Goal: Task Accomplishment & Management: Manage account settings

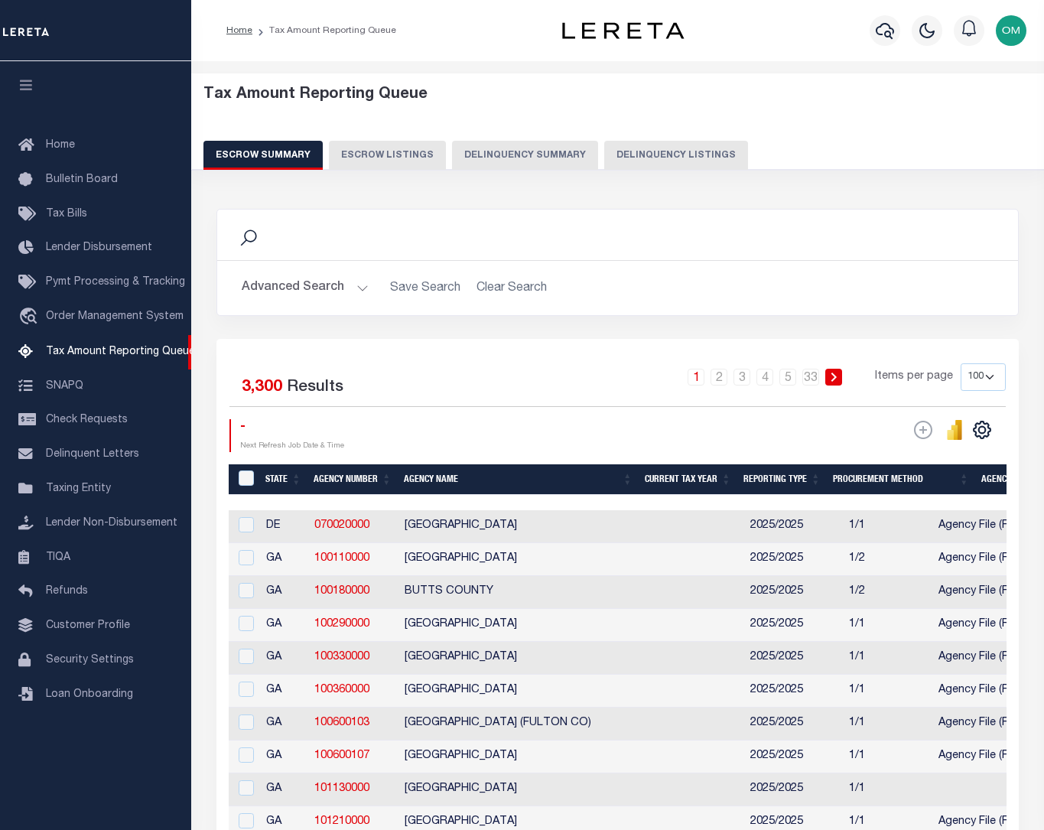
select select "100"
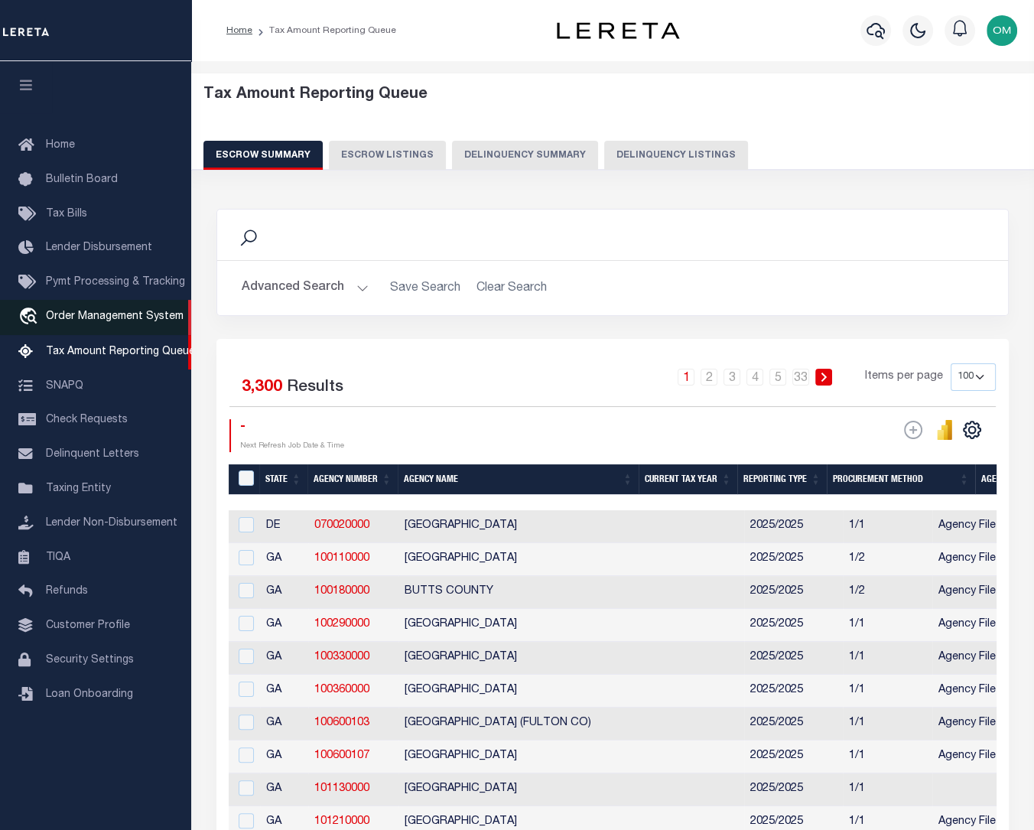
click at [83, 320] on span "Order Management System" at bounding box center [115, 316] width 138 height 11
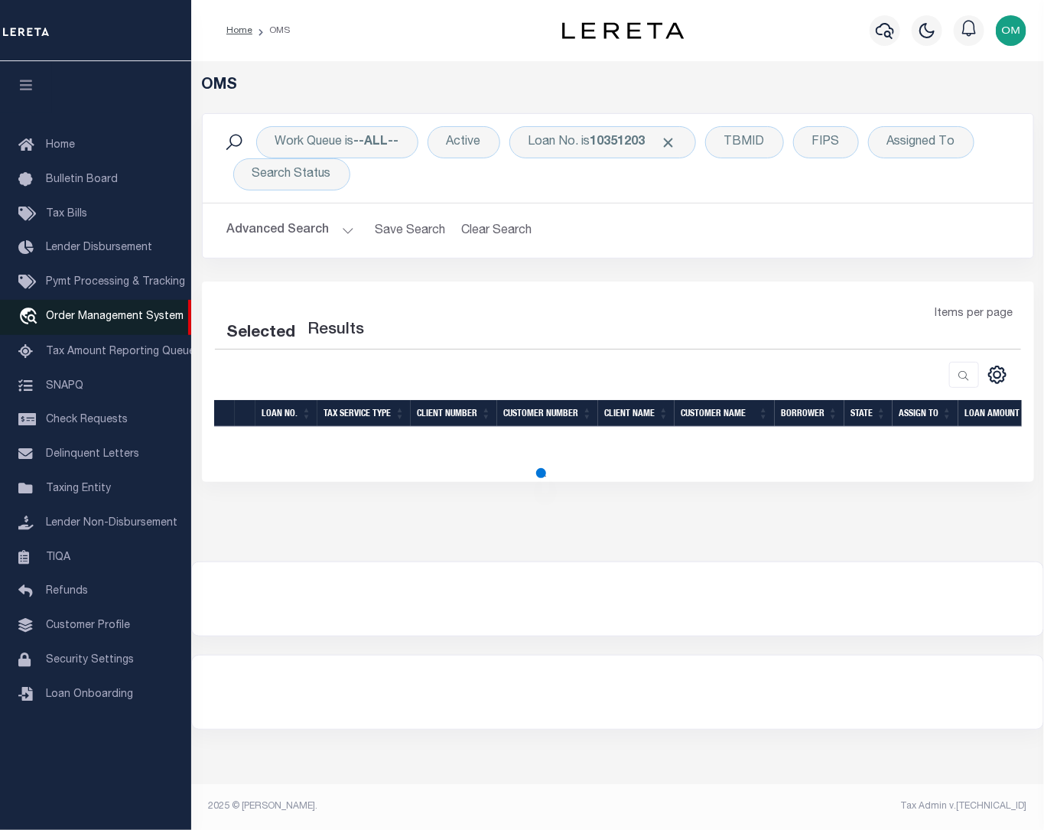
select select "200"
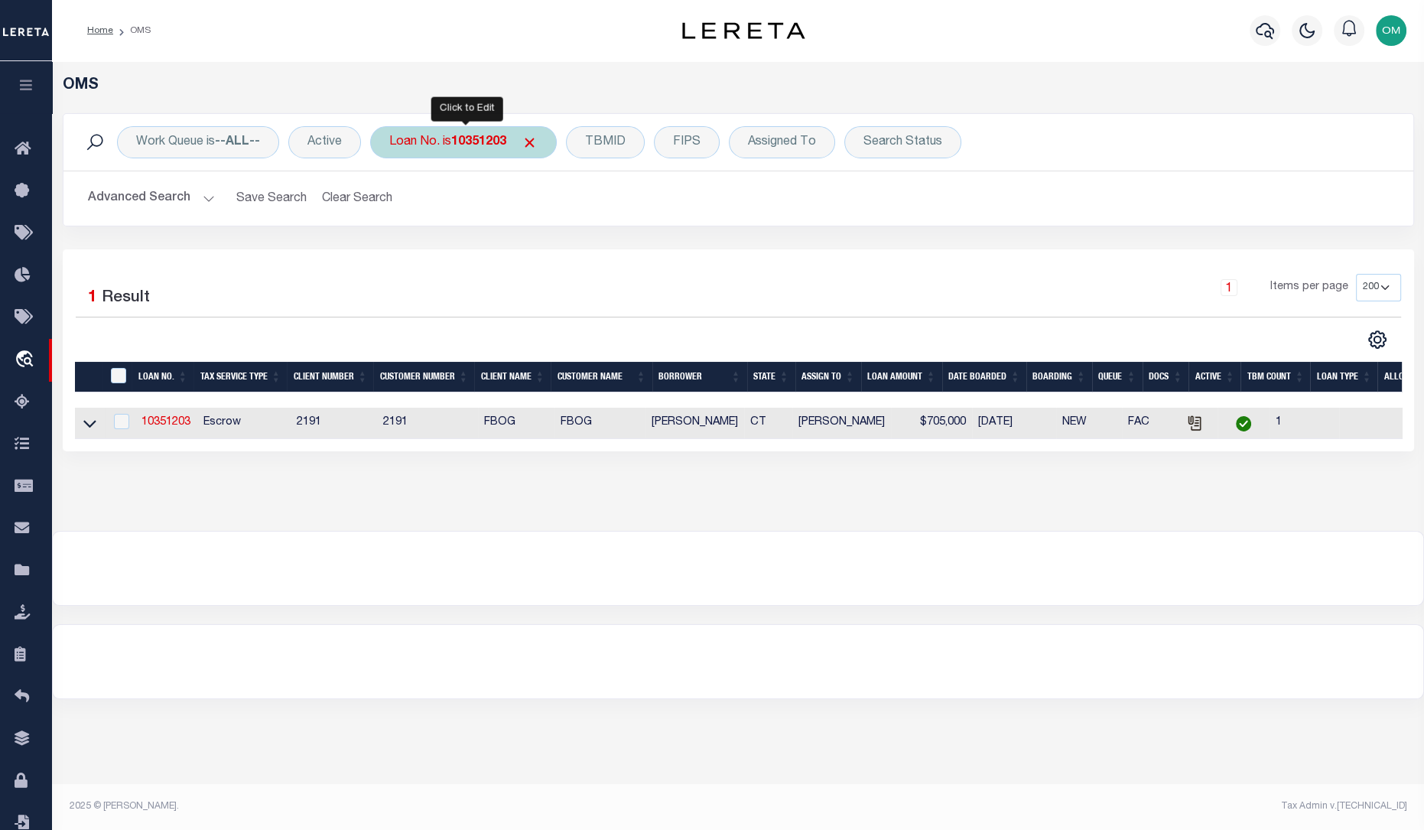
click at [470, 146] on b "10351203" at bounding box center [478, 142] width 55 height 12
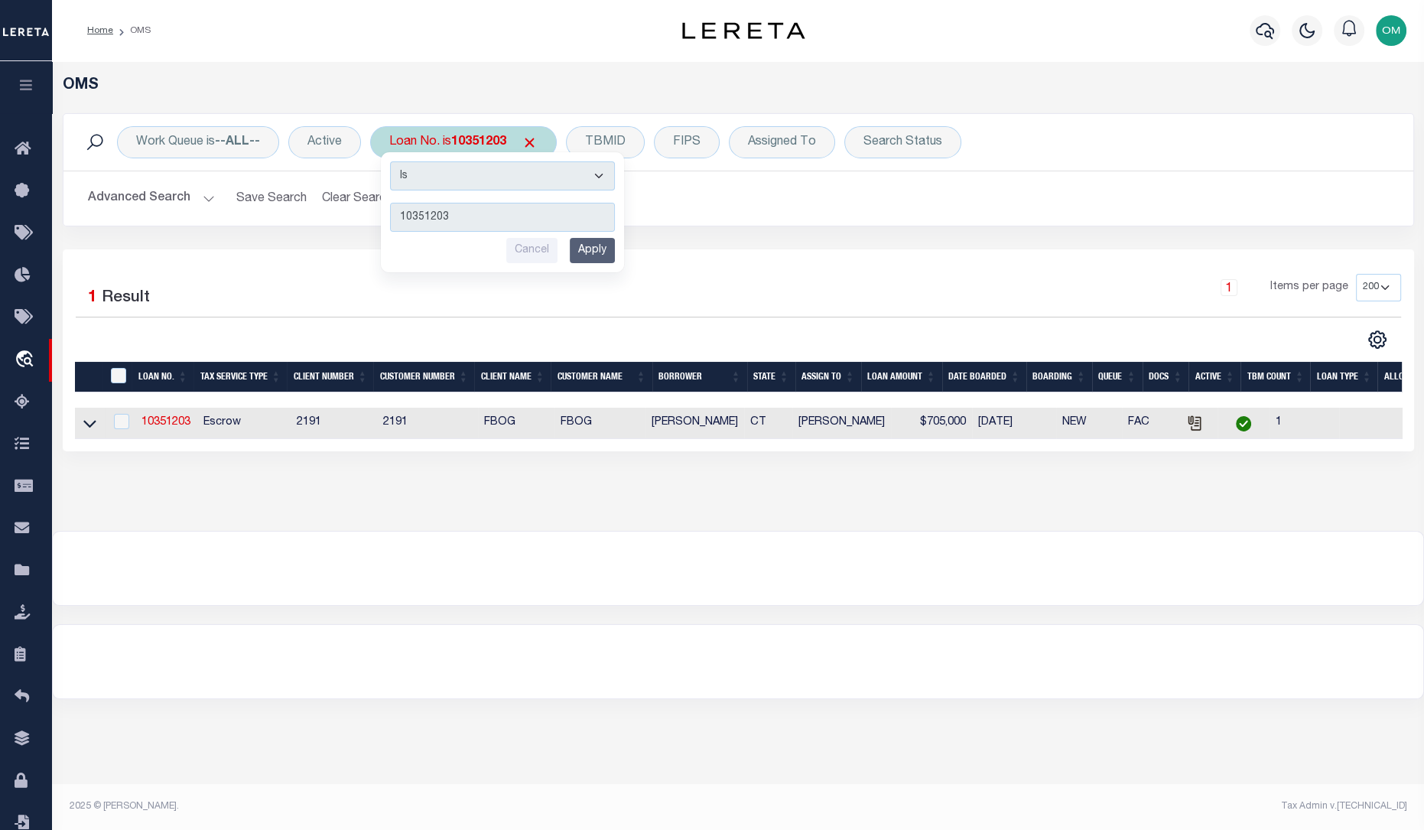
click at [469, 145] on b "10351203" at bounding box center [478, 142] width 55 height 12
click at [155, 421] on link "10351203" at bounding box center [166, 422] width 49 height 11
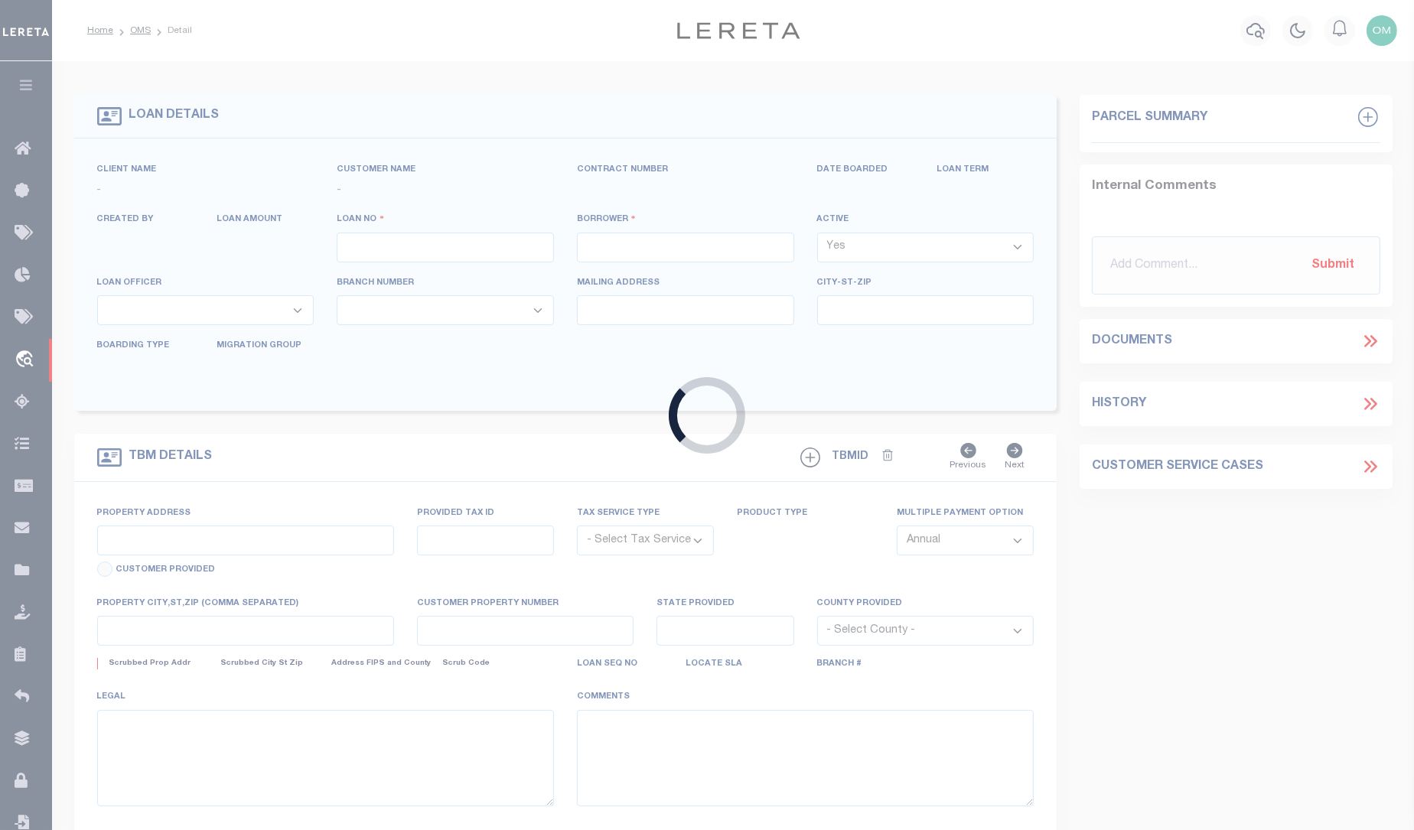
type input "10351203"
type input "Joseph P. Ganim"
select select
select select "Escrow"
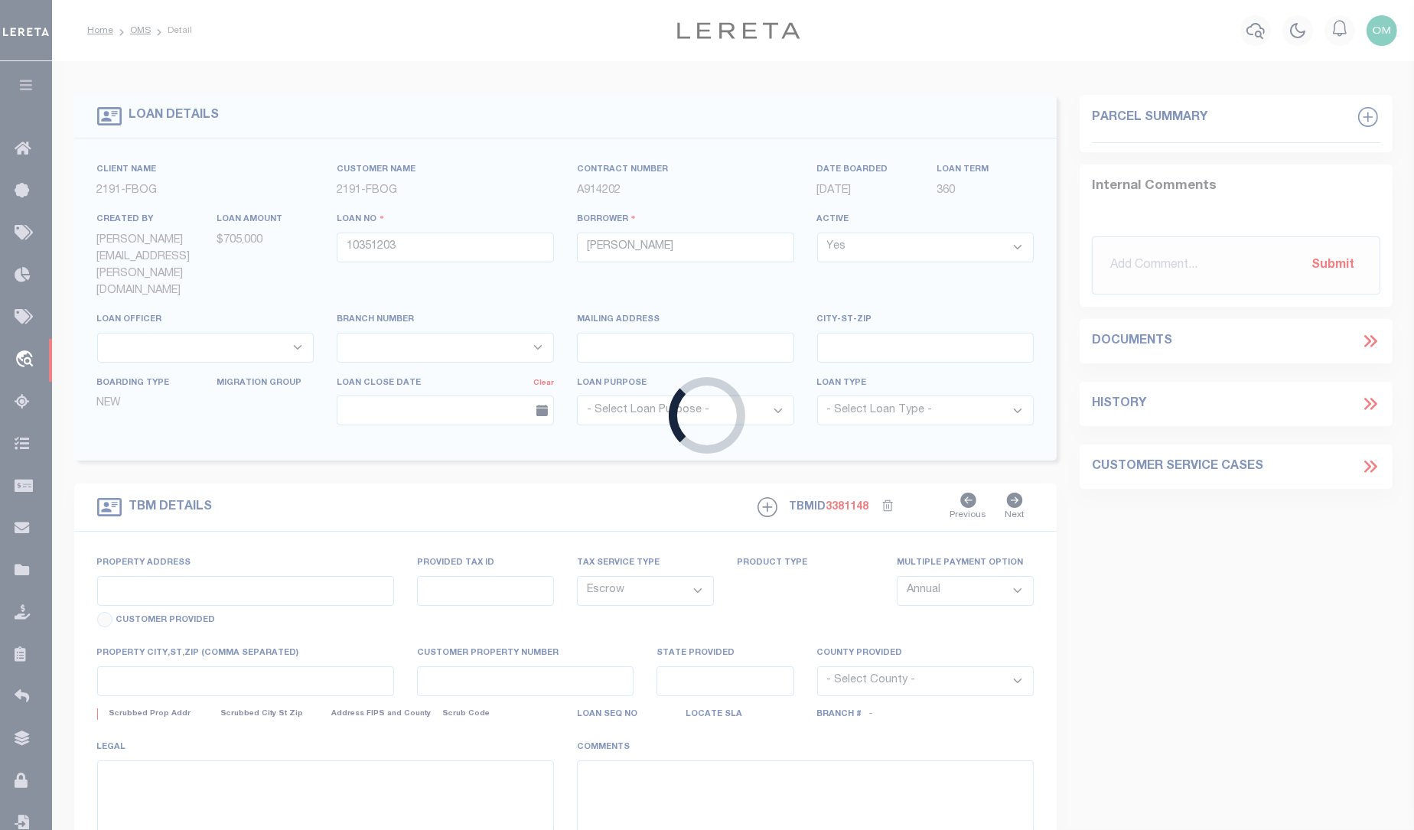
type input "128 Center Road"
type input "3776A A 2B"
type input "Easton CT 06612"
type input "CT"
select select
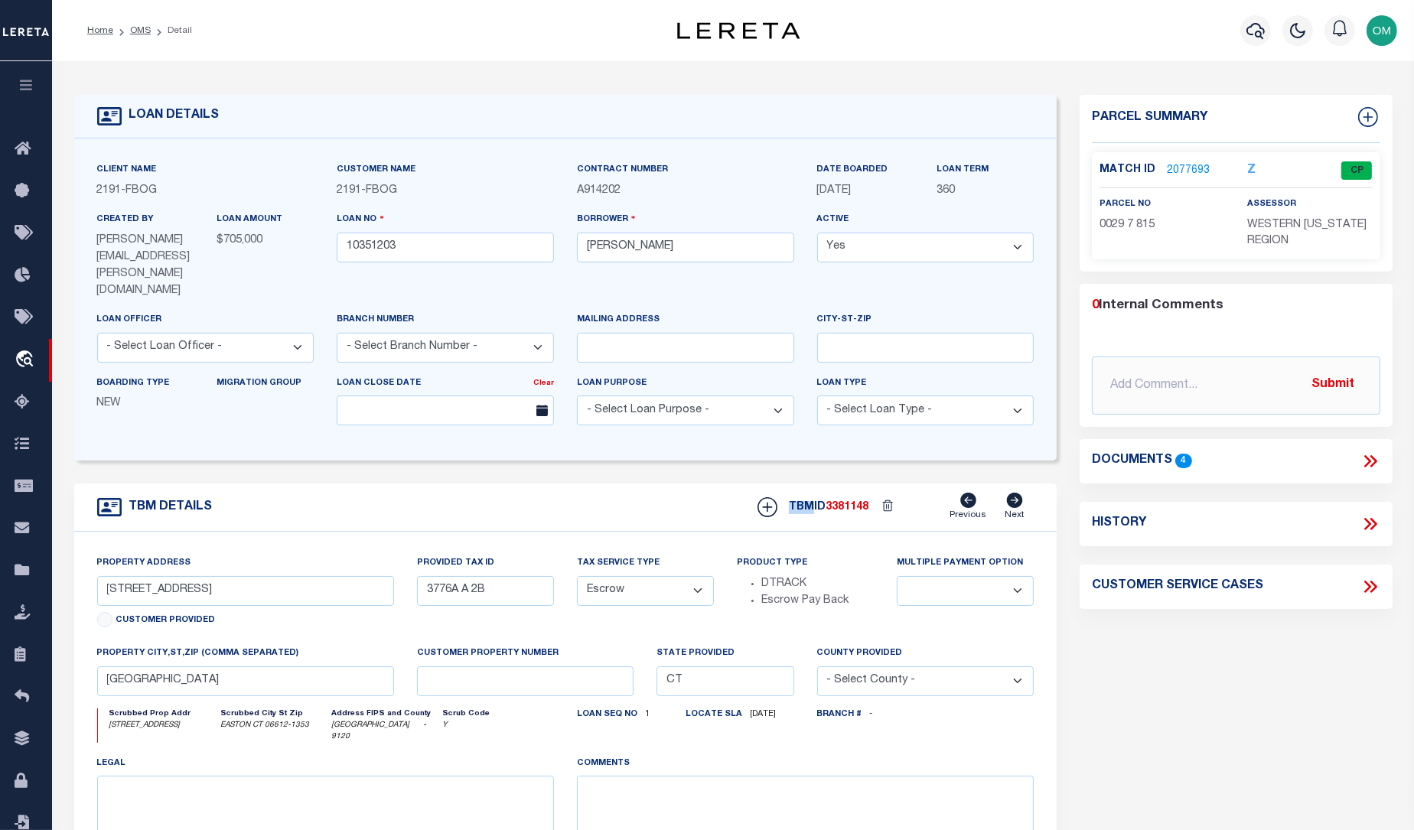
drag, startPoint x: 791, startPoint y: 478, endPoint x: 814, endPoint y: 480, distance: 23.1
click at [814, 501] on h5 "TBMID 3381148" at bounding box center [829, 507] width 80 height 13
click at [1030, 755] on div "comments" at bounding box center [805, 814] width 457 height 118
drag, startPoint x: 1099, startPoint y: 164, endPoint x: 1146, endPoint y: 170, distance: 47.0
click at [1043, 170] on label "Match ID" at bounding box center [1132, 170] width 67 height 16
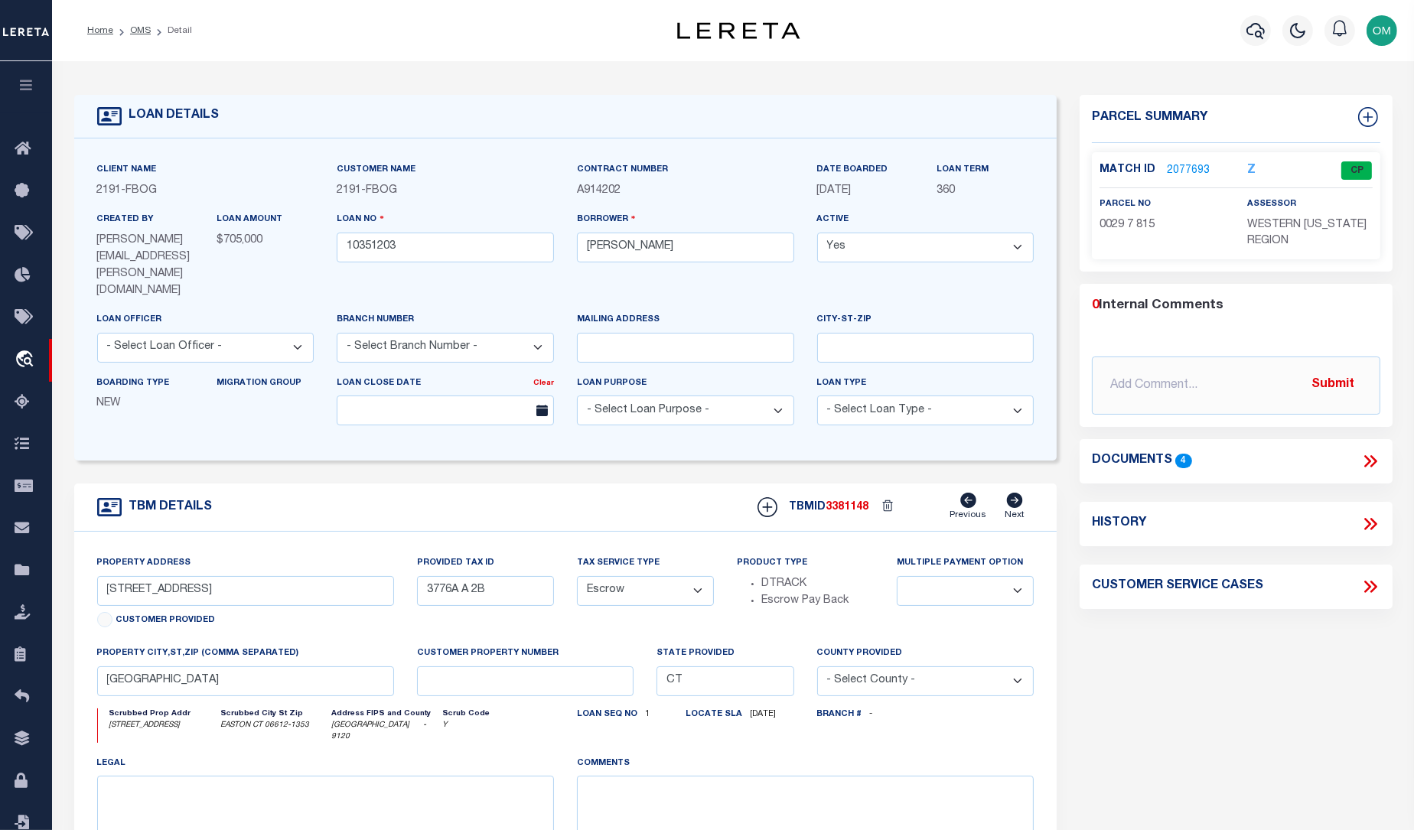
click at [969, 612] on div "Multiple Payment Option Annual Semi Annual" at bounding box center [965, 600] width 160 height 90
click at [766, 497] on icon at bounding box center [767, 507] width 20 height 20
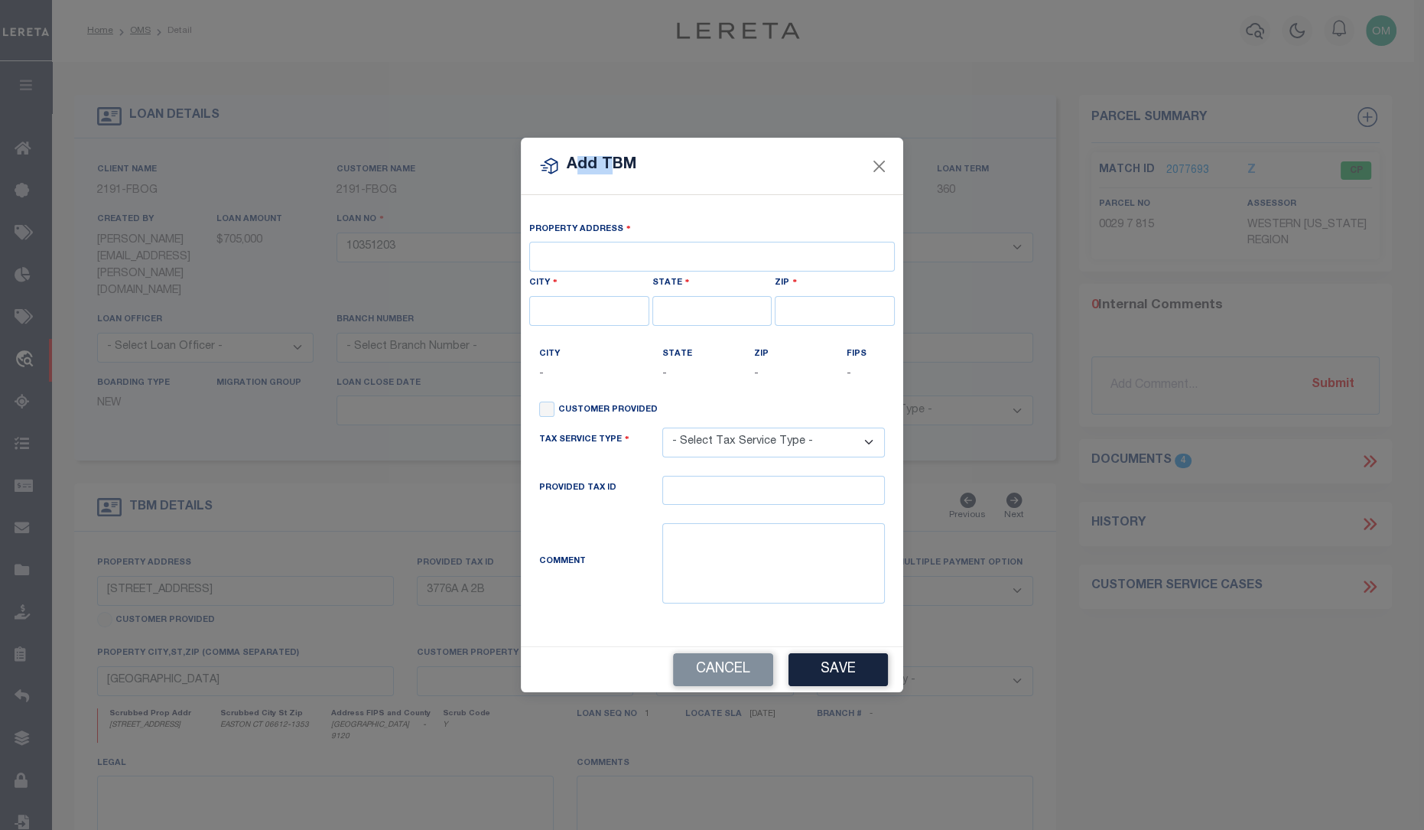
drag, startPoint x: 597, startPoint y: 162, endPoint x: 661, endPoint y: 161, distance: 63.5
click at [661, 161] on div "Add TBM" at bounding box center [712, 166] width 382 height 57
click at [711, 679] on button "Cancel" at bounding box center [723, 669] width 100 height 33
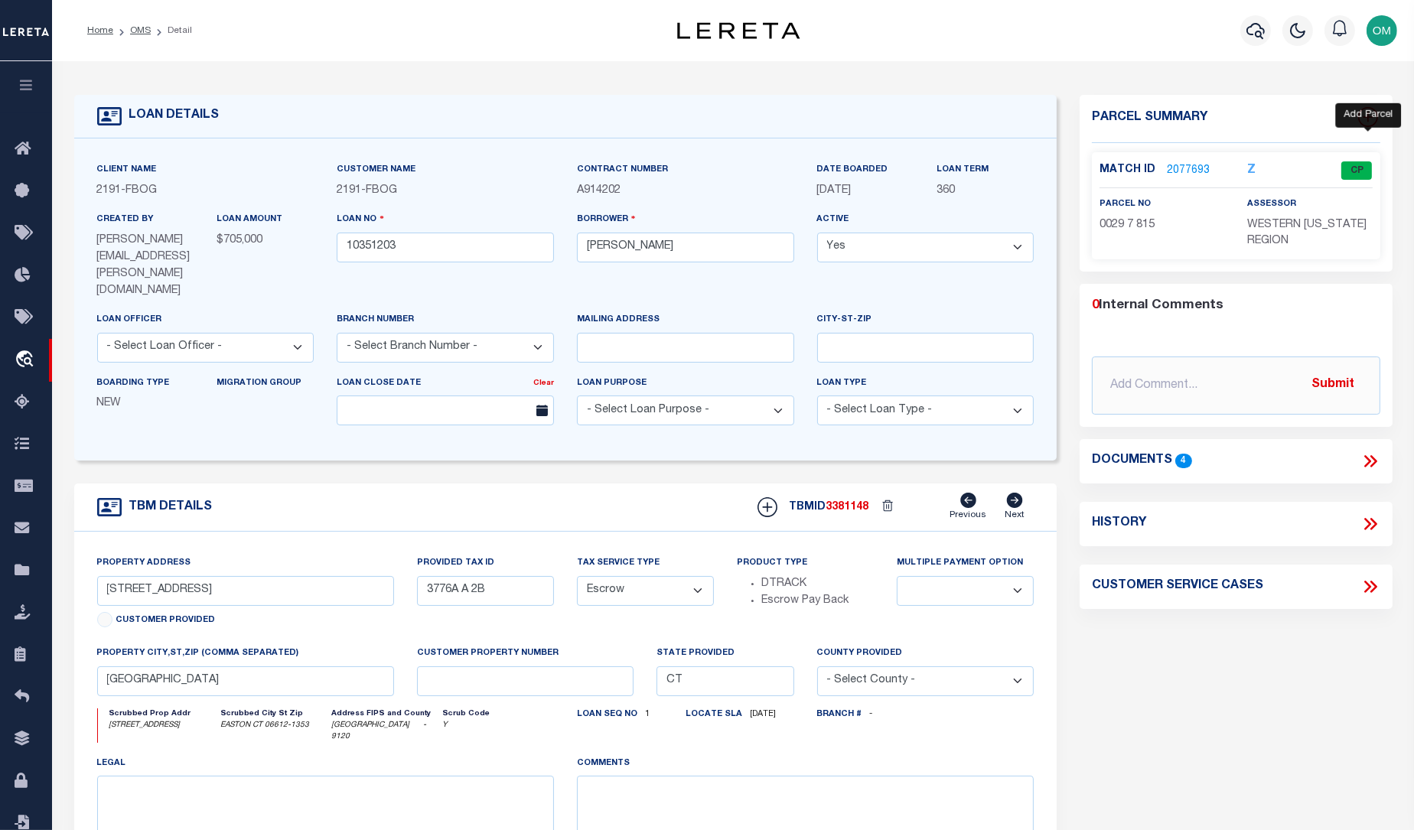
click at [1043, 116] on icon at bounding box center [1368, 117] width 20 height 20
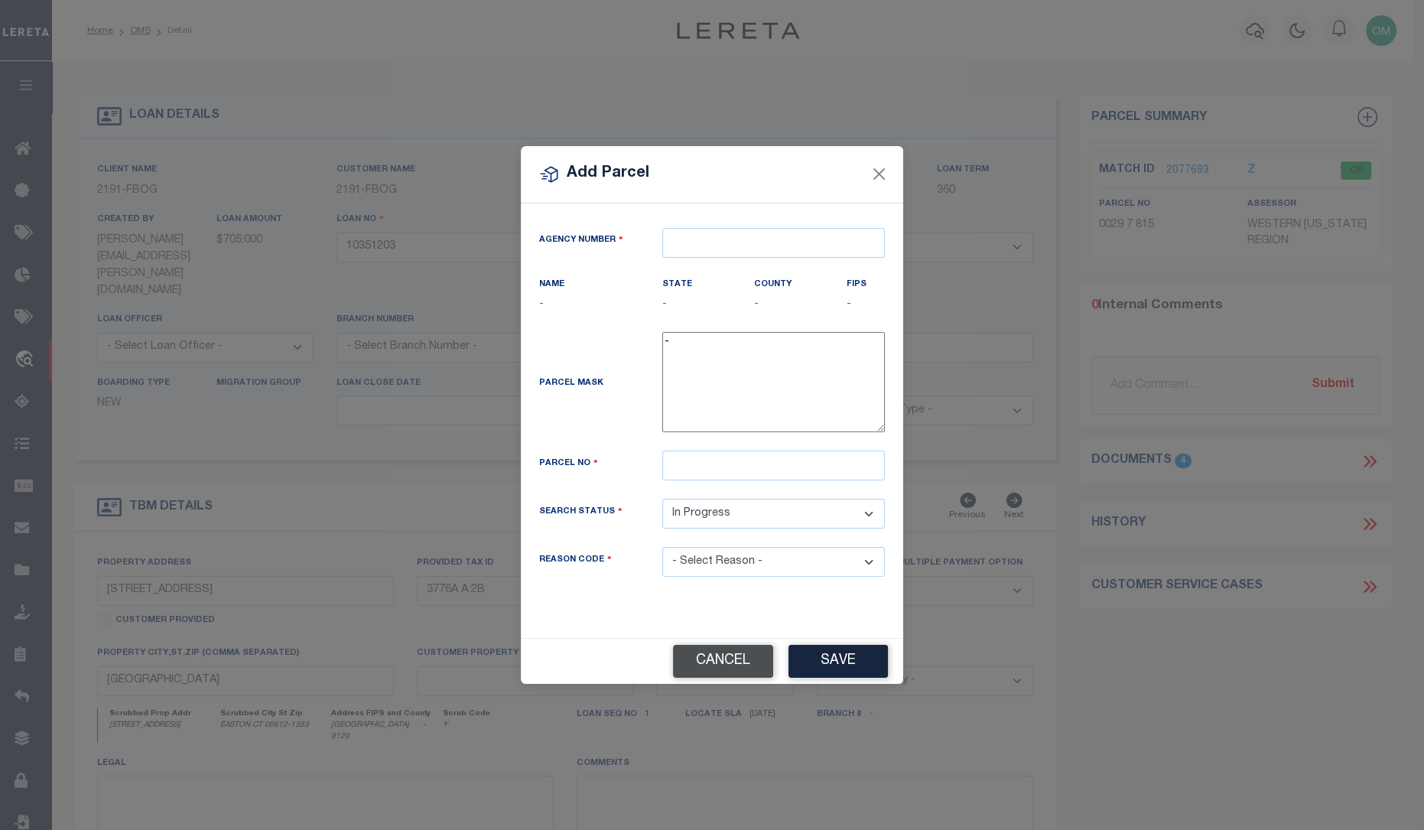
click at [754, 659] on button "Cancel" at bounding box center [723, 661] width 100 height 33
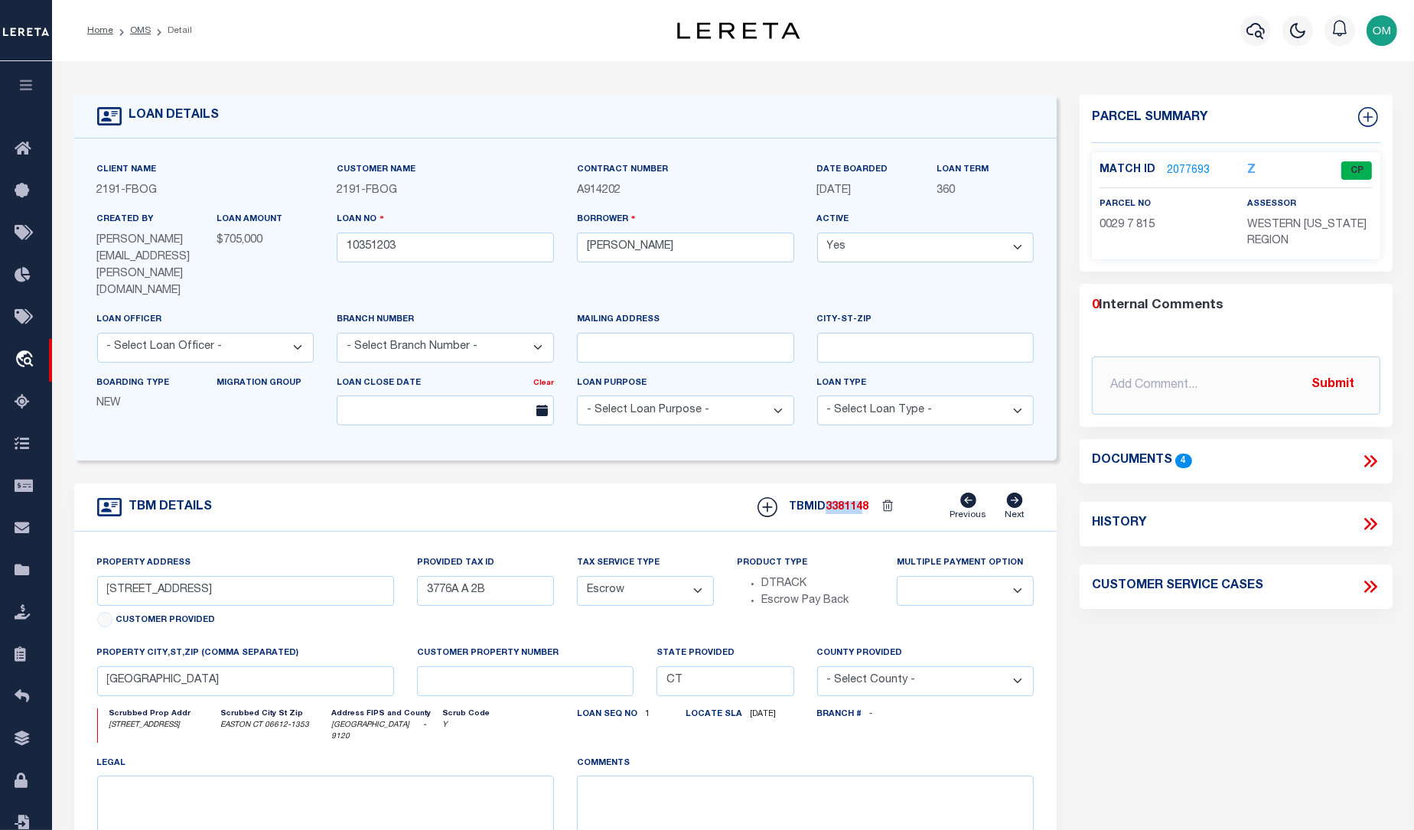
drag, startPoint x: 827, startPoint y: 474, endPoint x: 867, endPoint y: 476, distance: 39.8
click at [867, 501] on h5 "TBMID 3381148" at bounding box center [829, 507] width 80 height 13
click at [1043, 695] on div "Parcel Summary Match ID 2077693 Z parcel no 0029 7 815 assessor" at bounding box center [1235, 537] width 335 height 885
click at [1043, 471] on icon at bounding box center [1370, 461] width 20 height 20
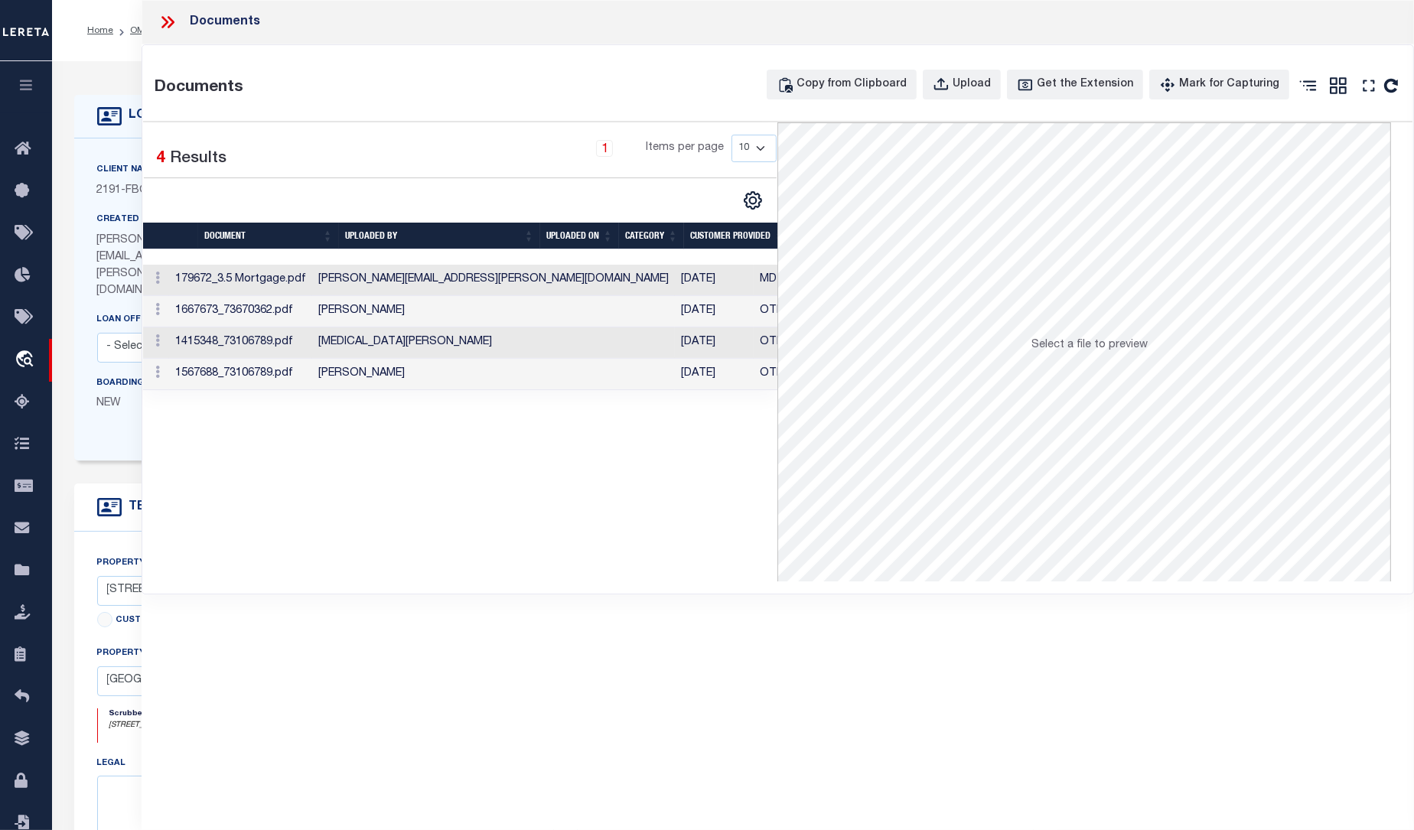
click at [373, 281] on td "Jamie.Dill@accumatchcustomers.com" at bounding box center [493, 280] width 363 height 31
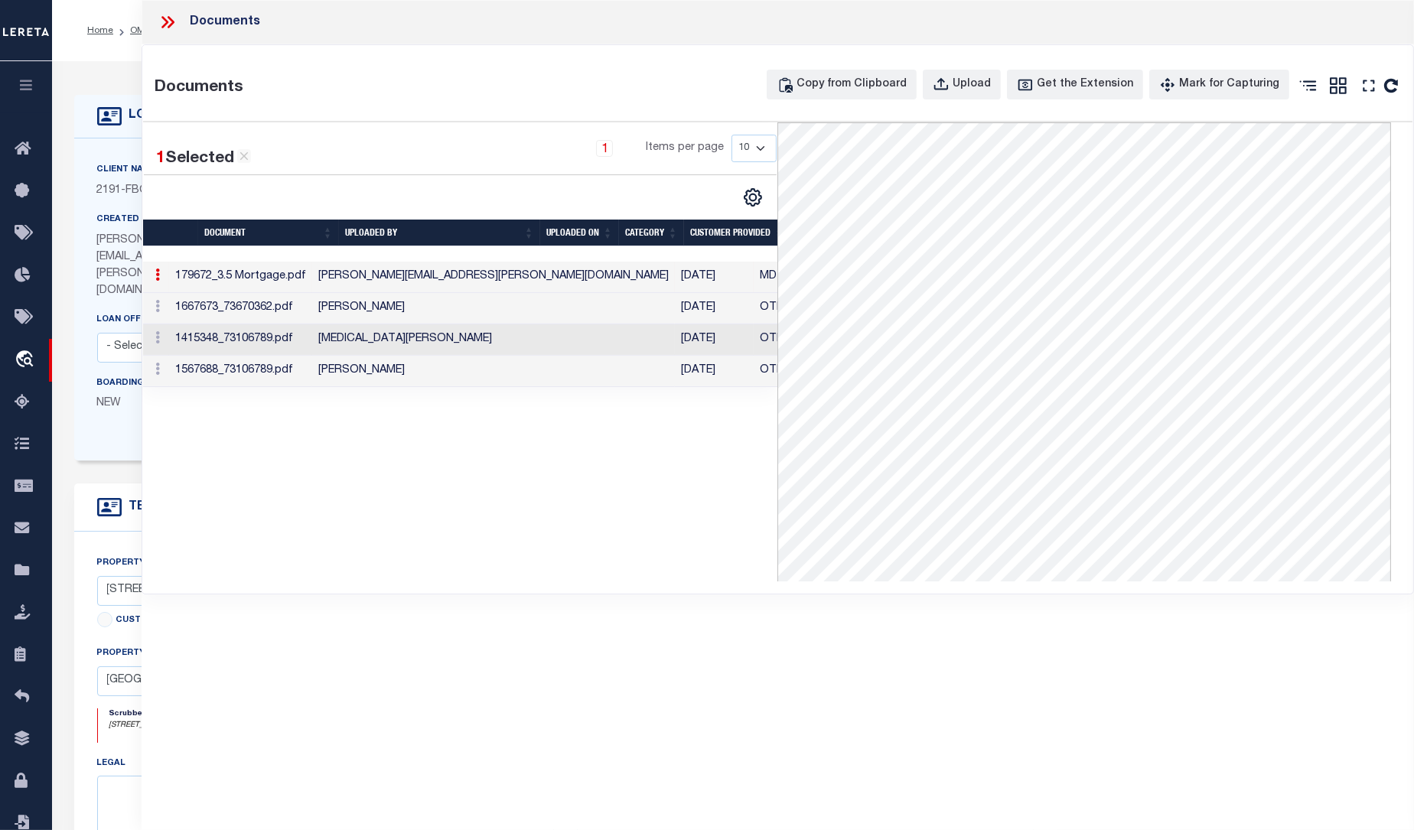
click at [486, 446] on div "1 Selected 4 Results 1 Items per page 10 25 50 100" at bounding box center [460, 351] width 635 height 459
click at [172, 12] on icon at bounding box center [168, 22] width 20 height 20
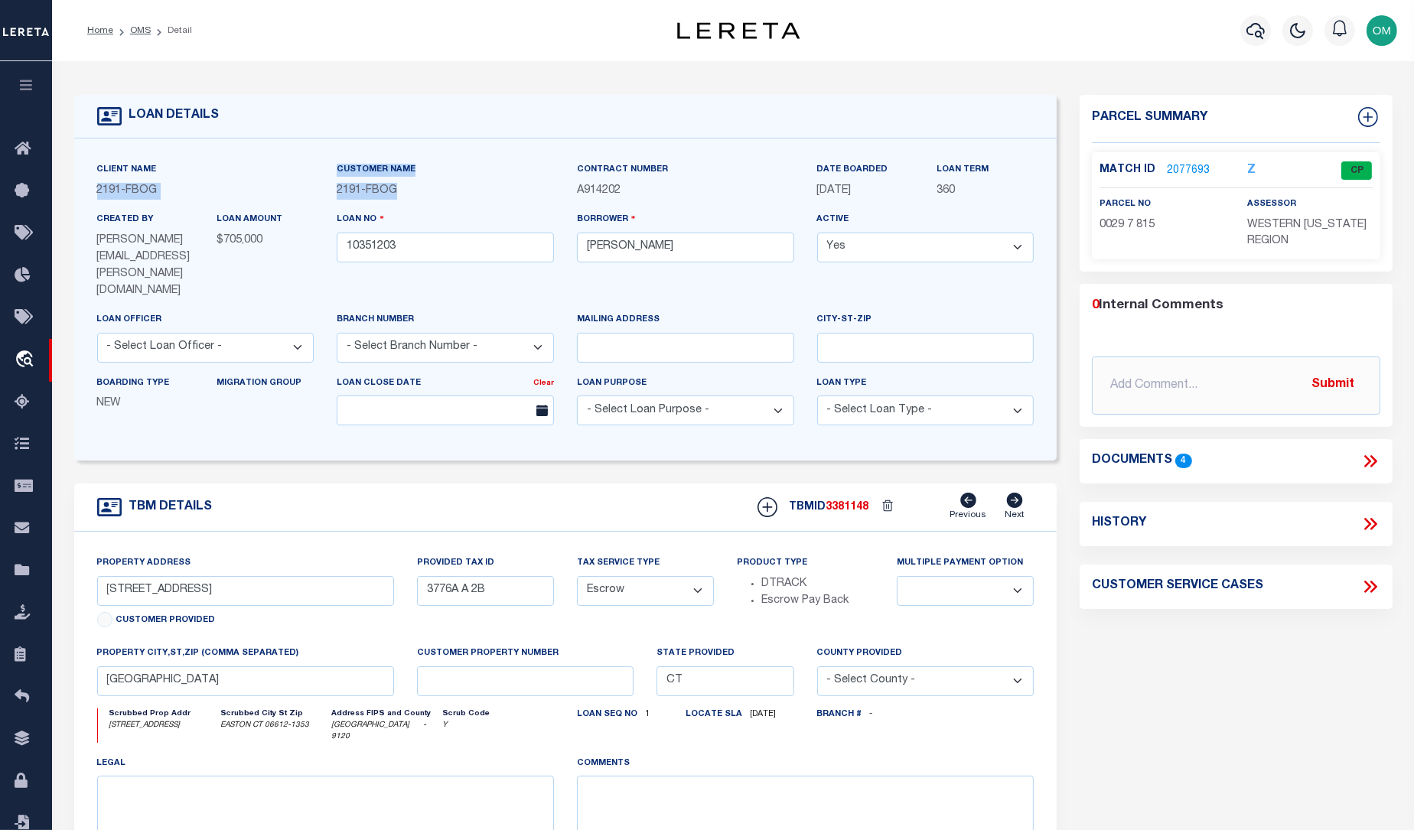
drag, startPoint x: 96, startPoint y: 193, endPoint x: 420, endPoint y: 199, distance: 323.6
click at [420, 199] on div "Client Name 2191 - FBOG Customer Name 2191 - FBOG 360" at bounding box center [566, 299] width 960 height 276
click at [314, 200] on div "Client Name 2191 - FBOG" at bounding box center [206, 186] width 240 height 50
drag, startPoint x: 1248, startPoint y: 218, endPoint x: 1319, endPoint y: 262, distance: 83.8
click at [1043, 251] on p "WESTERN CONNECTICUT REGION" at bounding box center [1309, 234] width 125 height 34
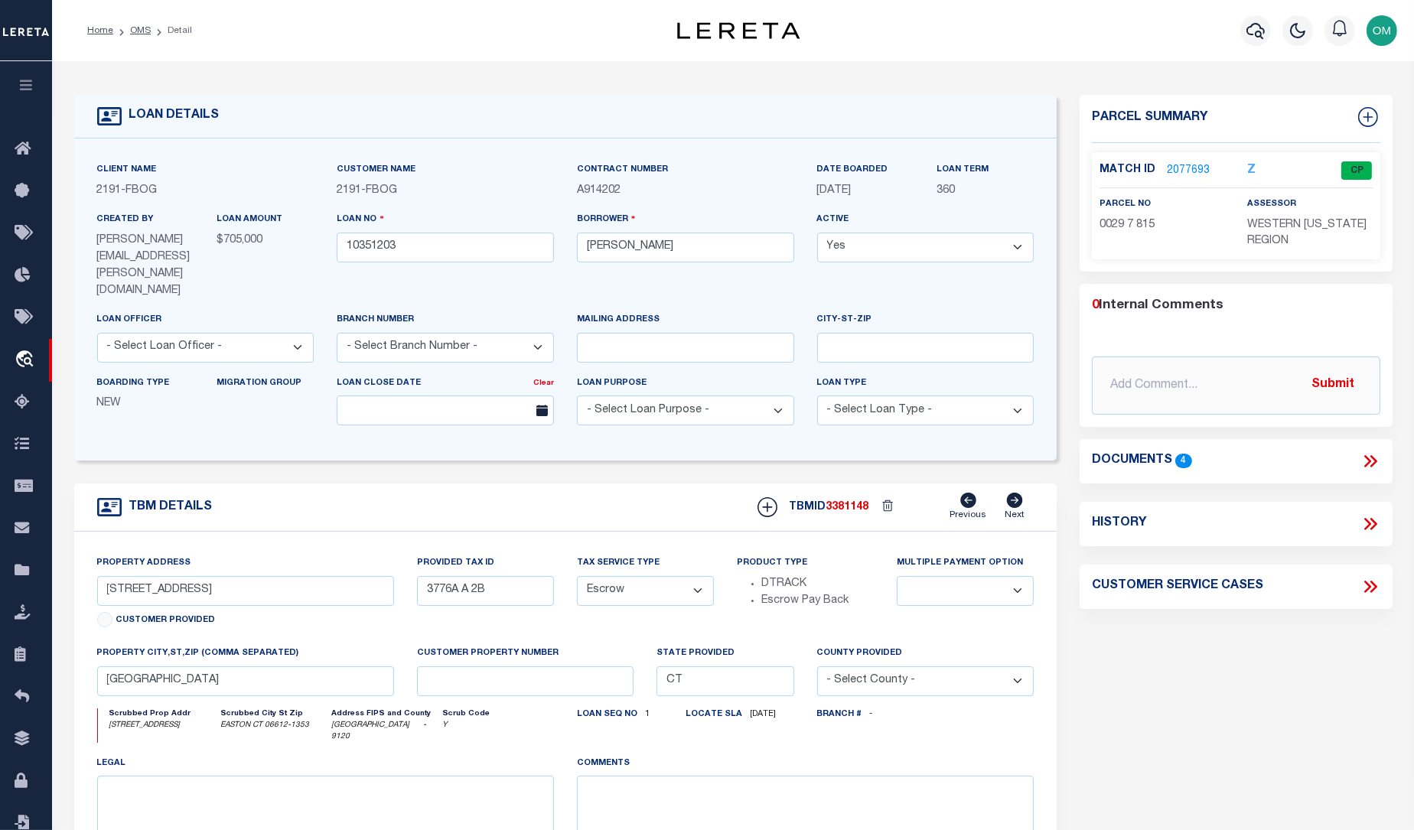
click at [472, 116] on div "LOAN DETAILS" at bounding box center [565, 117] width 983 height 44
drag, startPoint x: 1245, startPoint y: 220, endPoint x: 1307, endPoint y: 261, distance: 74.0
click at [1043, 250] on div "assessor WESTERN CONNECTICUT REGION" at bounding box center [1309, 223] width 148 height 54
click at [1043, 168] on icon "Z" at bounding box center [1251, 170] width 8 height 12
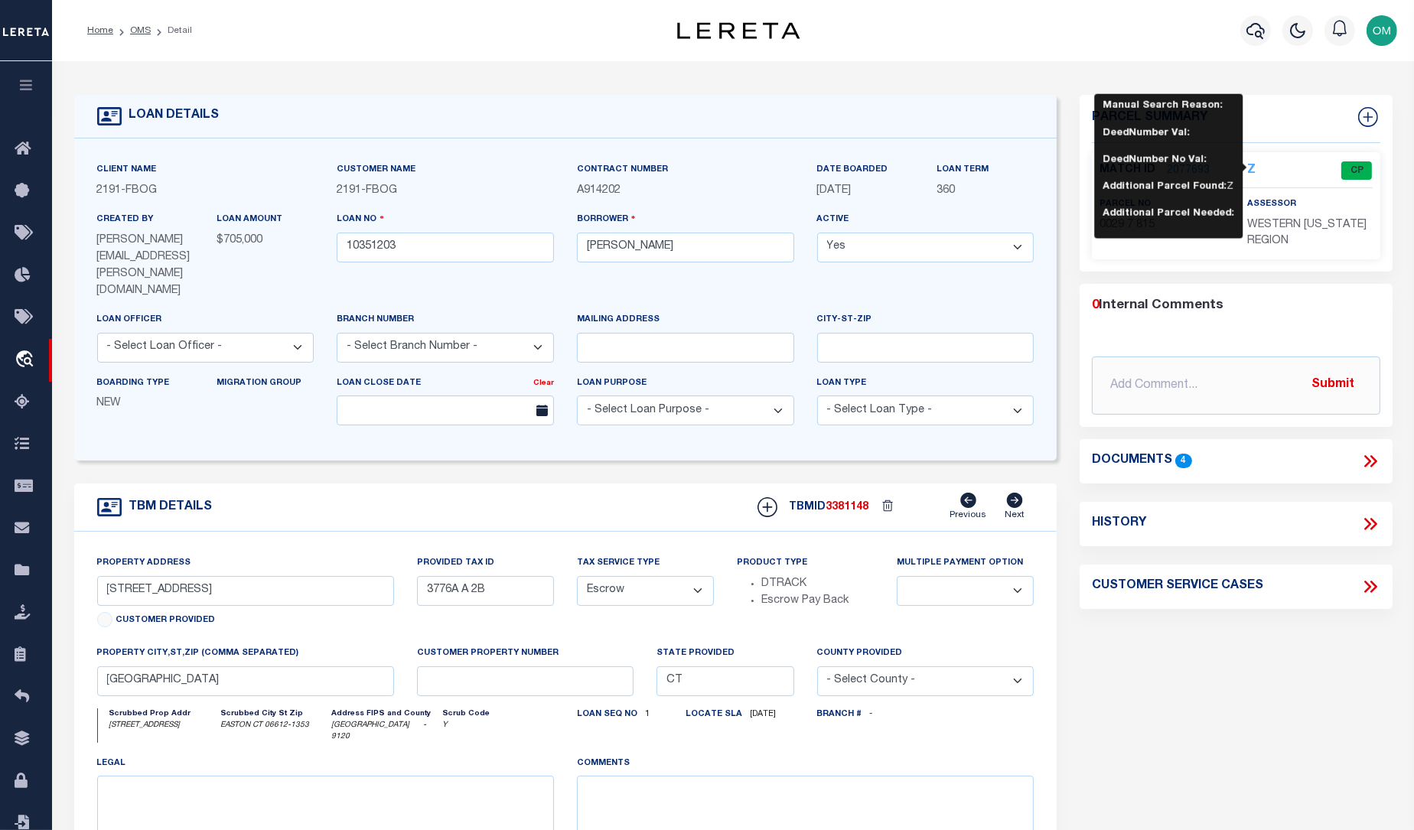
click at [1043, 148] on div "Parcel Summary Match ID 2077693 Z parcel no 0029 7 815" at bounding box center [1235, 177] width 312 height 164
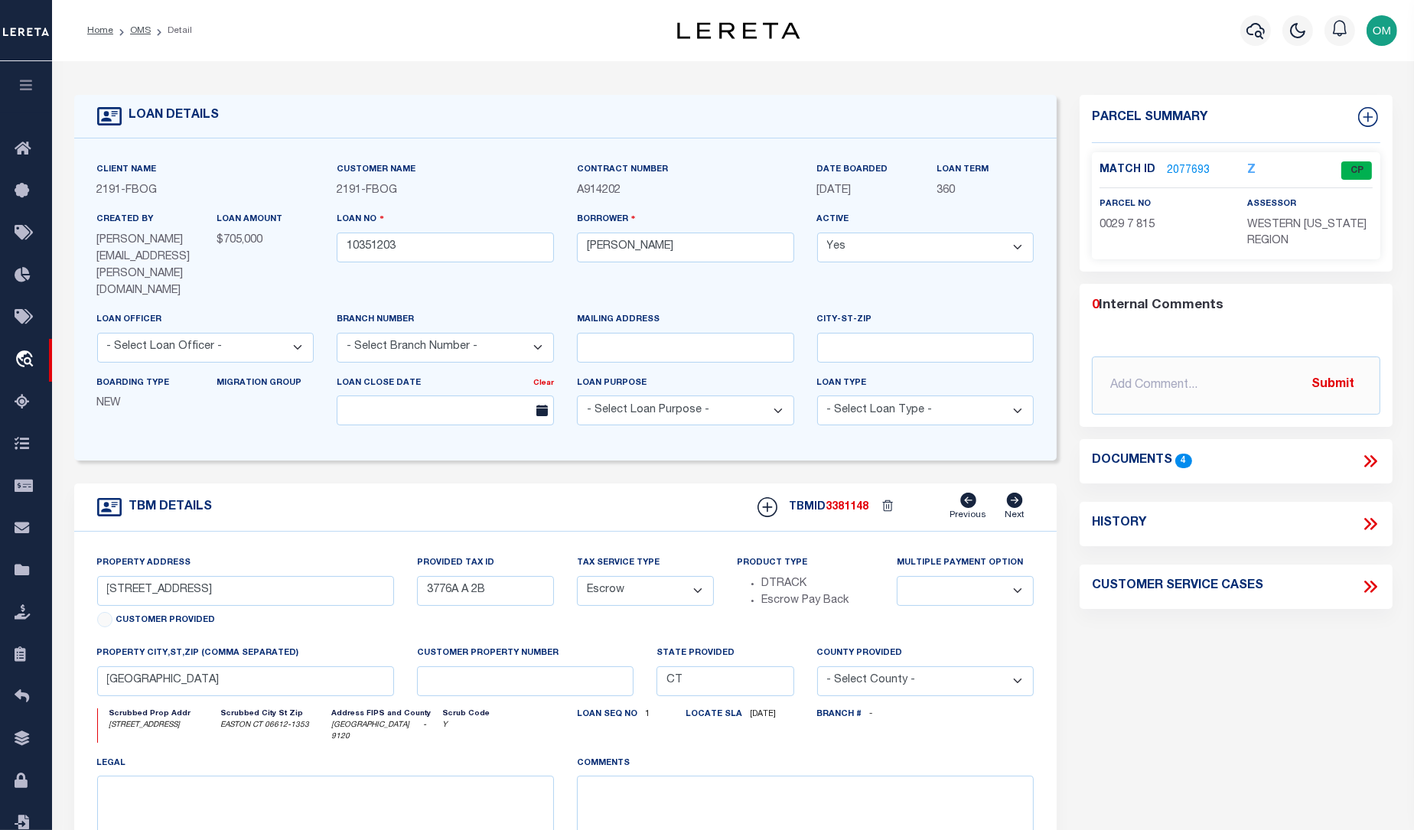
click at [1043, 164] on icon "Z" at bounding box center [1251, 170] width 8 height 12
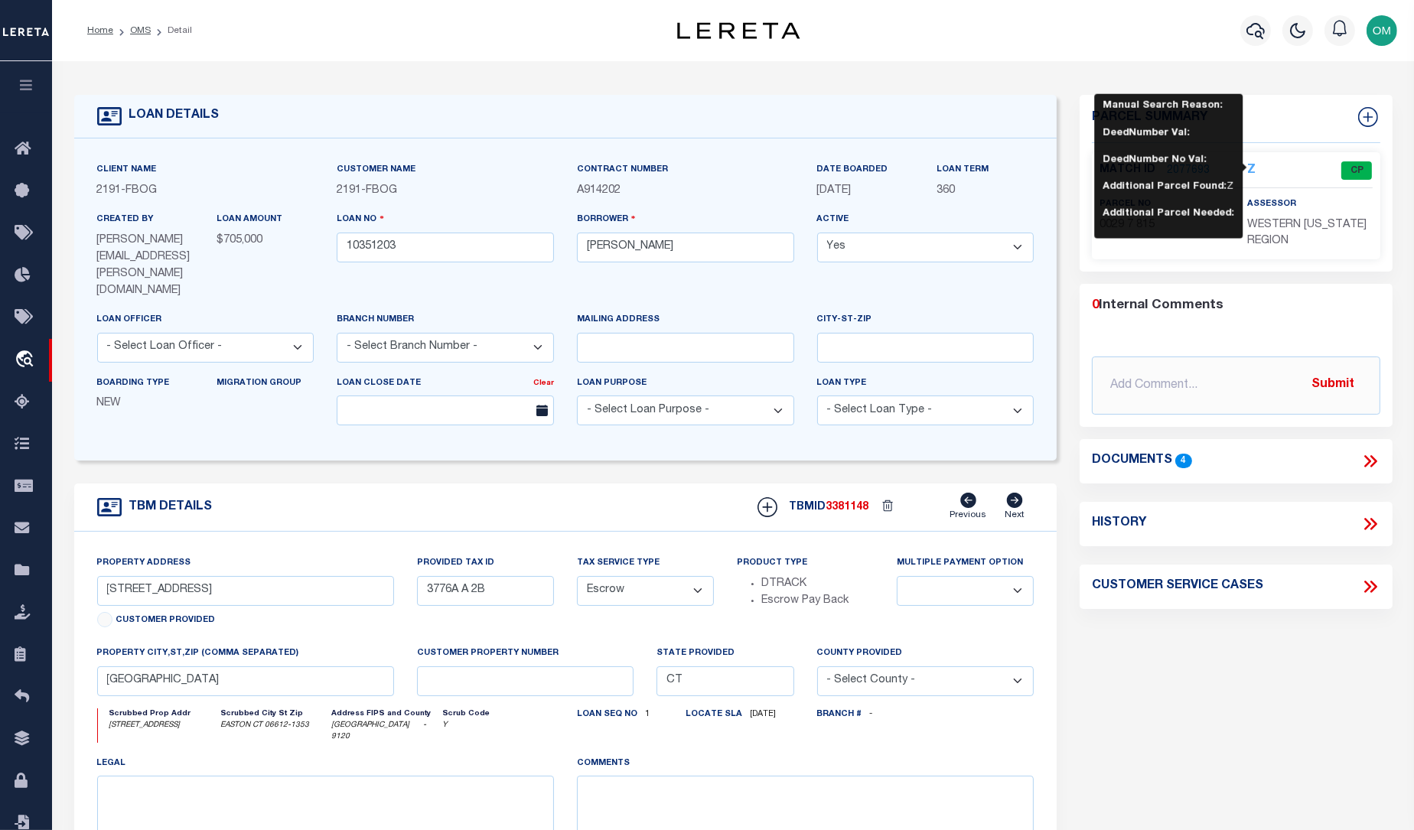
click at [1043, 289] on div "Parcel Summary Match ID 2077693 Z parcel no 0029 7 815 assessor" at bounding box center [1235, 537] width 335 height 885
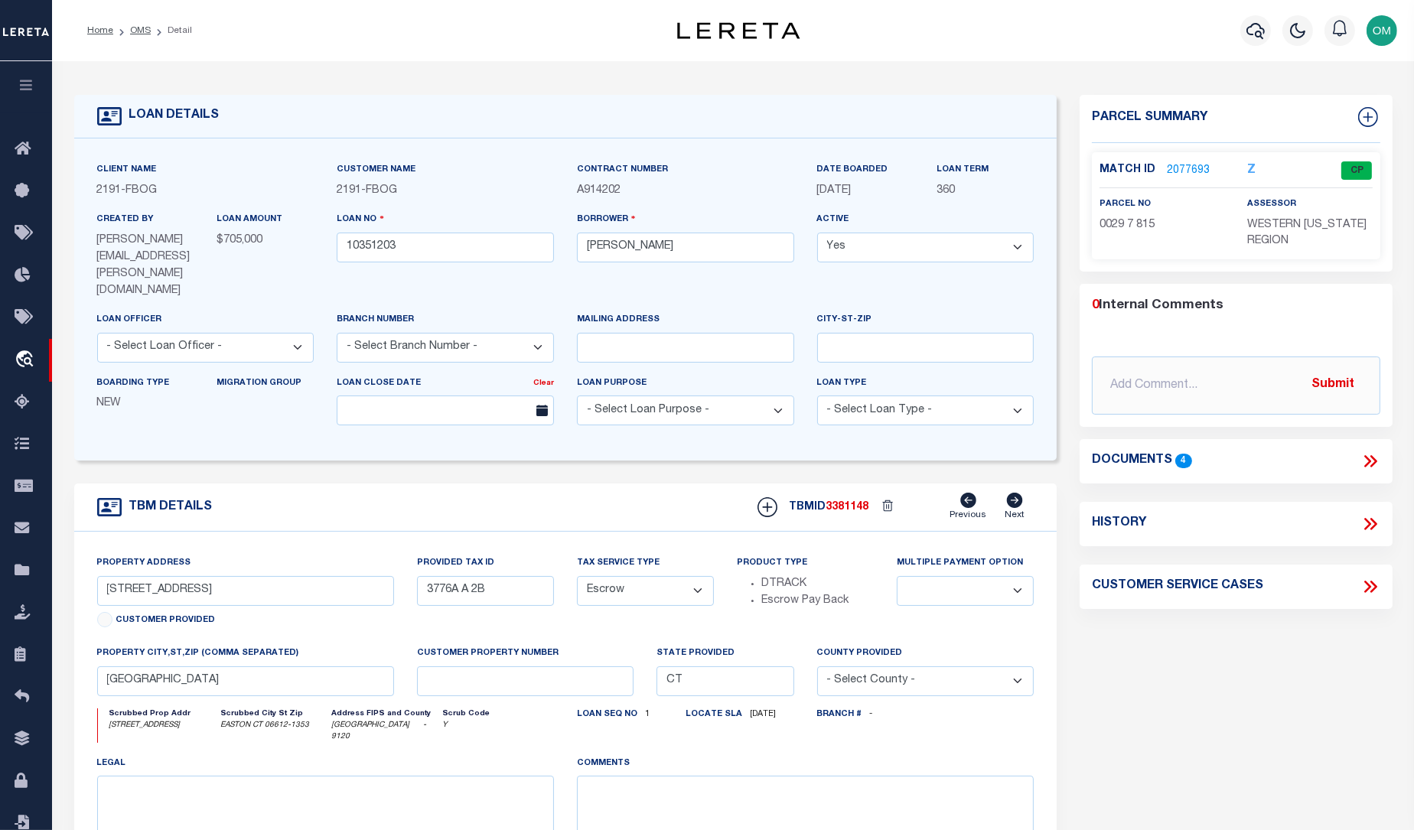
click at [1043, 166] on link "2077693" at bounding box center [1187, 171] width 43 height 16
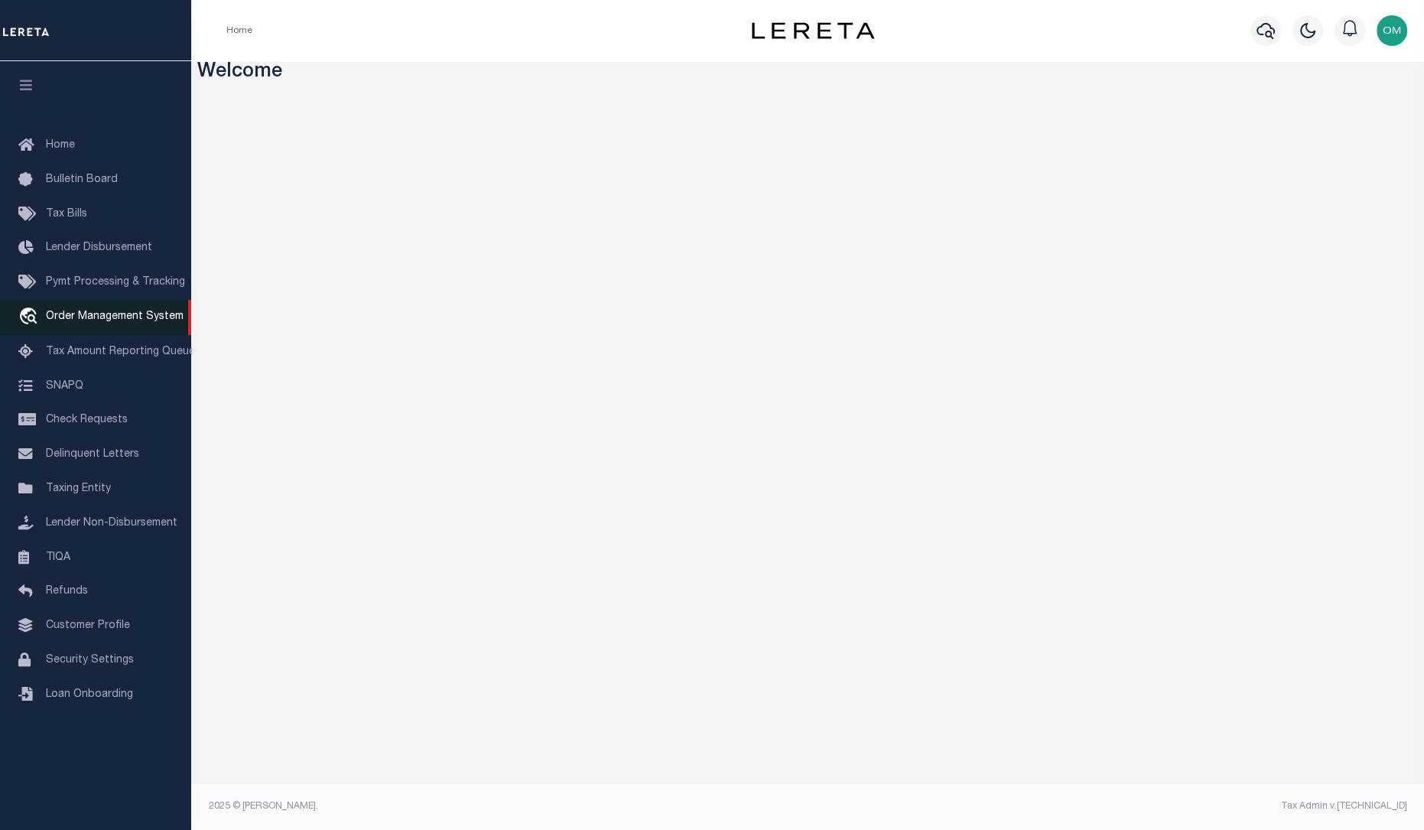
click at [124, 321] on span "Order Management System" at bounding box center [115, 316] width 138 height 11
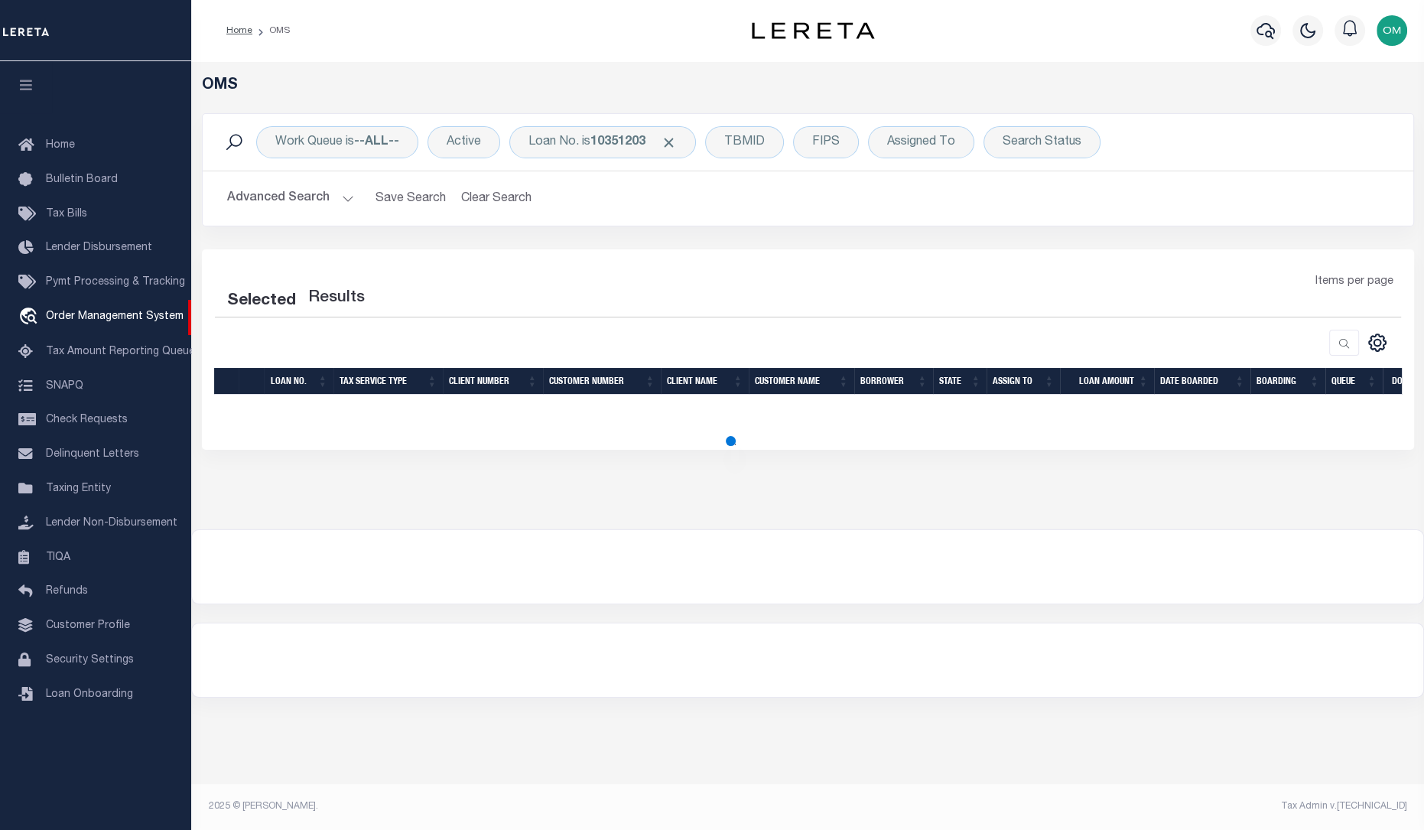
select select "200"
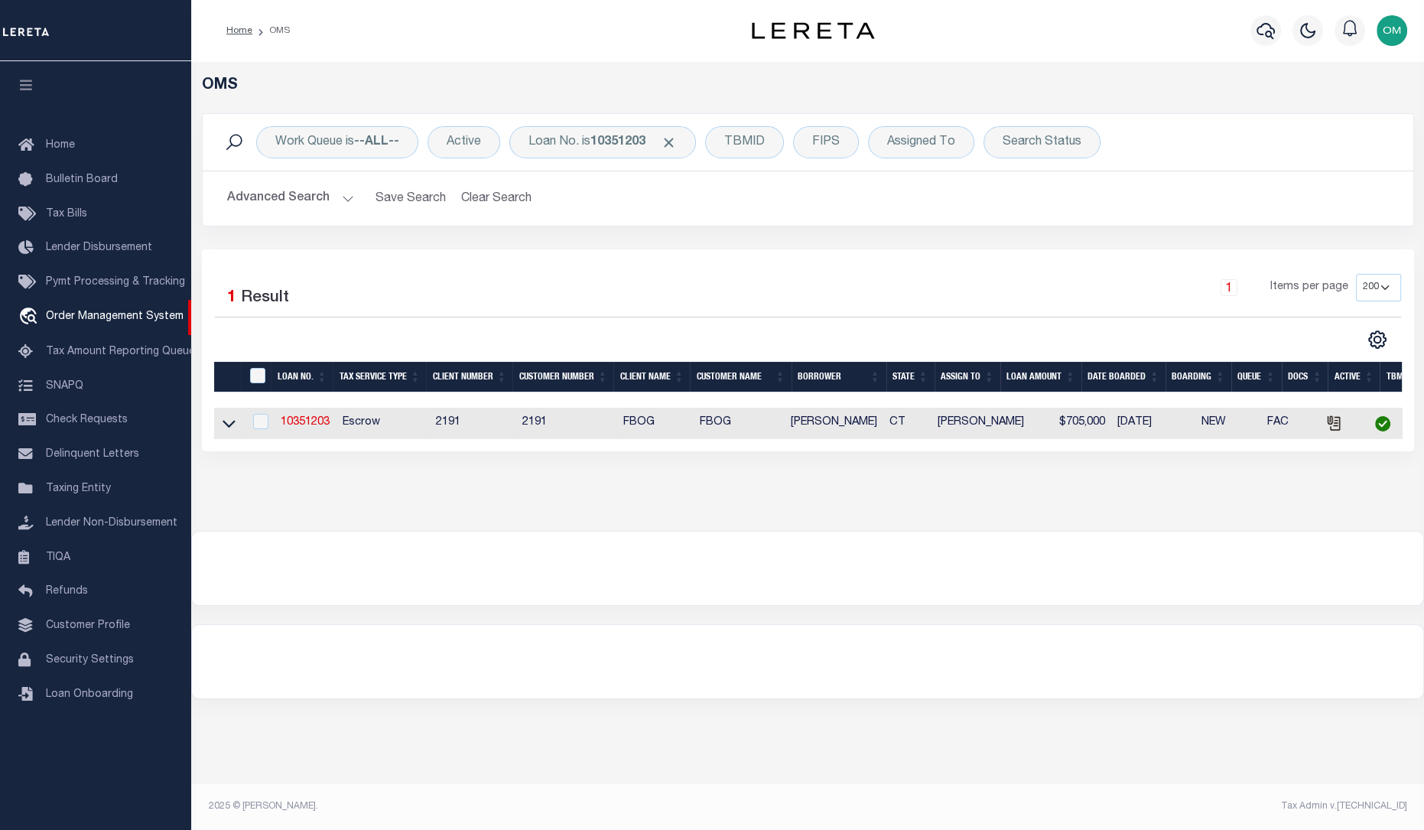
click at [314, 417] on td "10351203" at bounding box center [306, 423] width 62 height 31
checkbox input "true"
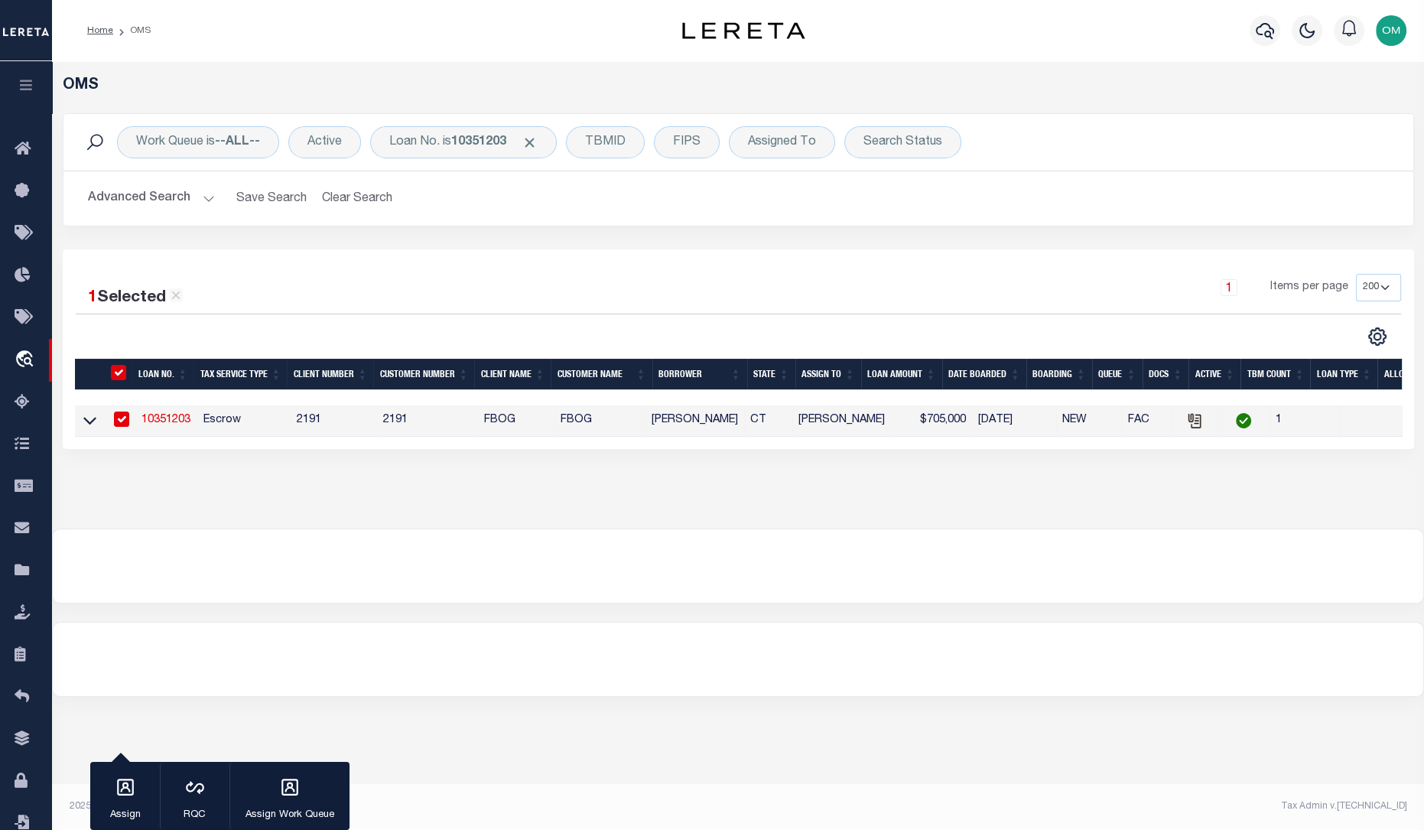
click at [181, 425] on link "10351203" at bounding box center [166, 420] width 49 height 11
type input "10351203"
type input "Joseph P. Ganim"
select select
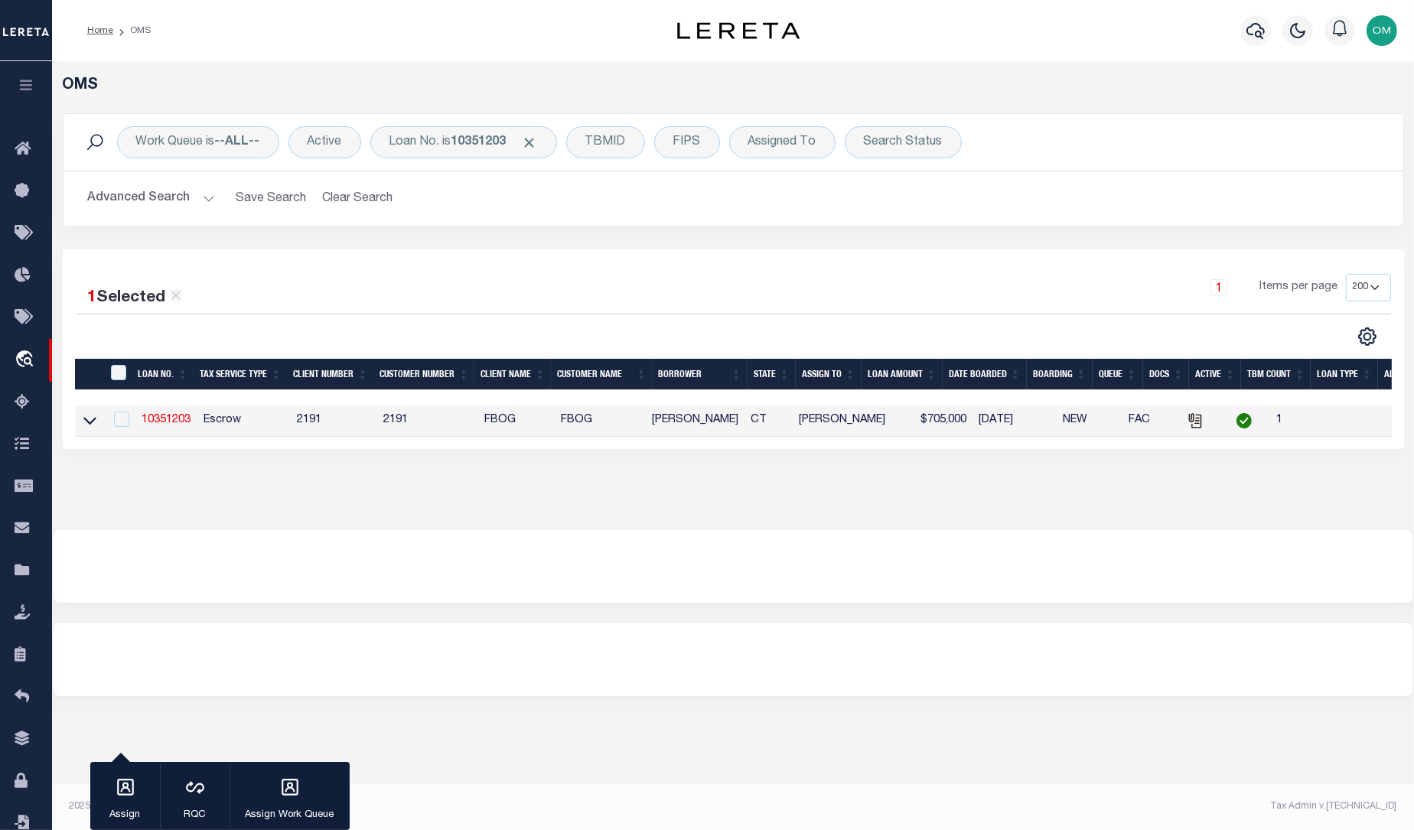
select select "Escrow"
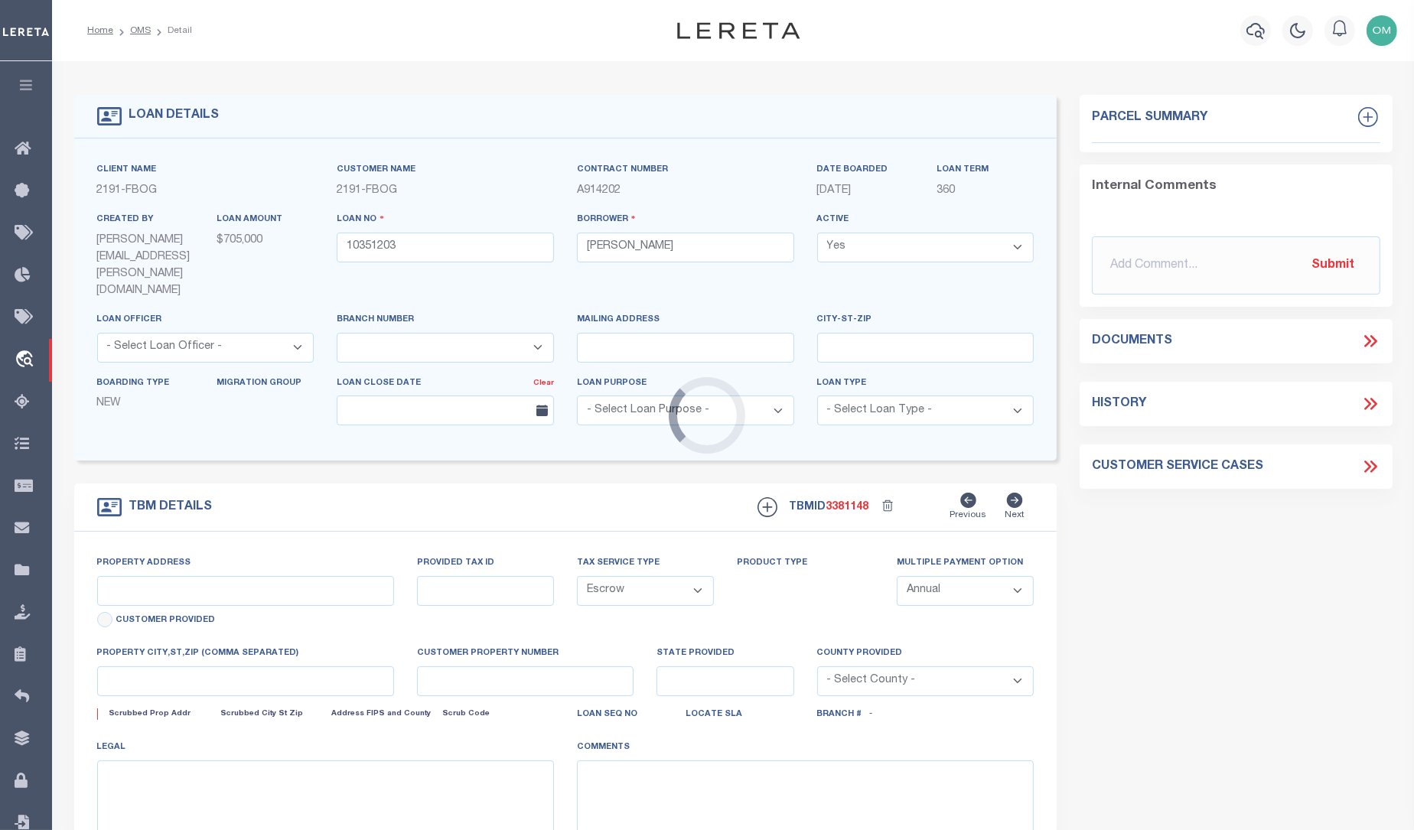
type input "128 Center Road"
type input "3776A A 2B"
type input "Easton CT 06612"
type input "CT"
select select
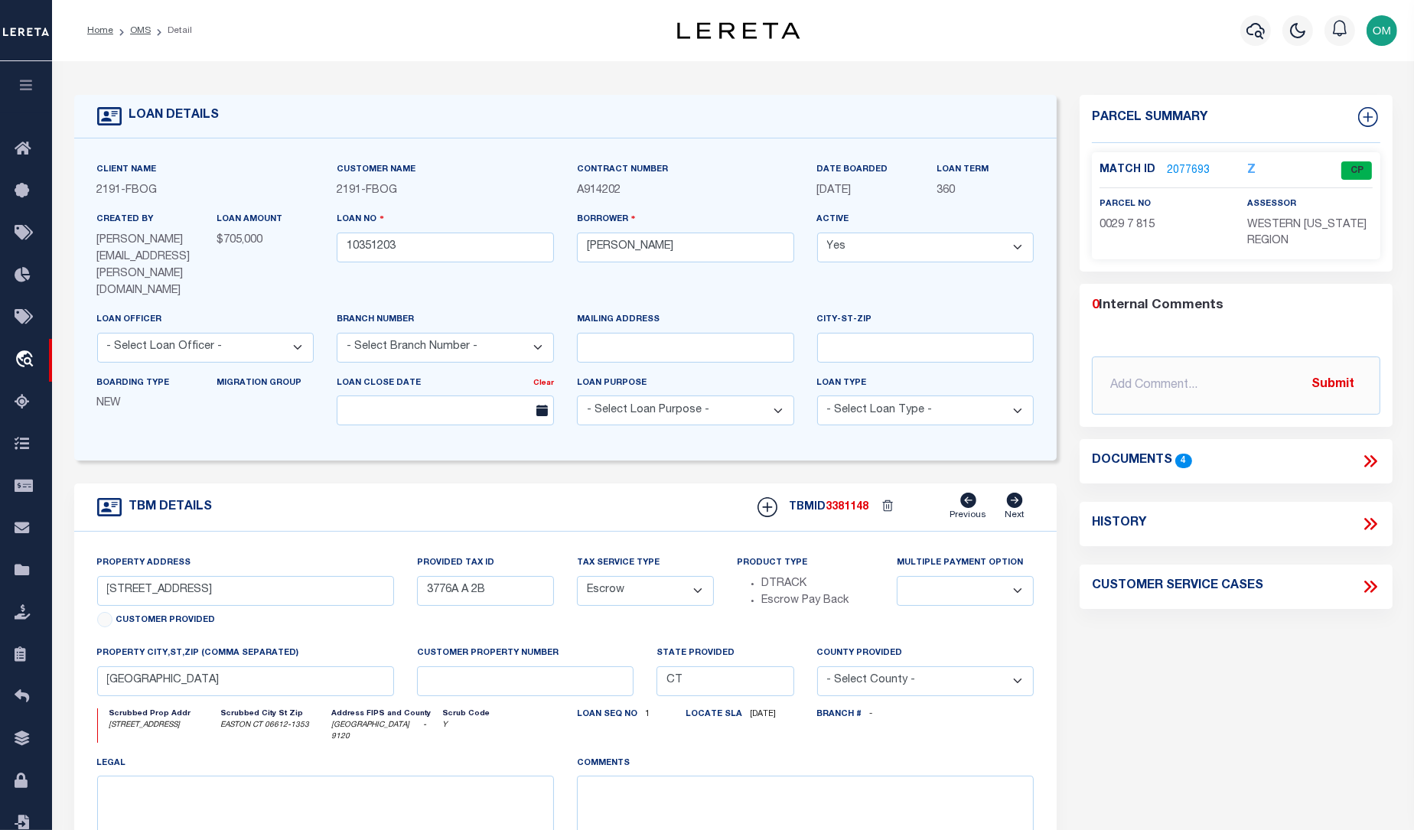
click at [1183, 168] on link "2077693" at bounding box center [1187, 171] width 43 height 16
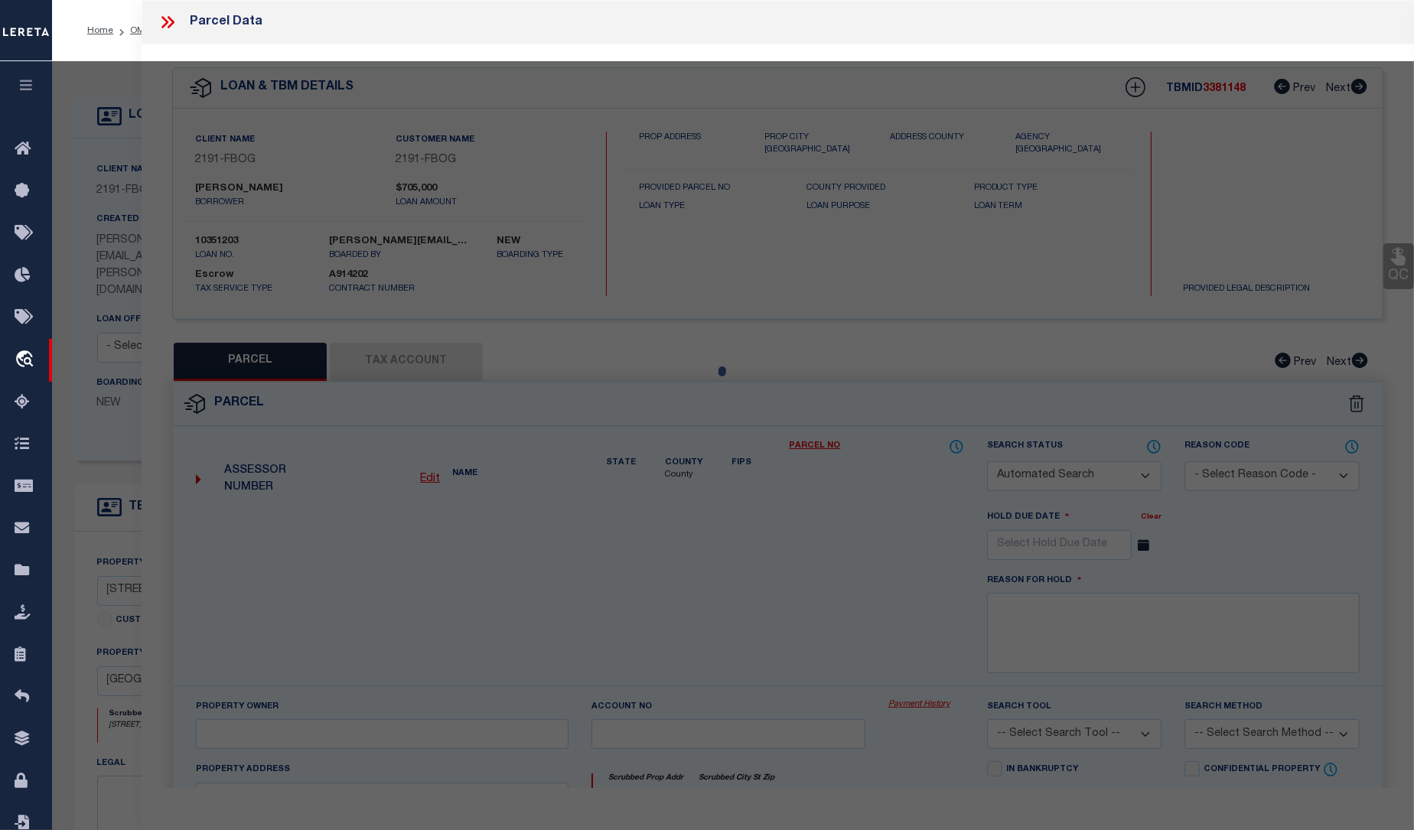
checkbox input "false"
select select "CP"
type input "128 CENTER ROAD LLC"
select select
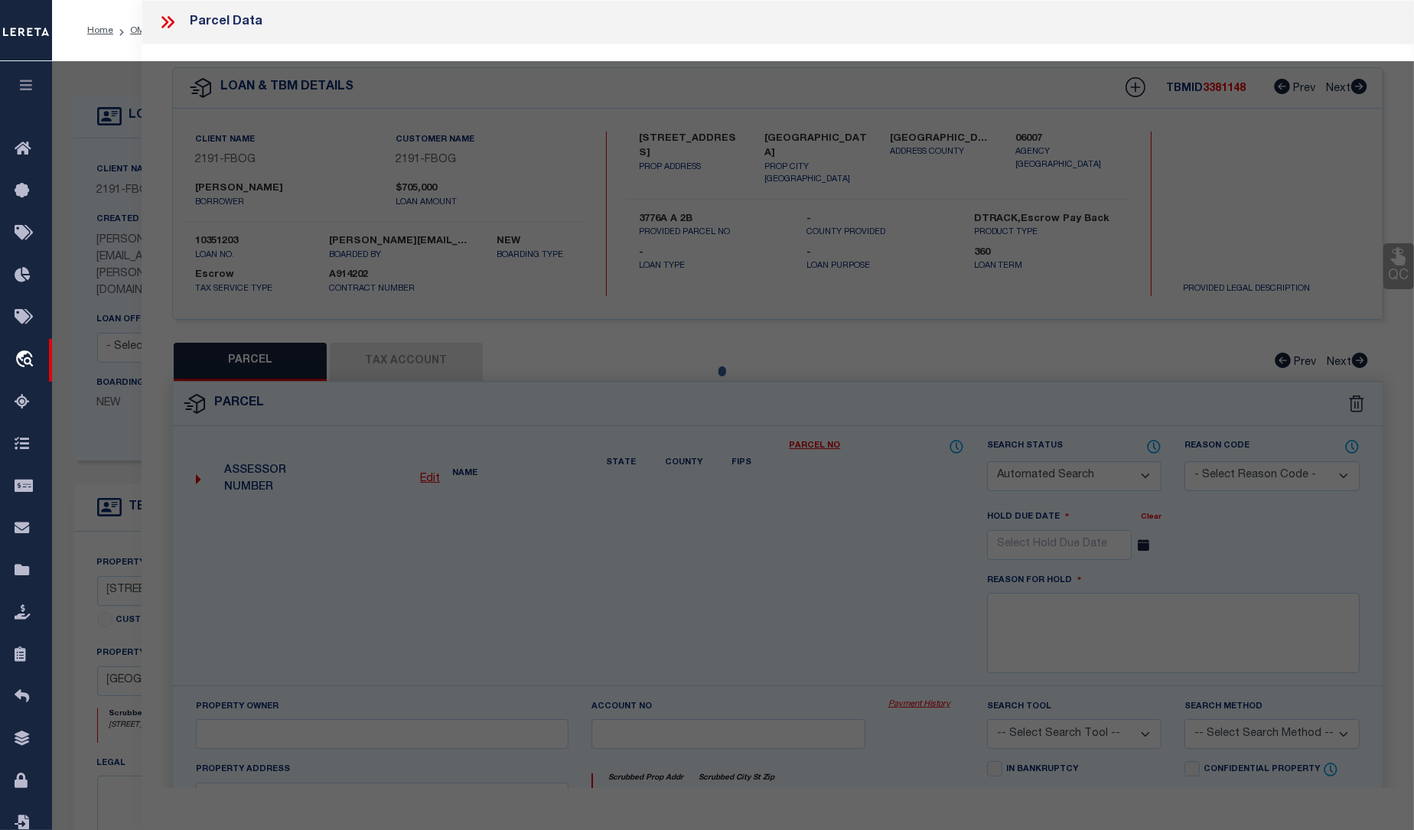
type input "128 CENTER ROAD"
type input "Easton CT 06612"
type textarea "Developers Map / Lot: 1612 1685 Acres: 3.0000 Map Block Lot: 3776A A 2B"
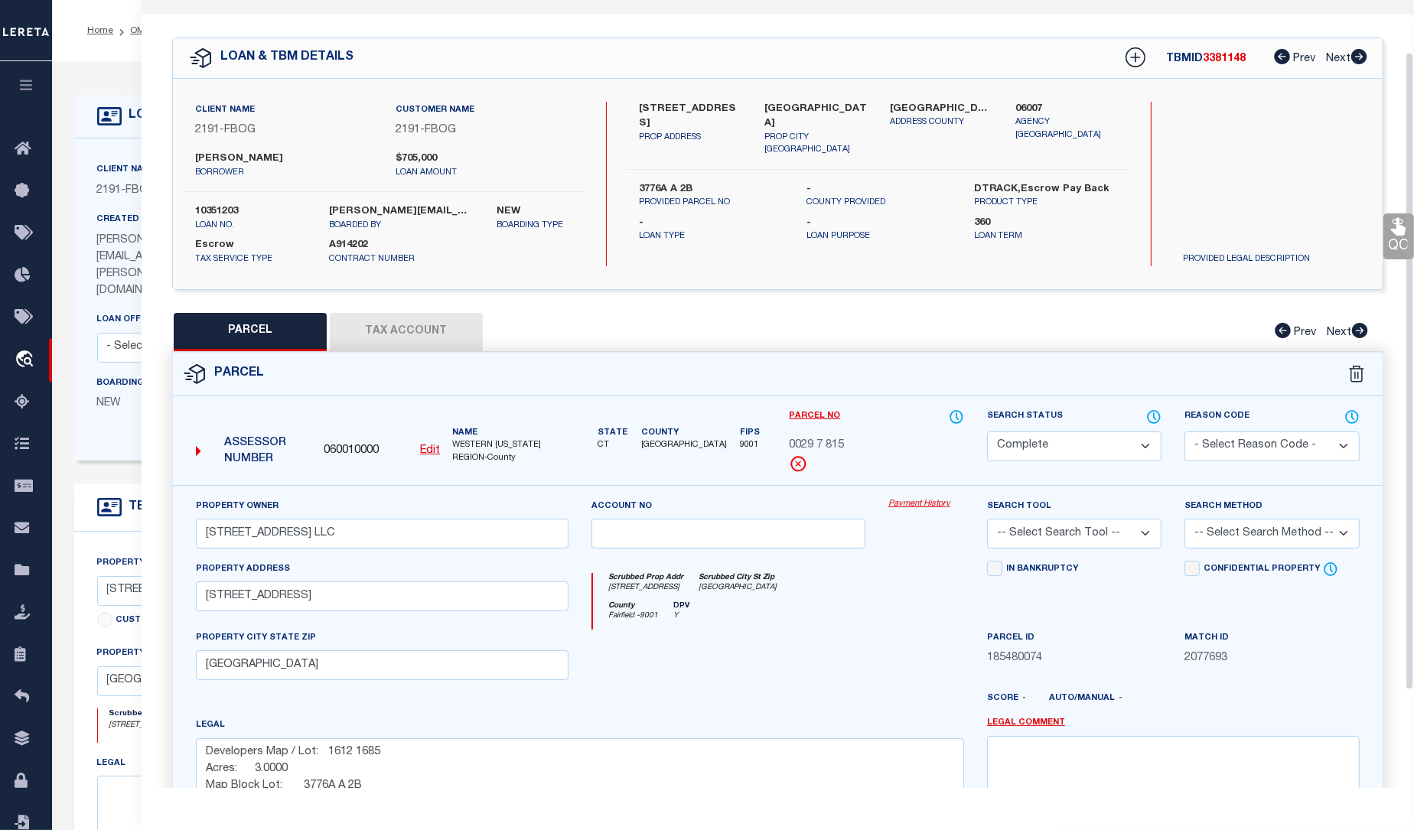
scroll to position [69, 0]
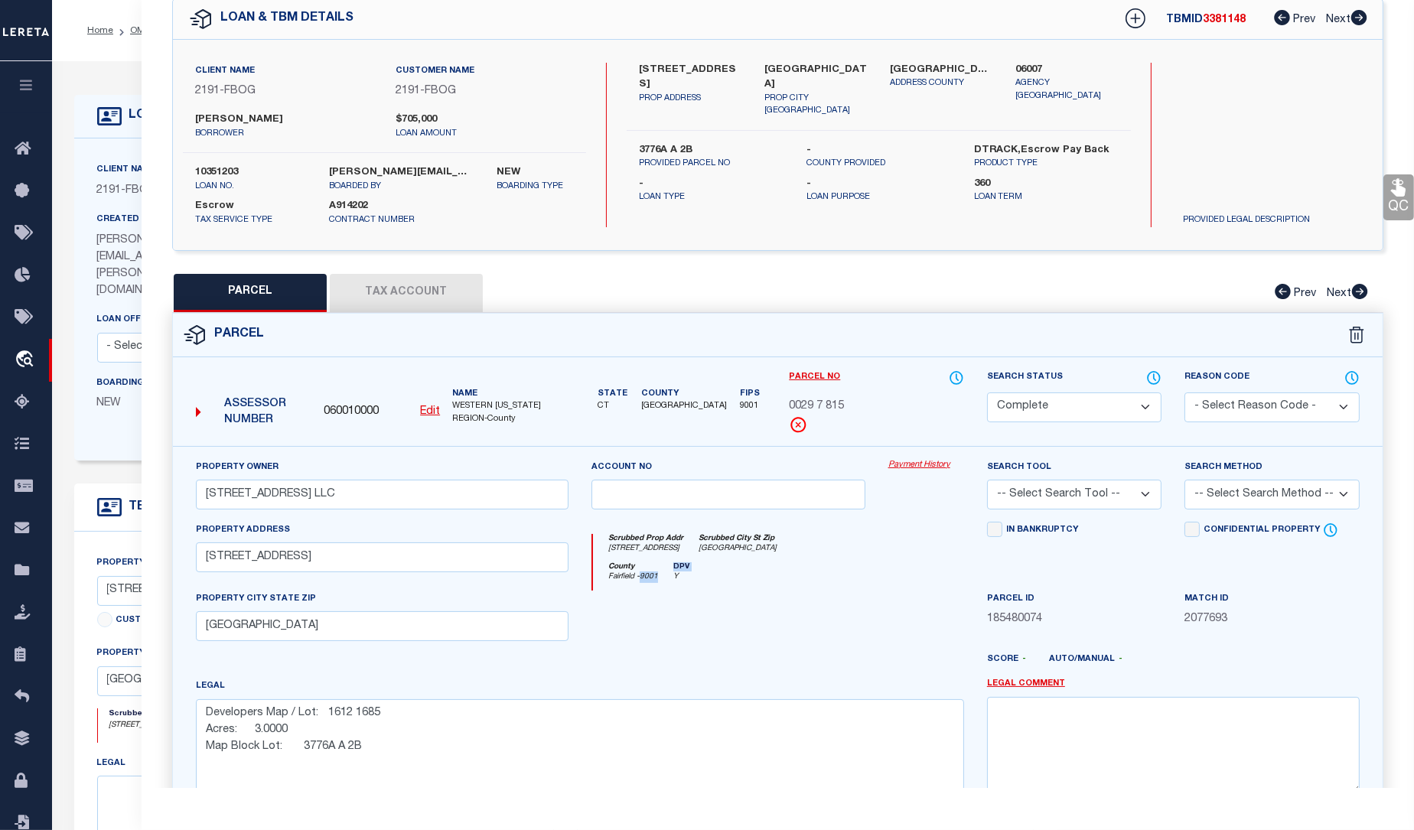
drag, startPoint x: 641, startPoint y: 575, endPoint x: 659, endPoint y: 575, distance: 17.6
click at [659, 575] on div "County Fairfield - 9001 DPV Y" at bounding box center [778, 576] width 371 height 28
click at [678, 610] on div at bounding box center [728, 622] width 297 height 63
click at [725, 607] on div at bounding box center [728, 622] width 297 height 63
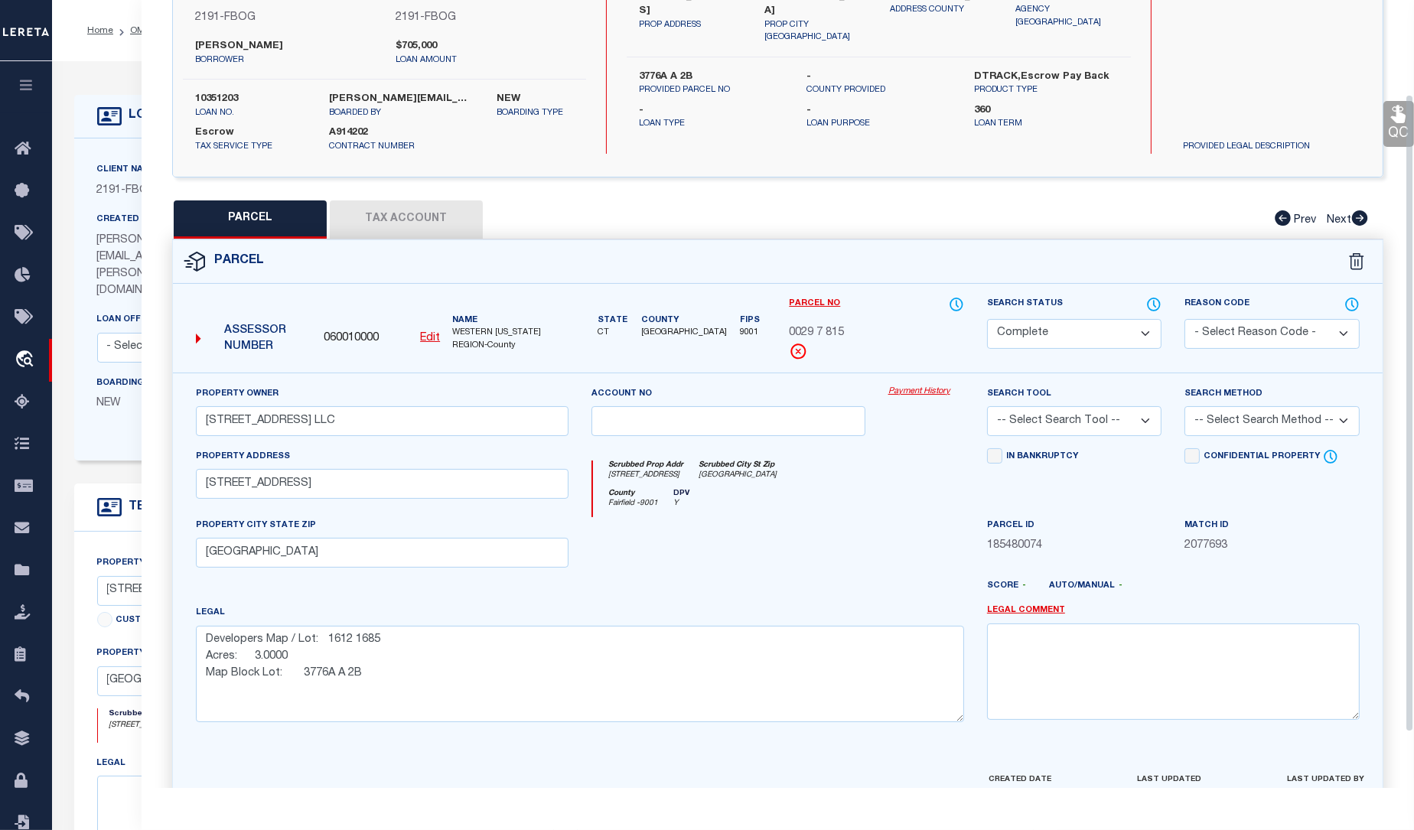
scroll to position [114, 0]
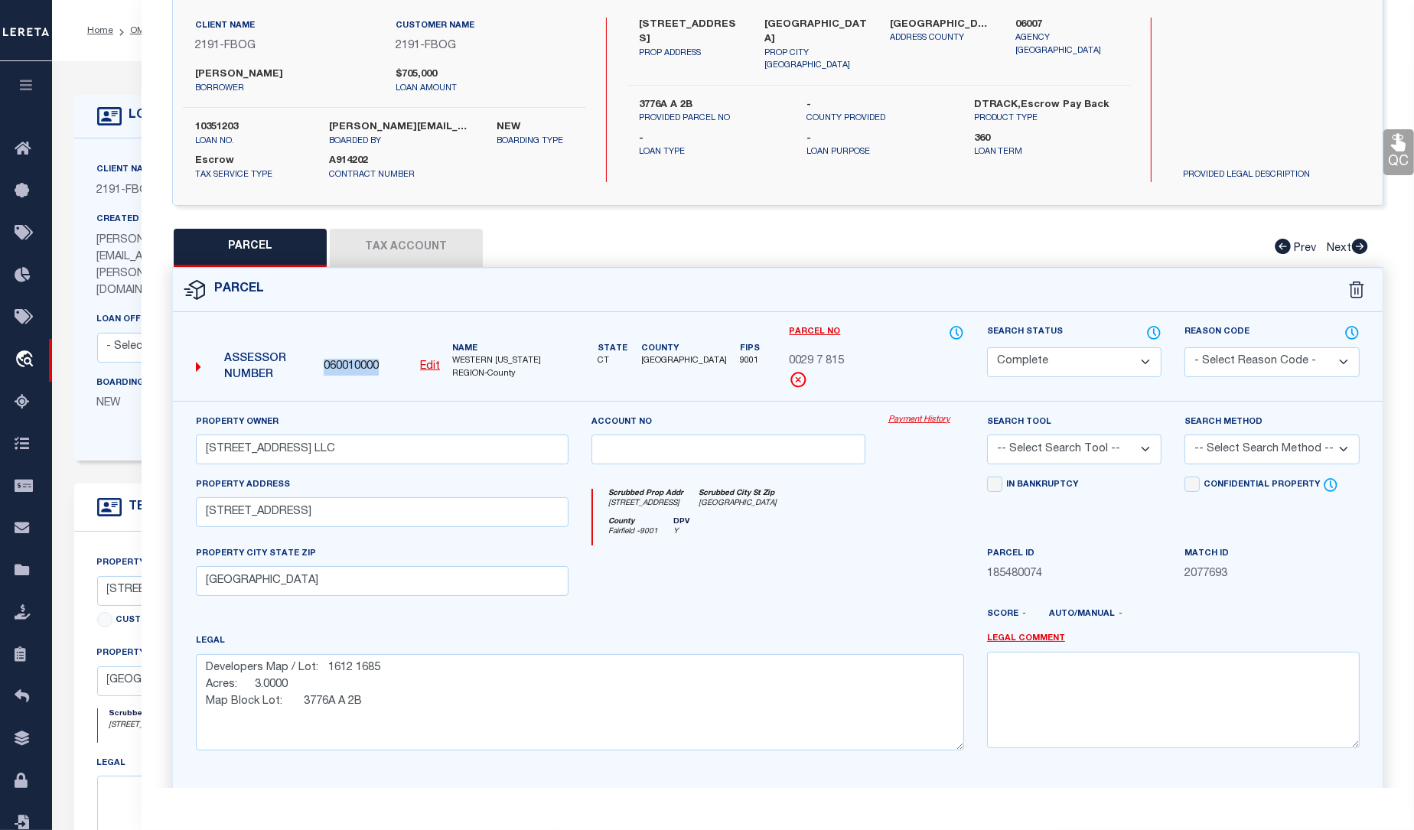
drag, startPoint x: 324, startPoint y: 366, endPoint x: 400, endPoint y: 367, distance: 75.7
click at [400, 367] on div "060010000 Edit" at bounding box center [382, 367] width 116 height 17
drag, startPoint x: 789, startPoint y: 353, endPoint x: 864, endPoint y: 356, distance: 75.8
click at [864, 356] on div "0029 7 815" at bounding box center [876, 361] width 175 height 17
click at [793, 355] on span "0029 7 815" at bounding box center [816, 361] width 55 height 17
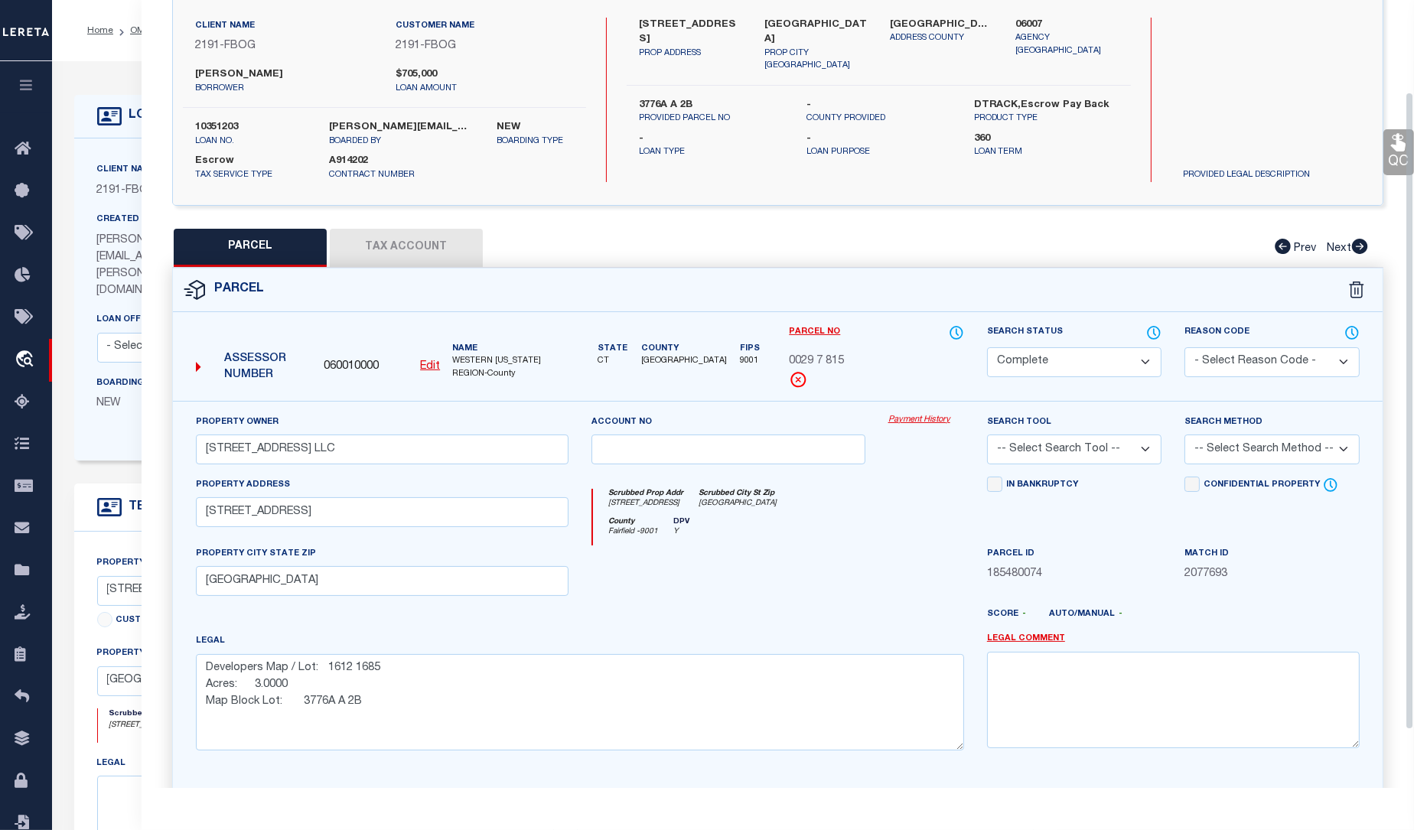
click at [283, 221] on div "QC QC QC" at bounding box center [778, 392] width 1272 height 925
click at [95, 68] on div "LOAN DETAILS Client Name 2191" at bounding box center [733, 543] width 1362 height 965
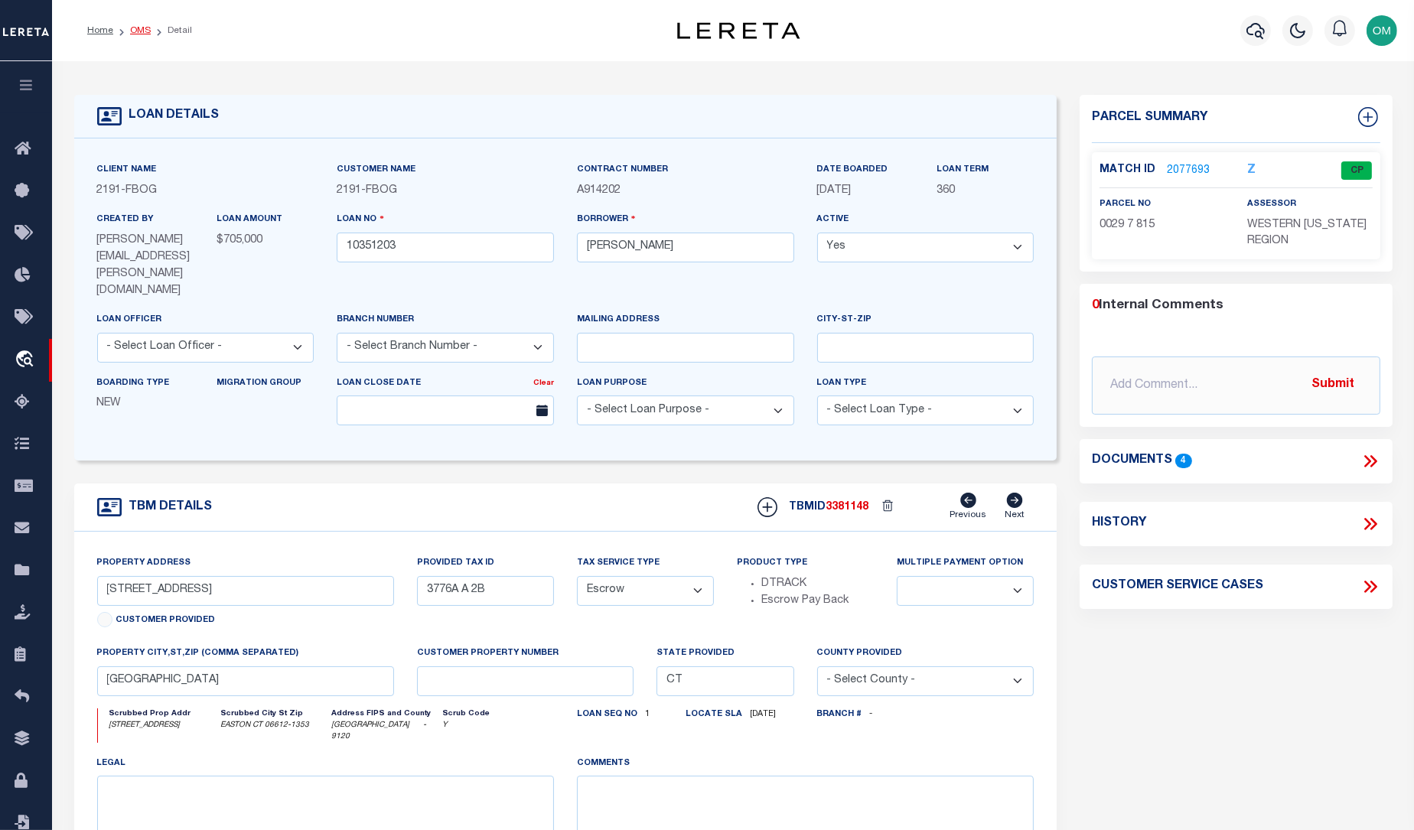
click at [138, 28] on link "OMS" at bounding box center [140, 30] width 21 height 9
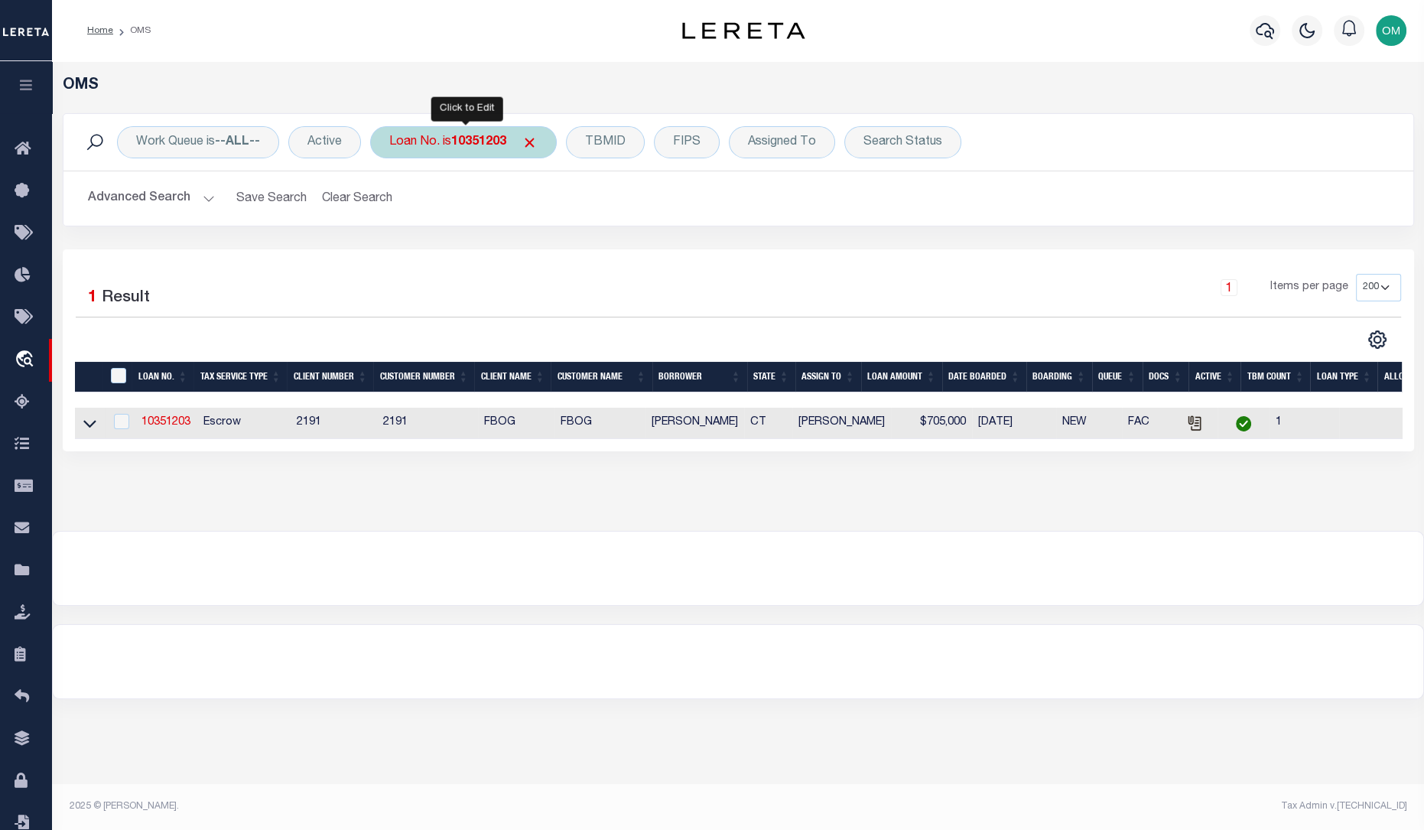
click at [454, 133] on div "Loan No. is 10351203" at bounding box center [463, 142] width 187 height 32
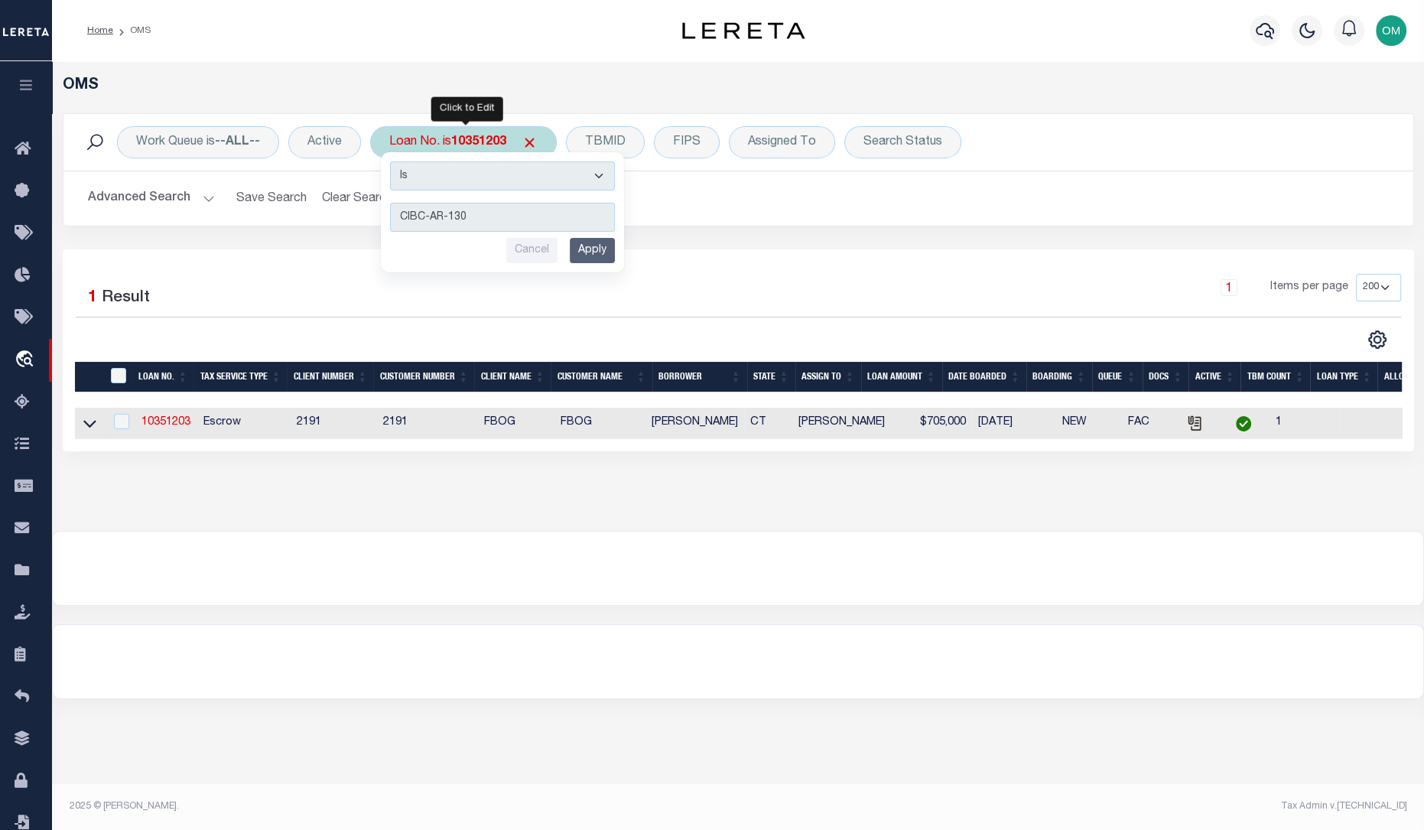
type input "CIBC-AR-130"
click at [600, 246] on input "Apply" at bounding box center [592, 250] width 45 height 25
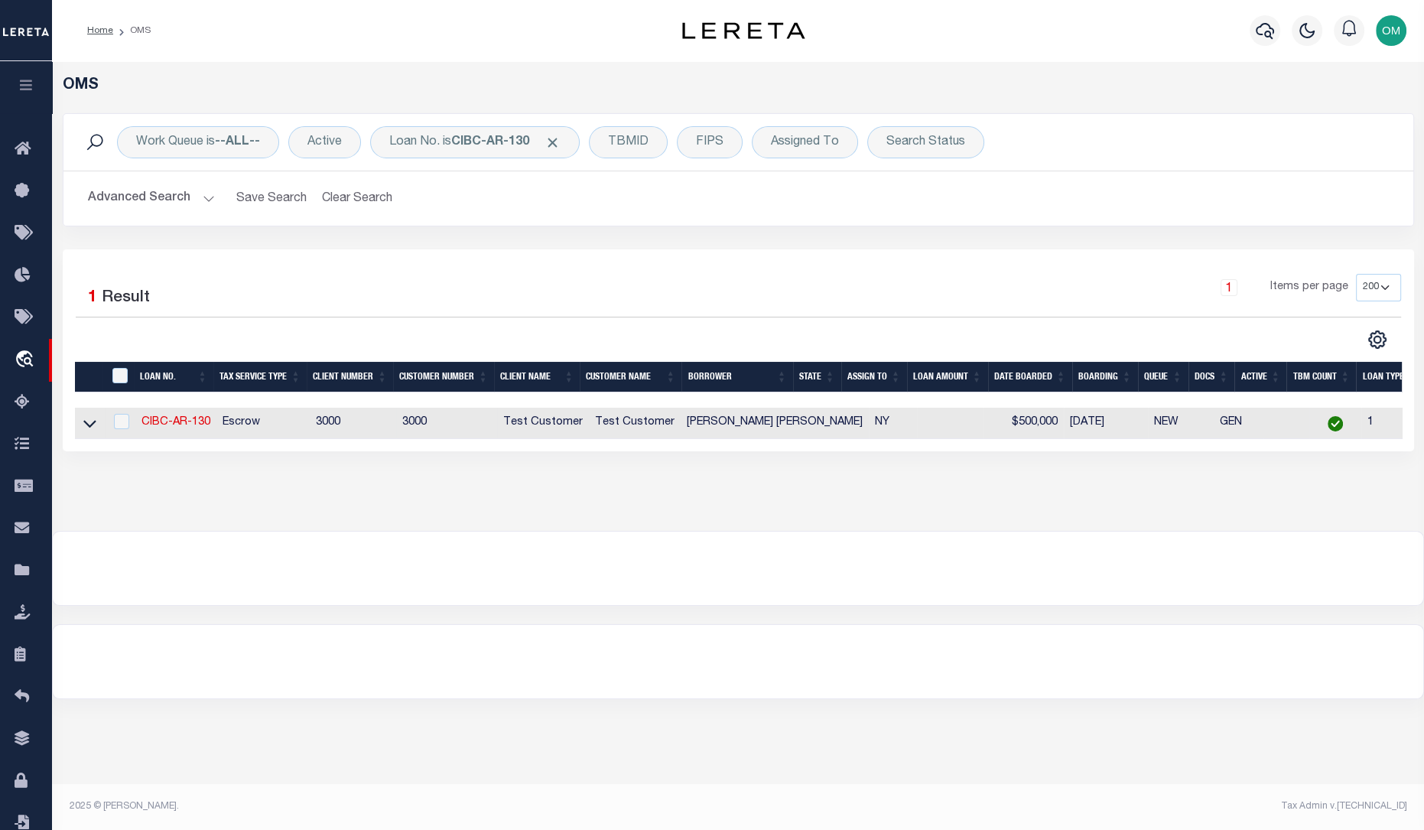
click at [186, 431] on td "CIBC-AR-130" at bounding box center [175, 423] width 81 height 31
checkbox input "true"
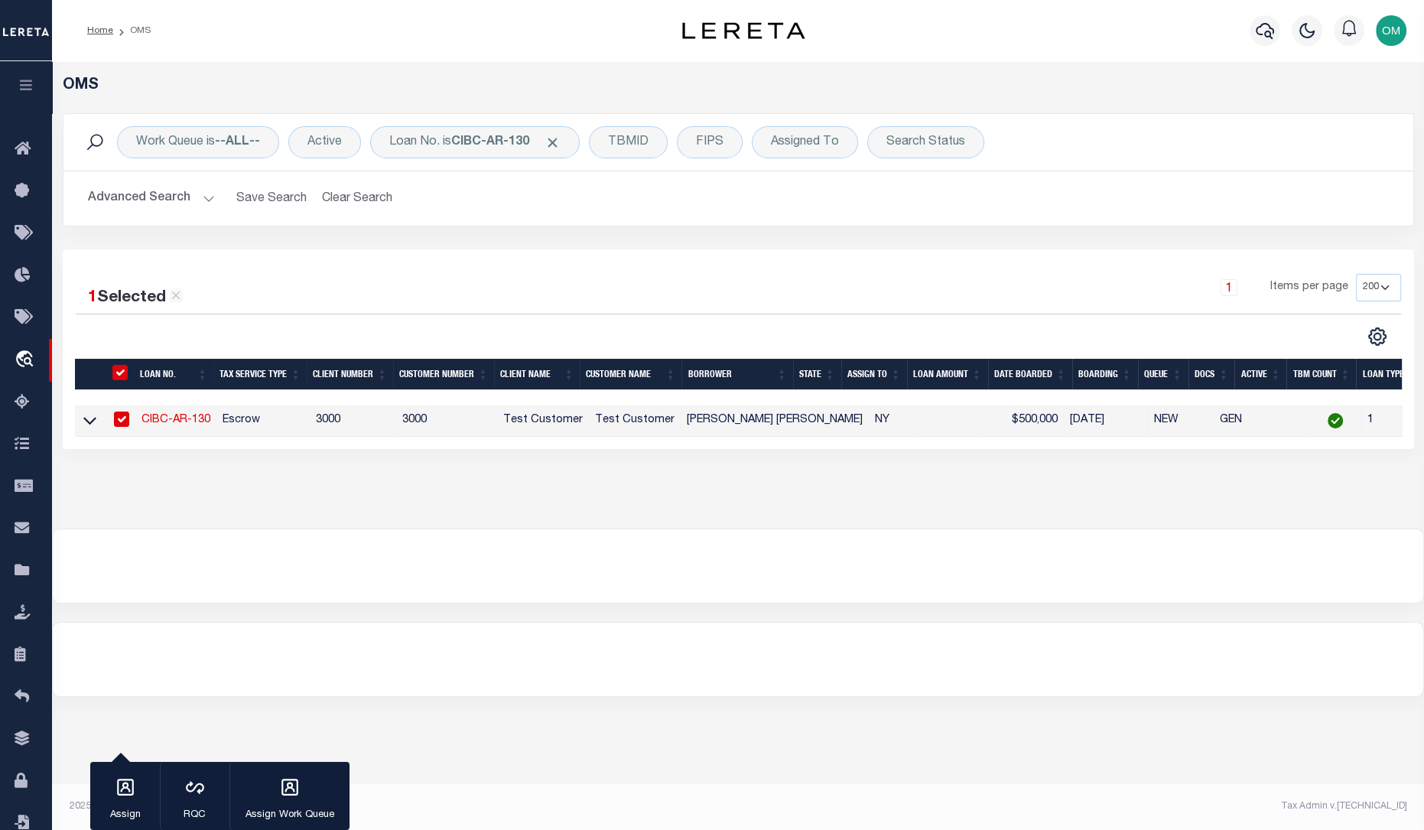
click at [183, 423] on link "CIBC-AR-130" at bounding box center [176, 420] width 69 height 11
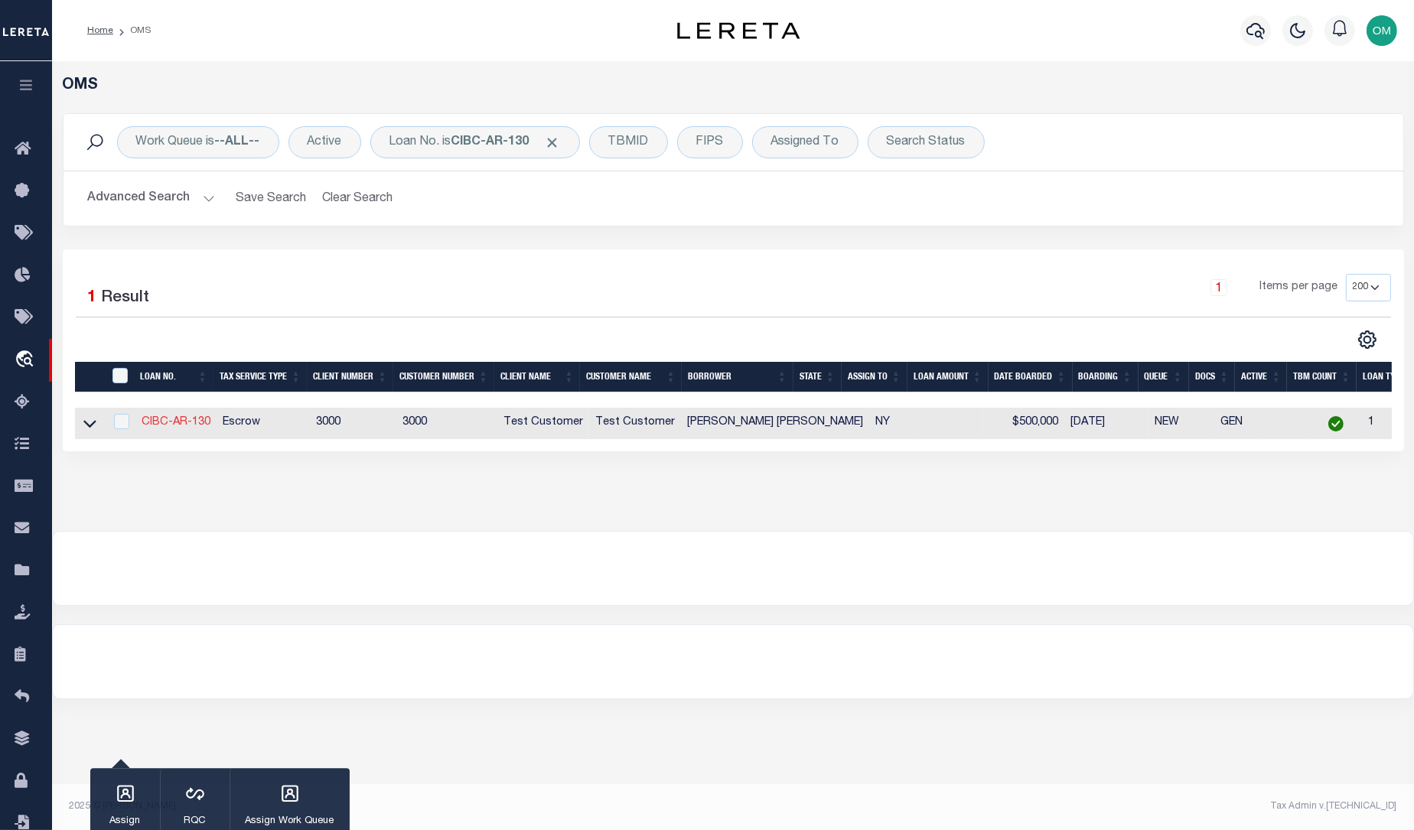
type input "CIBC-AR-130"
type input "[PERSON_NAME] [PERSON_NAME]"
select select
type input "[STREET_ADDRESS]"
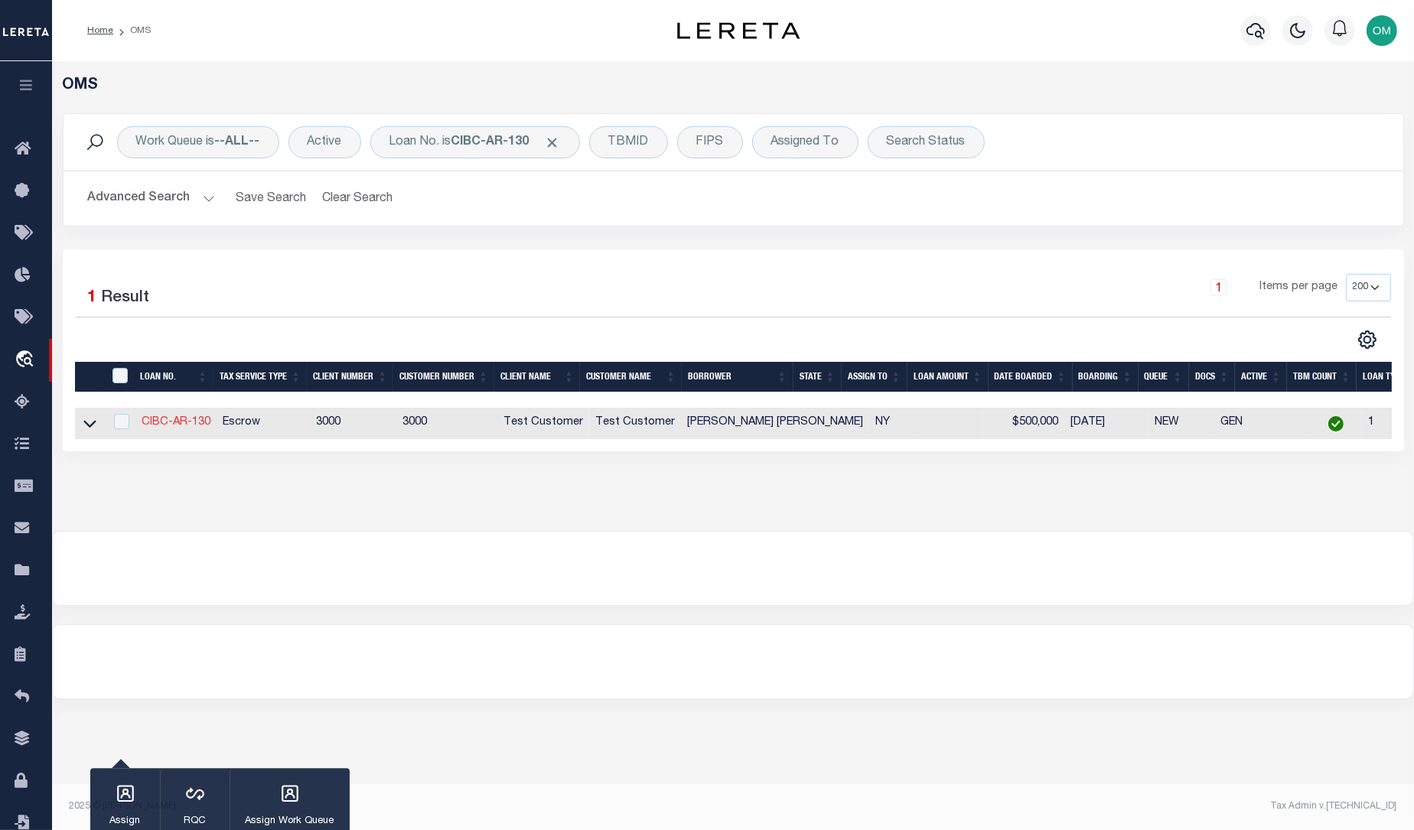
type input "[GEOGRAPHIC_DATA] 10977-4075"
type input "[DATE]"
select select "10"
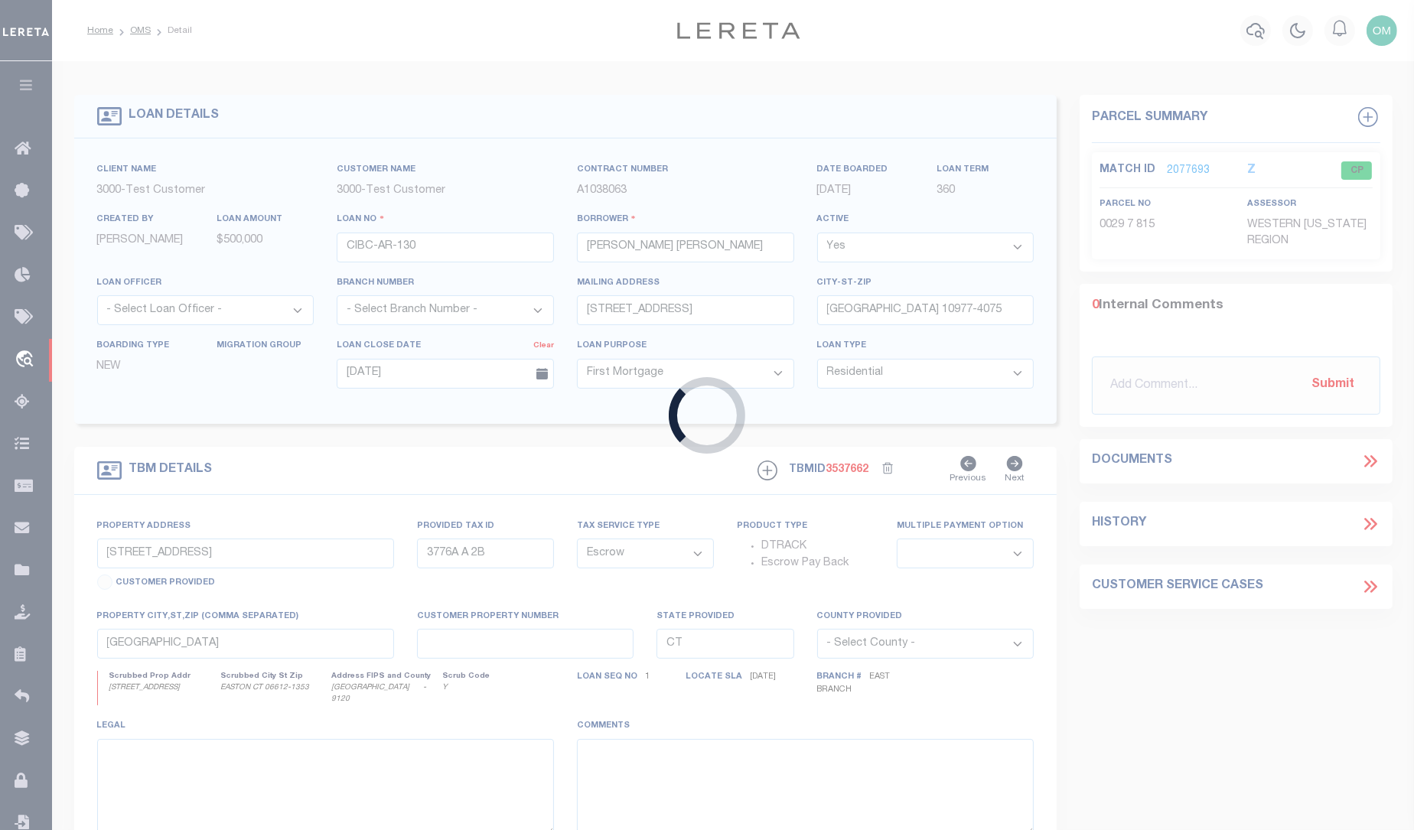
select select "127537"
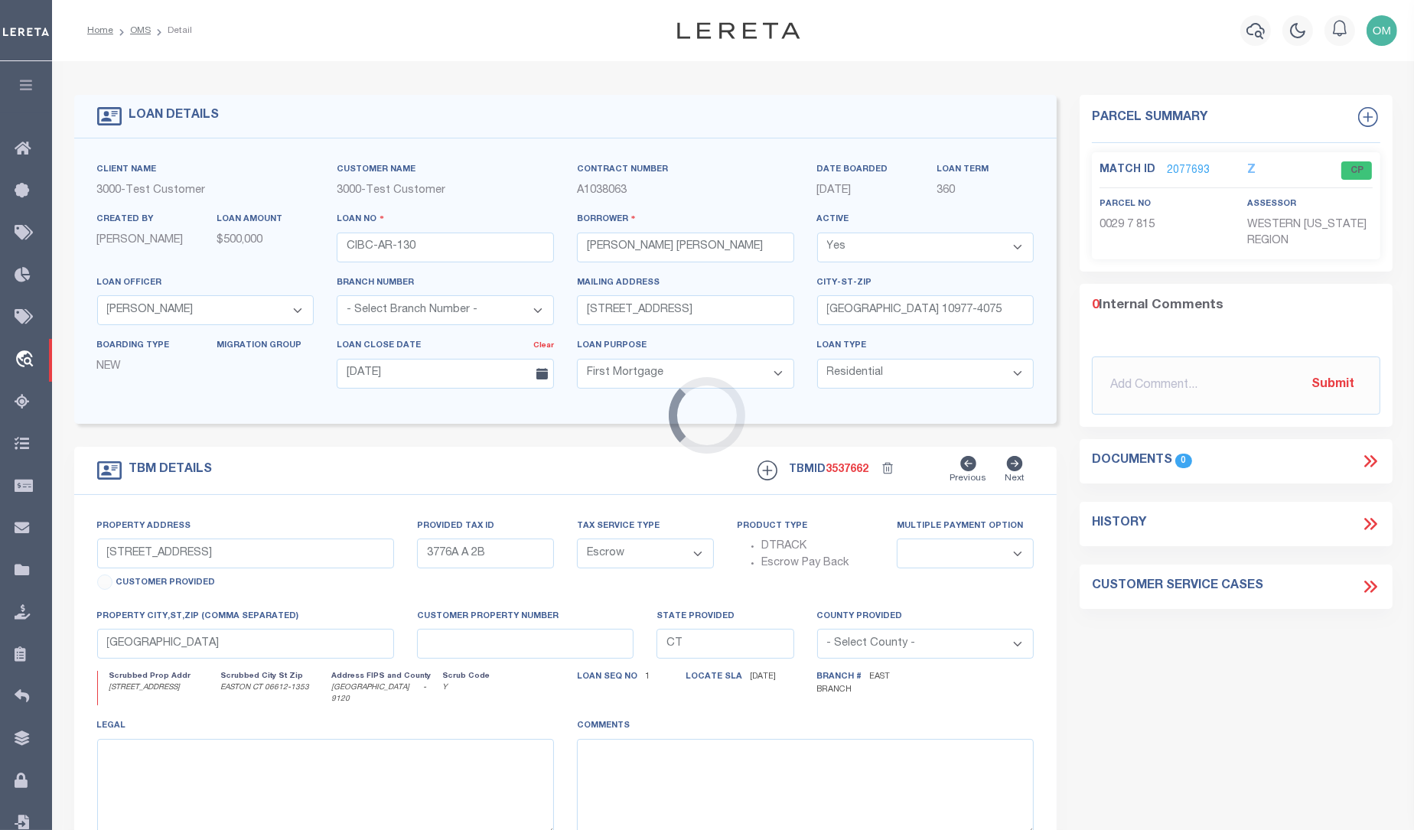
select select "25316"
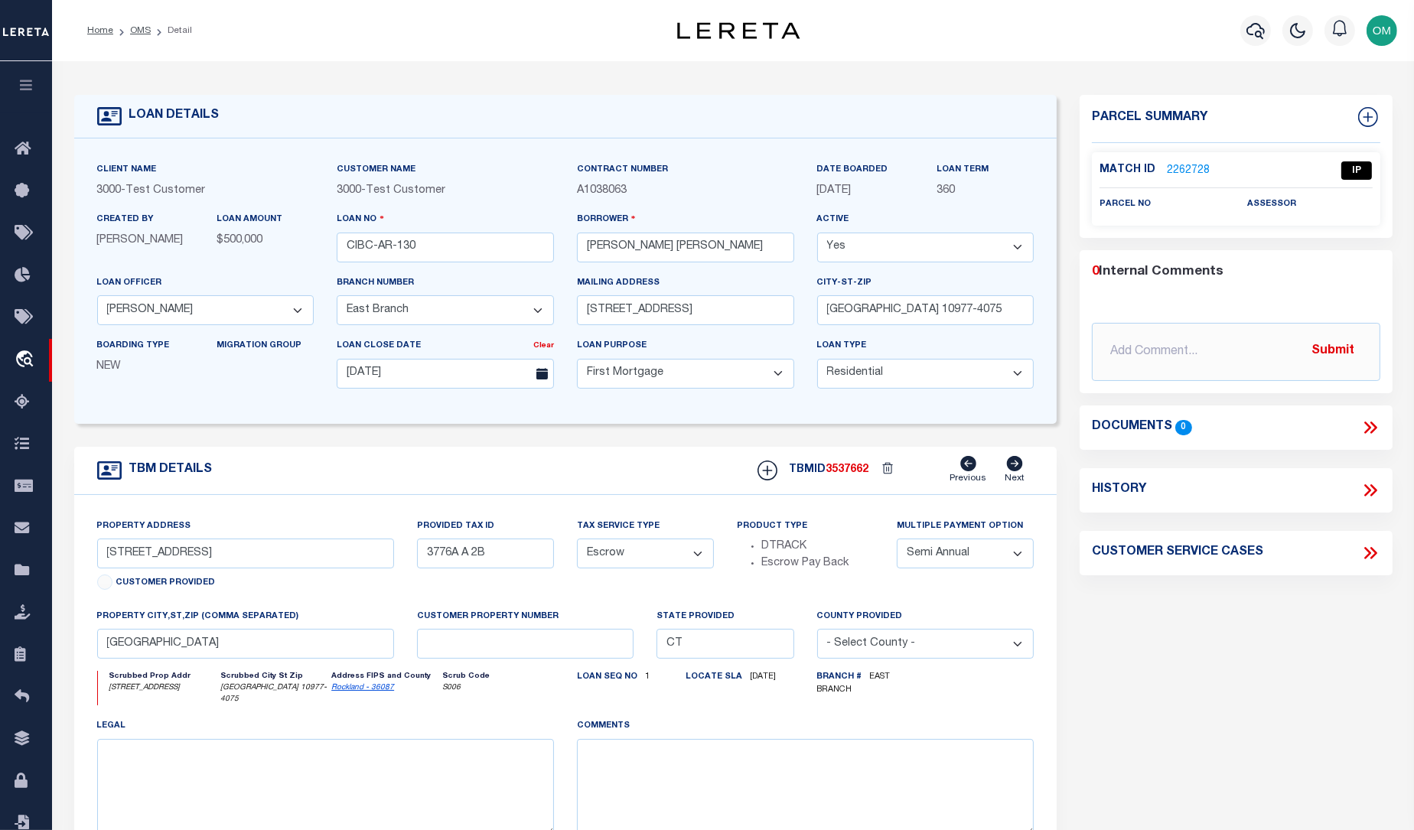
type input "[STREET_ADDRESS]"
select select "2"
type input "[GEOGRAPHIC_DATA] 10977-4075"
type input "NY"
click at [1178, 166] on link "2262728" at bounding box center [1187, 171] width 43 height 16
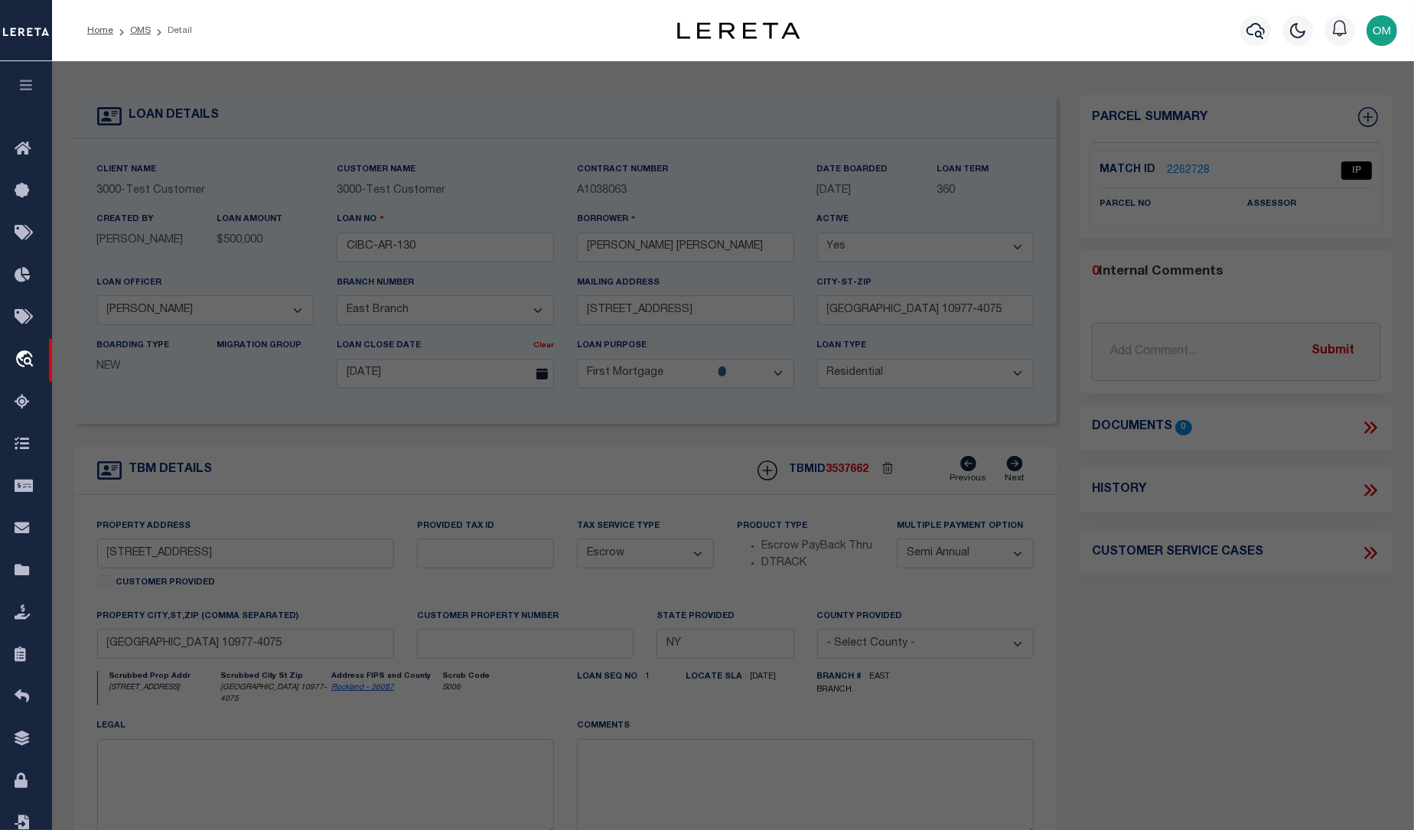
select select "AS"
checkbox input "false"
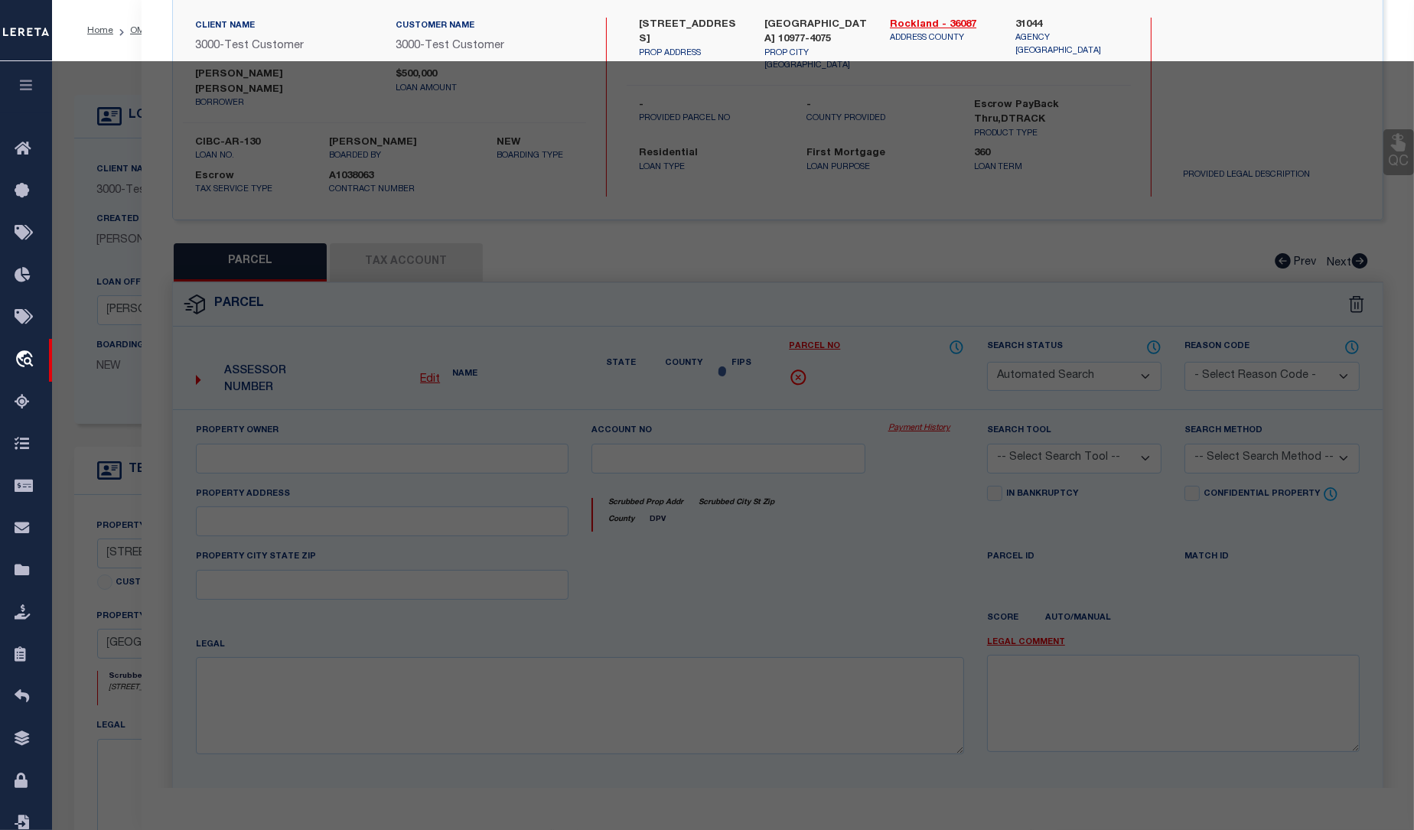
select select "IP"
checkbox input "false"
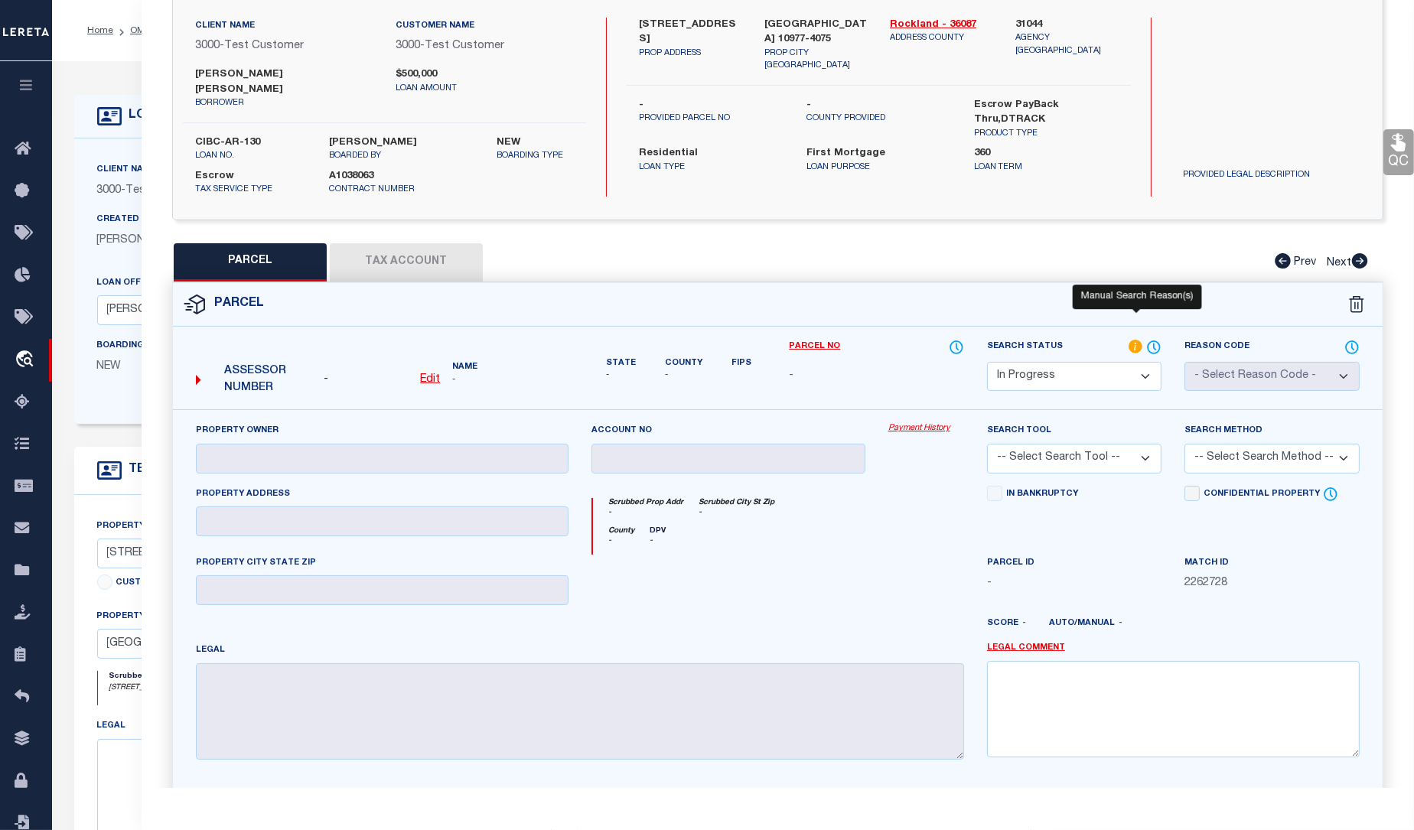
click at [1137, 340] on icon at bounding box center [1135, 347] width 14 height 14
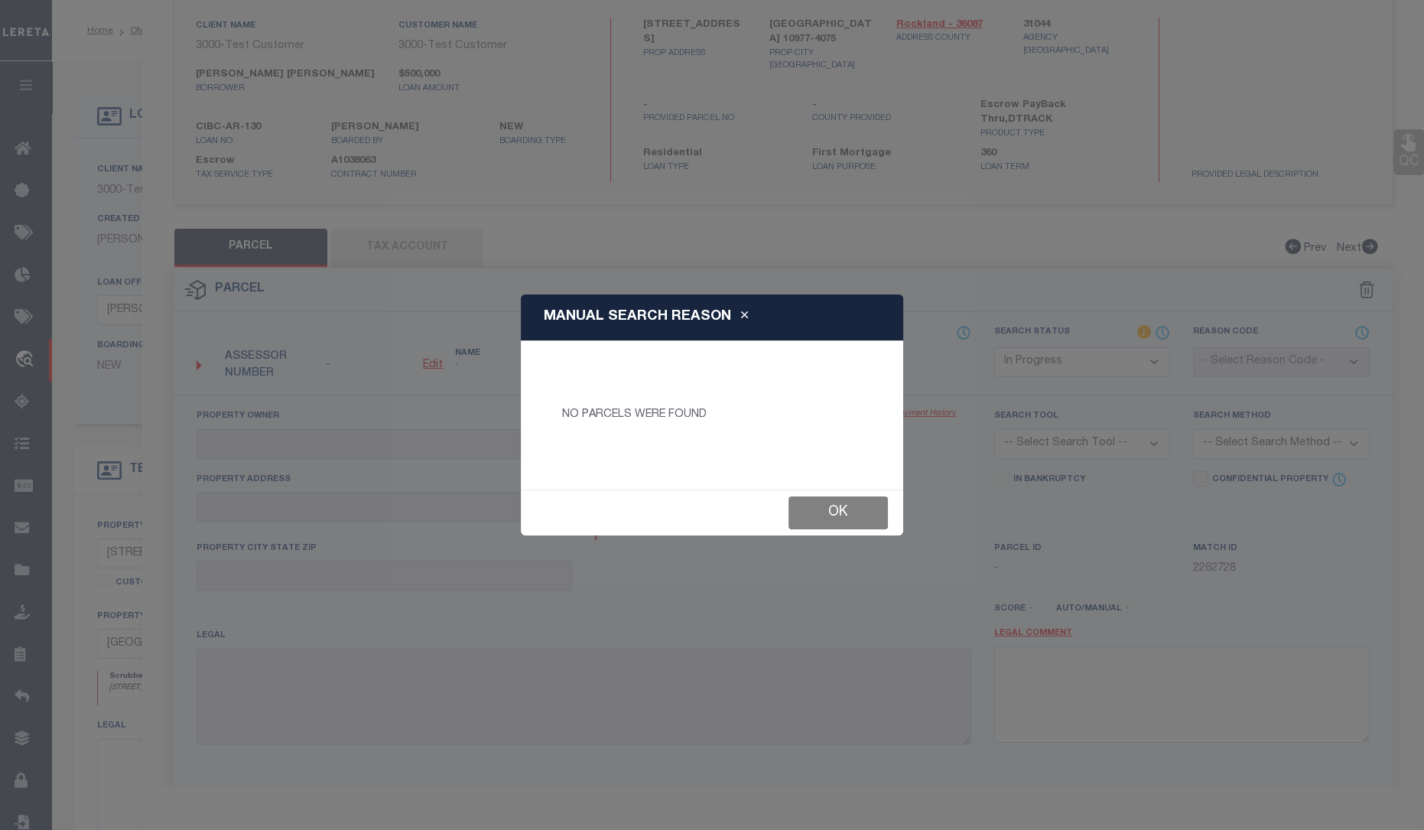
click at [844, 508] on button "Ok" at bounding box center [838, 512] width 99 height 33
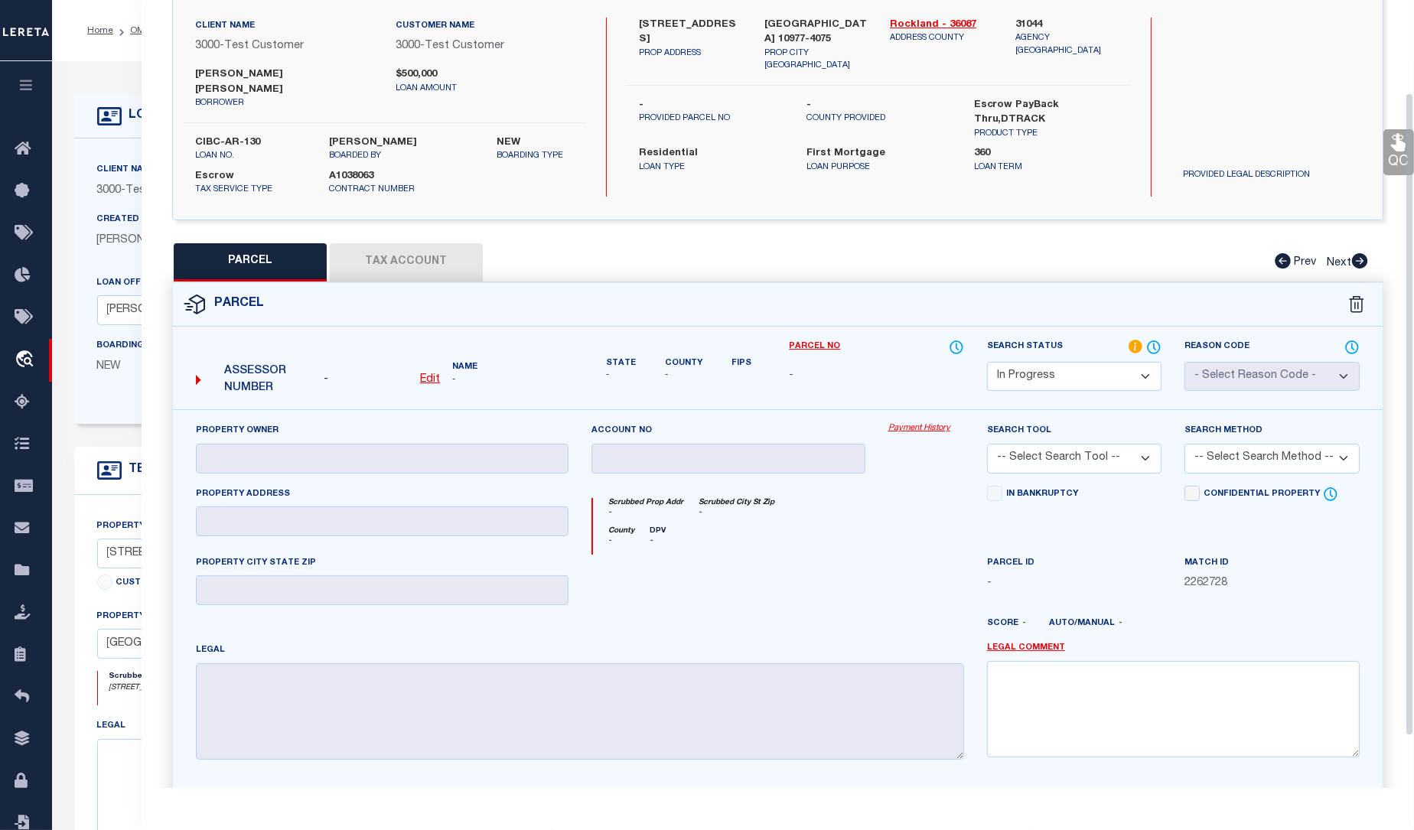
click at [428, 374] on u "Edit" at bounding box center [430, 379] width 20 height 11
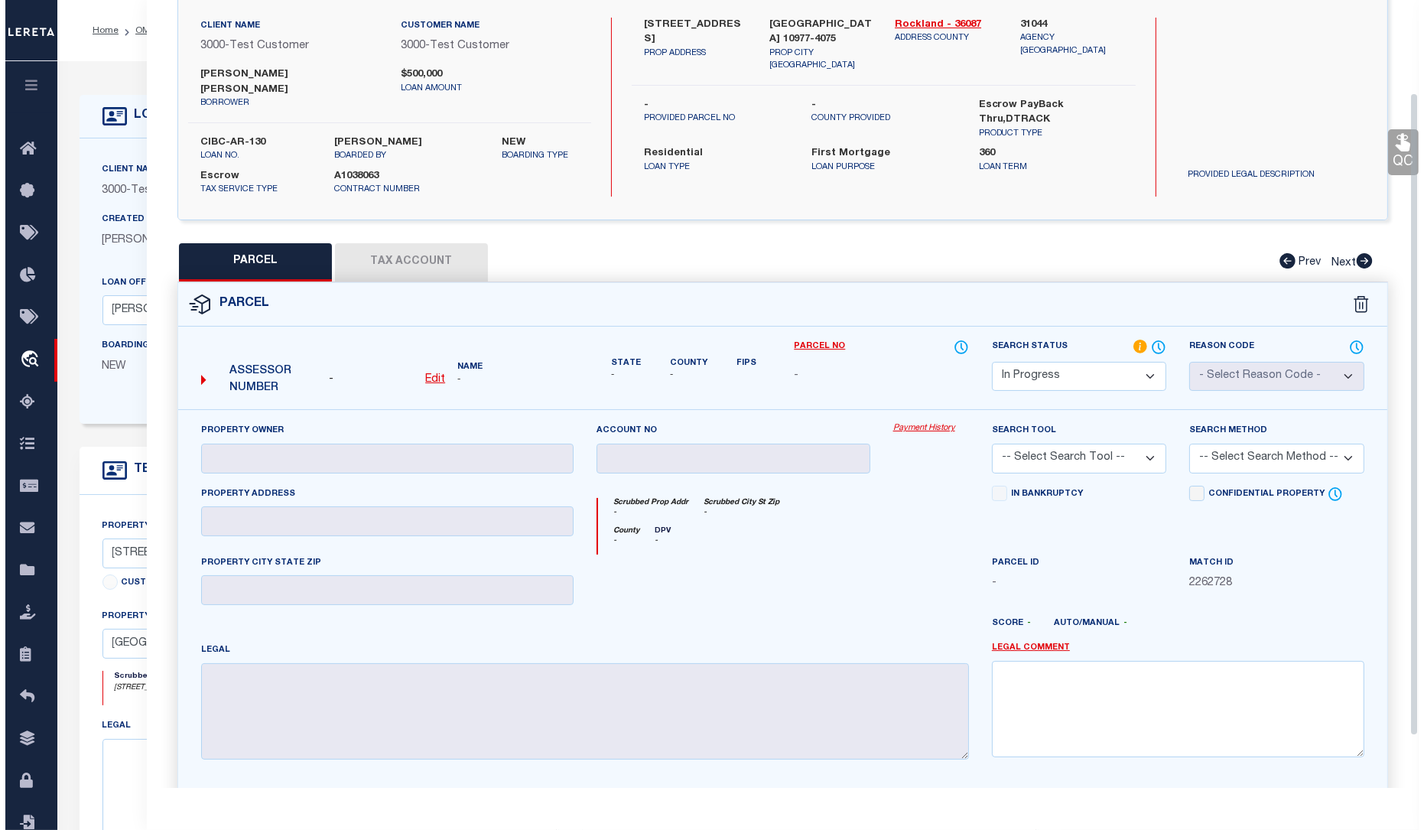
select select "IP"
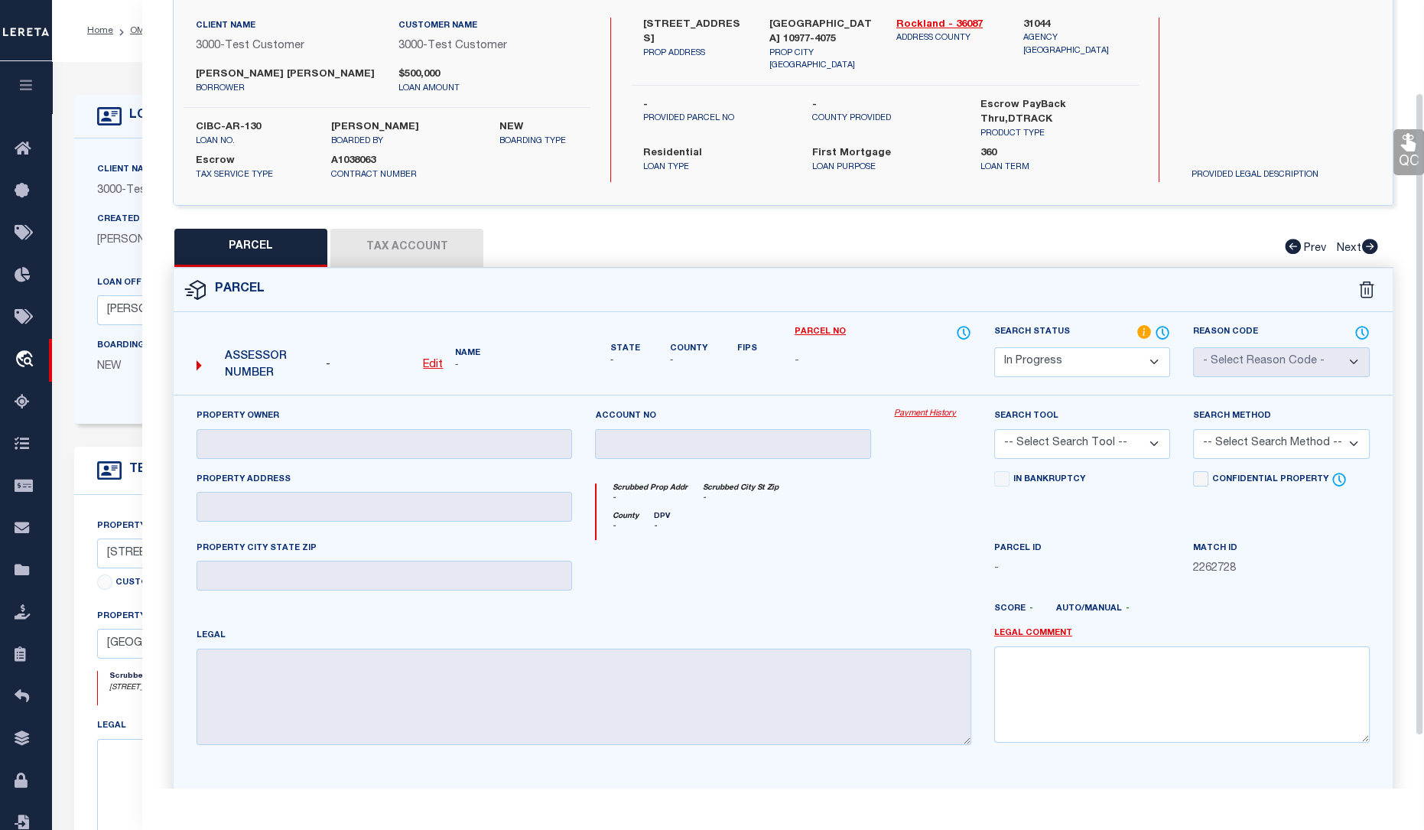
type textarea "-"
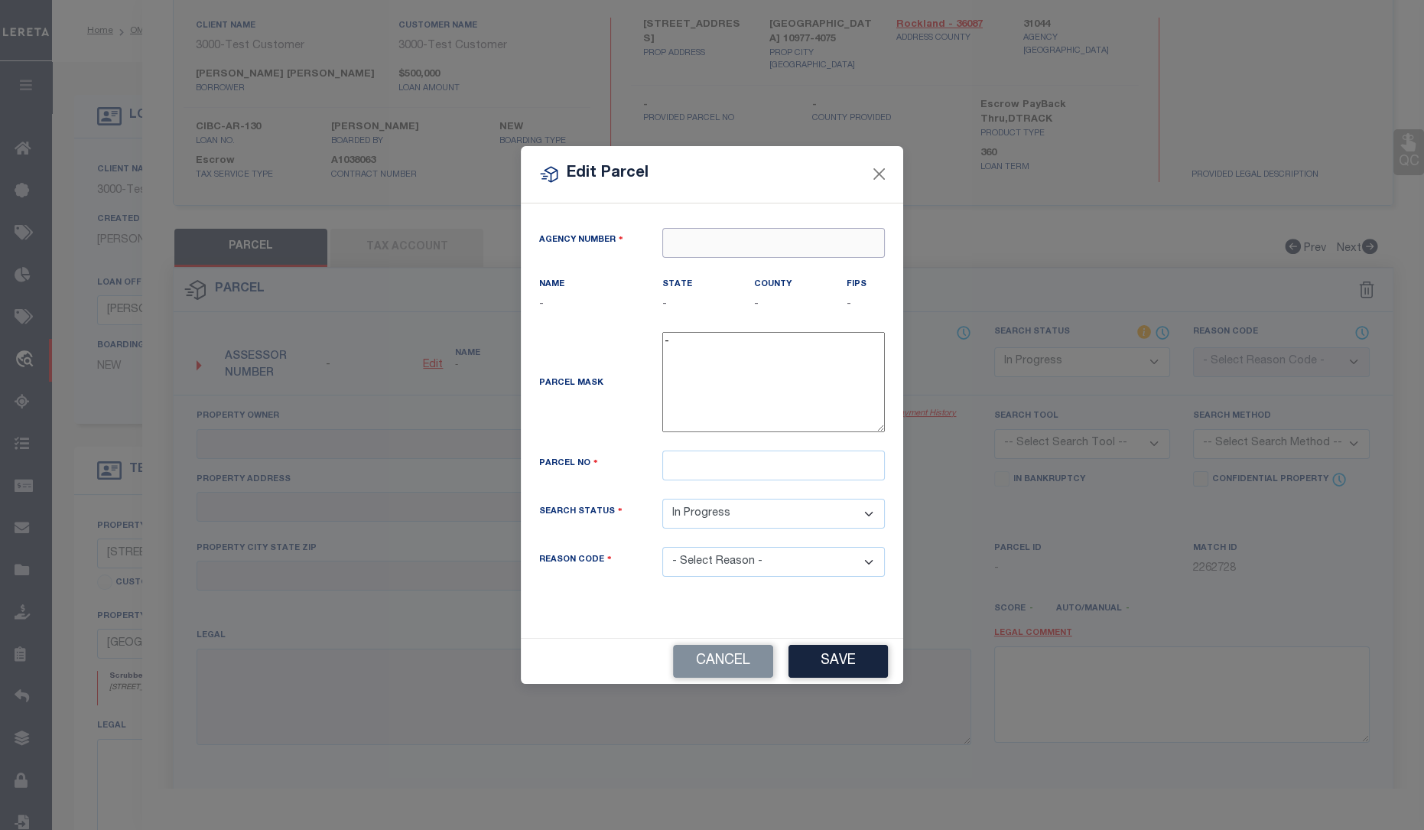
click at [734, 250] on input "text" at bounding box center [773, 243] width 223 height 30
paste input "310440000"
click at [735, 270] on div "310440000 : ROCKLAND COUNTY" at bounding box center [776, 281] width 226 height 44
type input "310440000"
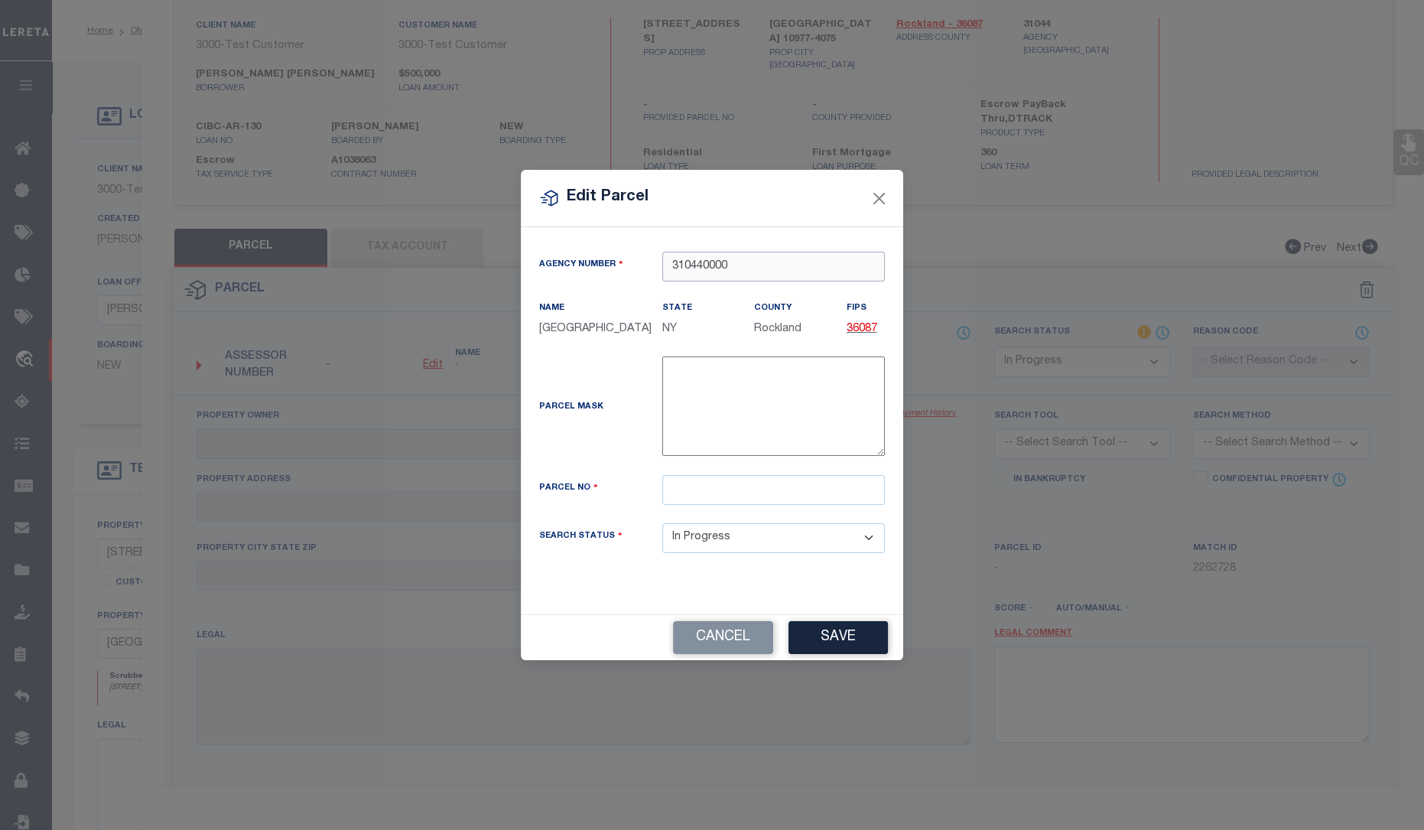
type input "310440000"
click at [714, 493] on input "text" at bounding box center [773, 490] width 223 height 30
type input "1111111"
click at [842, 636] on button "Save" at bounding box center [838, 637] width 99 height 33
select select "IP"
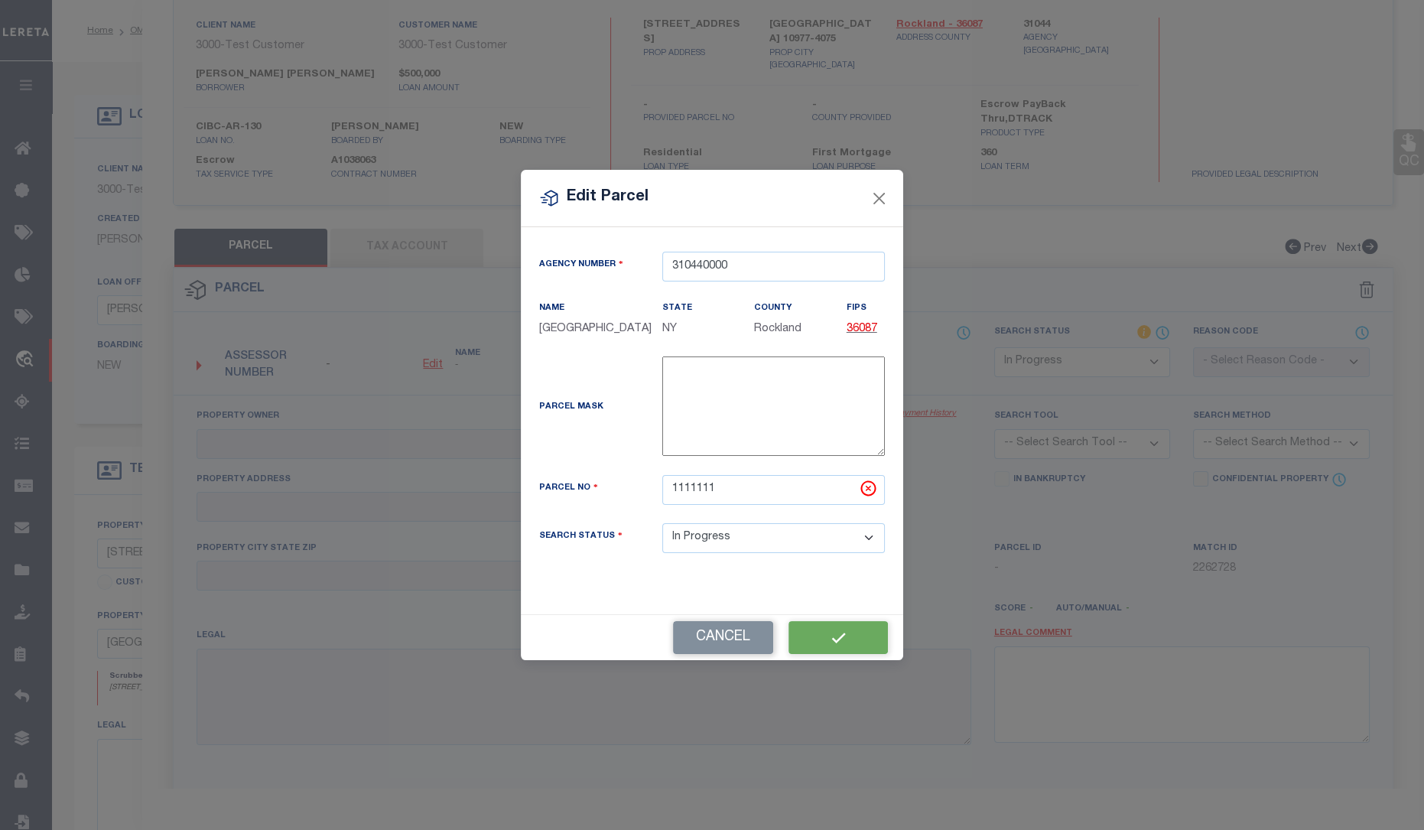
checkbox input "false"
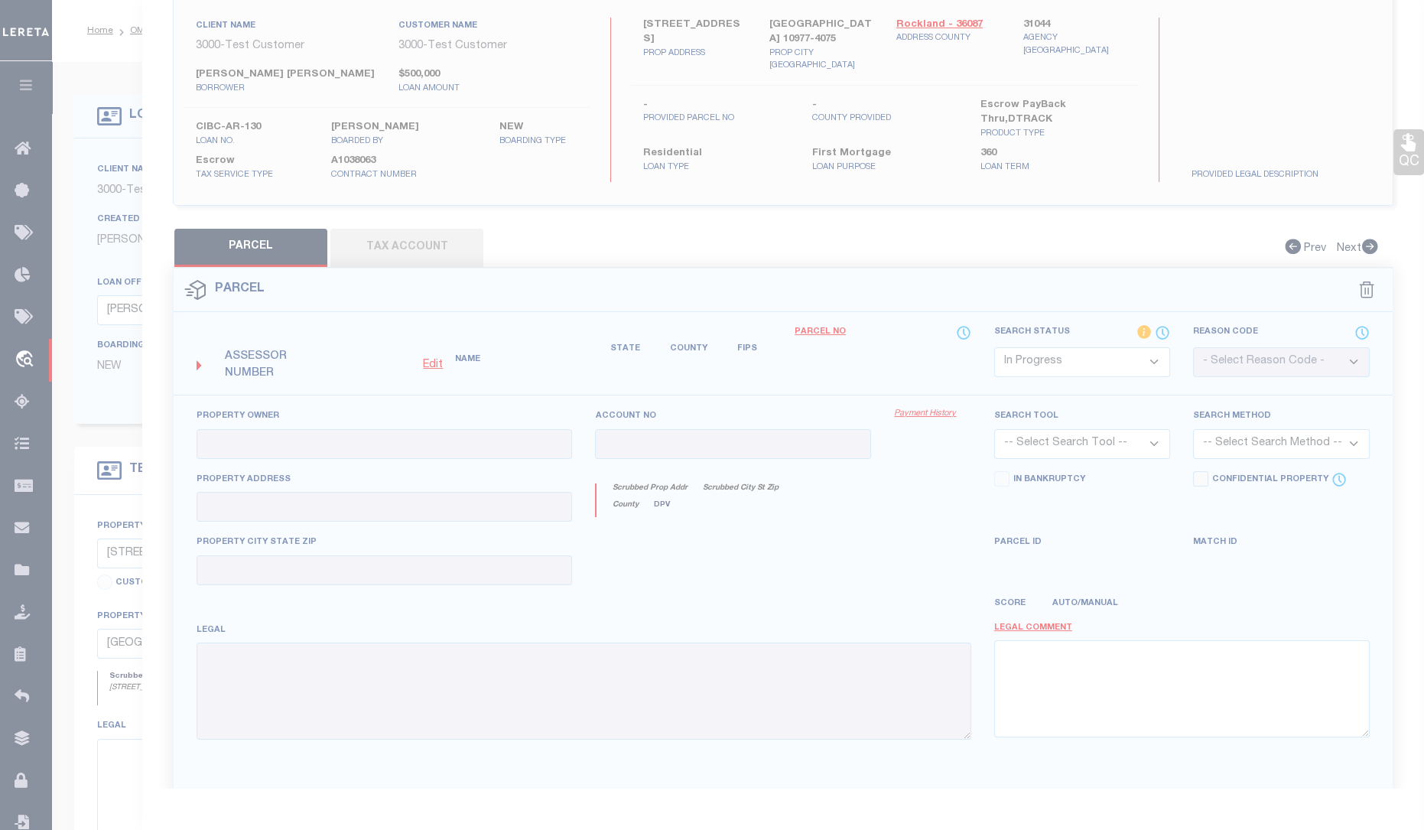
checkbox input "false"
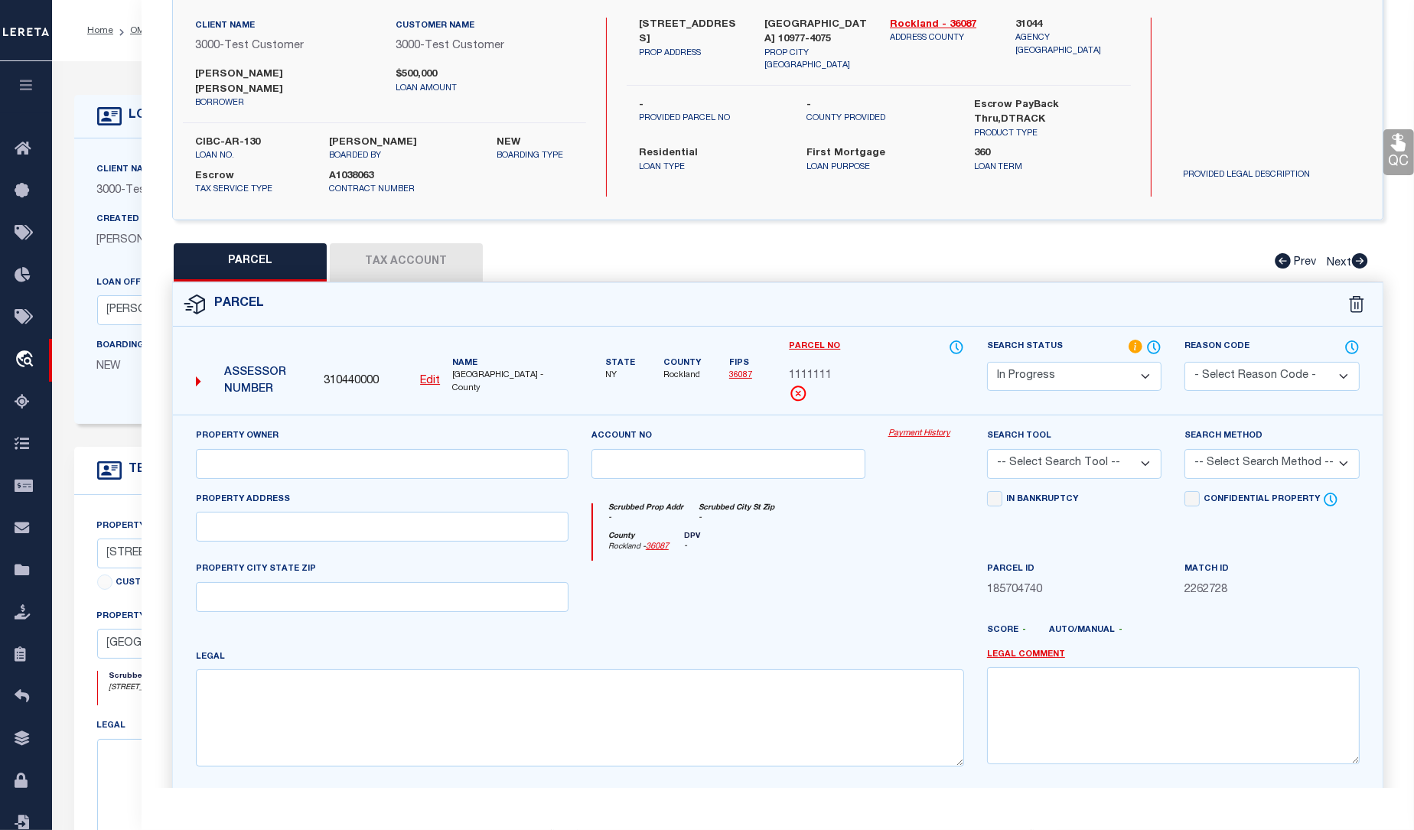
click at [405, 245] on button "Tax Account" at bounding box center [406, 262] width 153 height 38
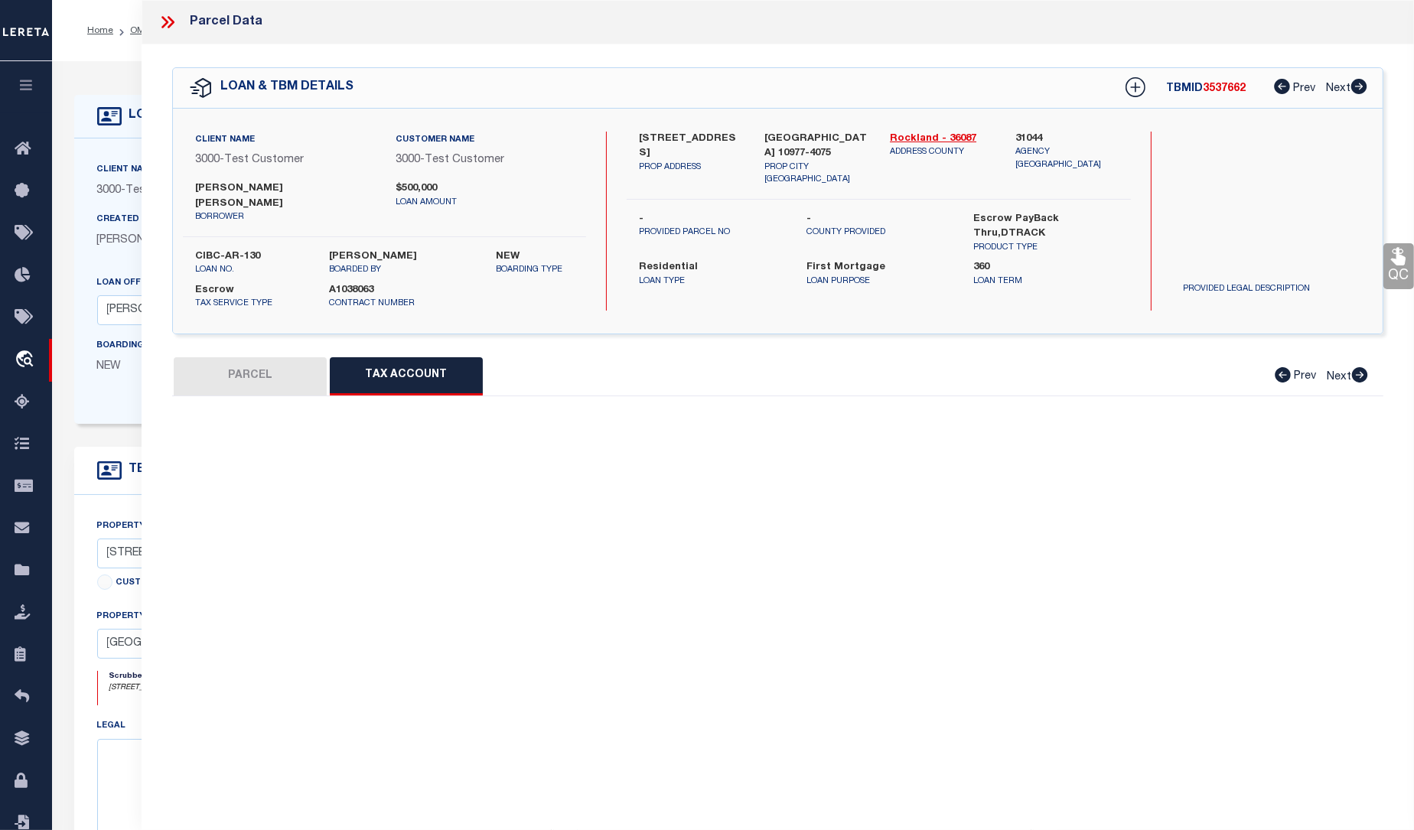
select select "100"
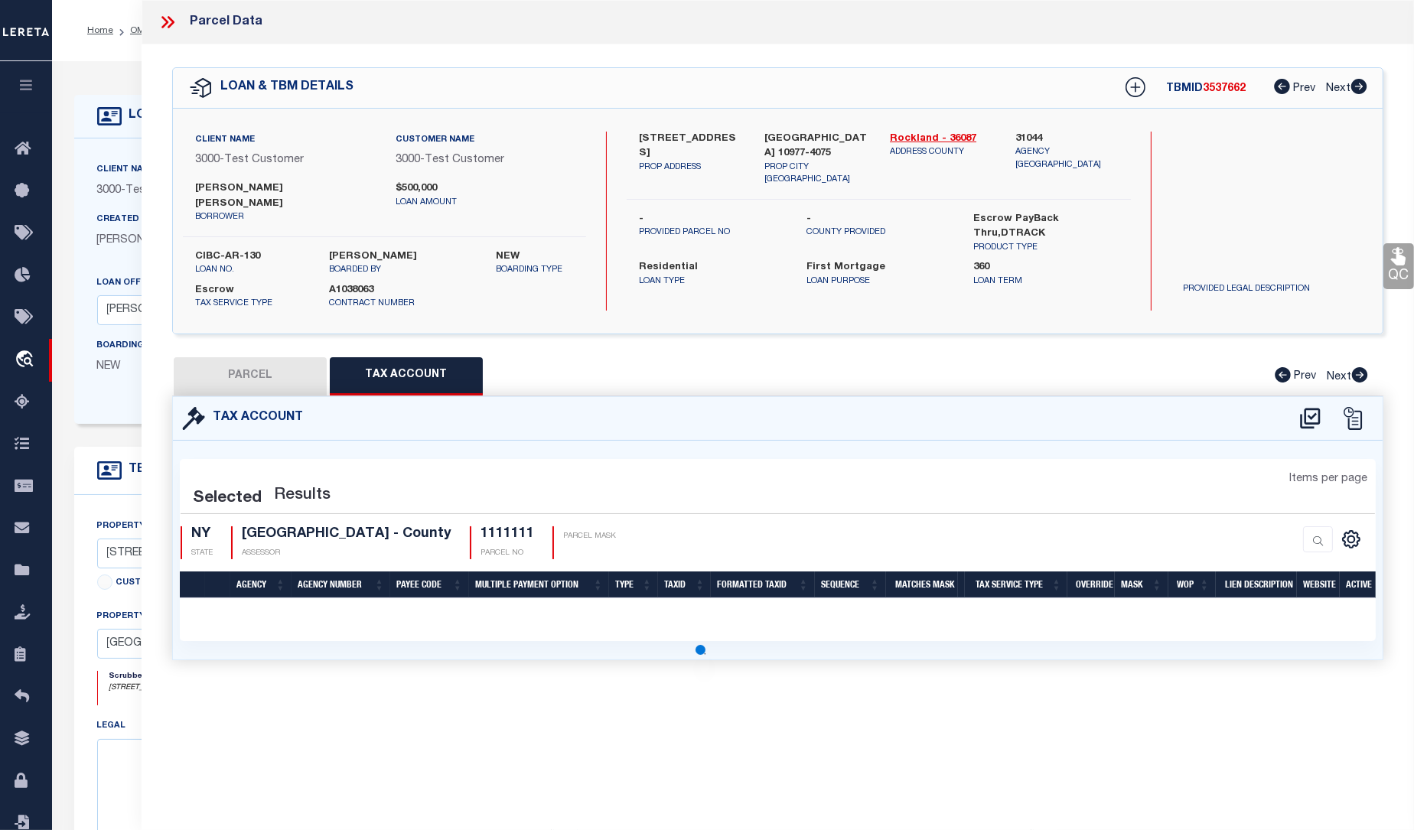
select select "100"
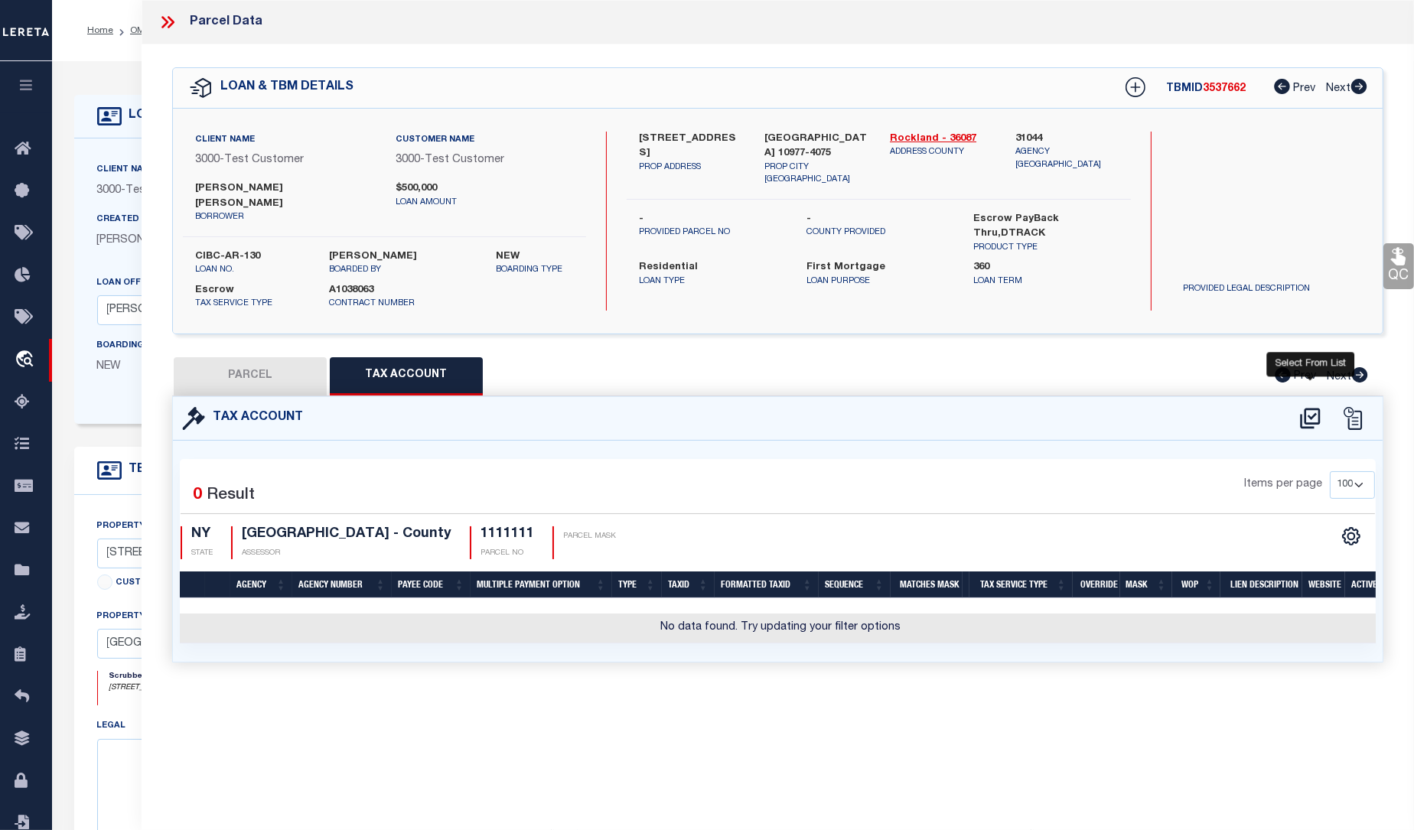
click at [1313, 406] on icon at bounding box center [1309, 418] width 25 height 24
select select "100"
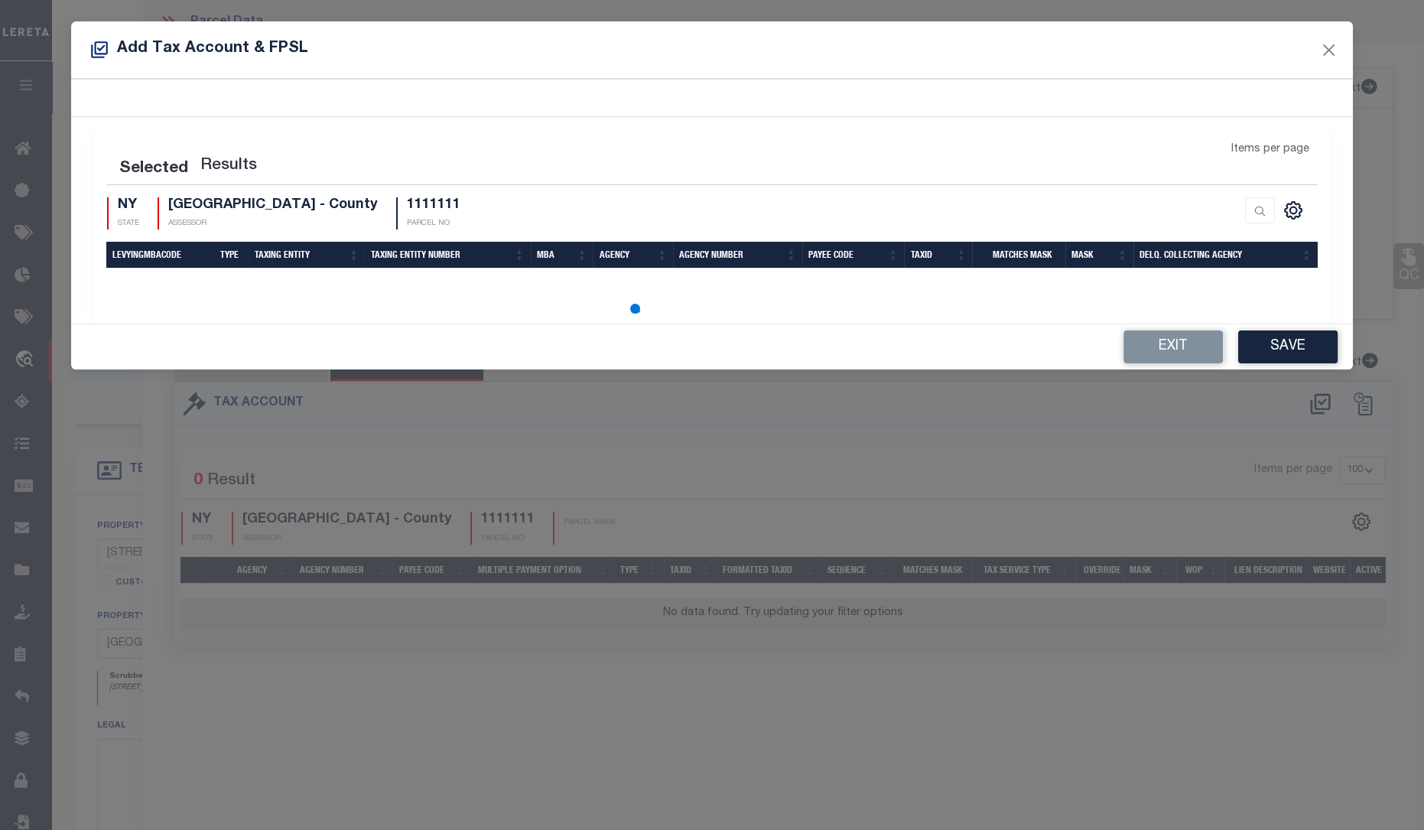
select select "100"
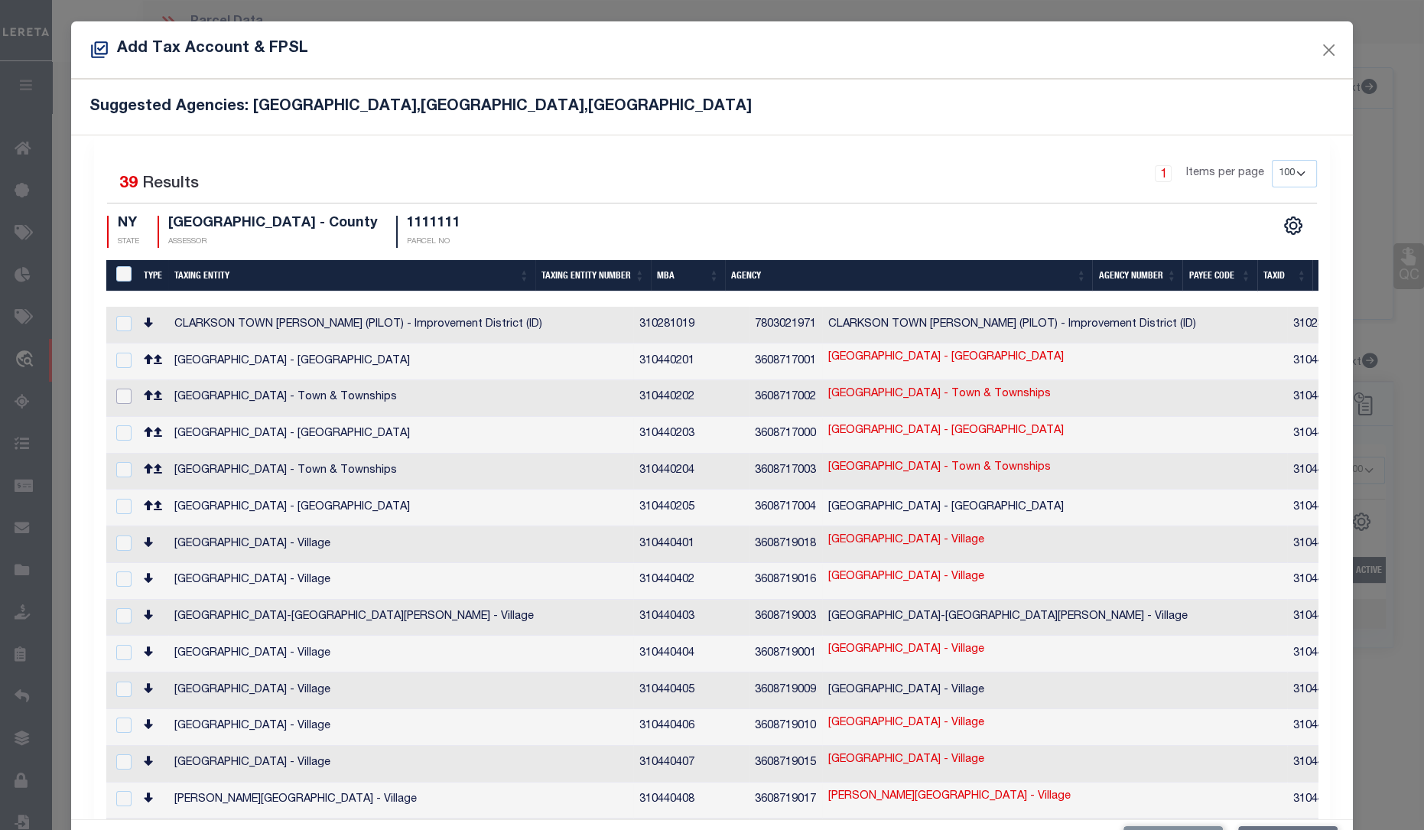
click at [120, 392] on input "checkbox" at bounding box center [123, 396] width 15 height 15
checkbox input "true"
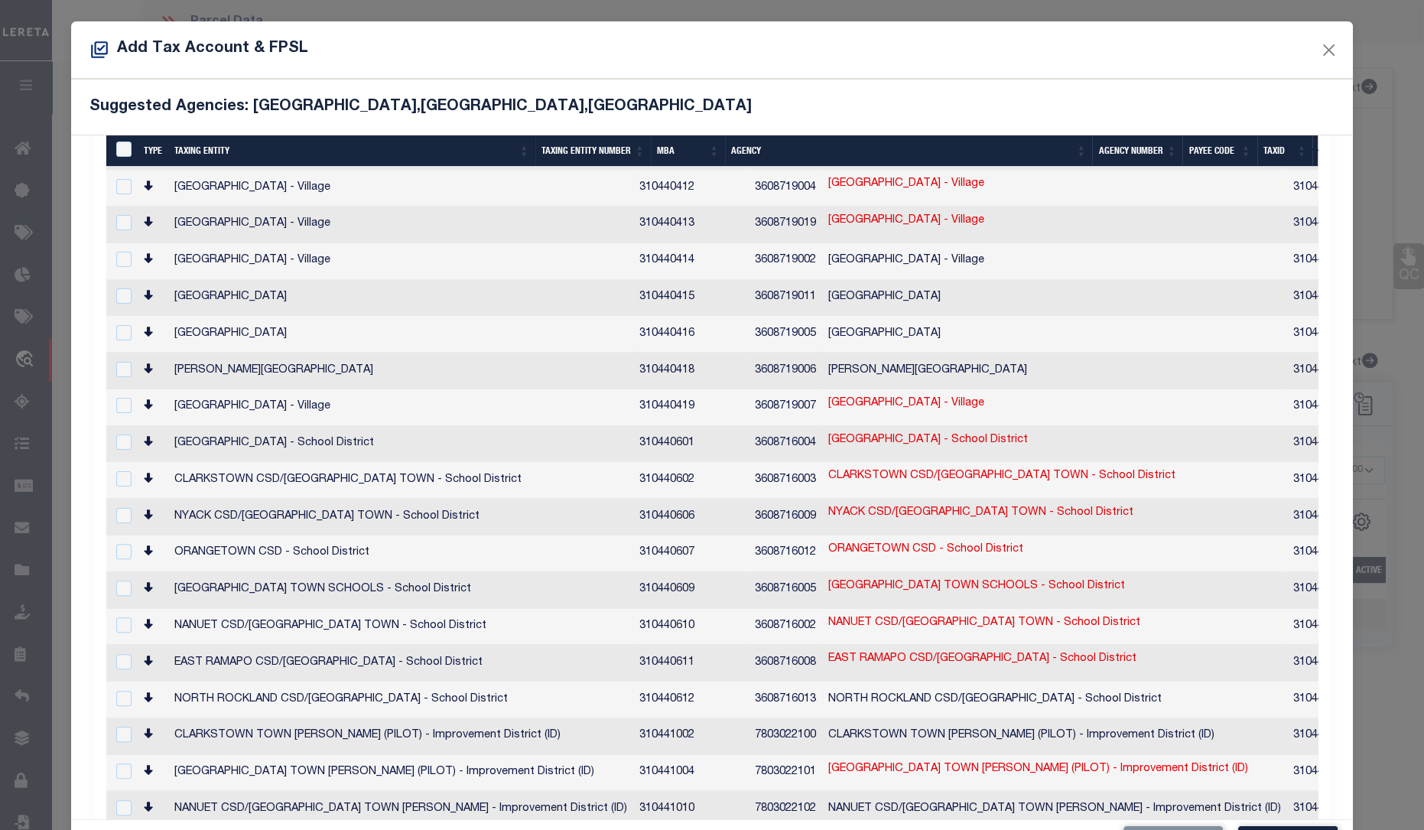
scroll to position [832, 0]
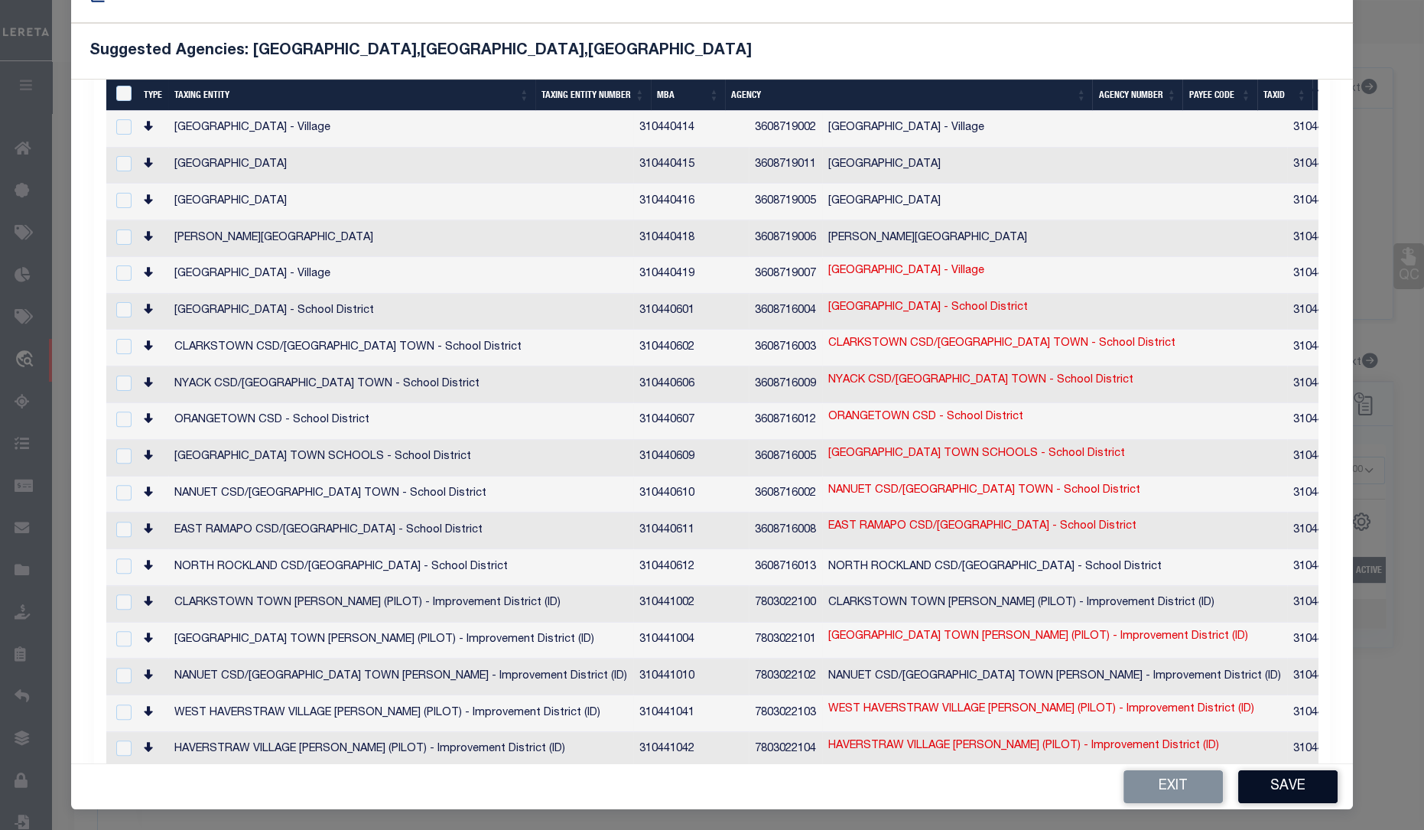
click at [1282, 779] on button "Save" at bounding box center [1287, 786] width 99 height 33
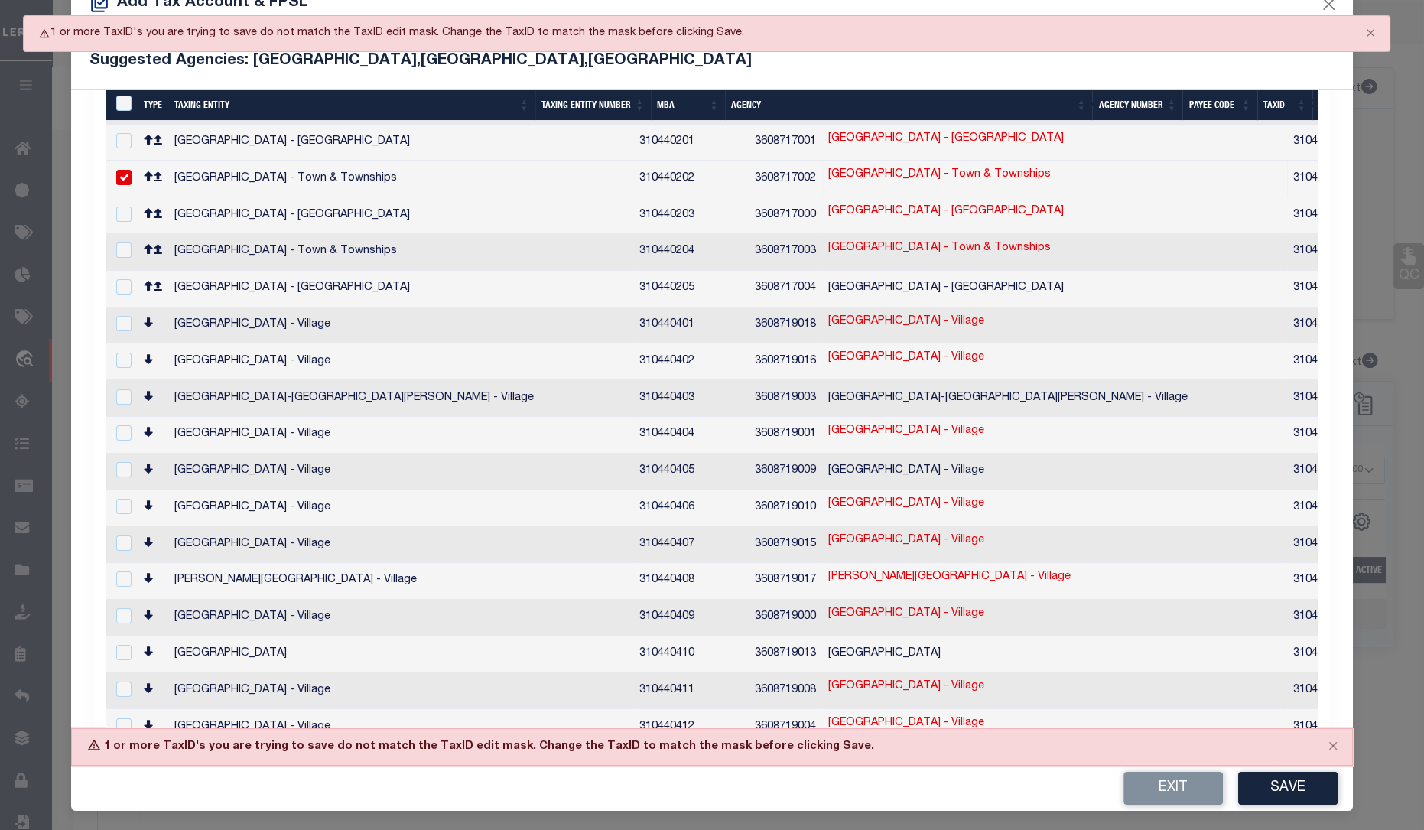
scroll to position [0, 0]
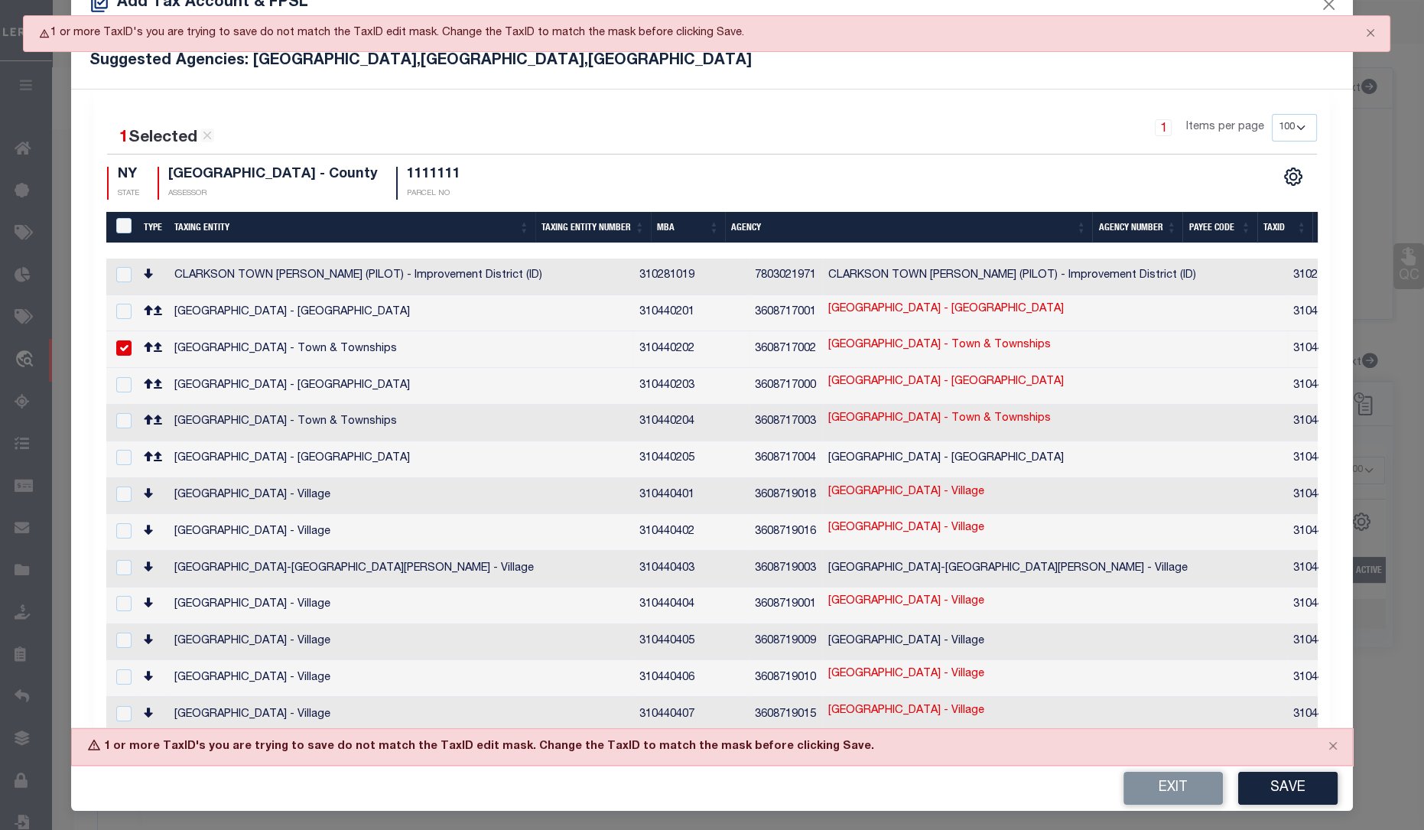
type input "1111111"
type textarea "3920$$-$XXXXXXXXXXXXXXXXX,SWIS-PRINT KEY (PICK UP AS SEEN)"
checkbox input "false"
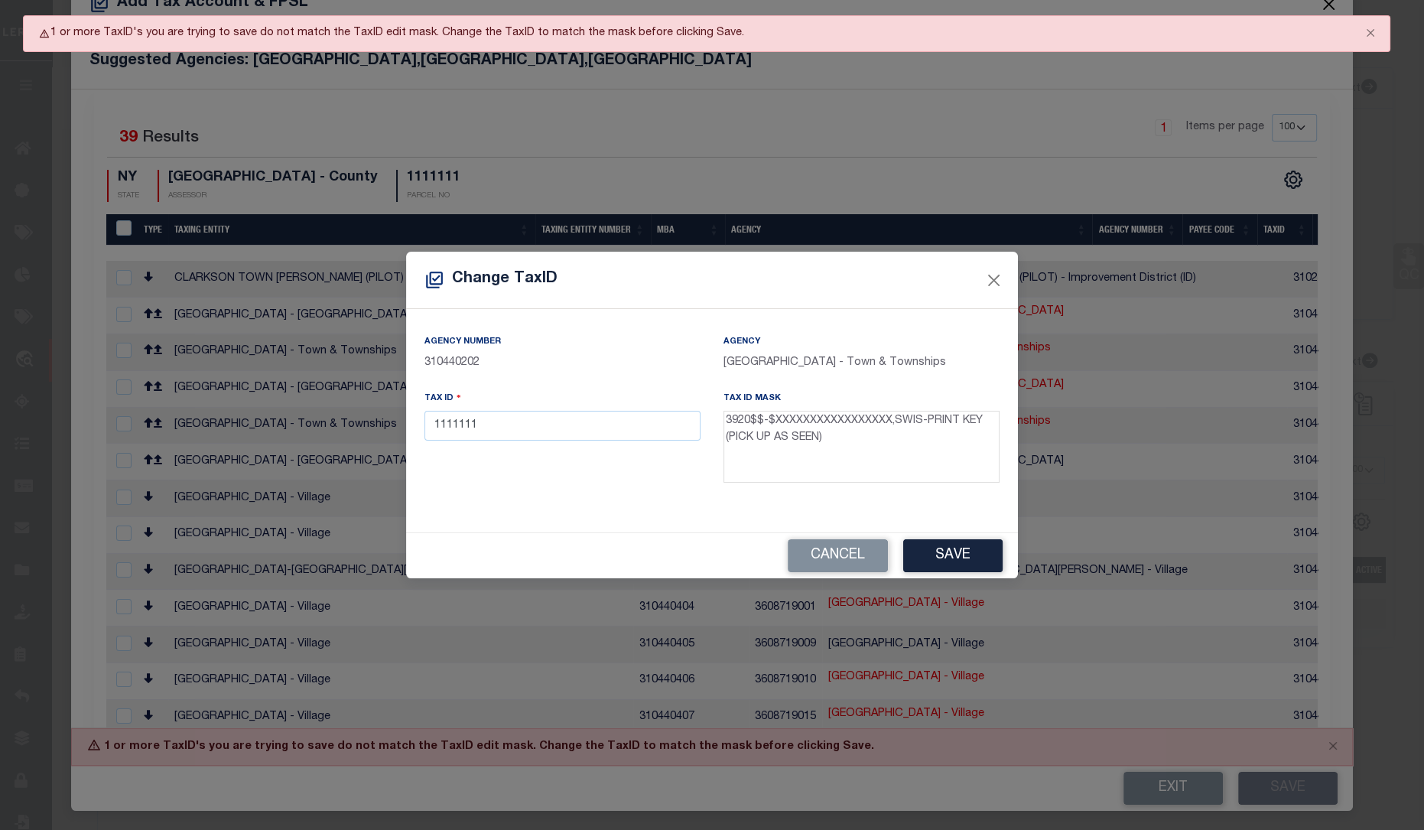
scroll to position [39, 0]
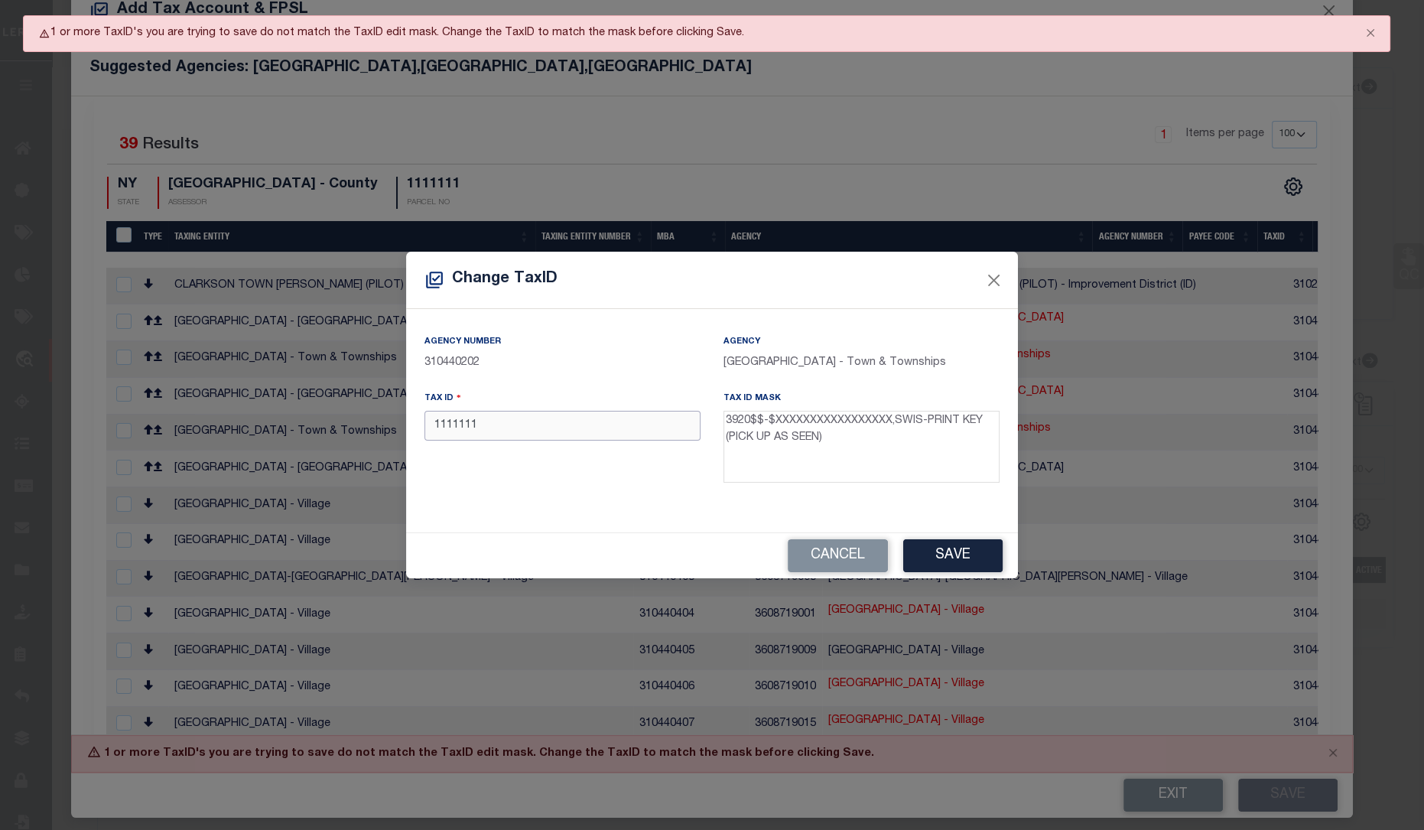
drag, startPoint x: 511, startPoint y: 426, endPoint x: 373, endPoint y: 421, distance: 137.8
click at [373, 421] on div "Change TaxID Agency Number 310440202 Agency CLARKSTOWN TOWN - Town & Townships …" at bounding box center [712, 415] width 1424 height 830
drag, startPoint x: 768, startPoint y: 424, endPoint x: 887, endPoint y: 430, distance: 118.7
click at [887, 430] on textarea "3920$$-$XXXXXXXXXXXXXXXXX,SWIS-PRINT KEY (PICK UP AS SEEN)" at bounding box center [862, 447] width 276 height 72
click at [594, 425] on input "392011-" at bounding box center [563, 426] width 276 height 30
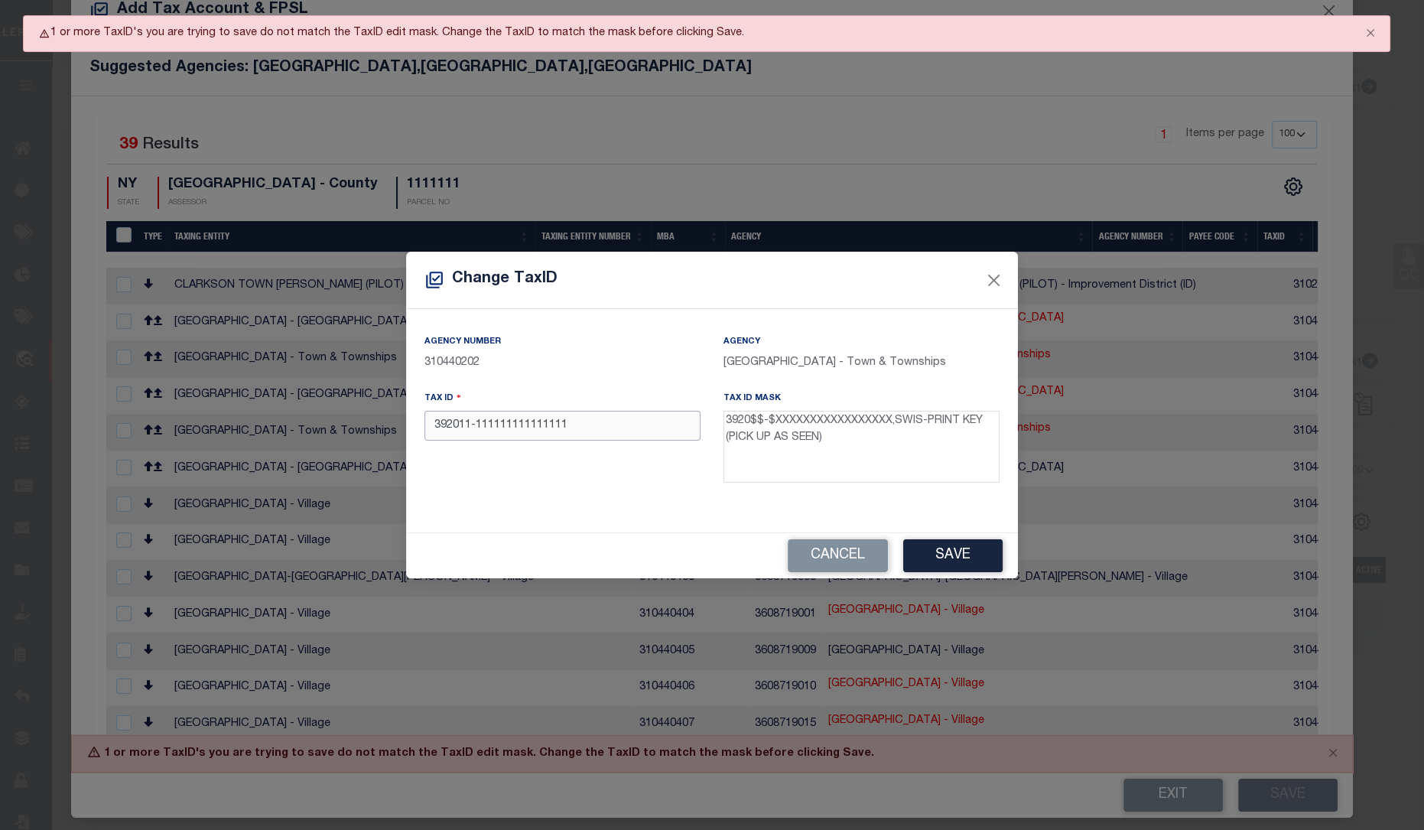
type input "392011-111111111111111"
click at [935, 554] on button "Save" at bounding box center [952, 555] width 99 height 33
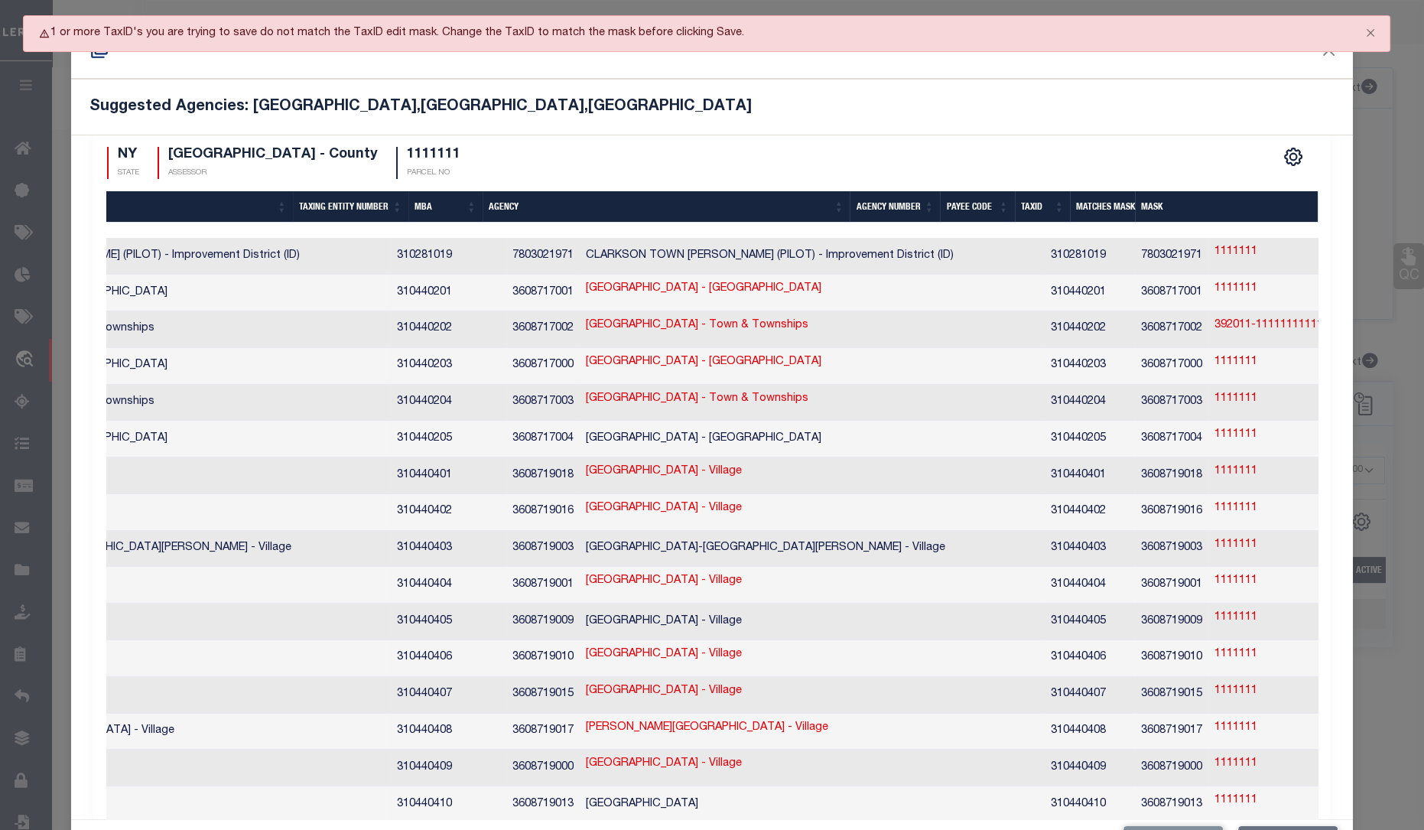
scroll to position [0, 0]
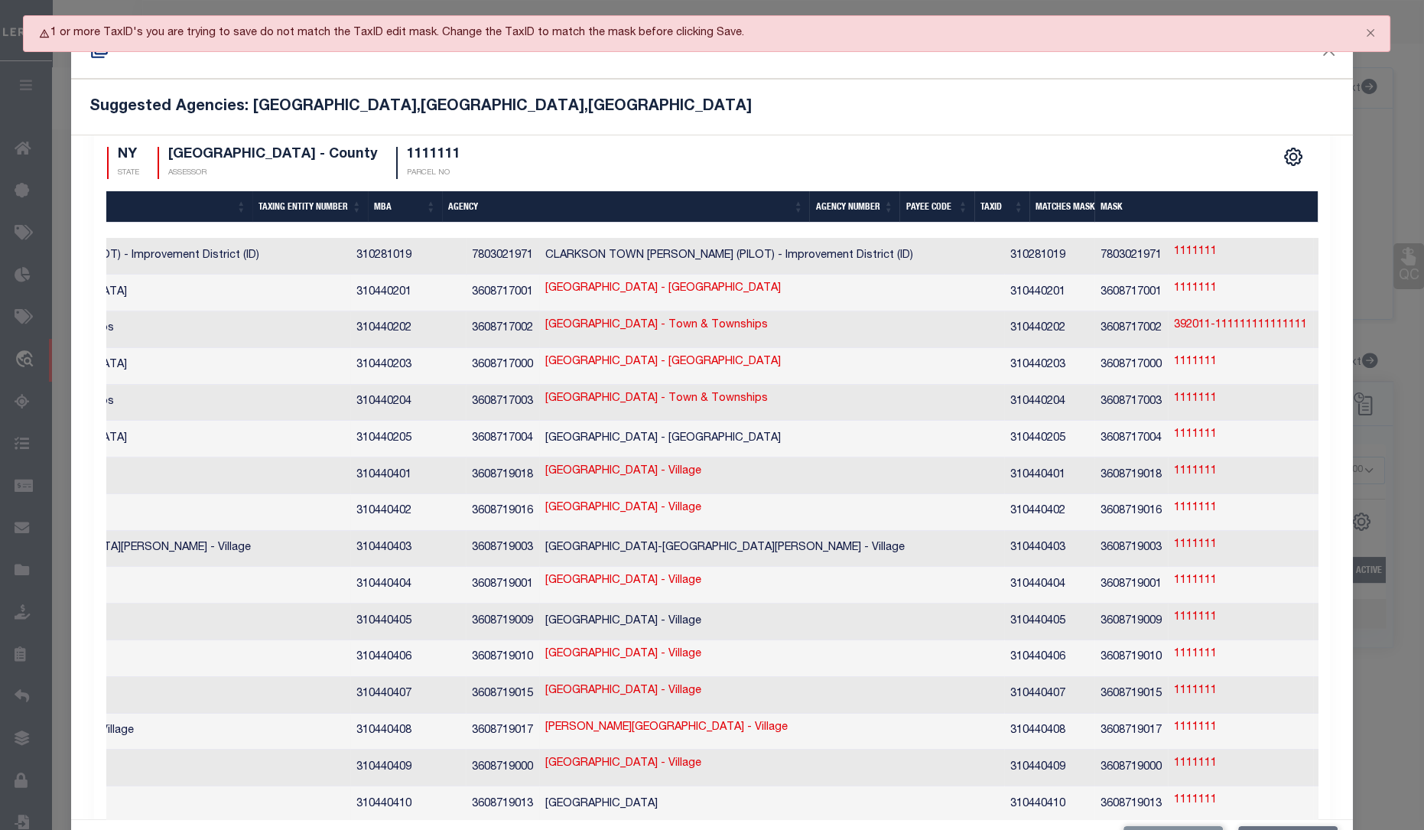
click at [1095, 238] on td "7803021971" at bounding box center [1131, 256] width 73 height 37
checkbox input "true"
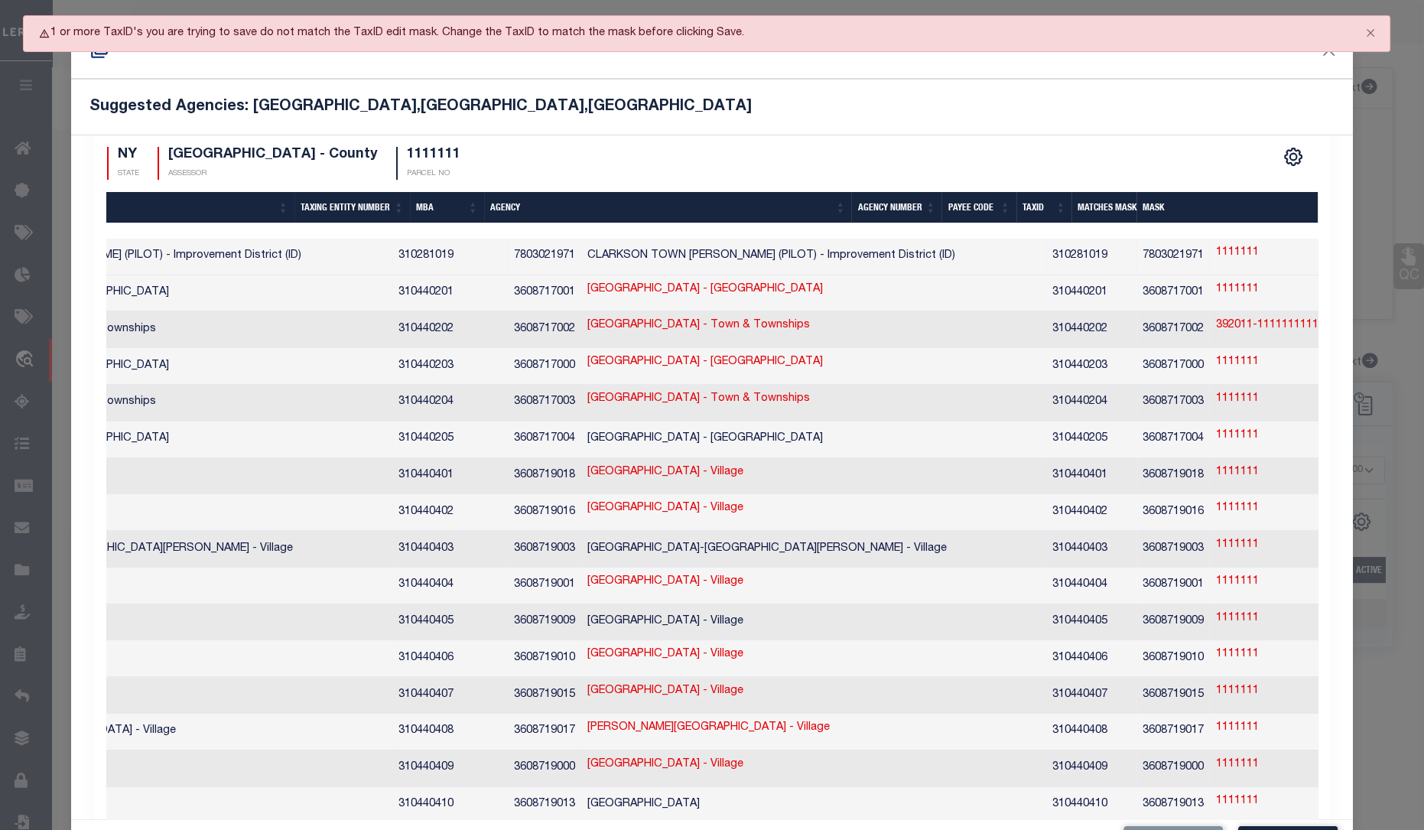
scroll to position [0, 145]
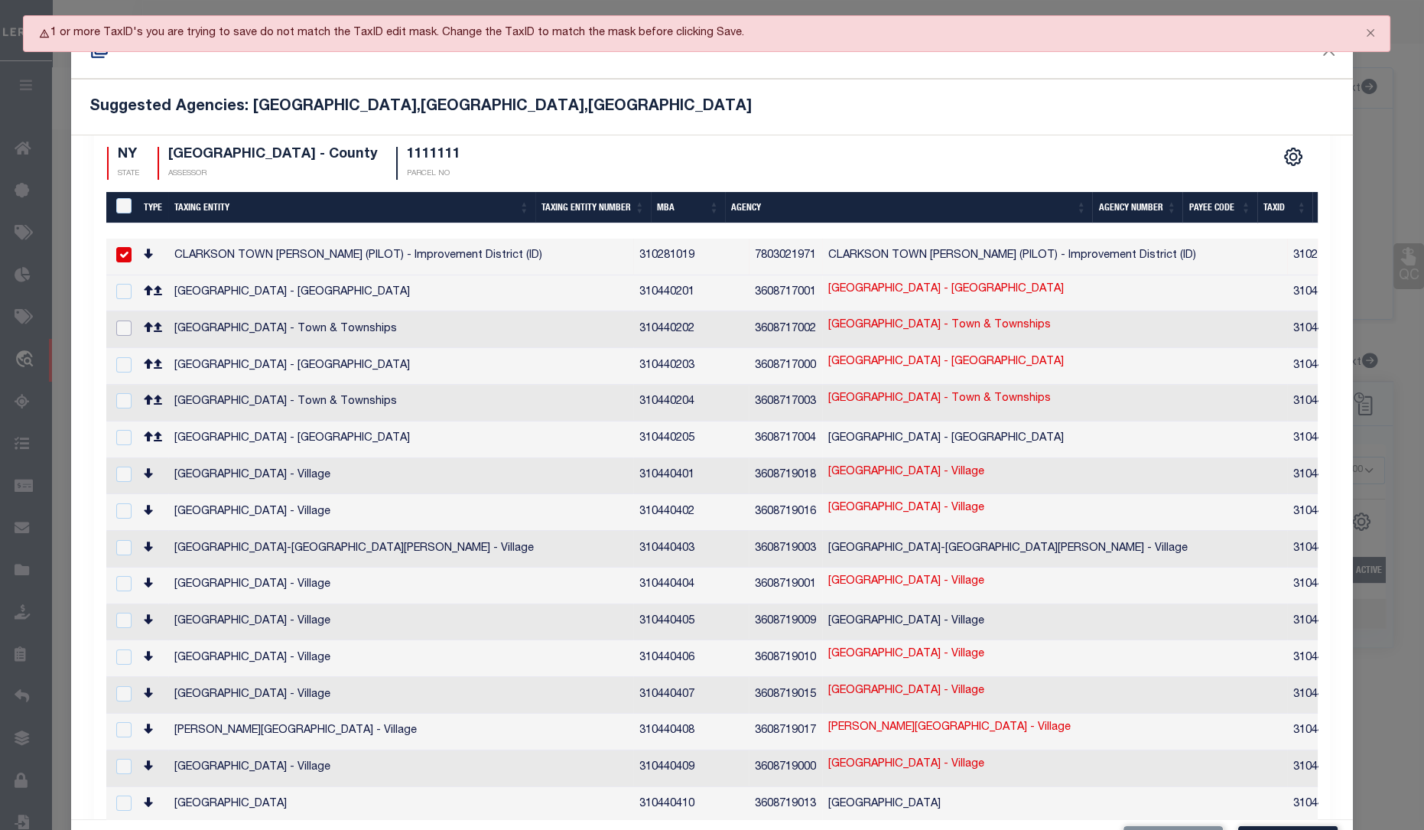
click at [122, 324] on input "checkbox" at bounding box center [123, 327] width 15 height 15
checkbox input "true"
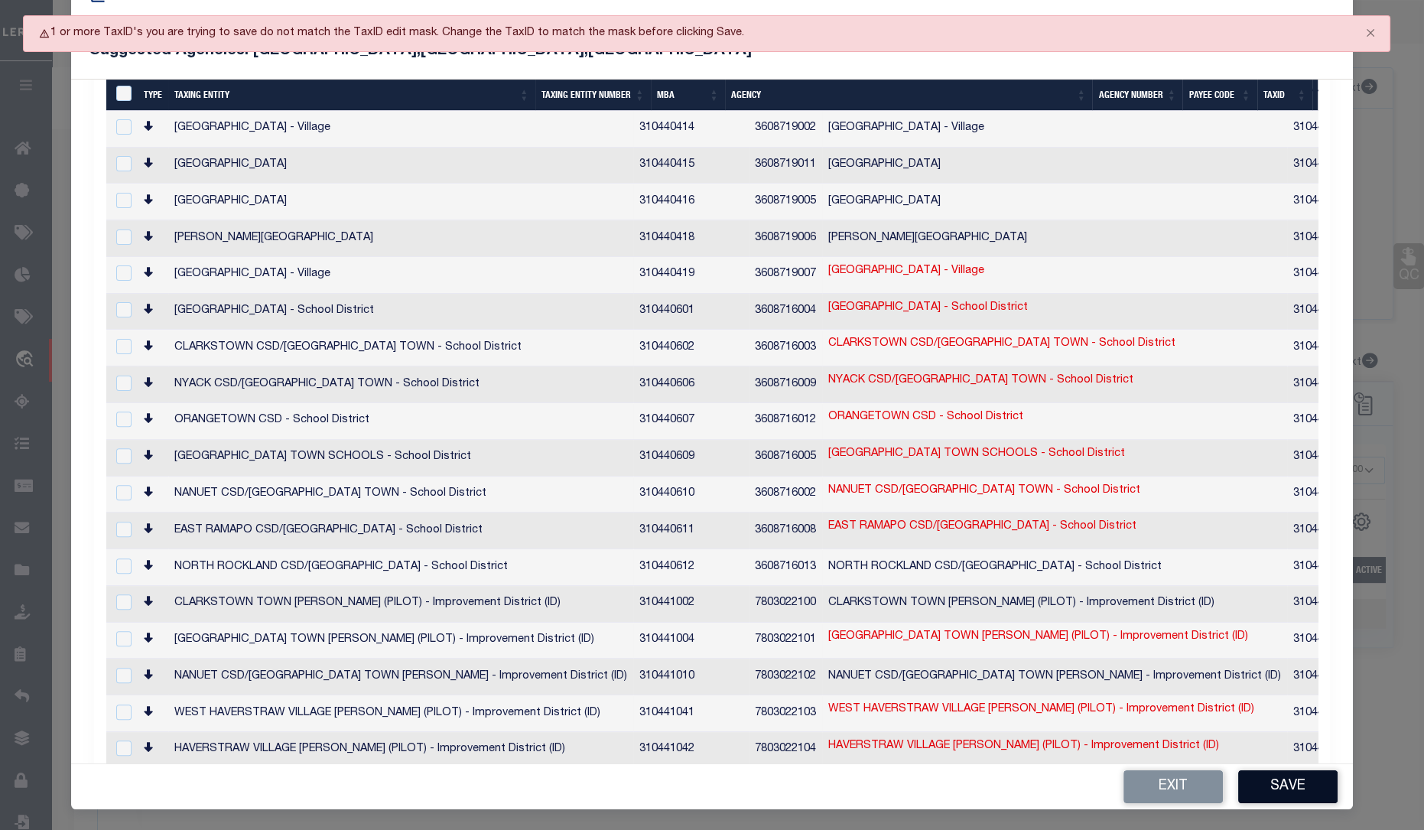
click at [1290, 787] on button "Save" at bounding box center [1287, 786] width 99 height 33
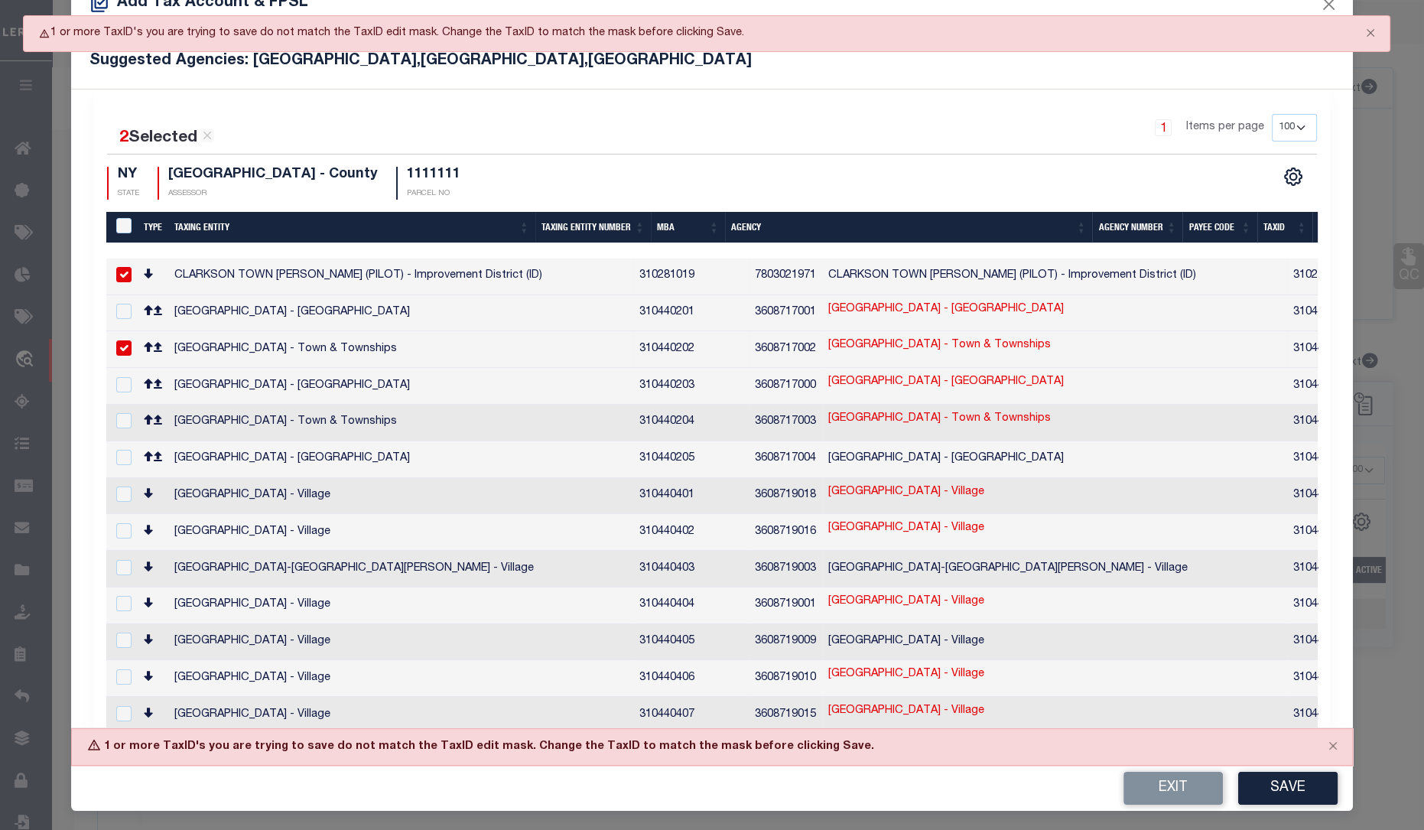
click at [126, 272] on input "checkbox" at bounding box center [123, 274] width 15 height 15
checkbox input "false"
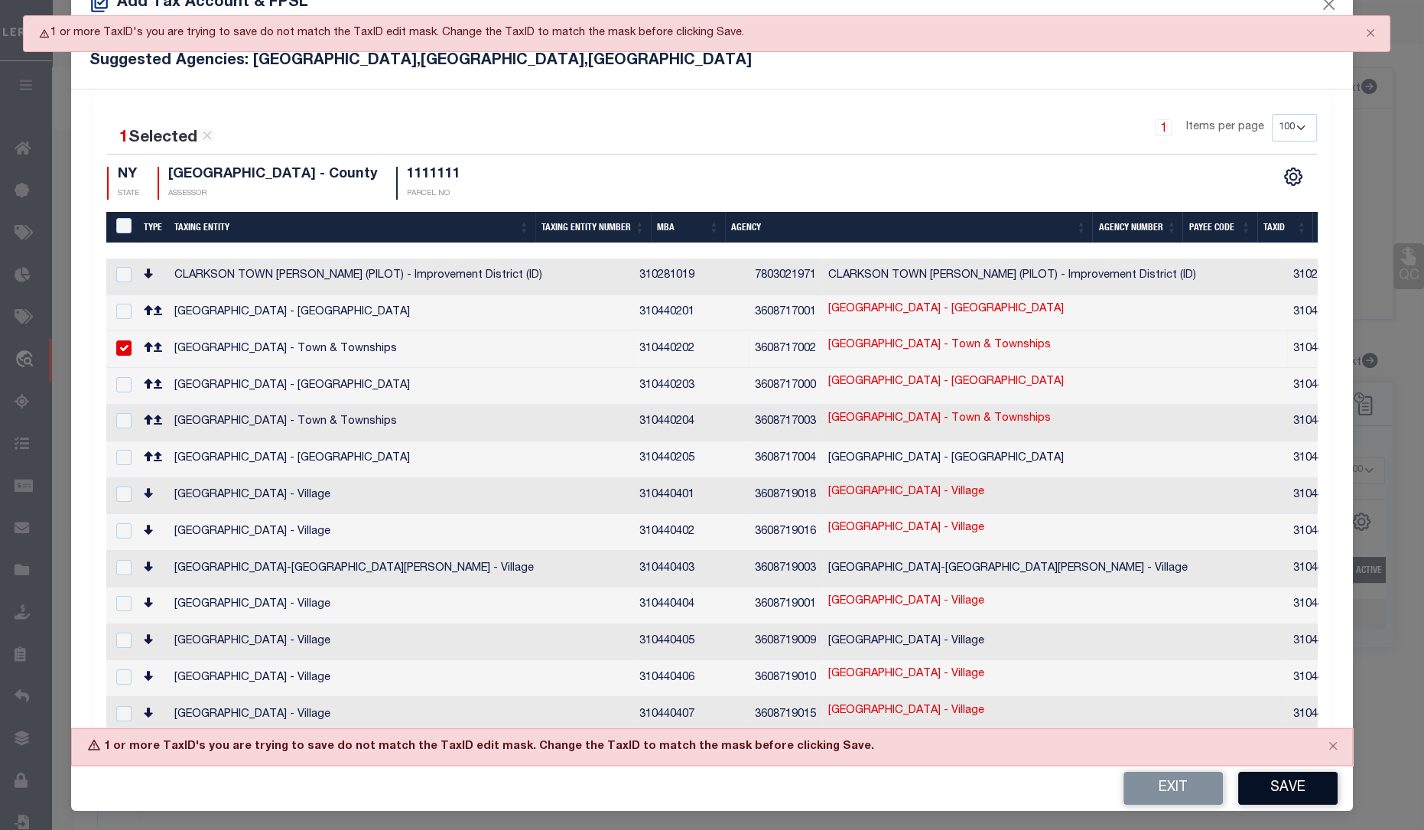
click at [1289, 790] on button "Save" at bounding box center [1287, 788] width 99 height 33
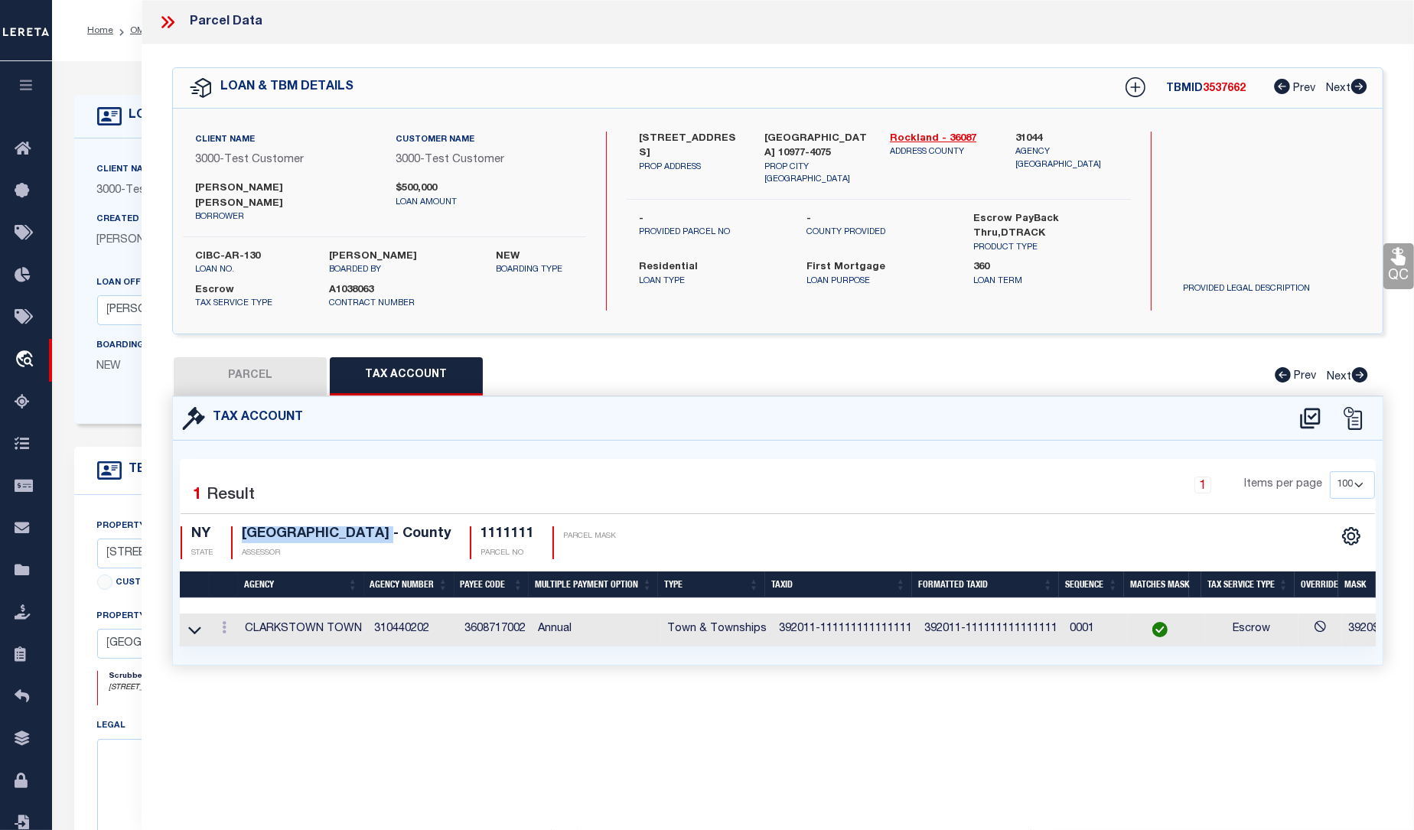
drag, startPoint x: 242, startPoint y: 521, endPoint x: 397, endPoint y: 516, distance: 154.6
click at [397, 526] on h4 "ROCKLAND COUNTY - County" at bounding box center [347, 534] width 210 height 17
click at [459, 750] on div "Parcel Data QC QC QC - Select Status - Ready to QC" at bounding box center [778, 394] width 1272 height 788
click at [192, 622] on icon at bounding box center [194, 630] width 13 height 16
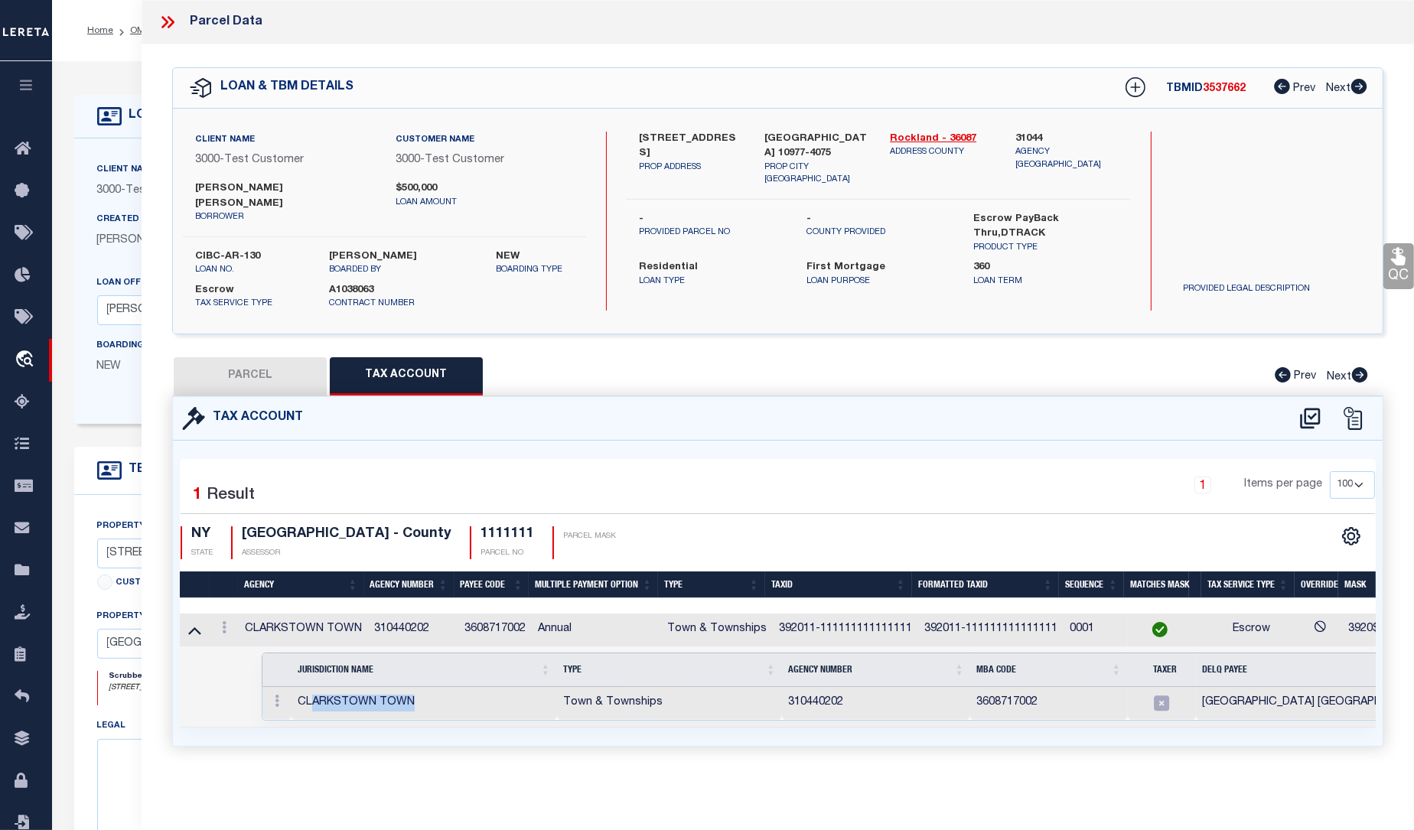
drag, startPoint x: 320, startPoint y: 681, endPoint x: 450, endPoint y: 681, distance: 130.0
click at [450, 687] on td "CLARKSTOWN TOWN" at bounding box center [423, 703] width 265 height 33
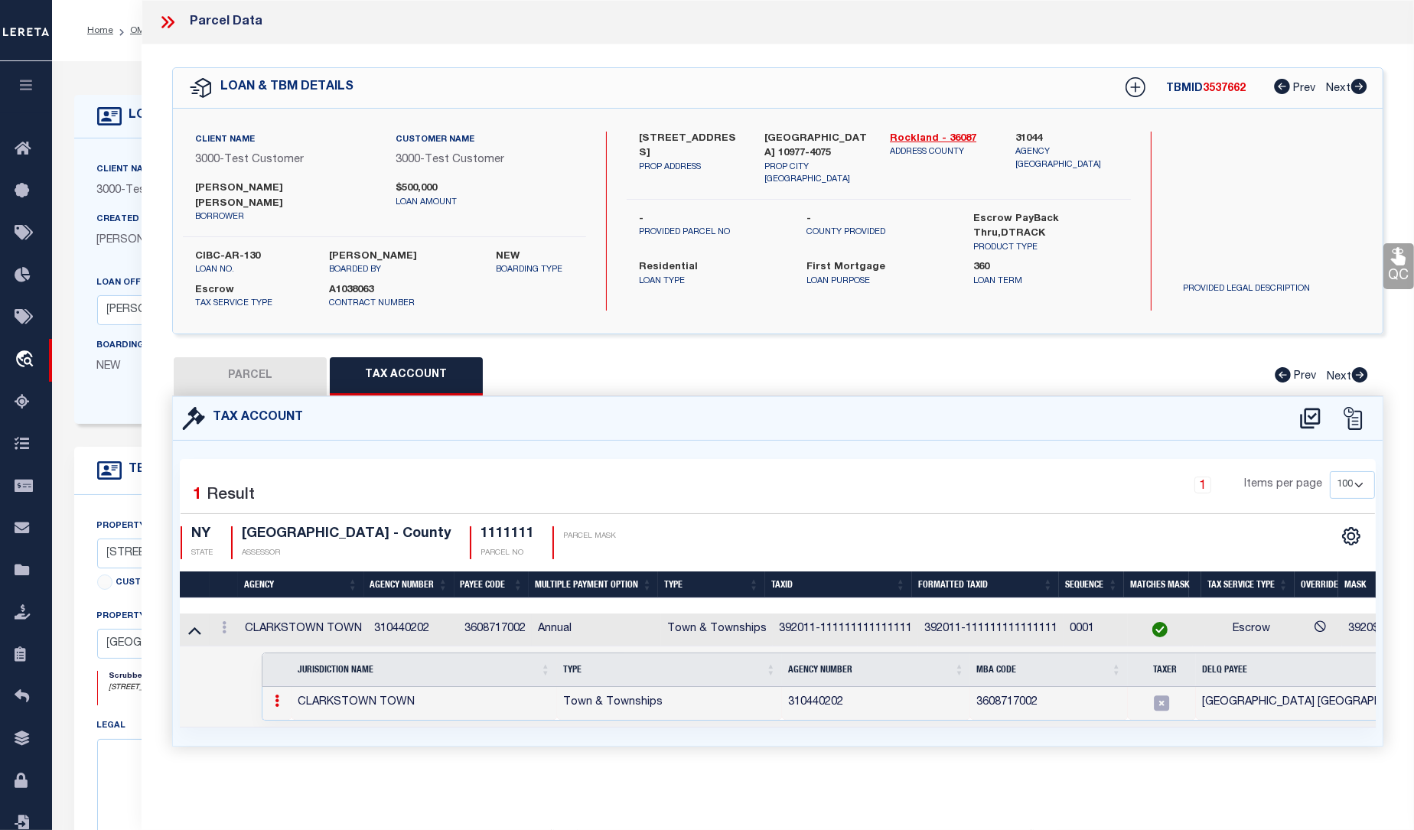
click at [665, 752] on div "Tax Account 1 1" at bounding box center [778, 589] width 1234 height 387
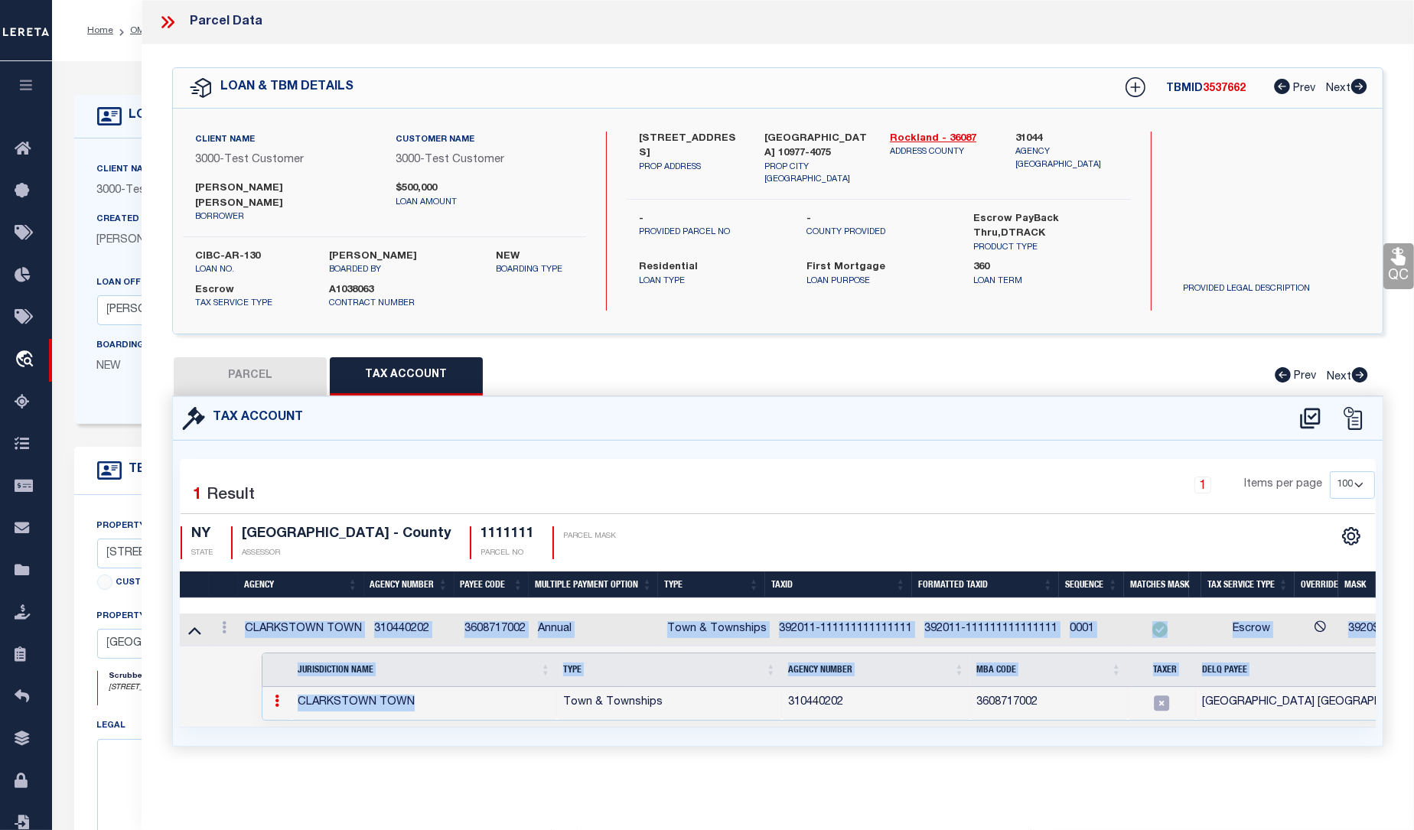
drag, startPoint x: 518, startPoint y: 779, endPoint x: 473, endPoint y: 688, distance: 100.9
click at [473, 688] on div "Parcel Data QC QC QC - Select Status - Ready to QC" at bounding box center [778, 394] width 1272 height 788
click at [512, 688] on td "CLARKSTOWN TOWN" at bounding box center [423, 703] width 265 height 33
click at [512, 695] on td "CLARKSTOWN TOWN" at bounding box center [423, 703] width 265 height 33
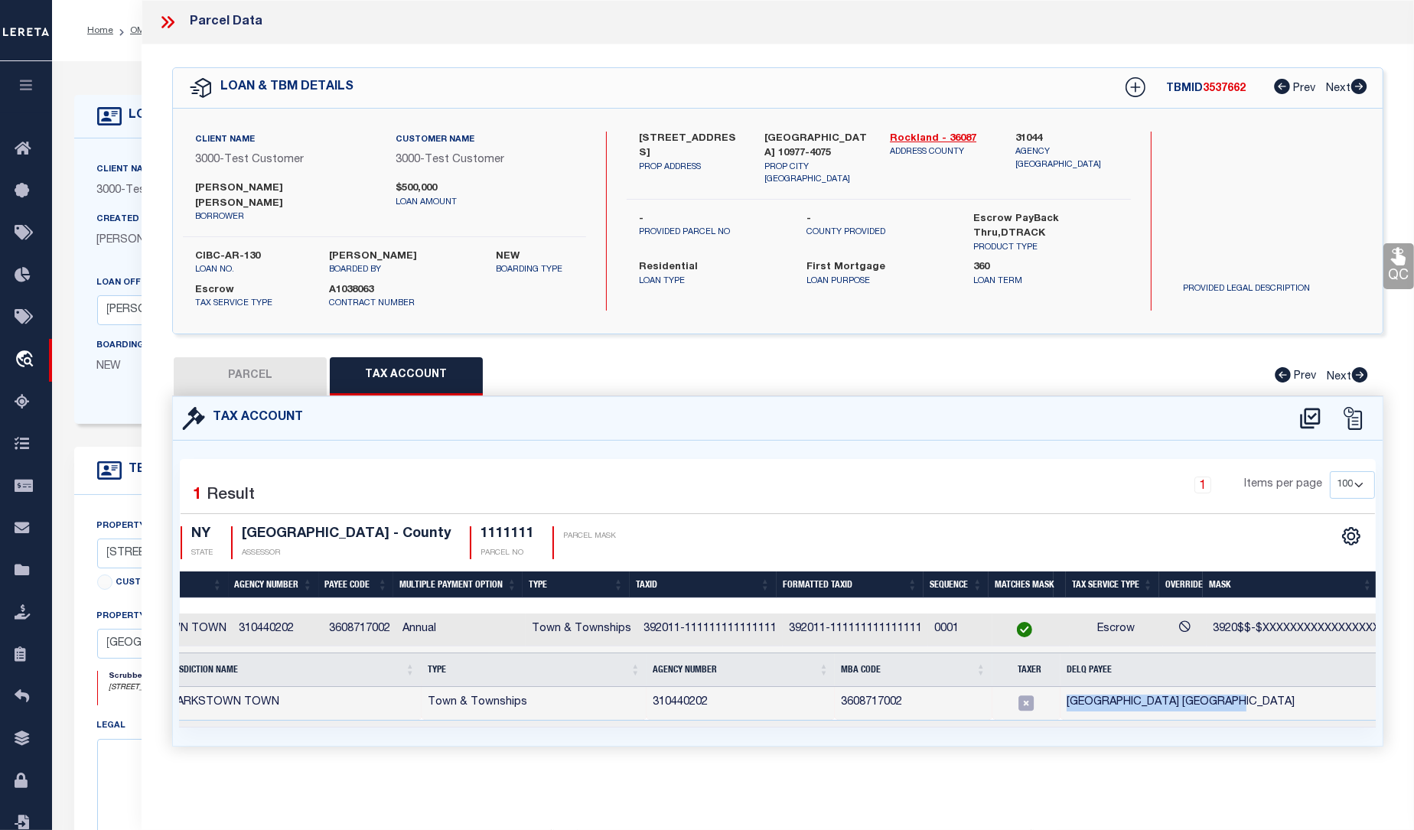
drag, startPoint x: 1057, startPoint y: 688, endPoint x: 1251, endPoint y: 692, distance: 193.6
click at [1251, 692] on td "ROCKLAND COUNTY DELINQUENCY" at bounding box center [1275, 703] width 431 height 33
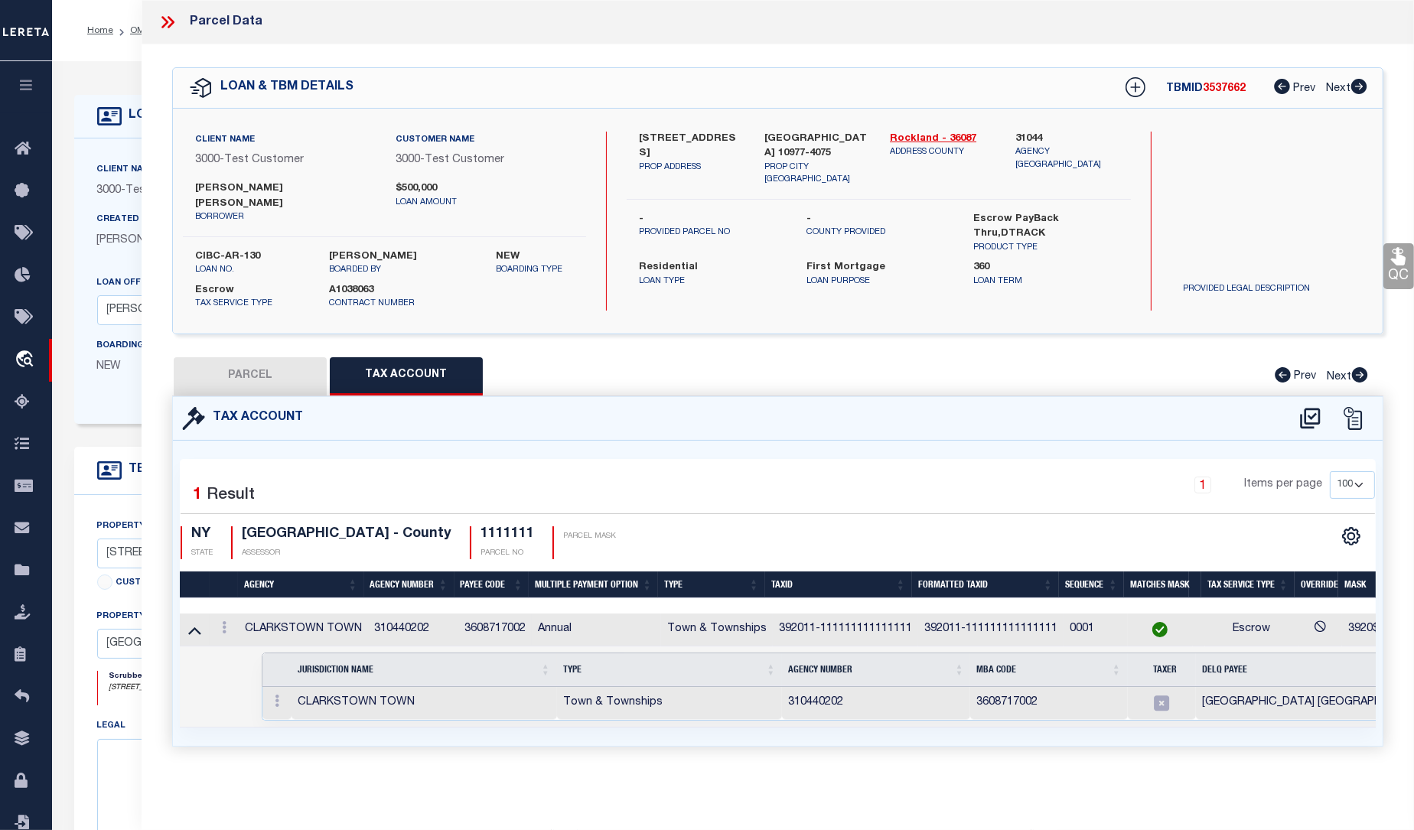
click at [516, 752] on div "Tax Account 1 1" at bounding box center [778, 589] width 1234 height 387
click at [154, 20] on div "Parcel Data" at bounding box center [778, 22] width 1272 height 44
click at [169, 19] on icon at bounding box center [171, 22] width 7 height 12
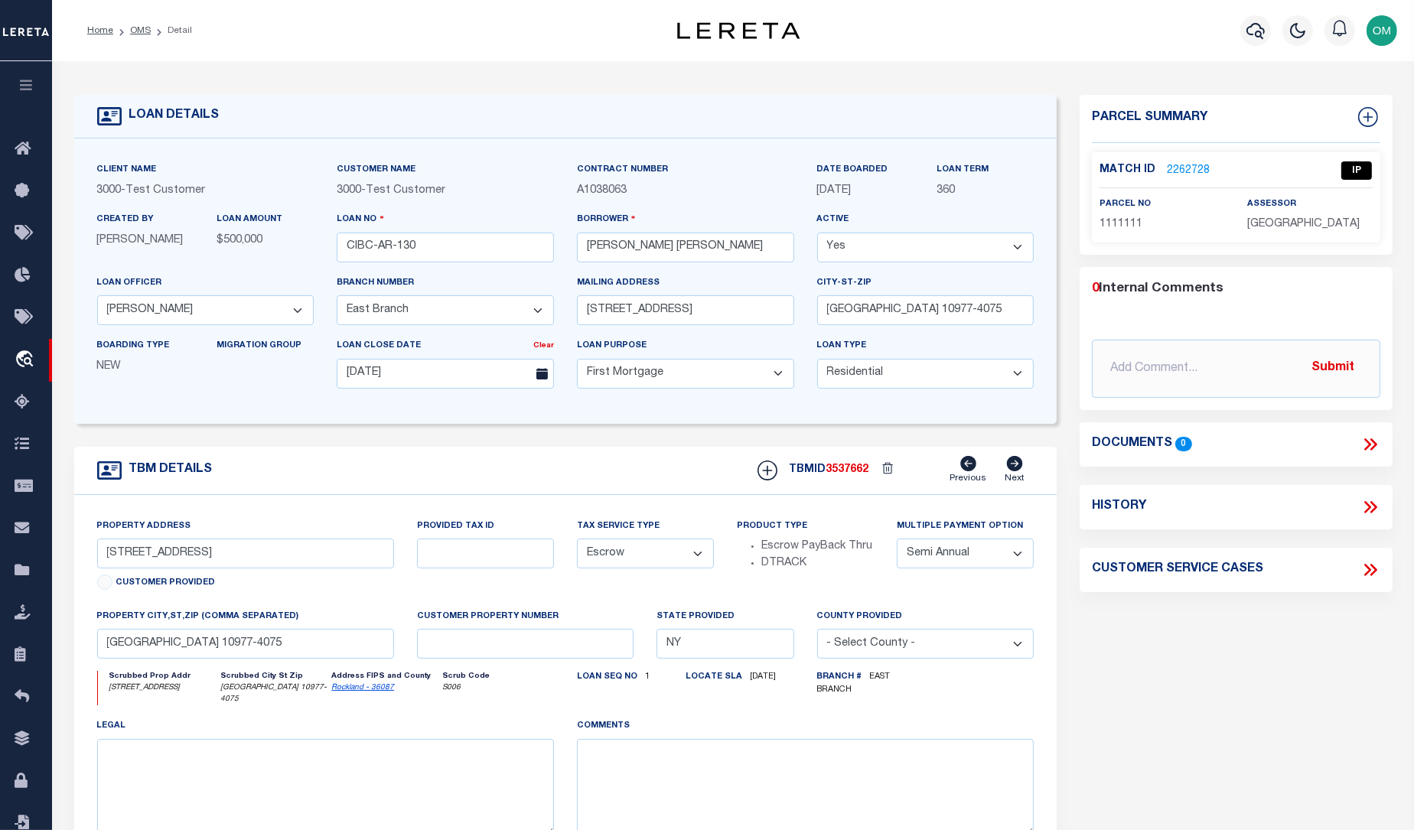
click at [1014, 552] on select "Semi Annual Quarterly" at bounding box center [964, 553] width 137 height 30
select select "4"
click at [896, 544] on select "Semi Annual Quarterly" at bounding box center [964, 553] width 137 height 30
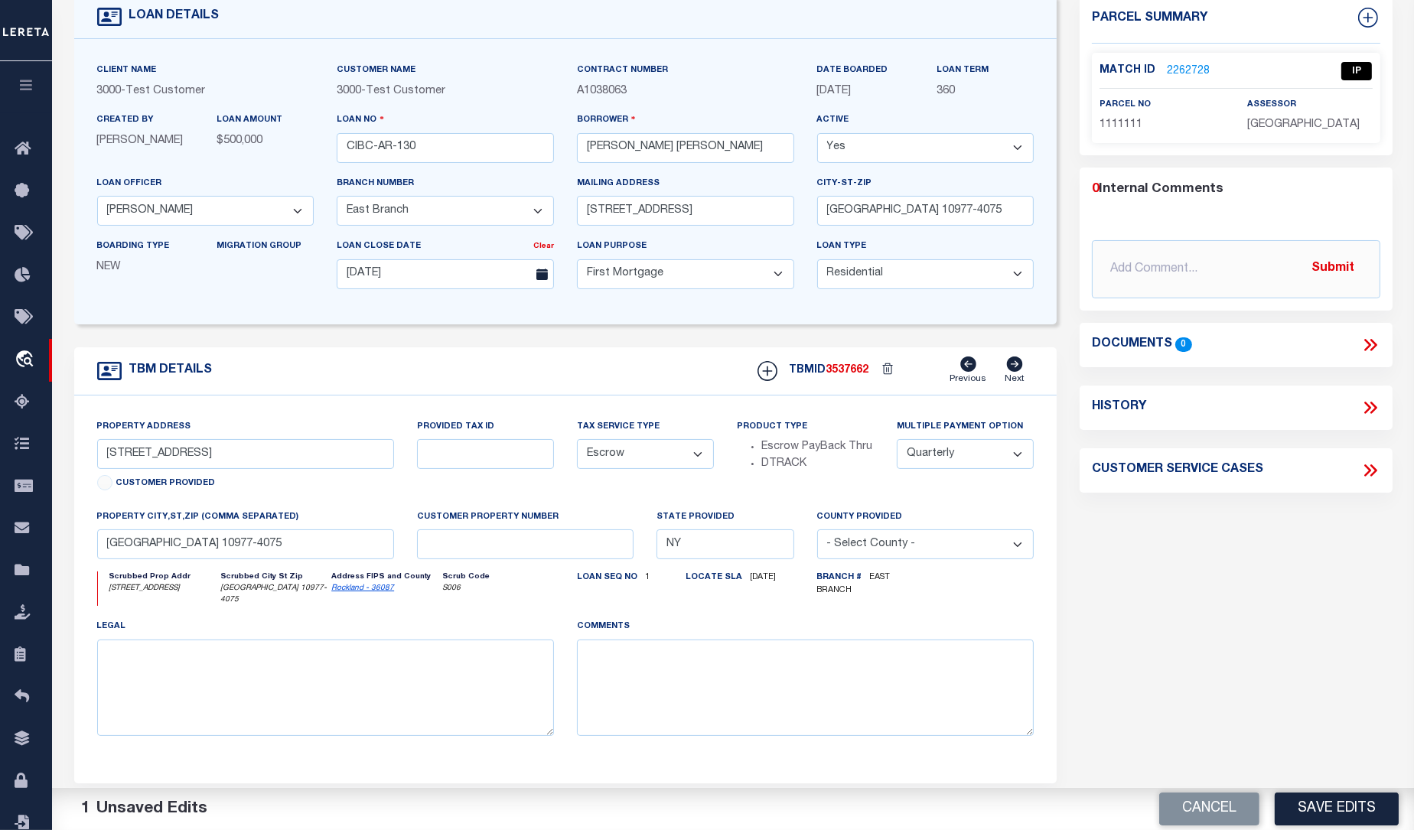
scroll to position [208, 0]
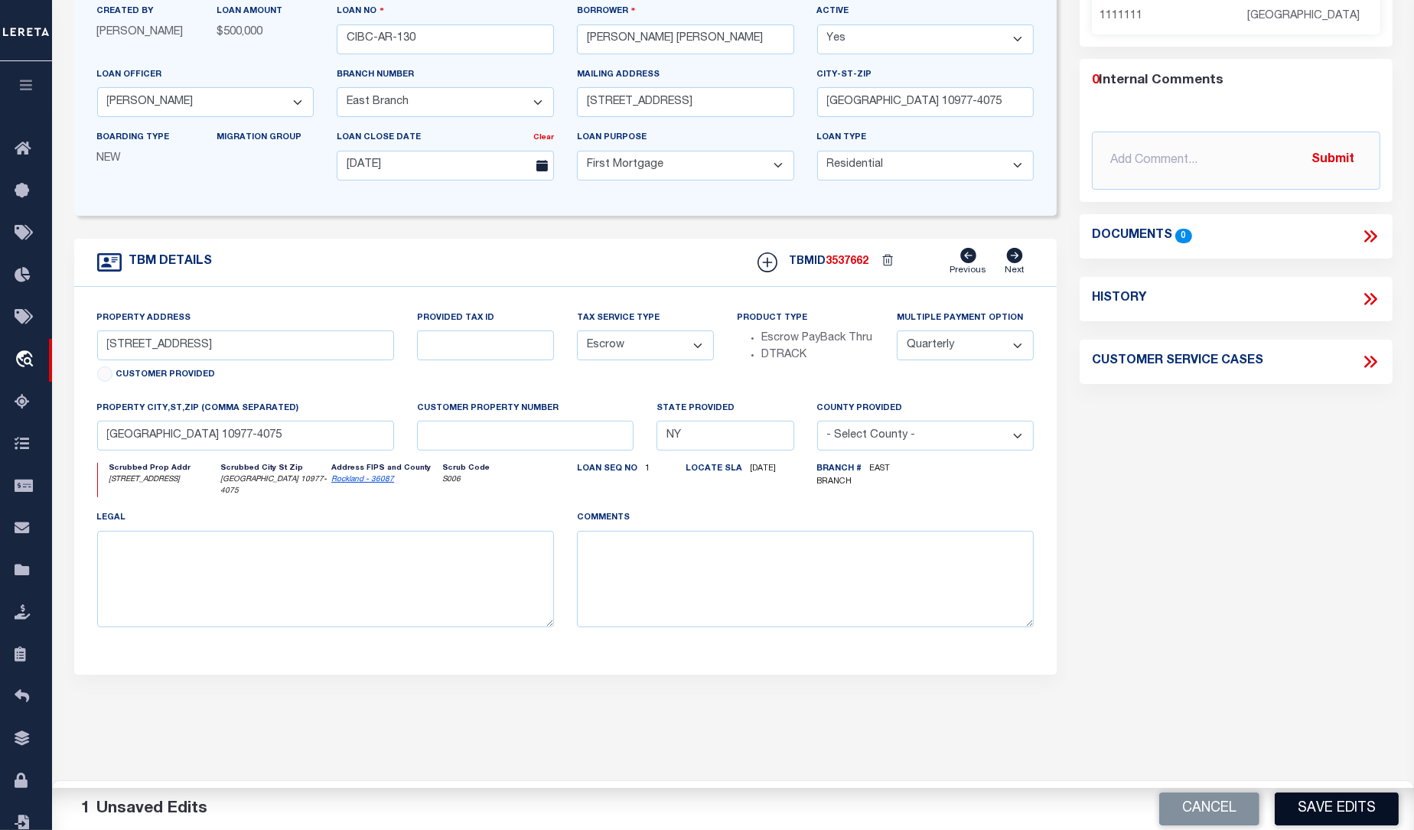
click at [1336, 803] on button "Save Edits" at bounding box center [1336, 808] width 124 height 33
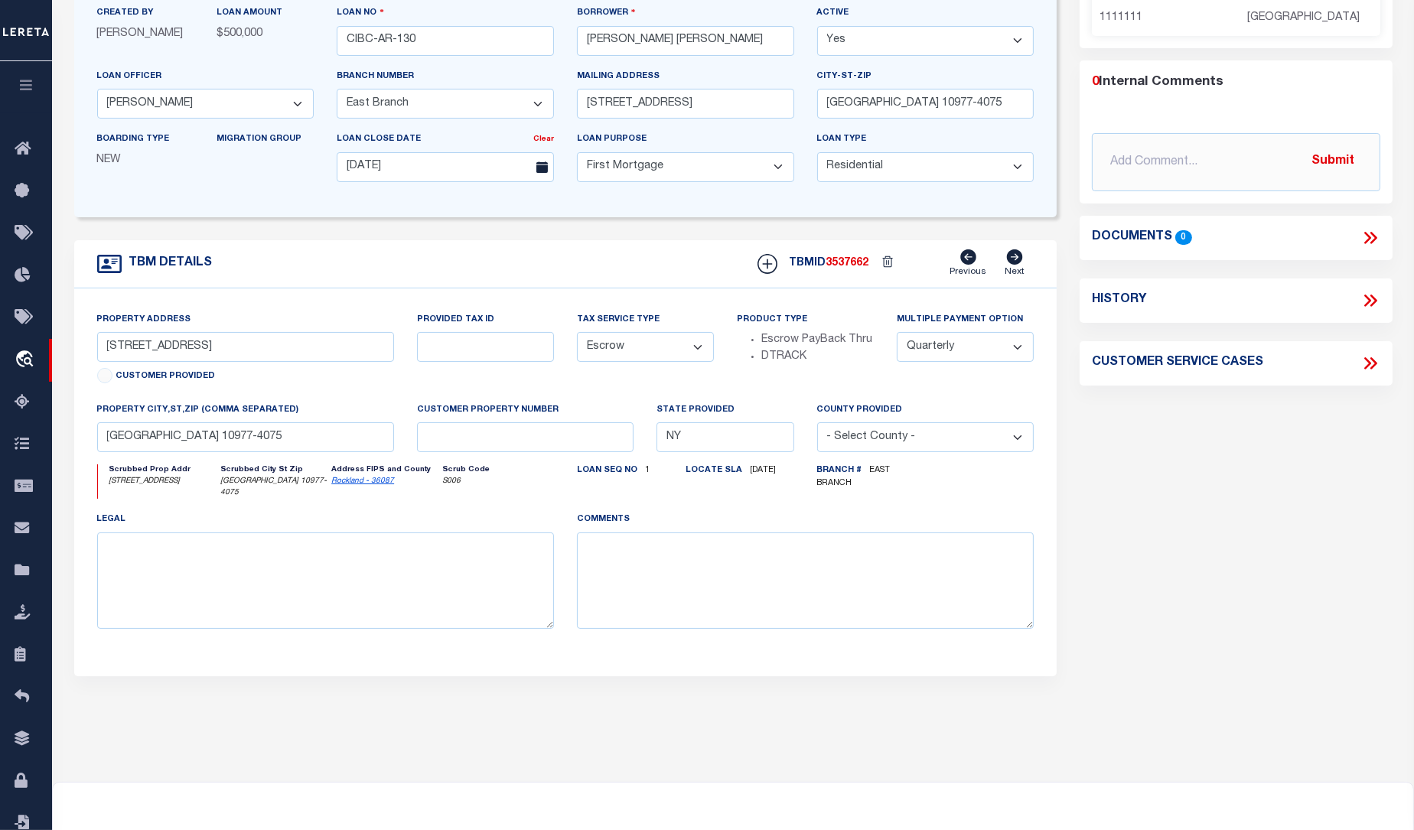
scroll to position [30, 0]
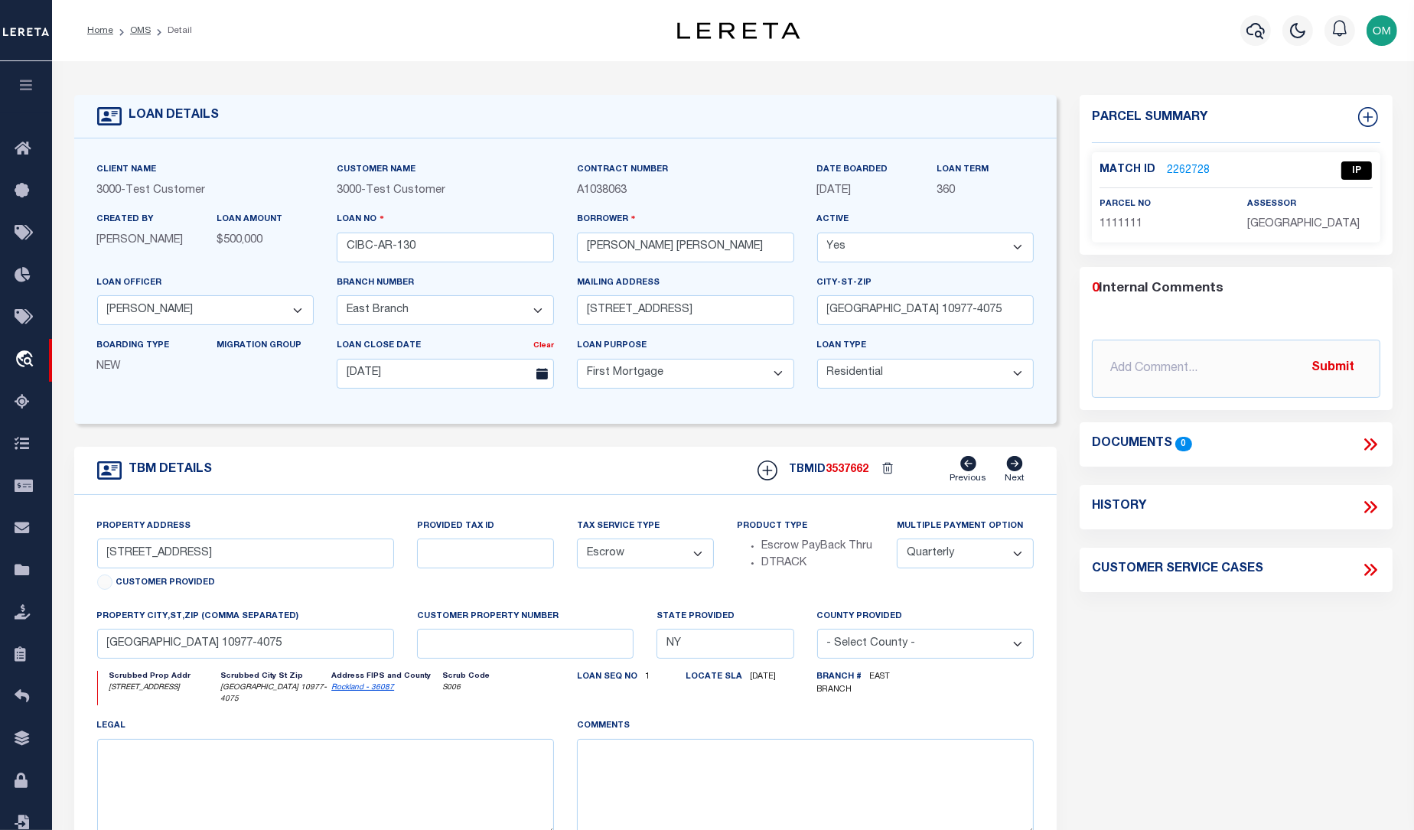
click at [1186, 168] on link "2262728" at bounding box center [1187, 171] width 43 height 16
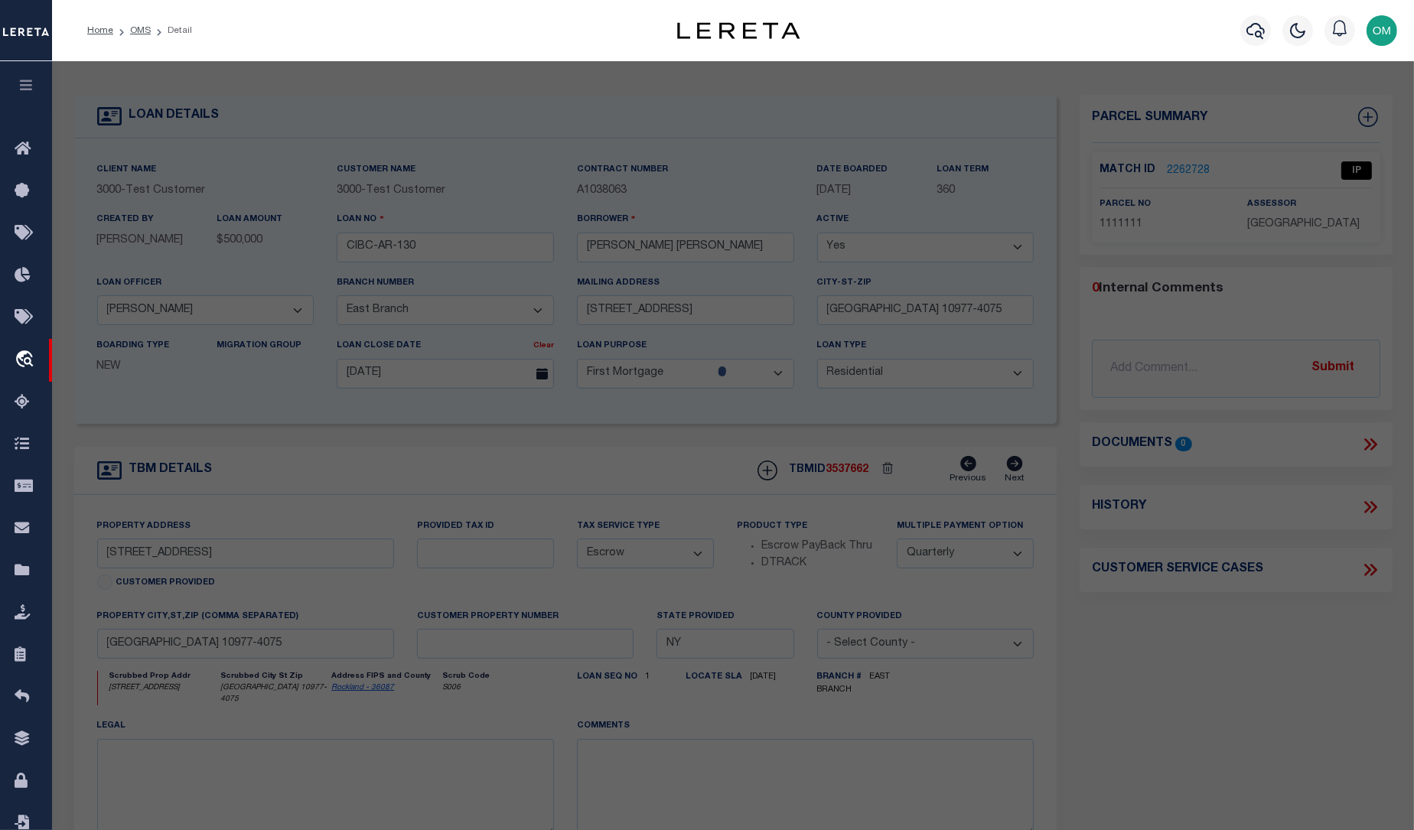
select select "AS"
checkbox input "false"
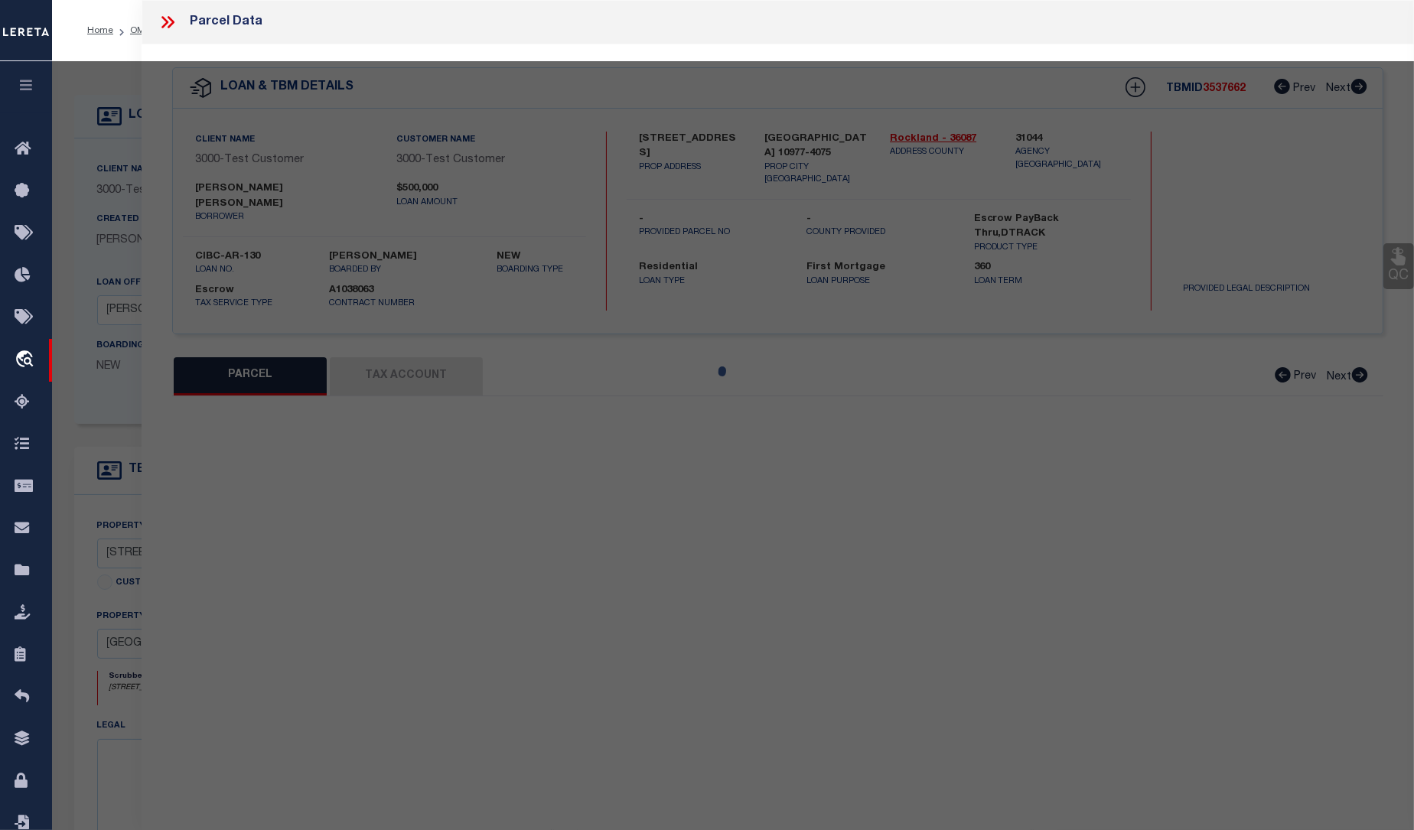
select select "IP"
checkbox input "false"
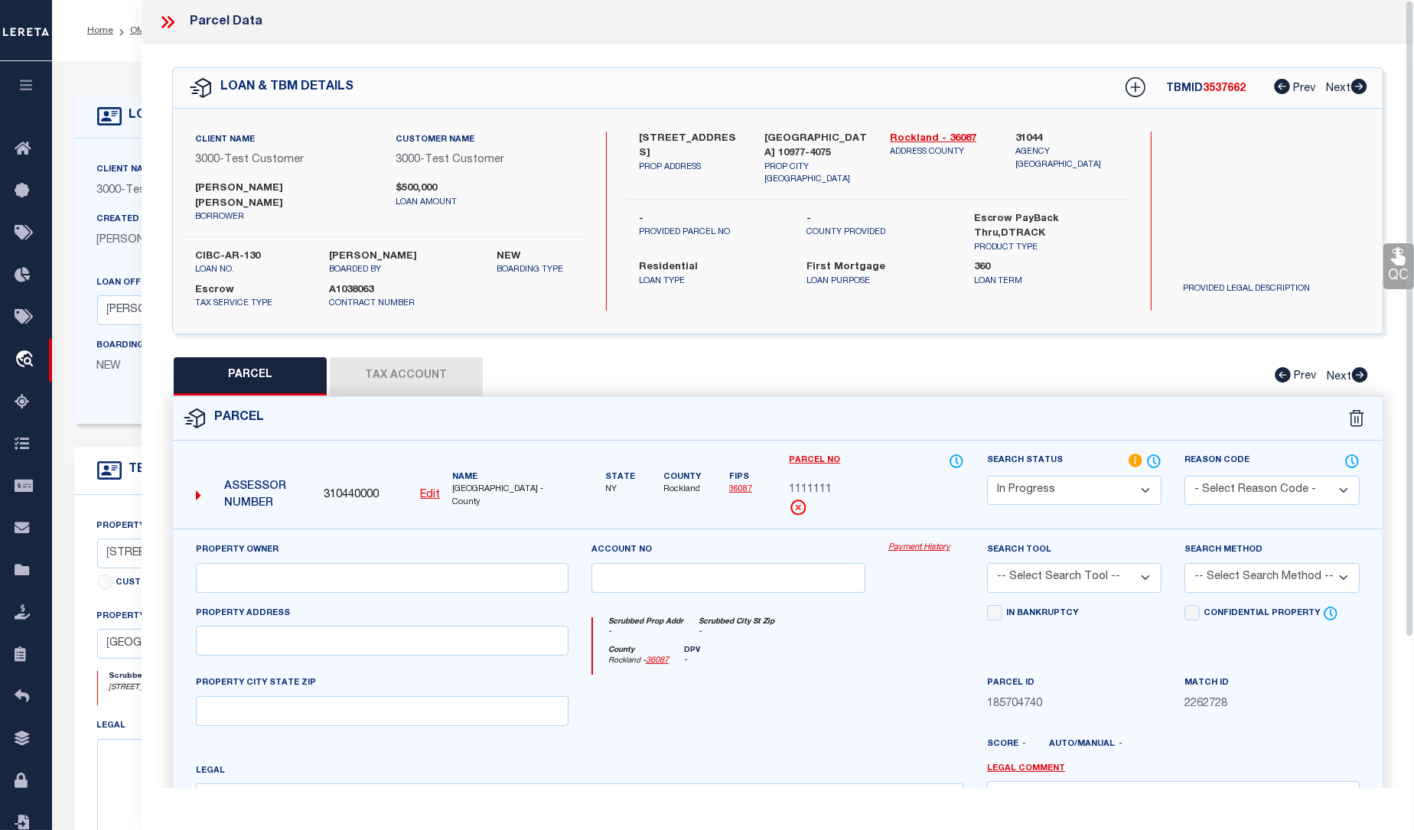
click at [412, 363] on button "Tax Account" at bounding box center [406, 376] width 153 height 38
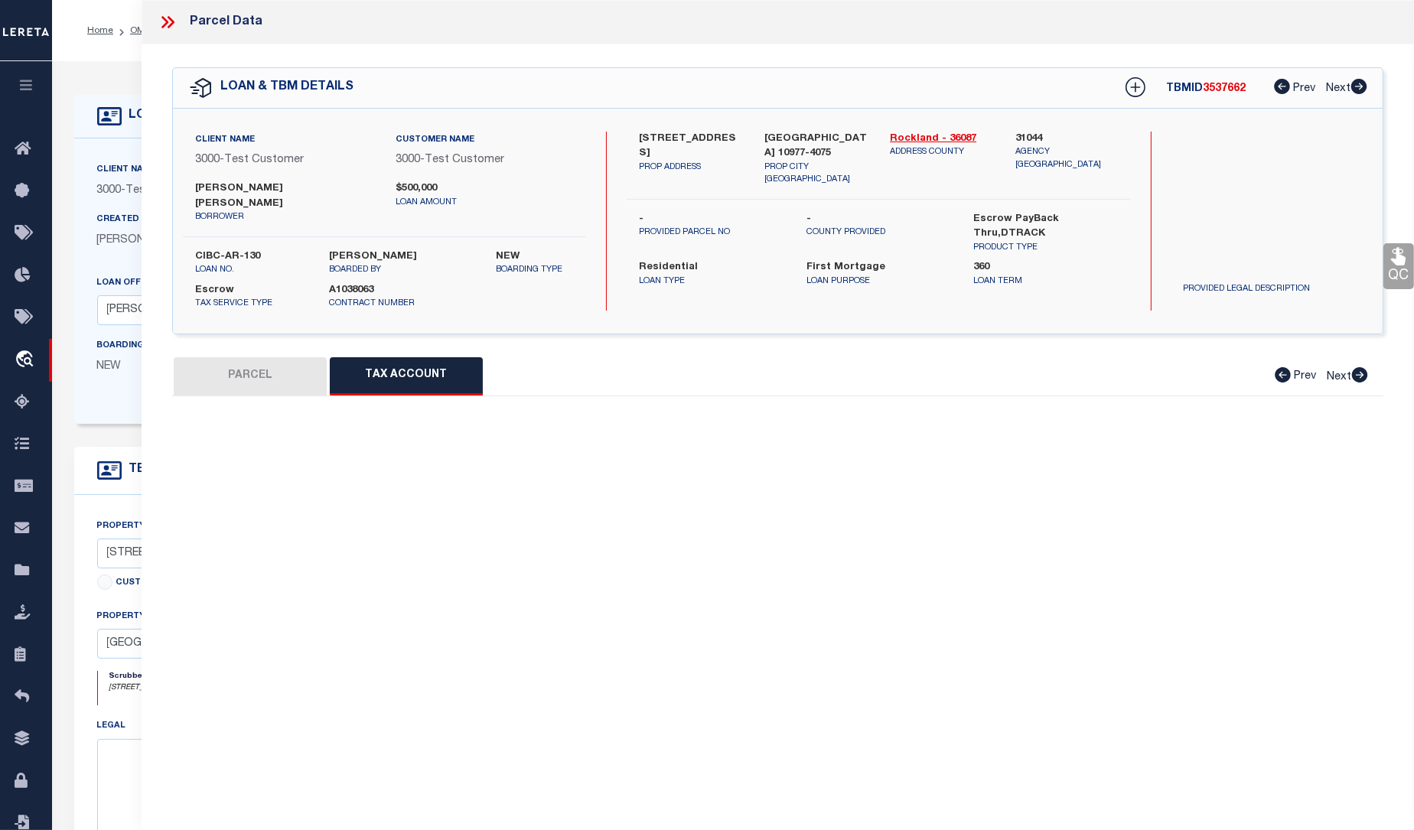
select select "100"
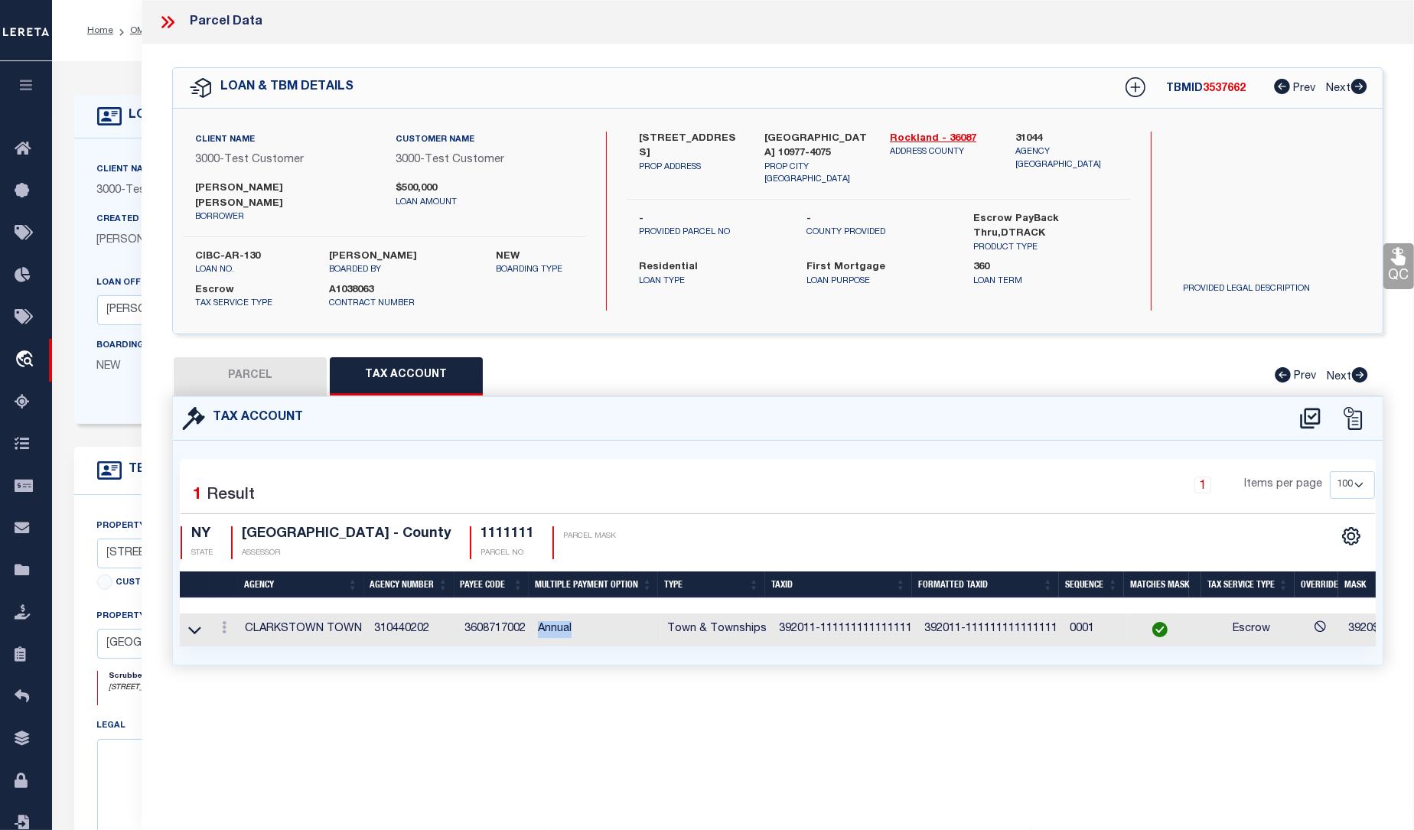
drag, startPoint x: 532, startPoint y: 610, endPoint x: 588, endPoint y: 610, distance: 55.8
click at [588, 613] on td "Annual" at bounding box center [596, 629] width 129 height 33
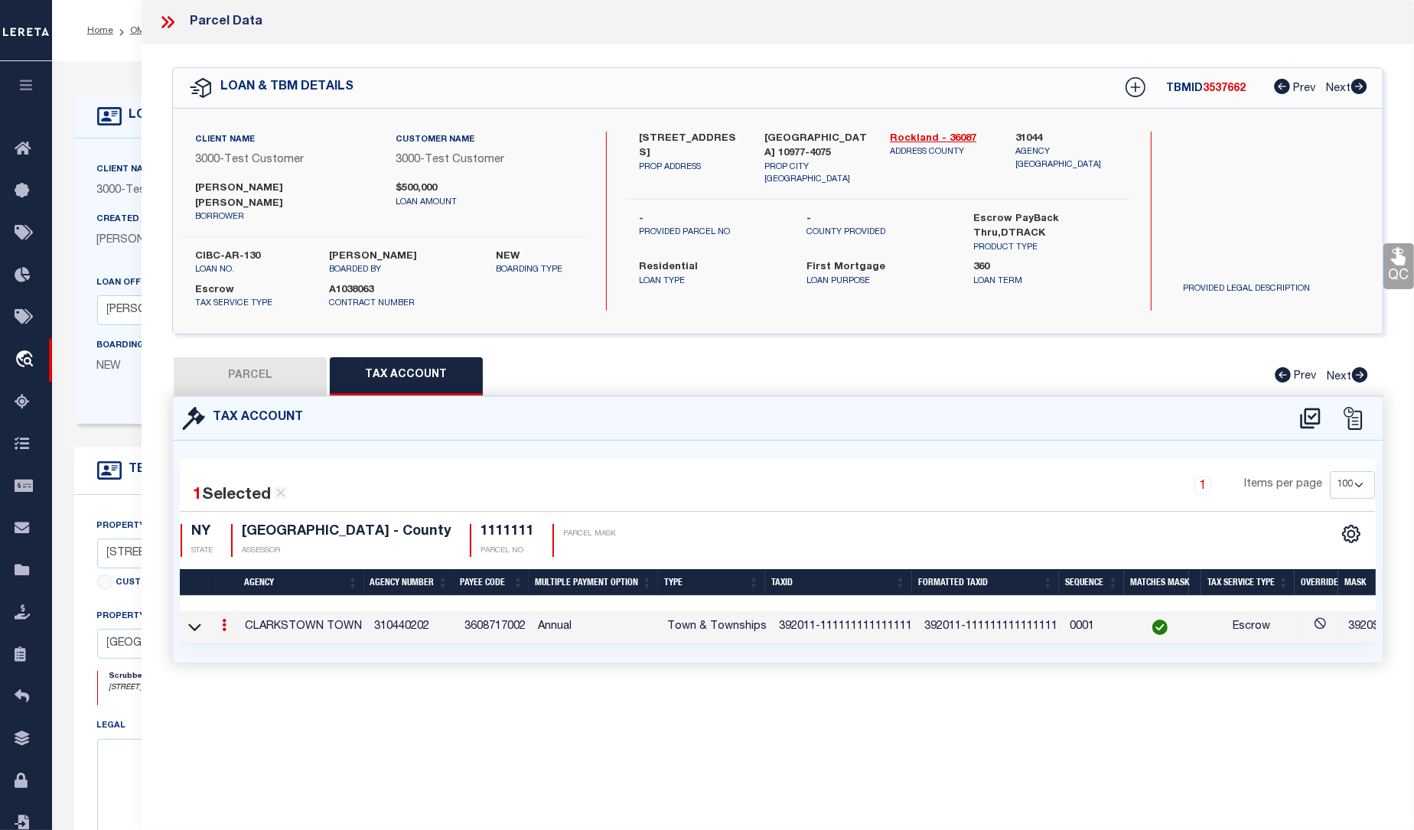
click at [703, 669] on div "Tax Account 1 1 1" at bounding box center [778, 548] width 1234 height 304
click at [268, 362] on button "PARCEL" at bounding box center [250, 376] width 153 height 38
select select "AS"
checkbox input "false"
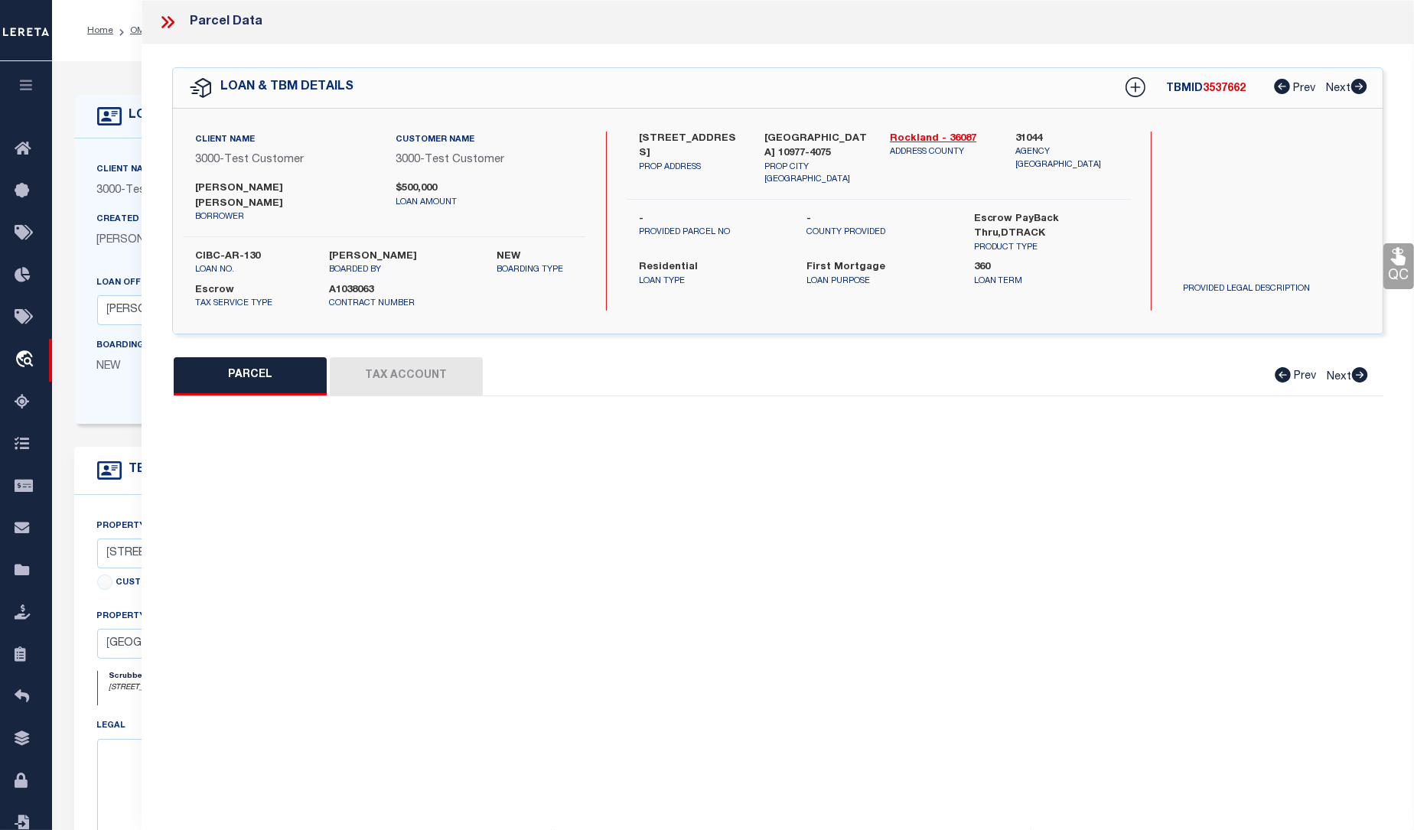
select select "IP"
checkbox input "false"
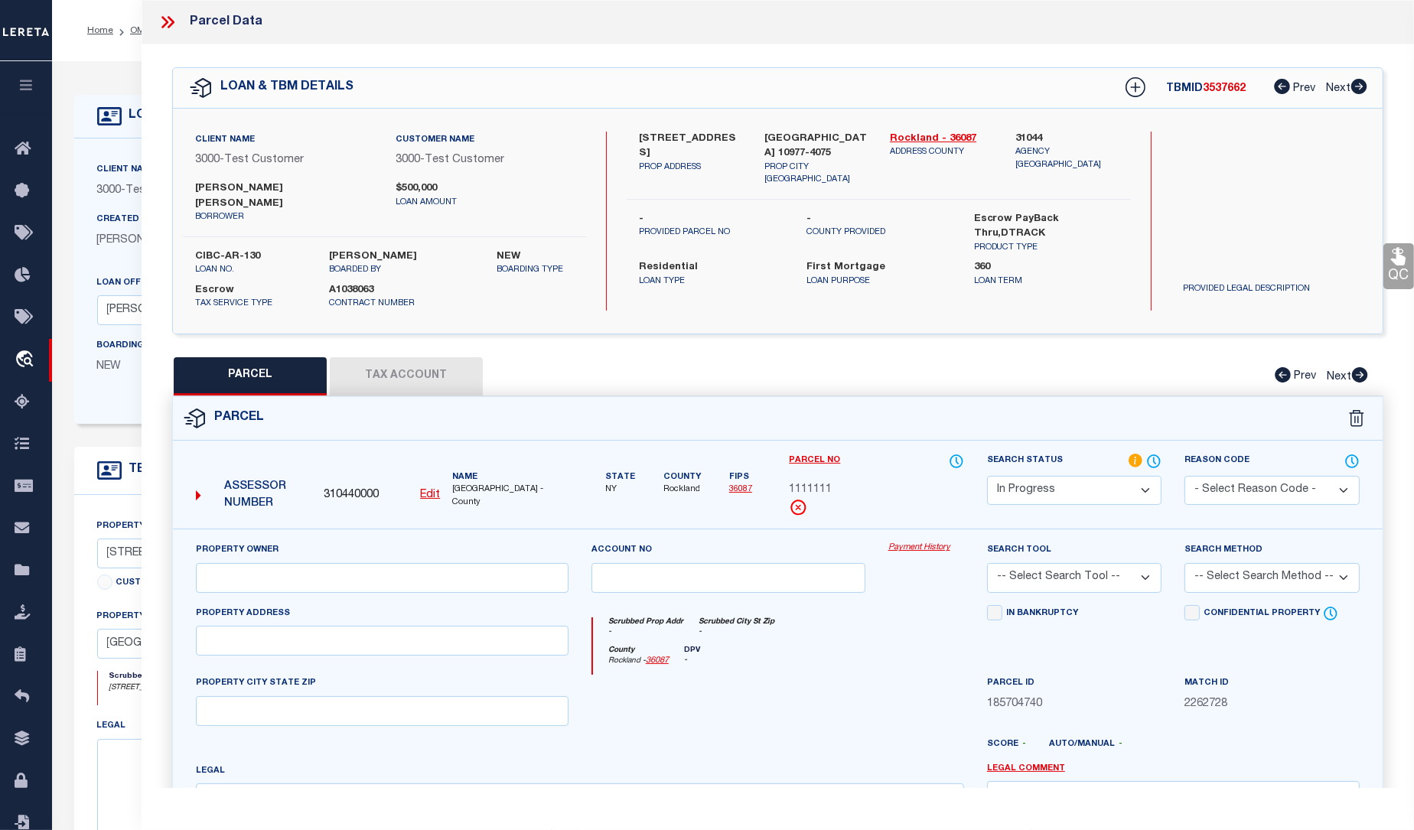
click at [1109, 476] on select "Automated Search Bad Parcel Complete Duplicate Parcel High Dollar Reporting In …" at bounding box center [1074, 491] width 175 height 30
select select "PC"
click at [987, 476] on select "Automated Search Bad Parcel Complete Duplicate Parcel High Dollar Reporting In …" at bounding box center [1074, 491] width 175 height 30
click at [1104, 563] on select "-- Select Search Tool -- 3rd Party Website Agency File Agency Website ATLS CNV-…" at bounding box center [1074, 578] width 175 height 30
select select "TPW"
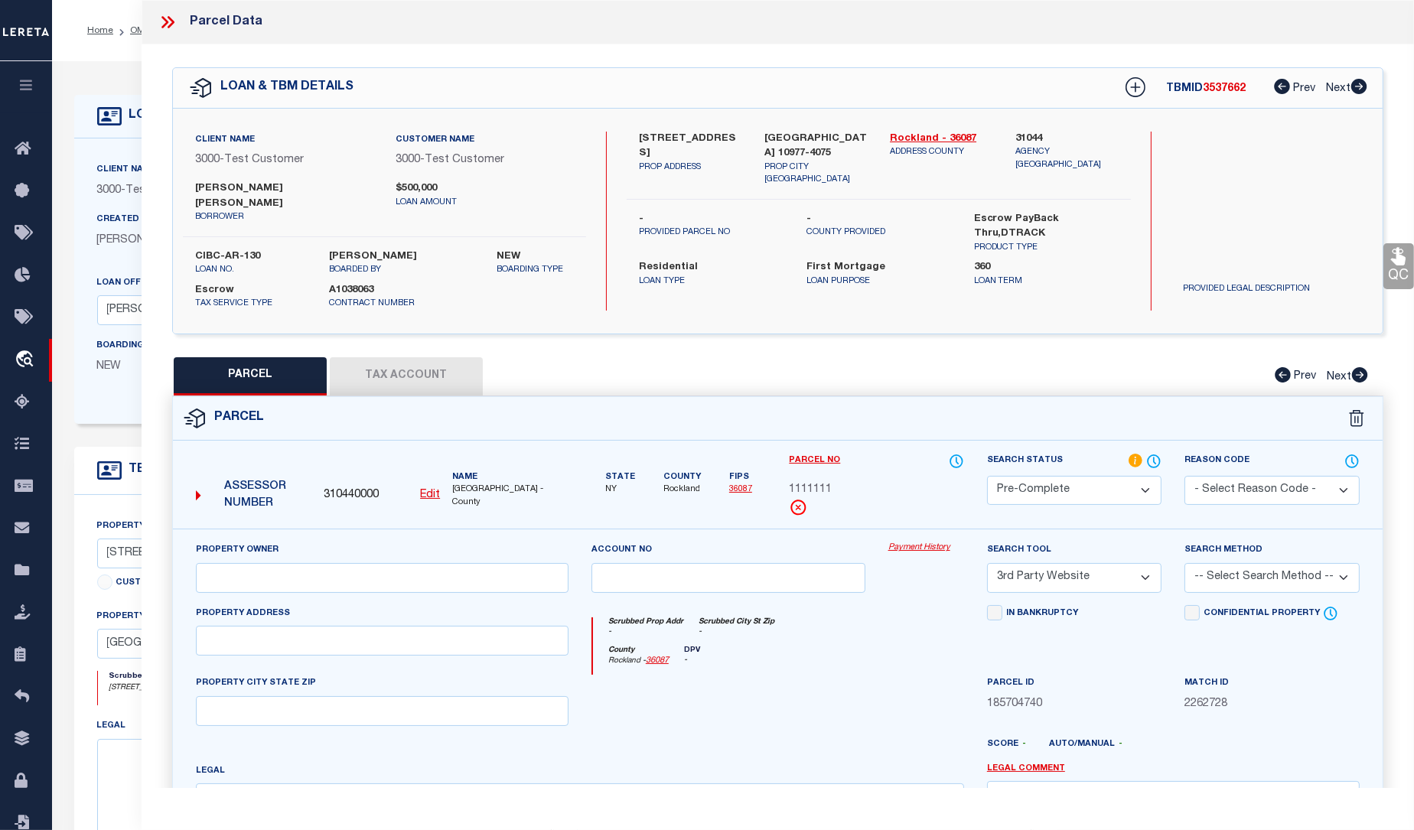
click at [987, 563] on select "-- Select Search Tool -- 3rd Party Website Agency File Agency Website ATLS CNV-…" at bounding box center [1074, 578] width 175 height 30
click at [1300, 563] on select "-- Select Search Method -- Property Address Legal Liability Info Provided" at bounding box center [1271, 578] width 175 height 30
select select "ADD"
click at [1184, 563] on select "-- Select Search Method -- Property Address Legal Liability Info Provided" at bounding box center [1271, 578] width 175 height 30
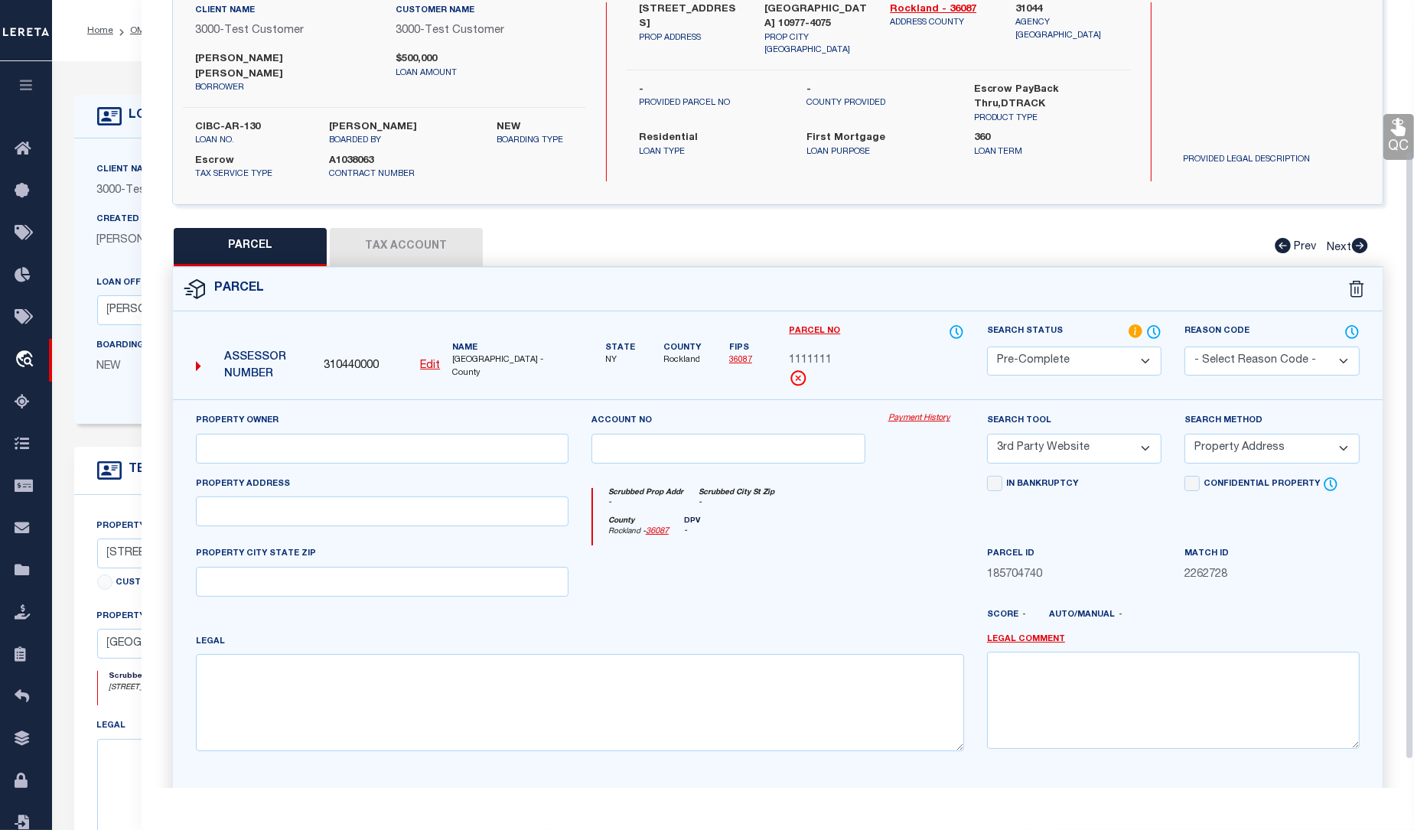
scroll to position [229, 0]
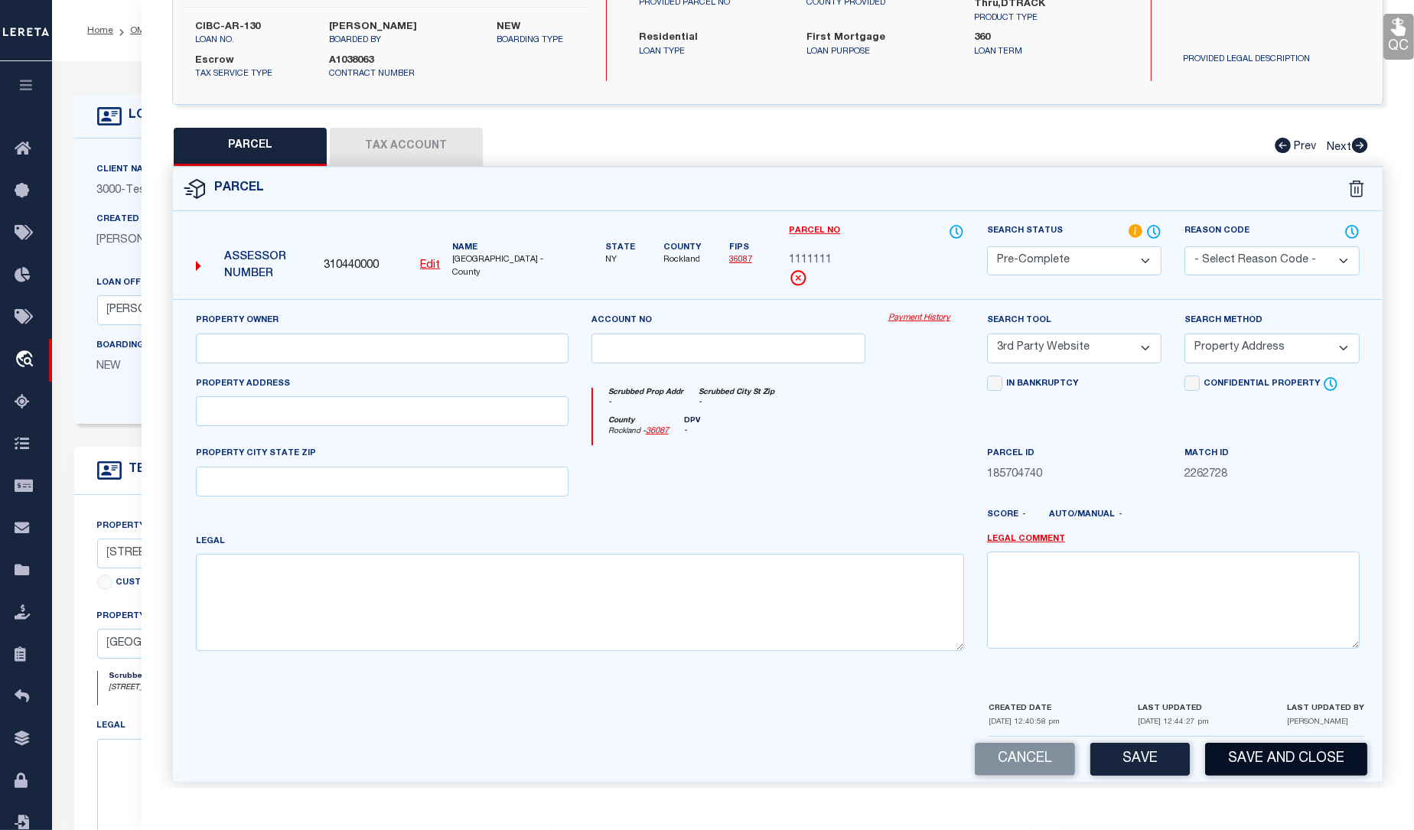
click at [1260, 743] on button "Save and Close" at bounding box center [1286, 759] width 162 height 33
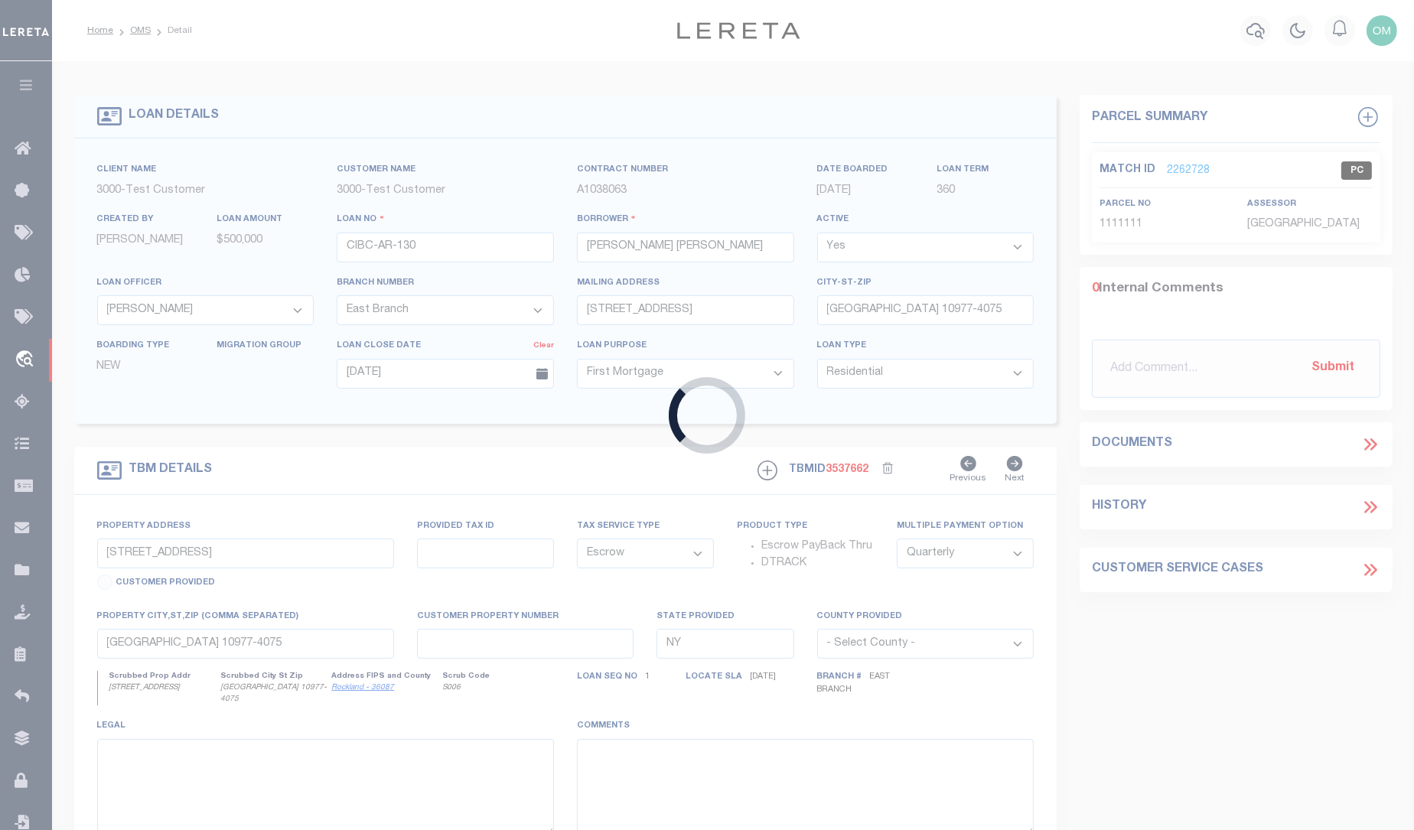
select select "127537"
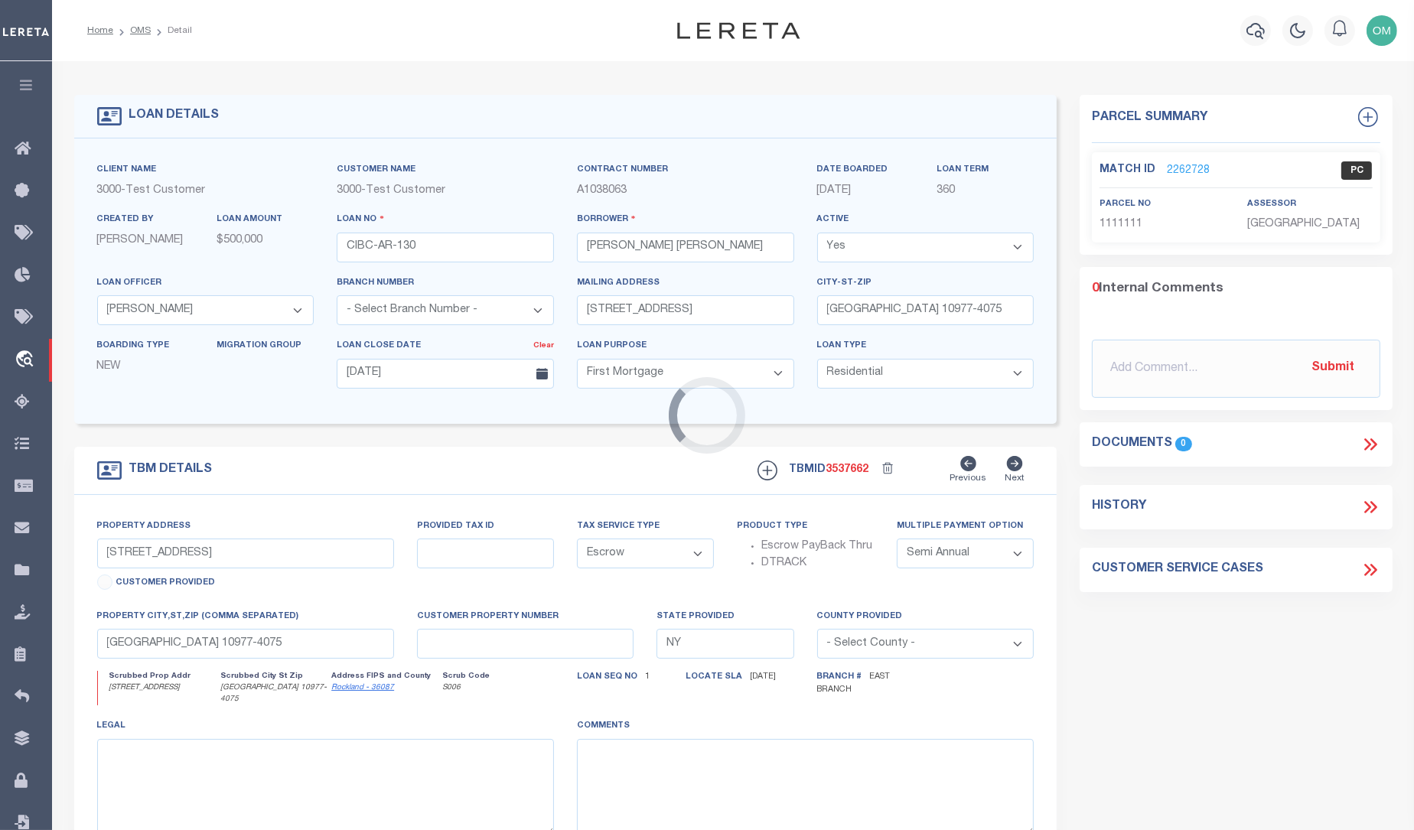
select select "25316"
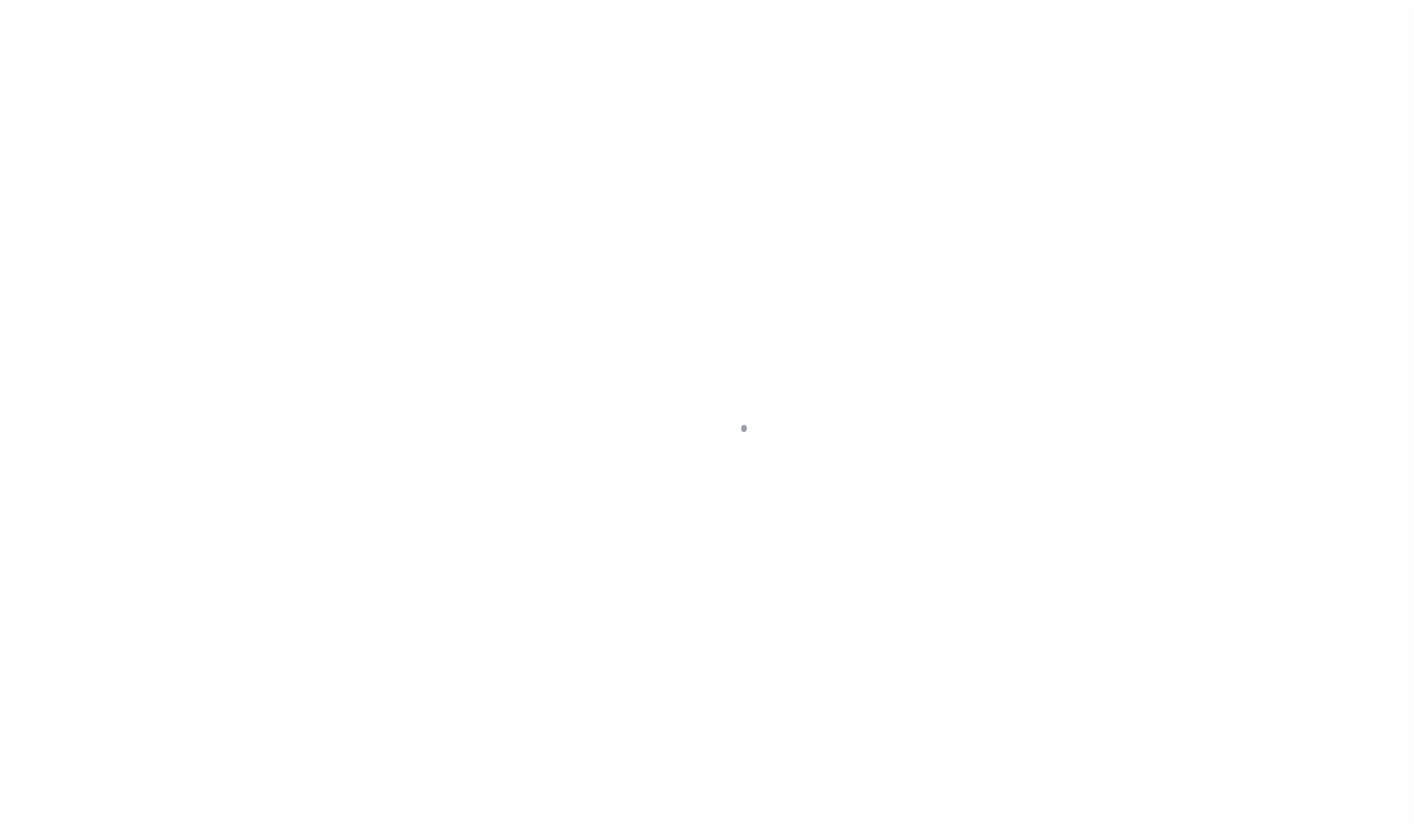
select select "127537"
select select "25316"
select select "10"
select select "Escrow"
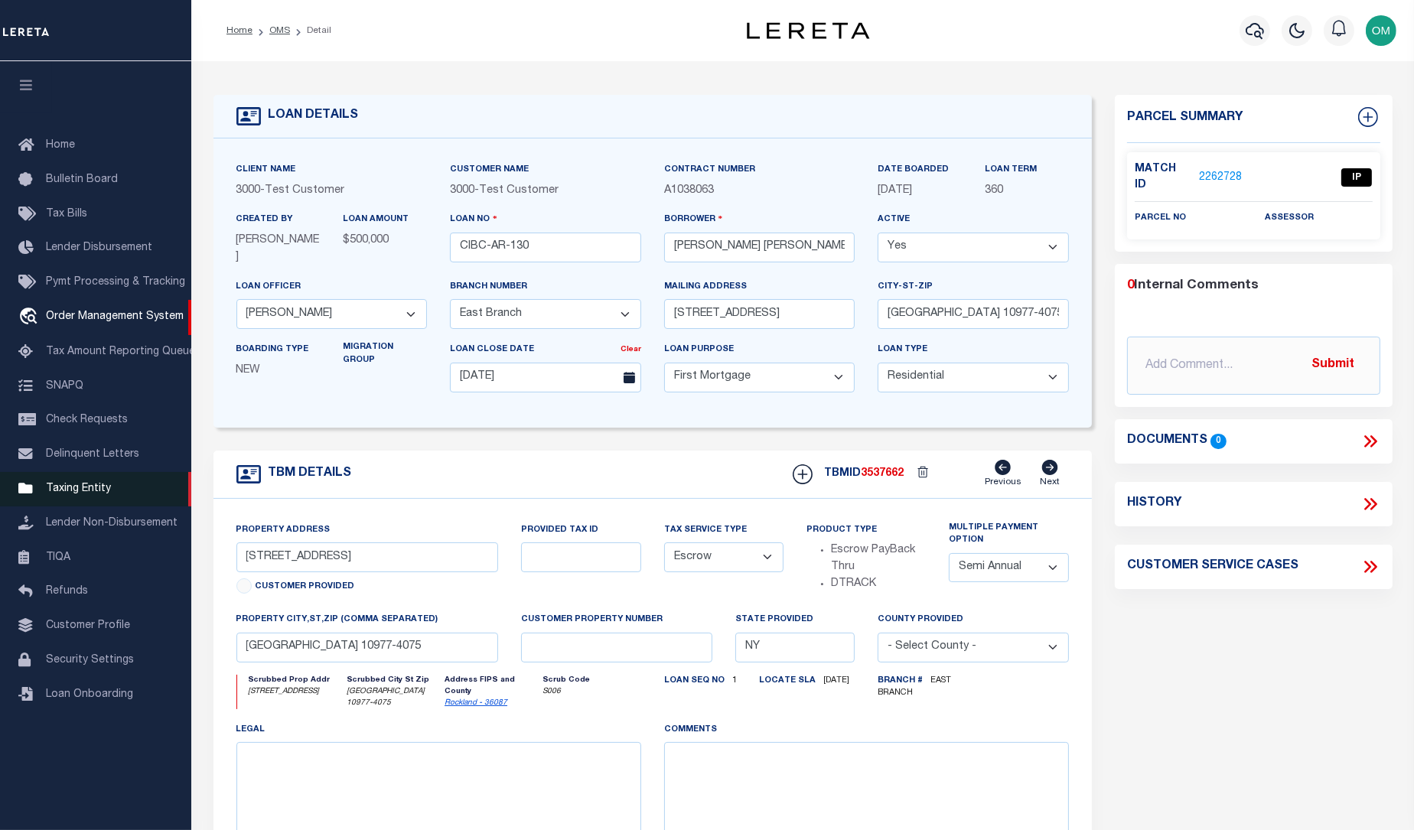
click at [88, 494] on span "Taxing Entity" at bounding box center [78, 488] width 65 height 11
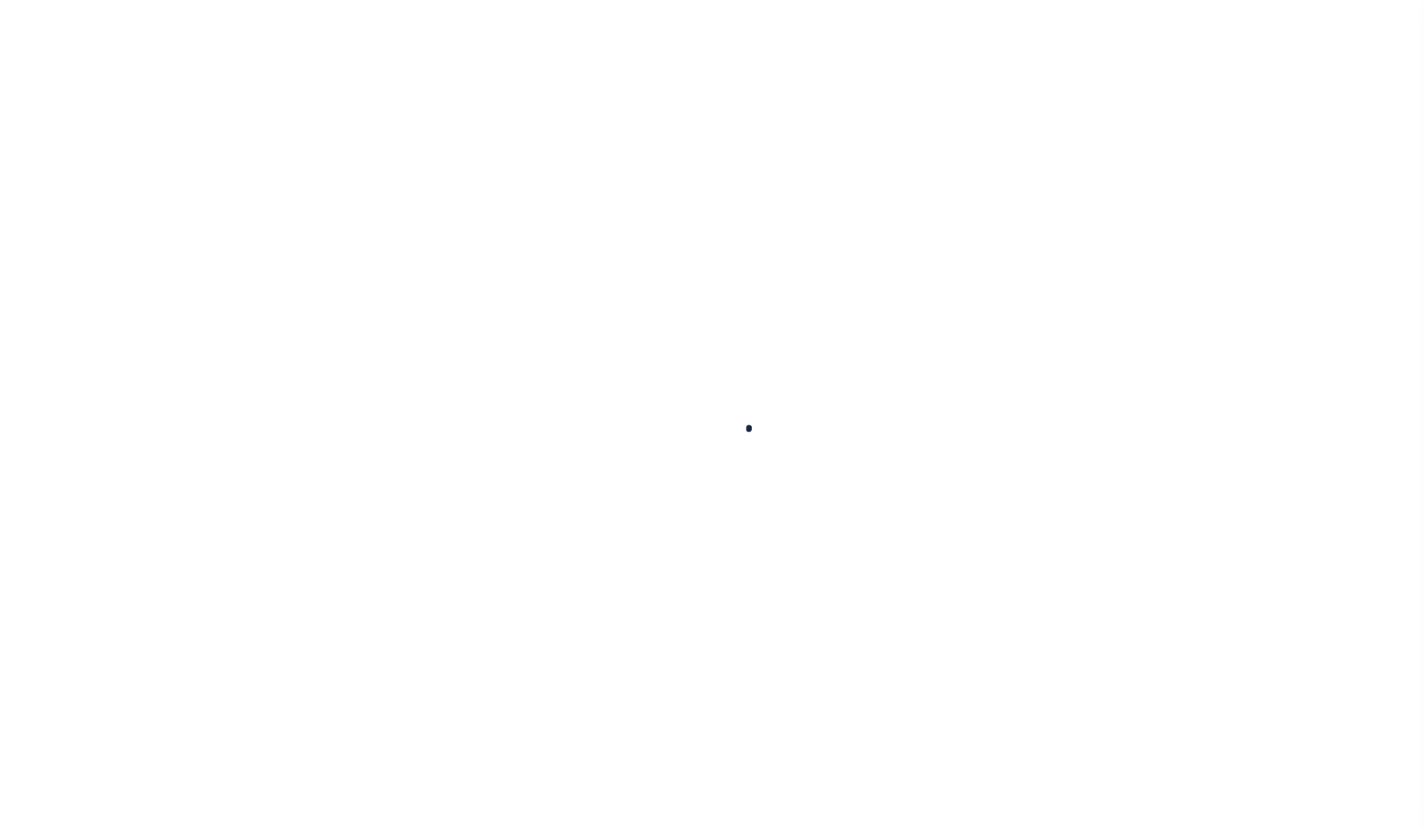
select select
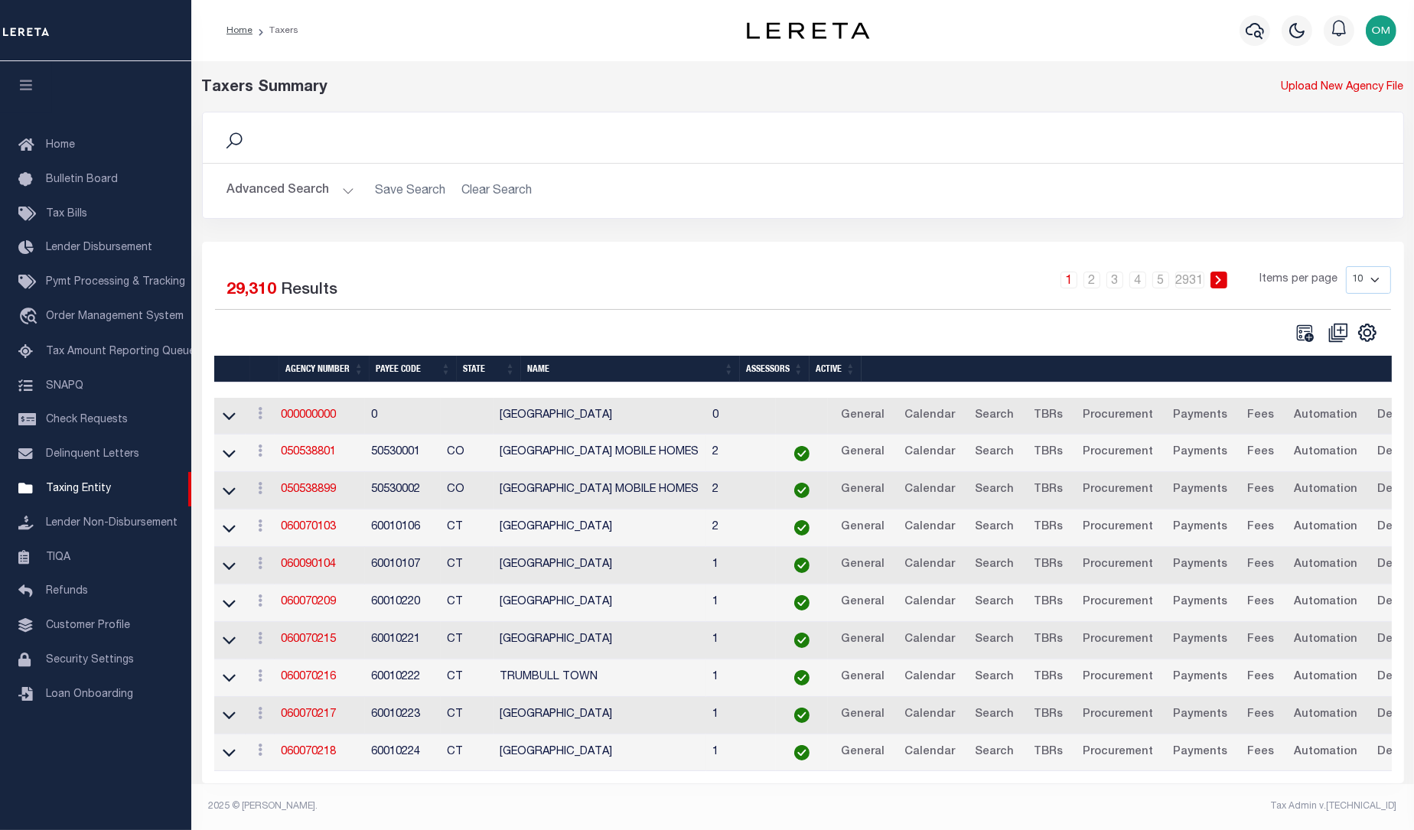
click at [328, 180] on button "Advanced Search" at bounding box center [290, 191] width 127 height 30
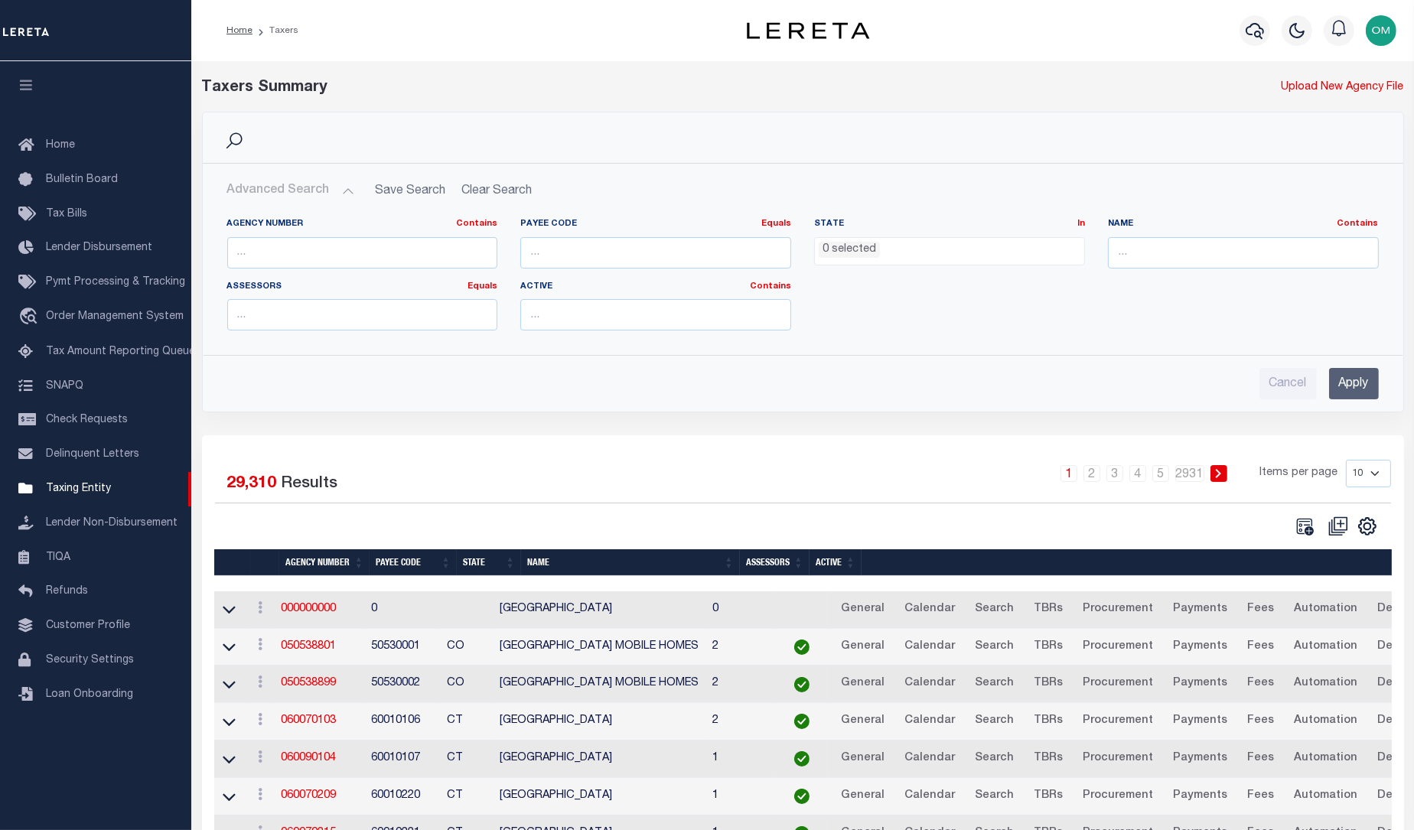
click at [1222, 232] on div "Name Contains Contains Is" at bounding box center [1243, 243] width 271 height 50
click at [1201, 247] on input "text" at bounding box center [1243, 252] width 271 height 31
type input "clarkstown"
click at [888, 238] on ul "0 selected" at bounding box center [949, 248] width 269 height 21
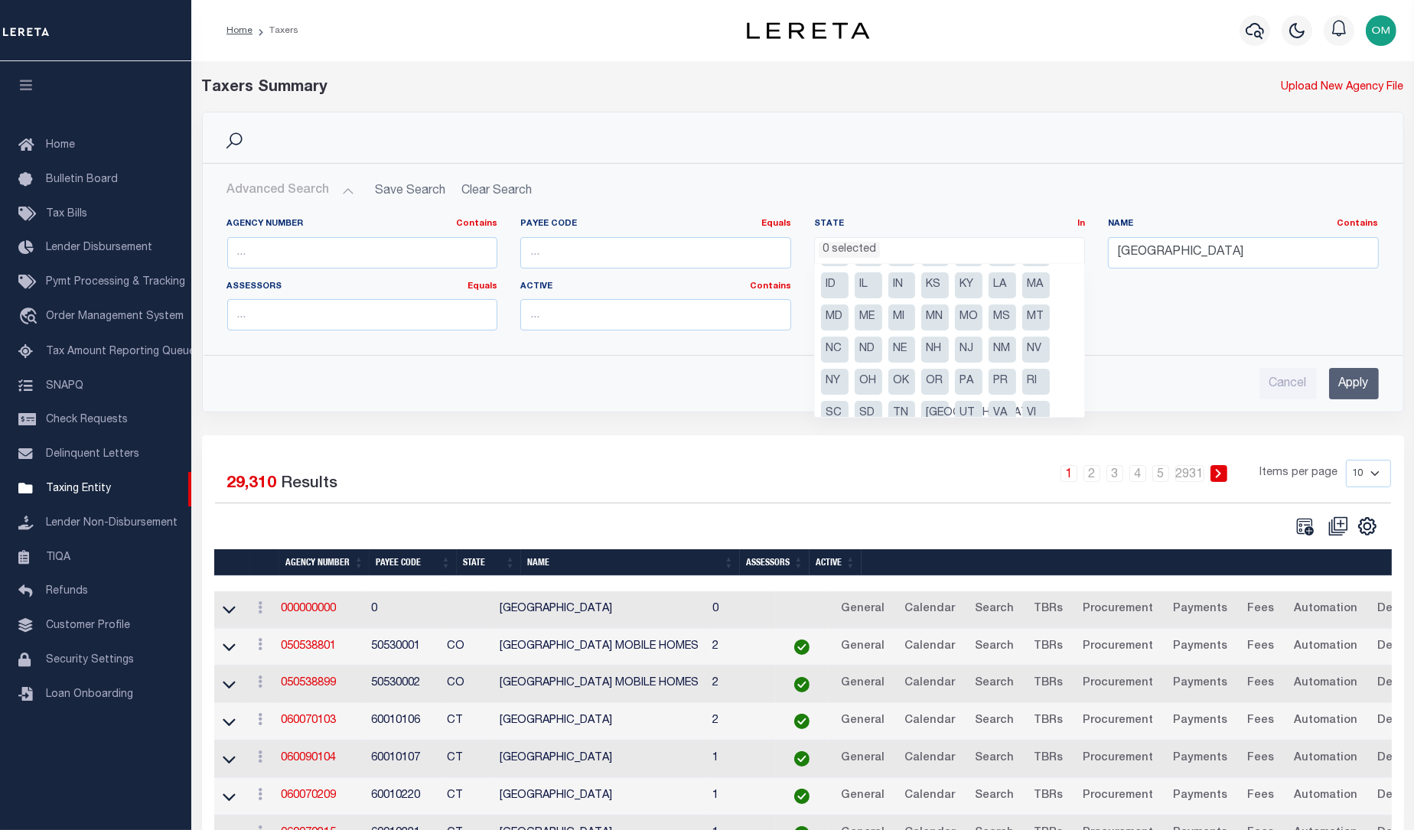
scroll to position [76, 0]
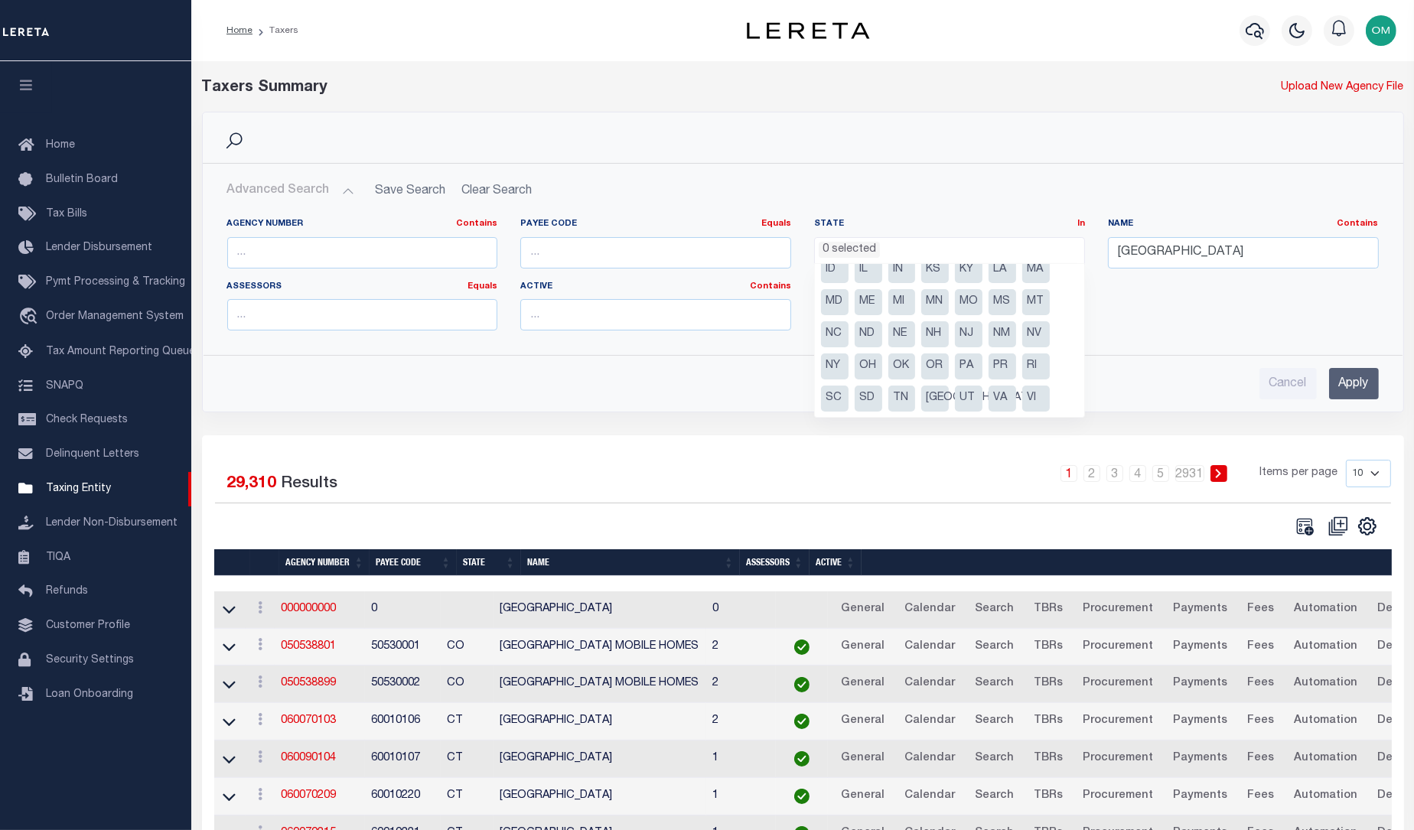
click at [836, 366] on li "NY" at bounding box center [835, 366] width 28 height 26
select select "NY"
click at [1346, 383] on input "Apply" at bounding box center [1354, 383] width 50 height 31
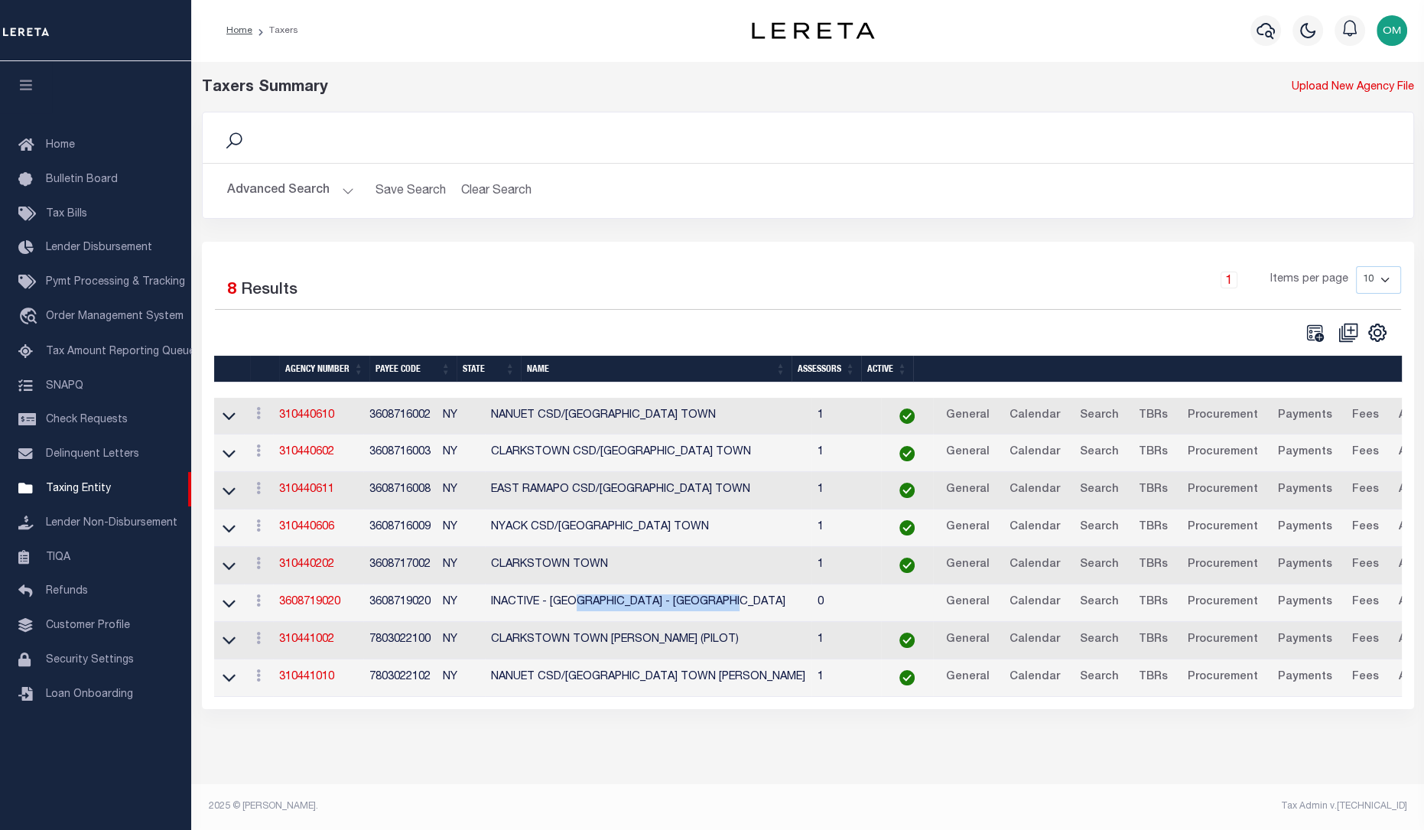
drag, startPoint x: 609, startPoint y: 603, endPoint x: 730, endPoint y: 611, distance: 121.1
click at [730, 611] on td "INACTIVE - Spring Valley Village - Clarkstown Town" at bounding box center [648, 602] width 327 height 37
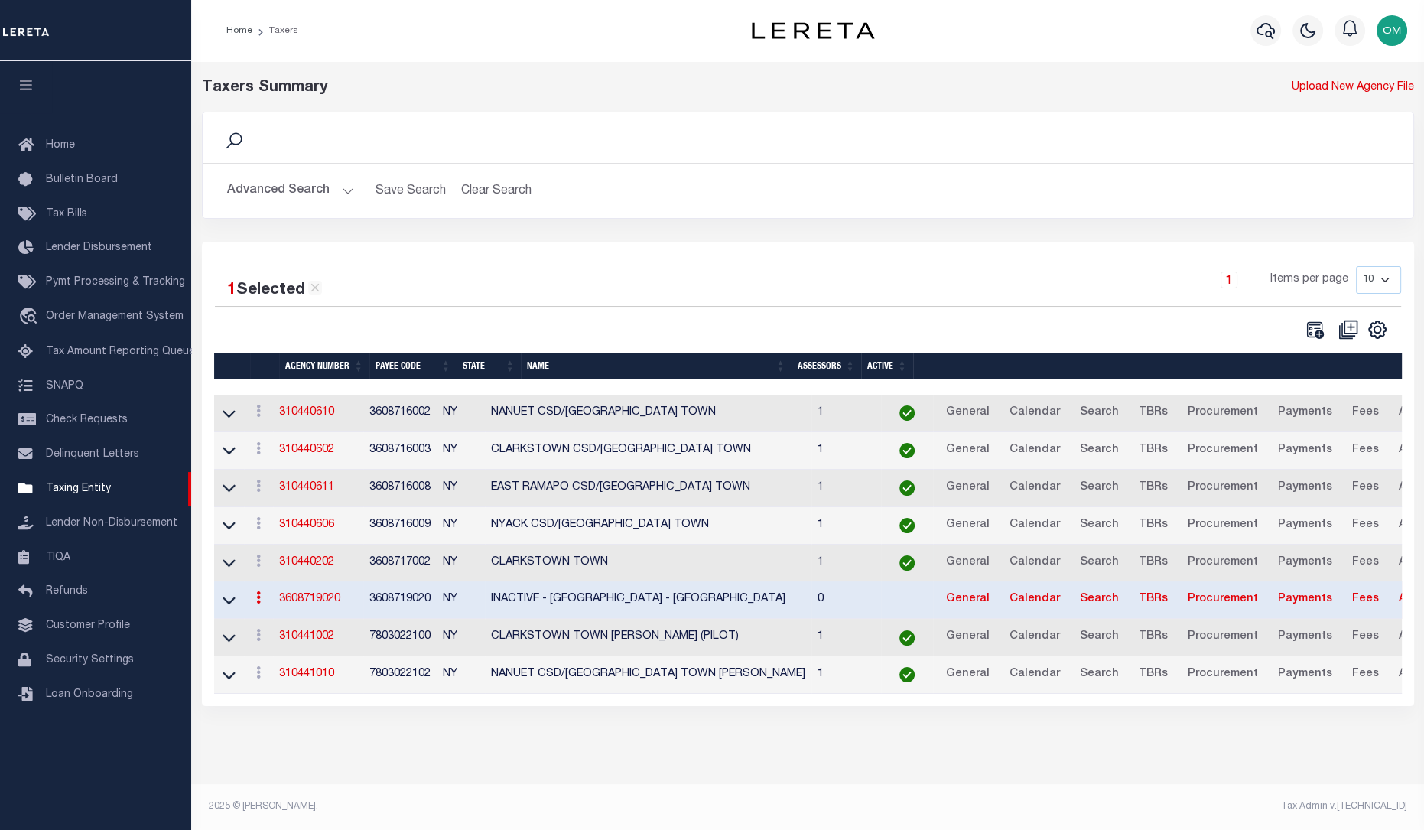
click at [569, 561] on td "CLARKSTOWN TOWN" at bounding box center [648, 563] width 327 height 37
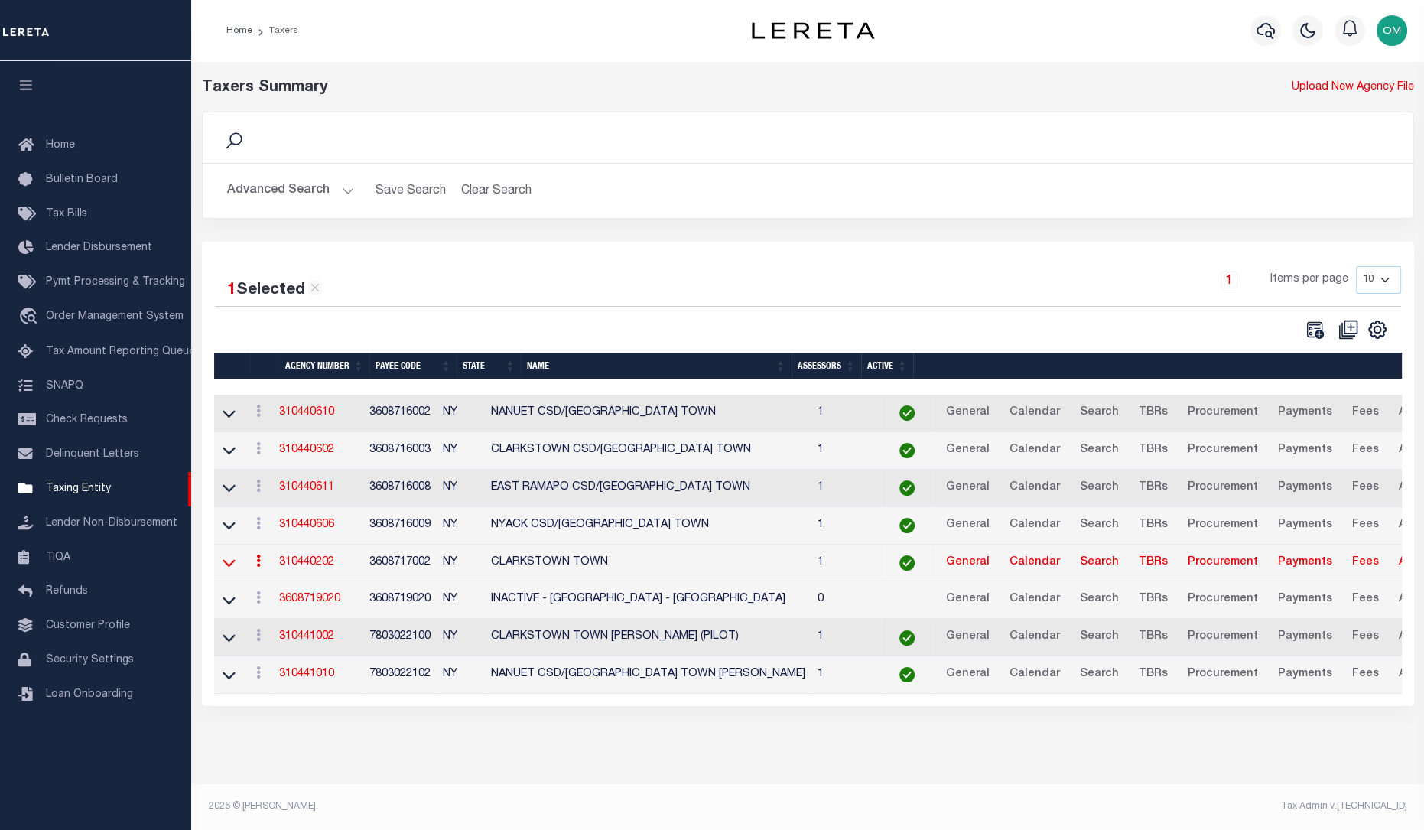
click at [228, 563] on icon at bounding box center [229, 563] width 13 height 16
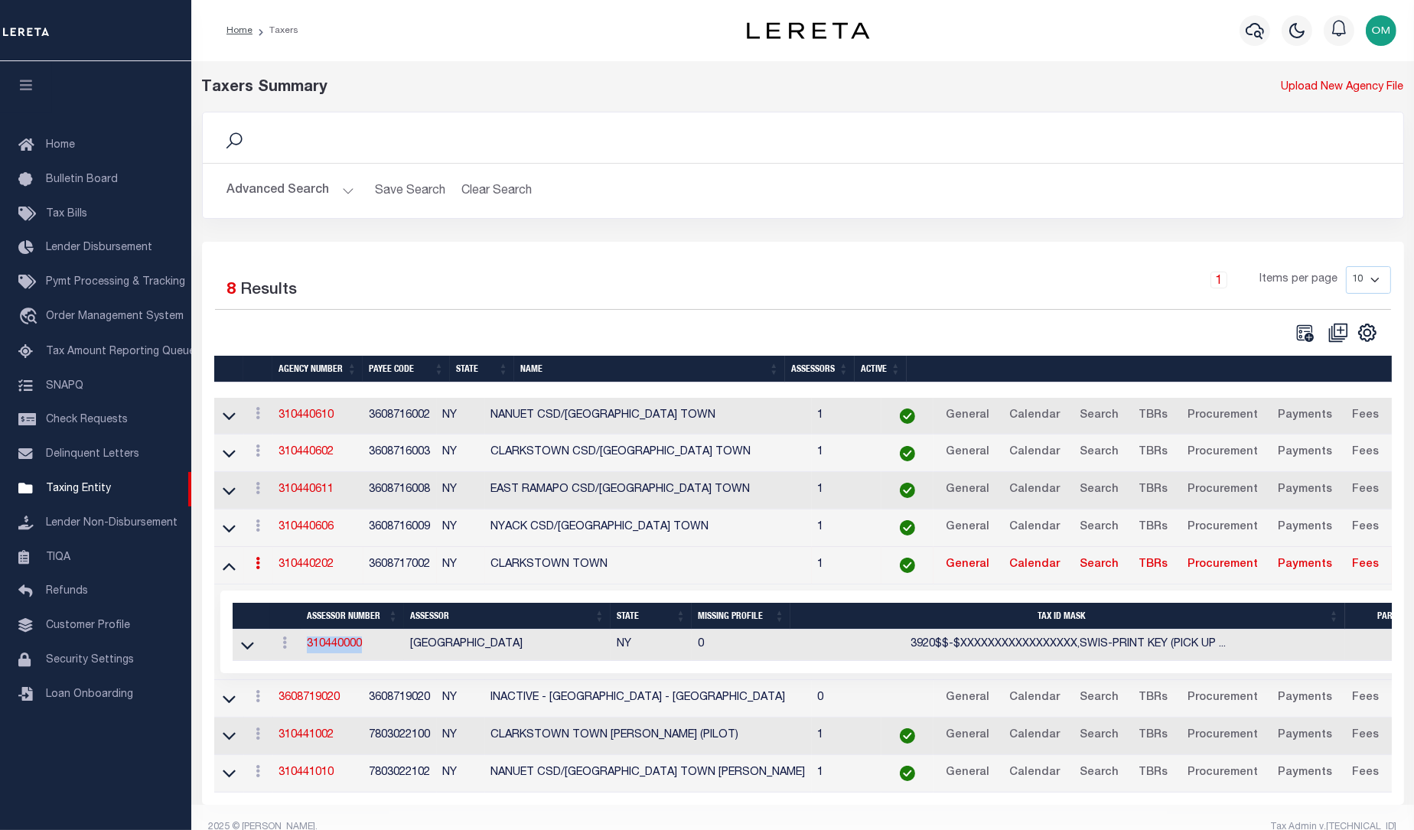
drag, startPoint x: 363, startPoint y: 643, endPoint x: 295, endPoint y: 646, distance: 67.4
click at [295, 646] on tr "View Delete 310440000 ROCKLAND COUNTY NY 0 3920$$-$XXXXXXXXXXXXXXXXX,SWIS-PRINT…" at bounding box center [919, 645] width 1372 height 31
copy tr "View Delete 310440000"
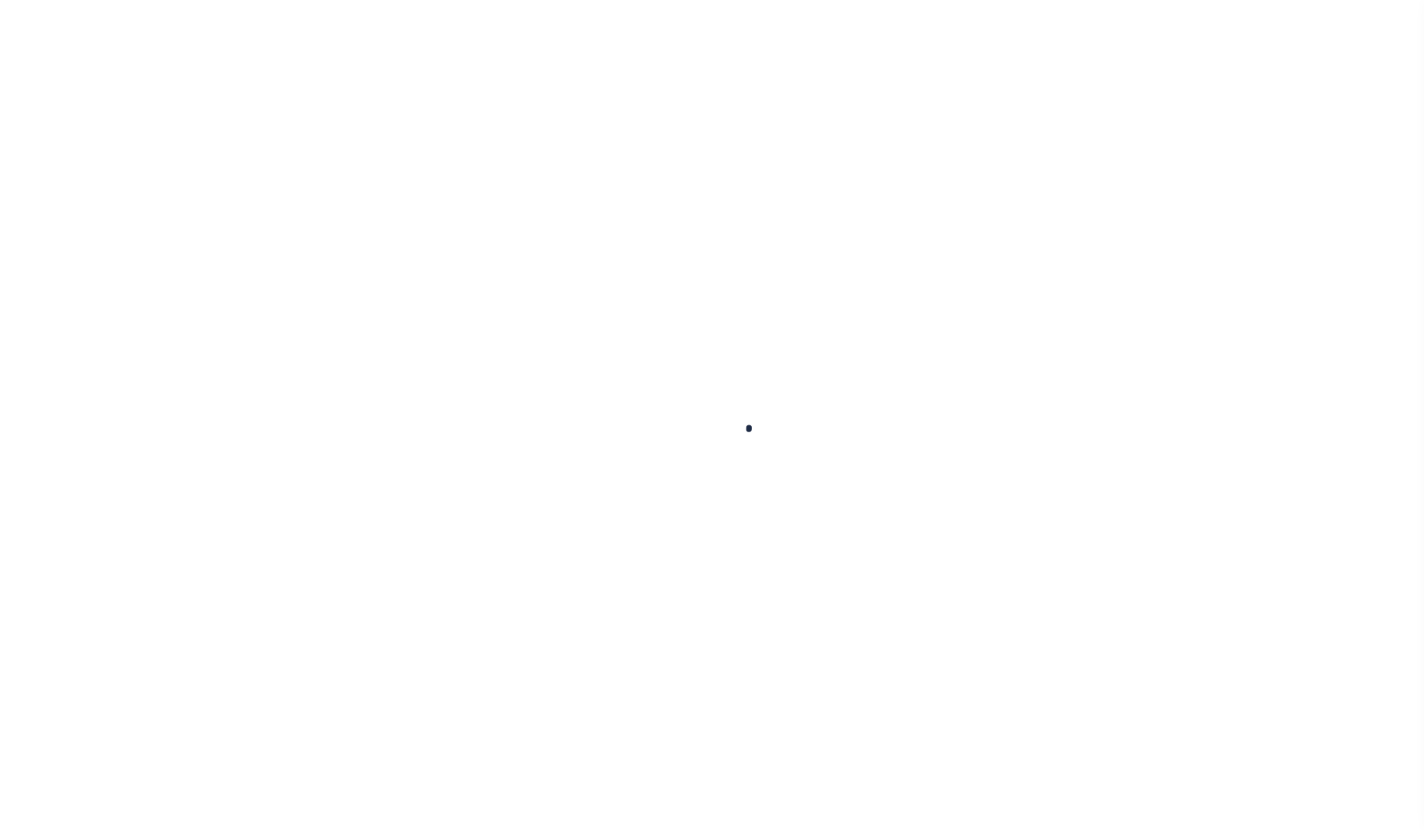
type input "CIBC-AR-130"
type input "[PERSON_NAME] [PERSON_NAME]"
select select
type input "[STREET_ADDRESS]"
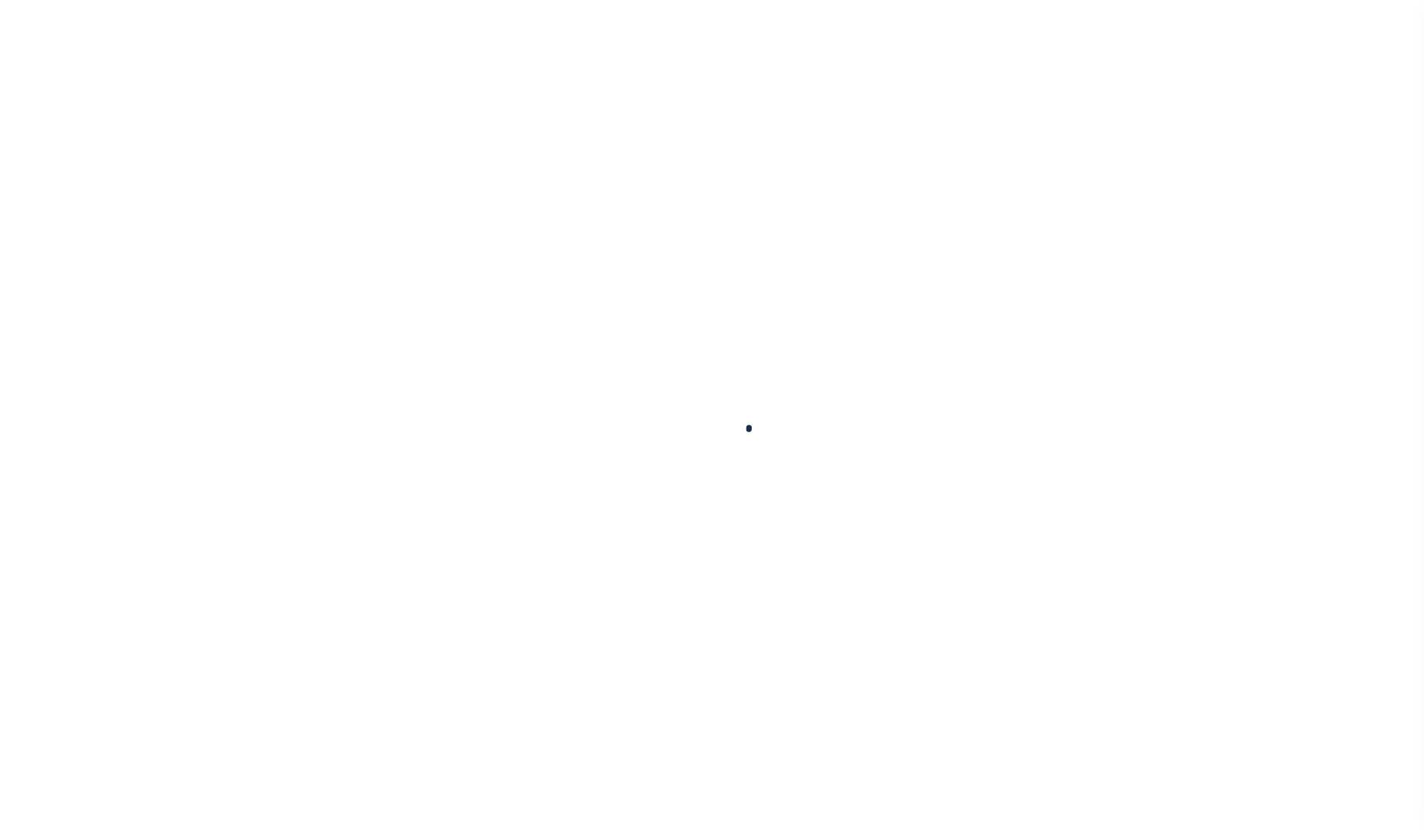
type input "[GEOGRAPHIC_DATA] 10977-4075"
type input "[DATE]"
select select "10"
select select "Escrow"
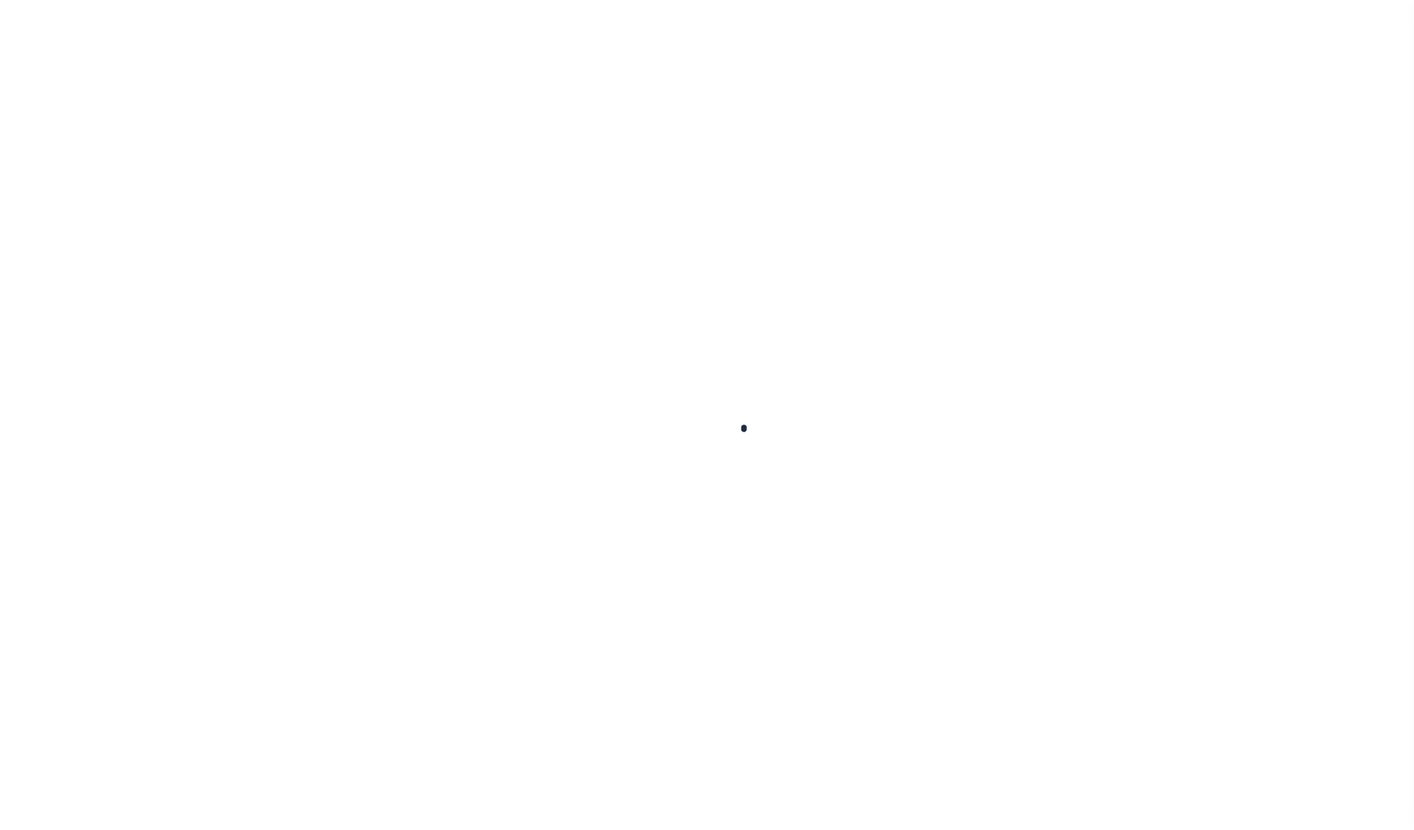
type input "[STREET_ADDRESS]"
type input "[GEOGRAPHIC_DATA] 10977-4075"
type input "NY"
select select "127537"
select select "25316"
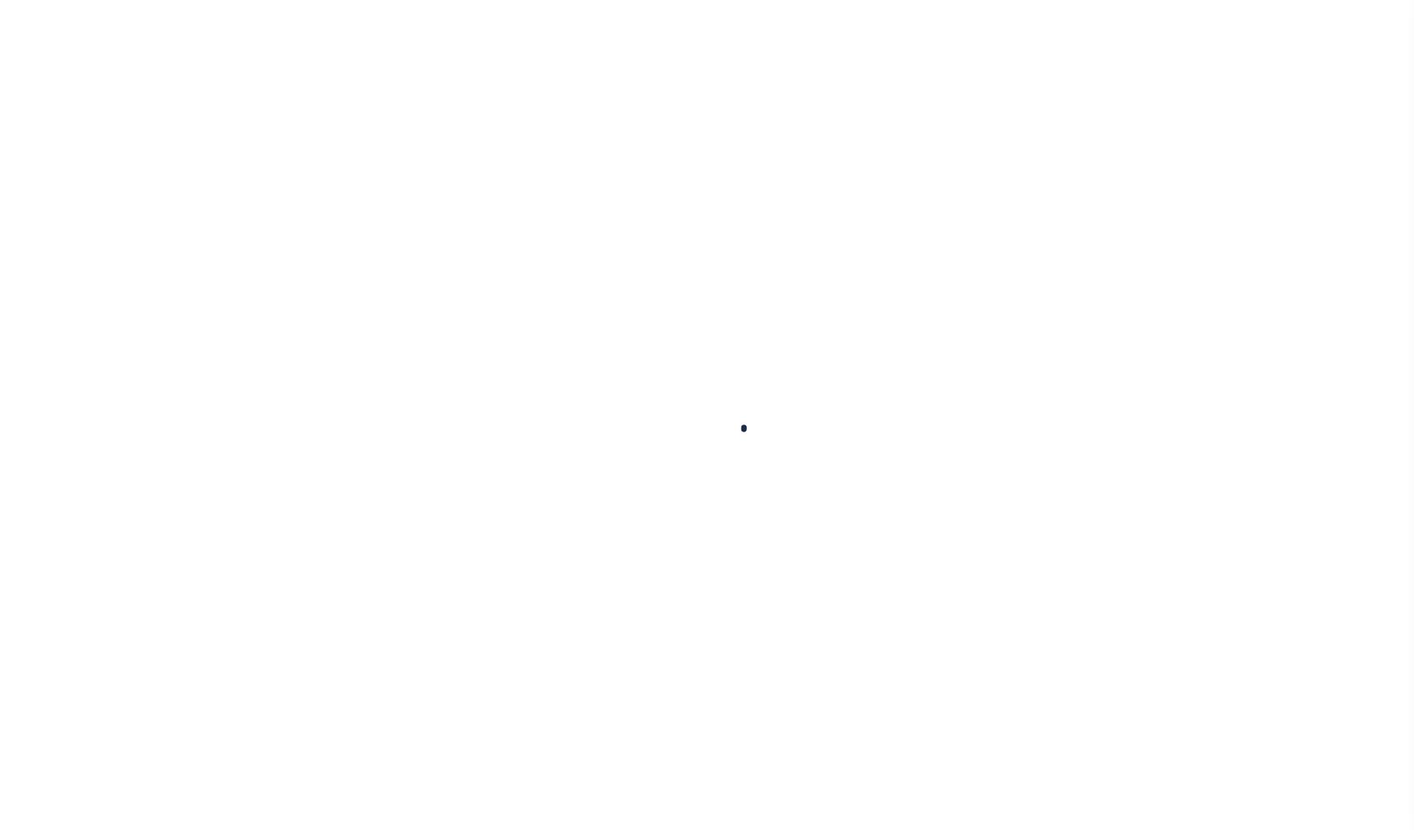
select select "4"
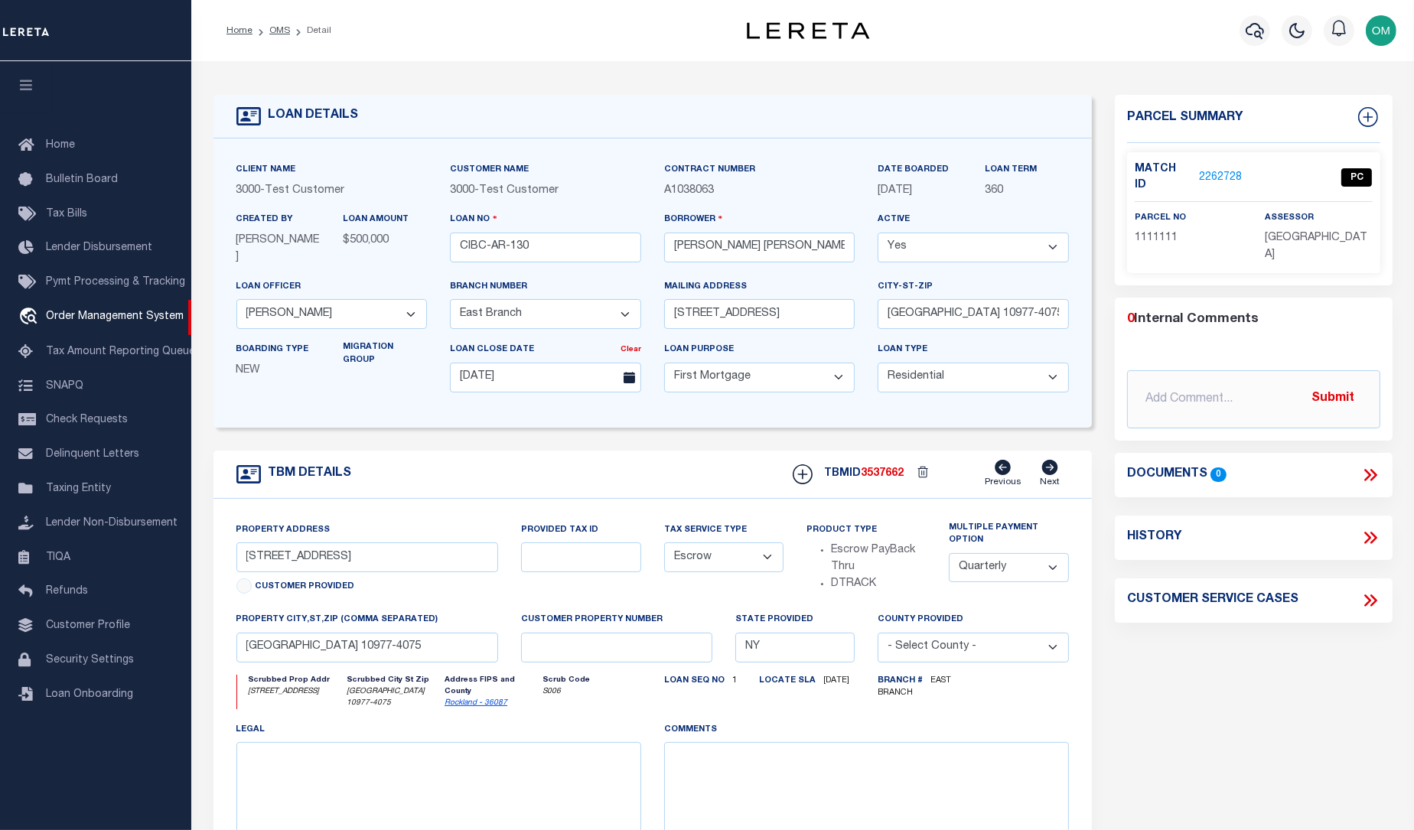
click at [208, 439] on div "LOAN DETAILS Client Name -" at bounding box center [652, 520] width 901 height 851
click at [79, 252] on span "Lender Disbursement" at bounding box center [99, 247] width 106 height 11
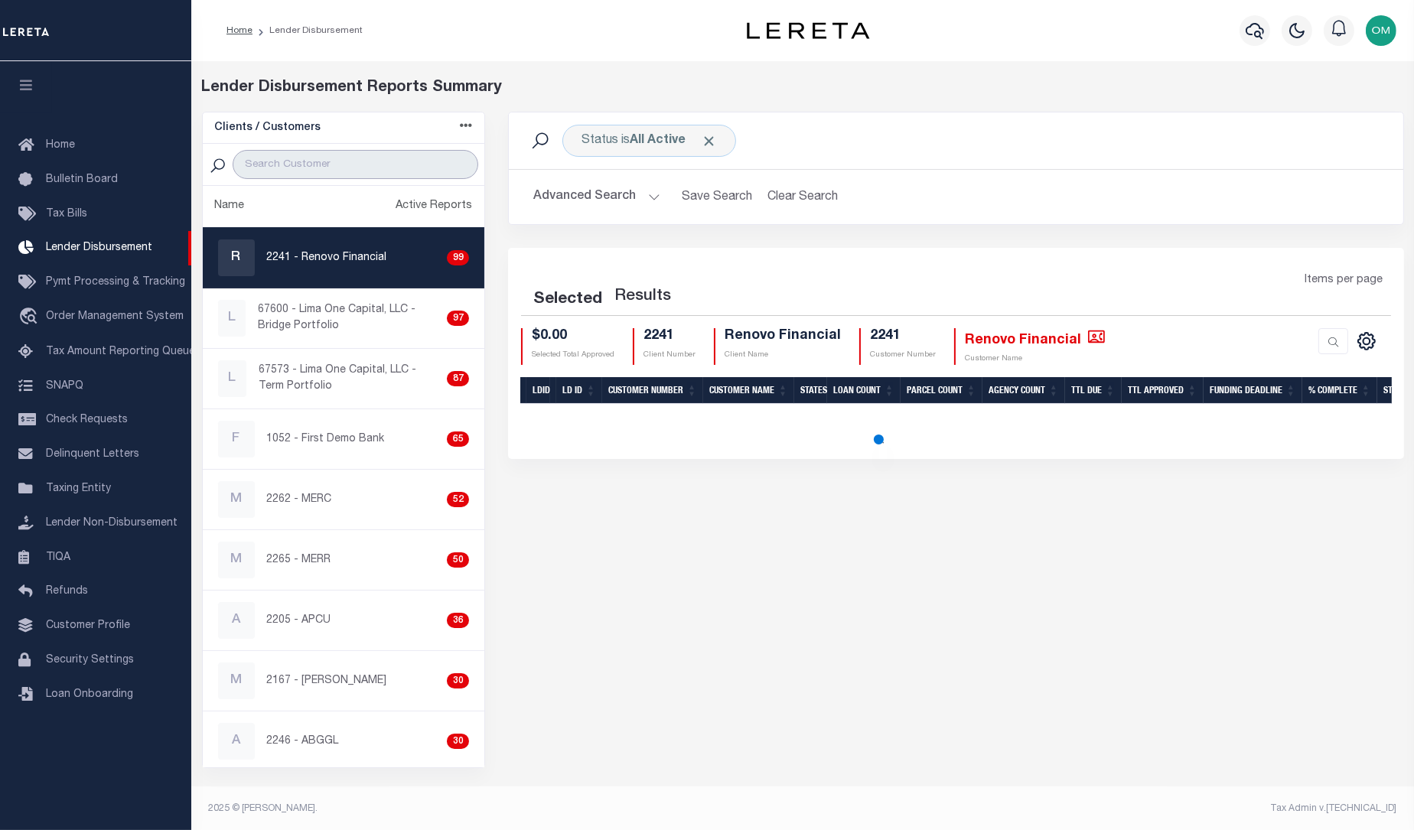
click at [343, 154] on input "search" at bounding box center [356, 164] width 246 height 29
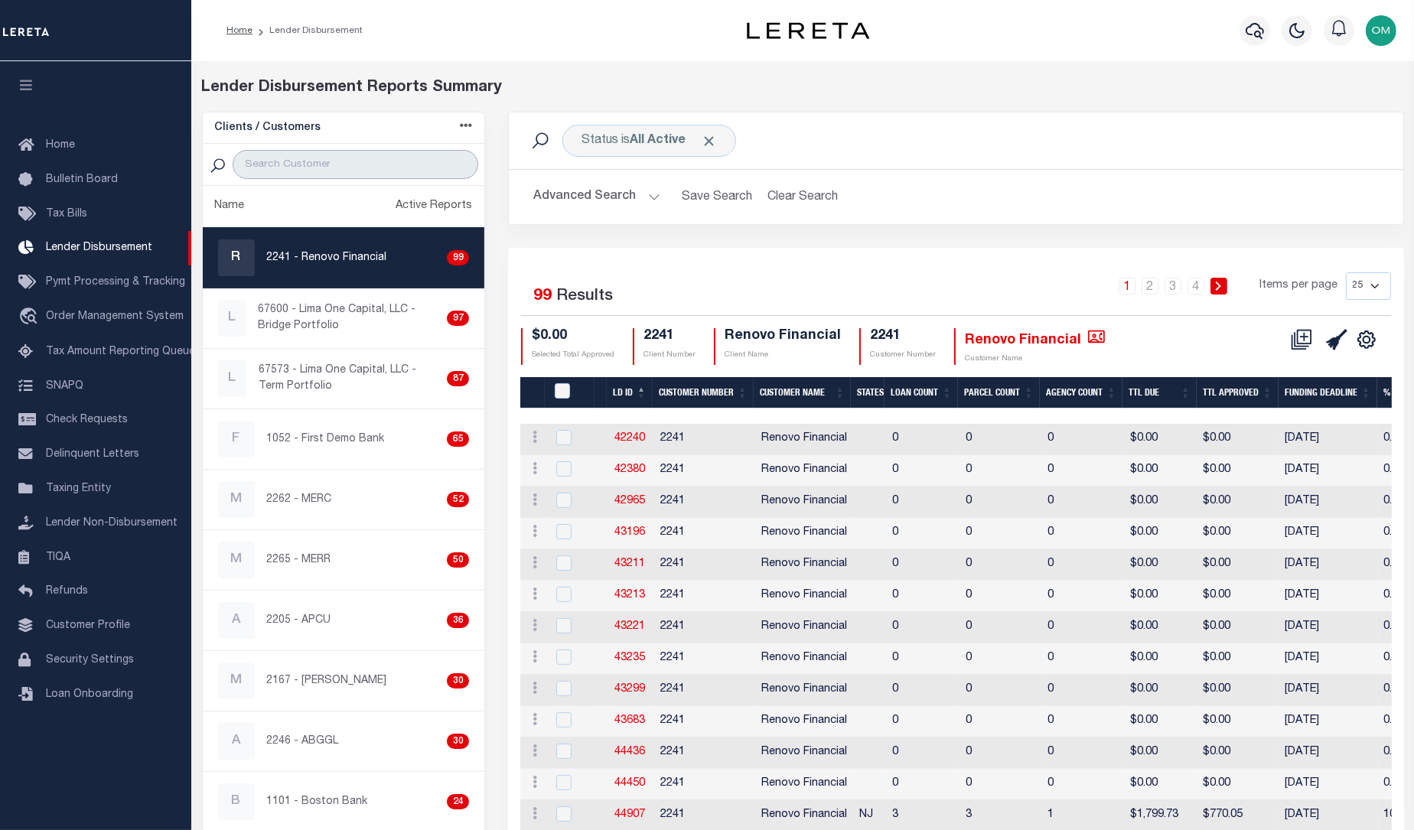
type input "test customer"
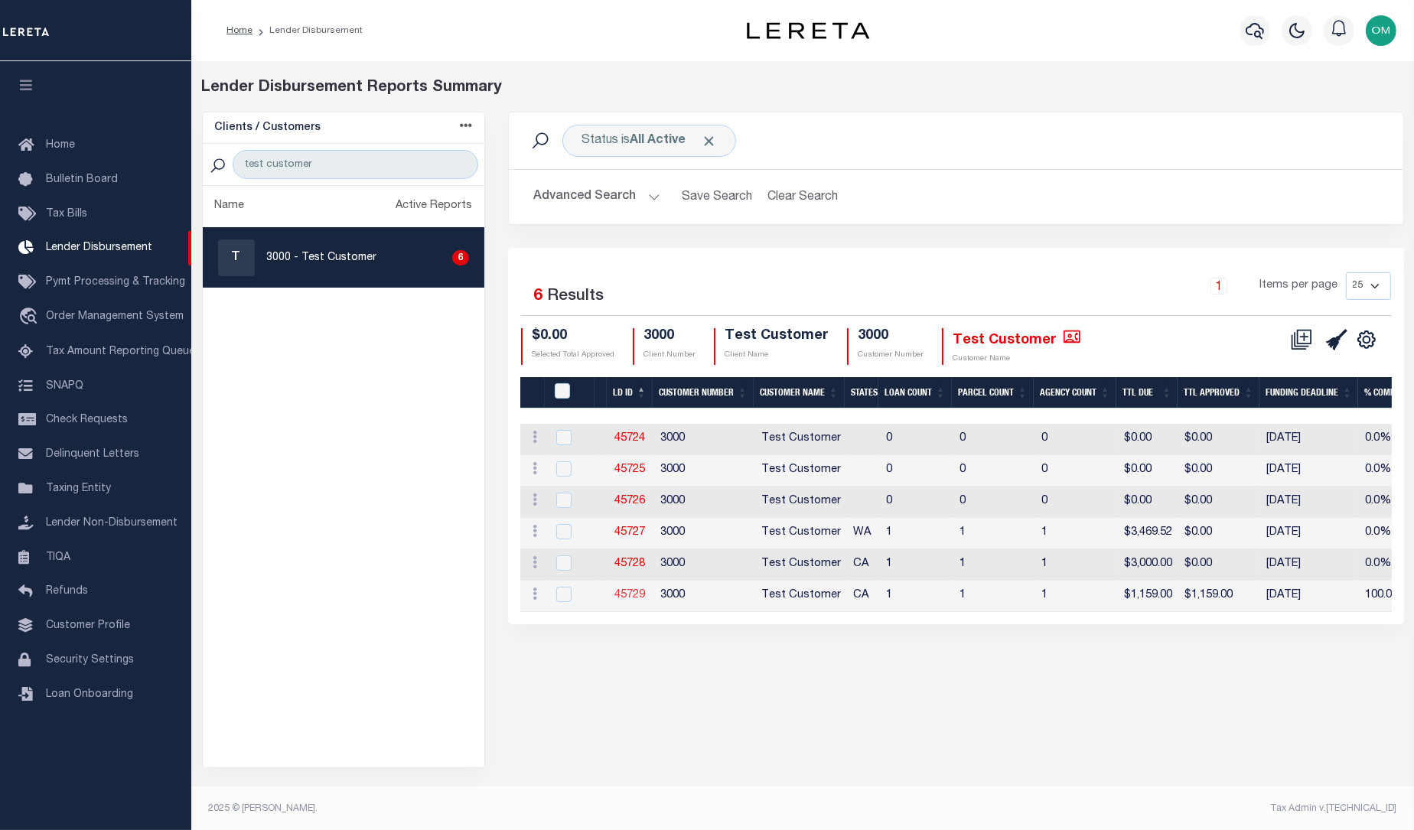
click at [626, 593] on link "45729" at bounding box center [629, 595] width 31 height 11
checkbox input "true"
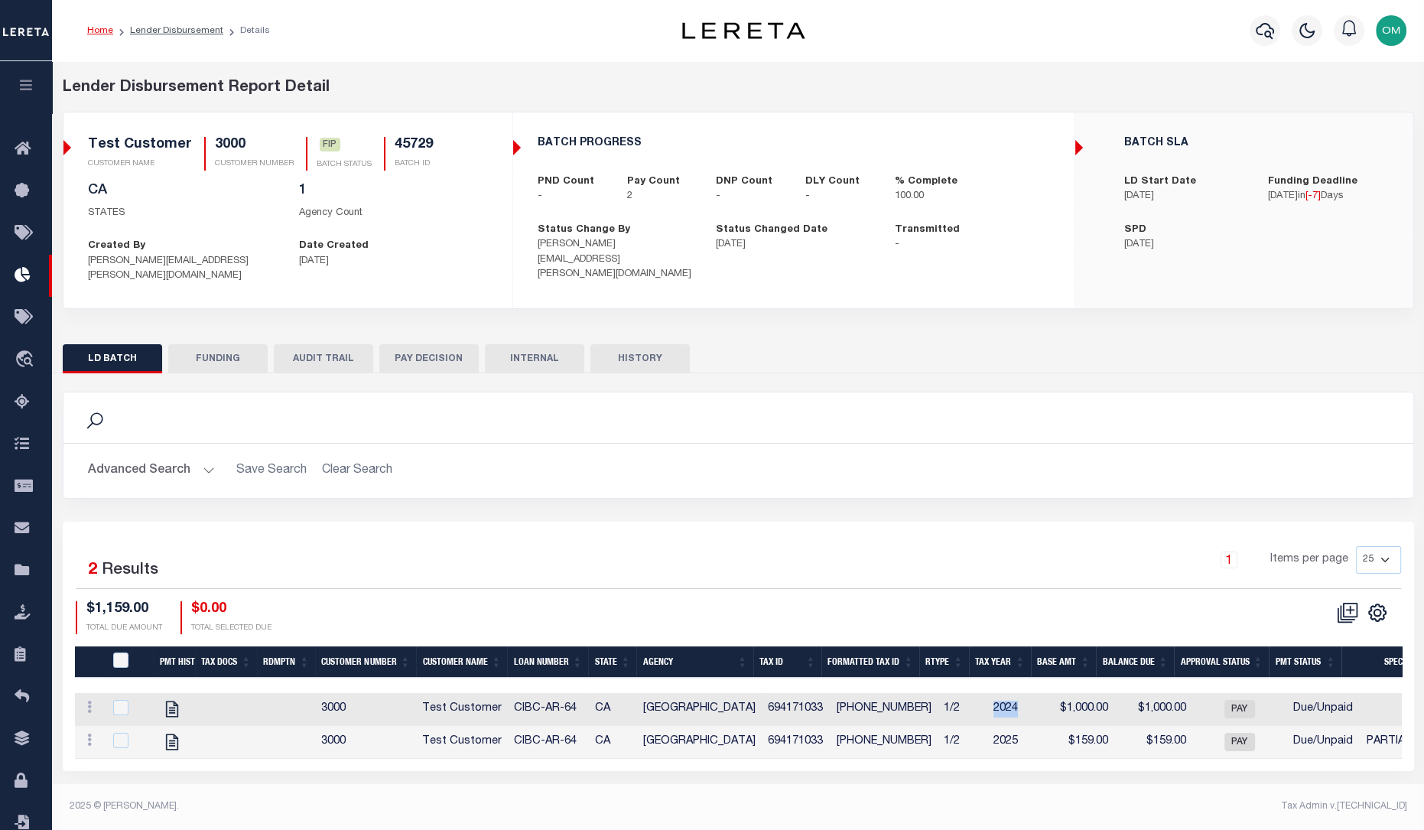
drag, startPoint x: 977, startPoint y: 699, endPoint x: 1028, endPoint y: 698, distance: 51.3
click at [1028, 698] on td "2024" at bounding box center [1018, 709] width 62 height 33
checkbox input "true"
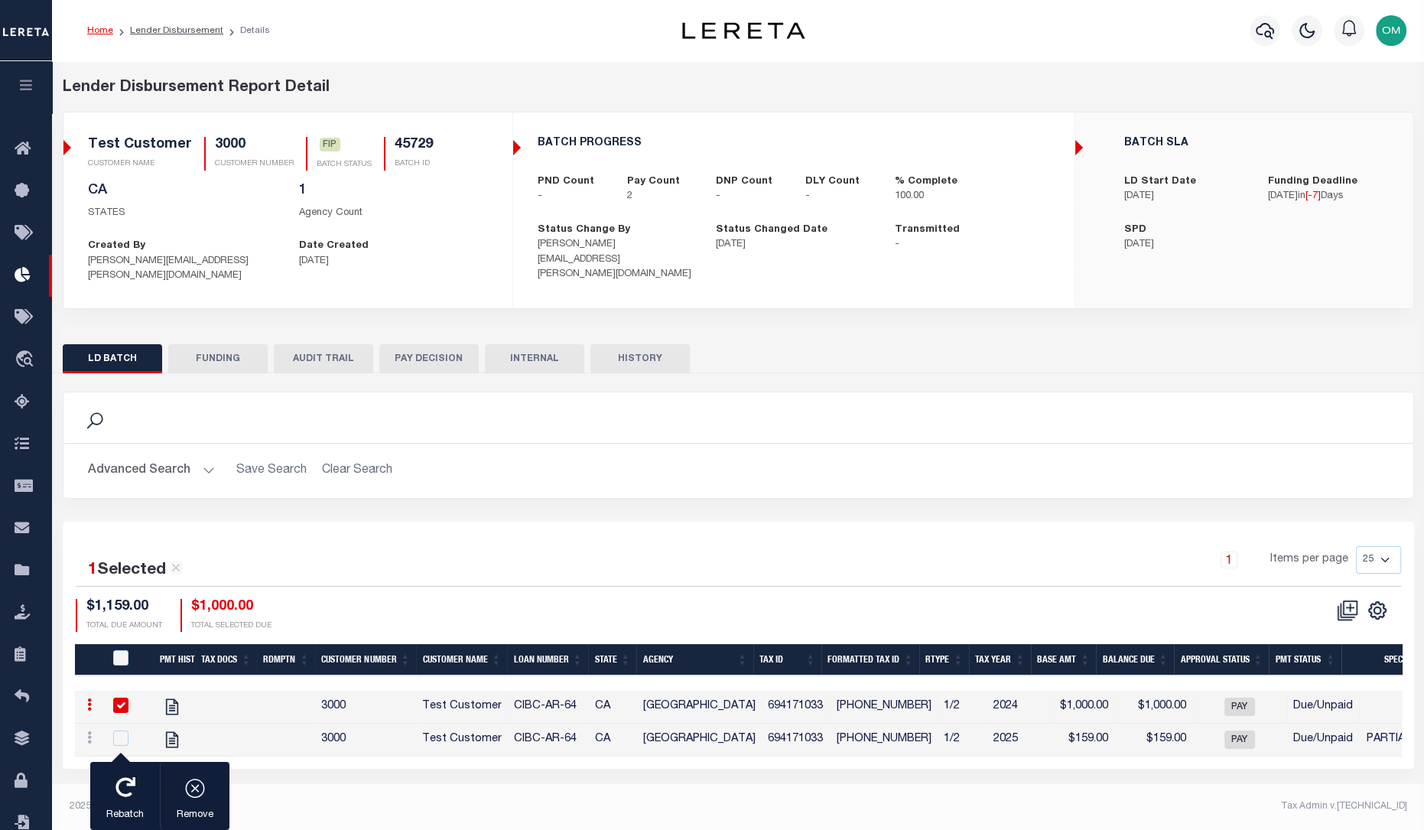
click at [1048, 805] on div "Tax Admin v.[TECHNICAL_ID]" at bounding box center [1079, 806] width 658 height 14
drag, startPoint x: 922, startPoint y: 725, endPoint x: 939, endPoint y: 725, distance: 17.6
click at [939, 725] on td "1/2" at bounding box center [963, 740] width 50 height 33
checkbox input "true"
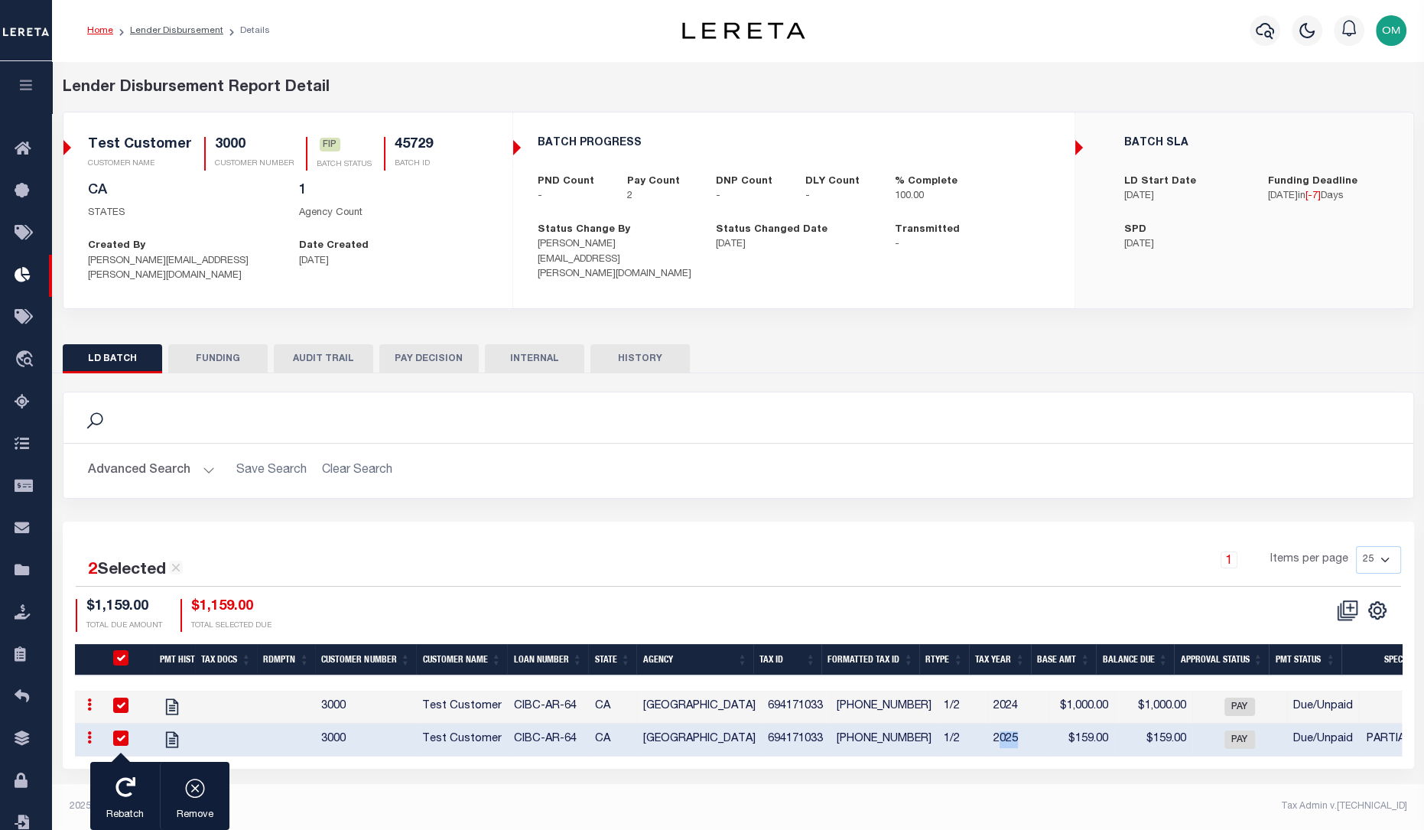
drag, startPoint x: 979, startPoint y: 728, endPoint x: 1009, endPoint y: 729, distance: 29.8
click at [1009, 729] on td "2025" at bounding box center [1018, 740] width 62 height 33
checkbox input "false"
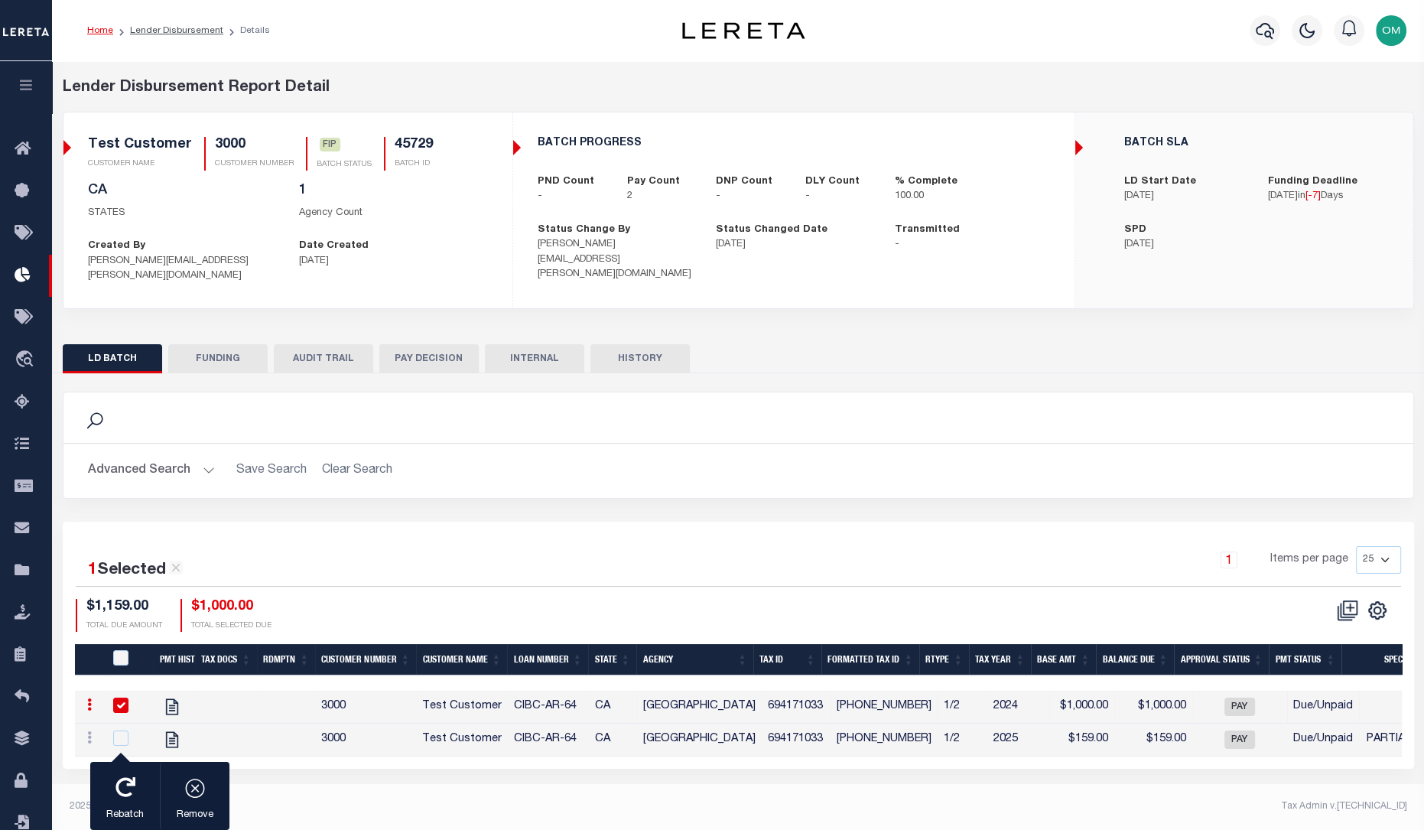
click at [1094, 803] on div "Tax Admin v.[TECHNICAL_ID]" at bounding box center [1079, 806] width 658 height 14
click at [173, 698] on icon "" at bounding box center [171, 706] width 12 height 16
checkbox input "false"
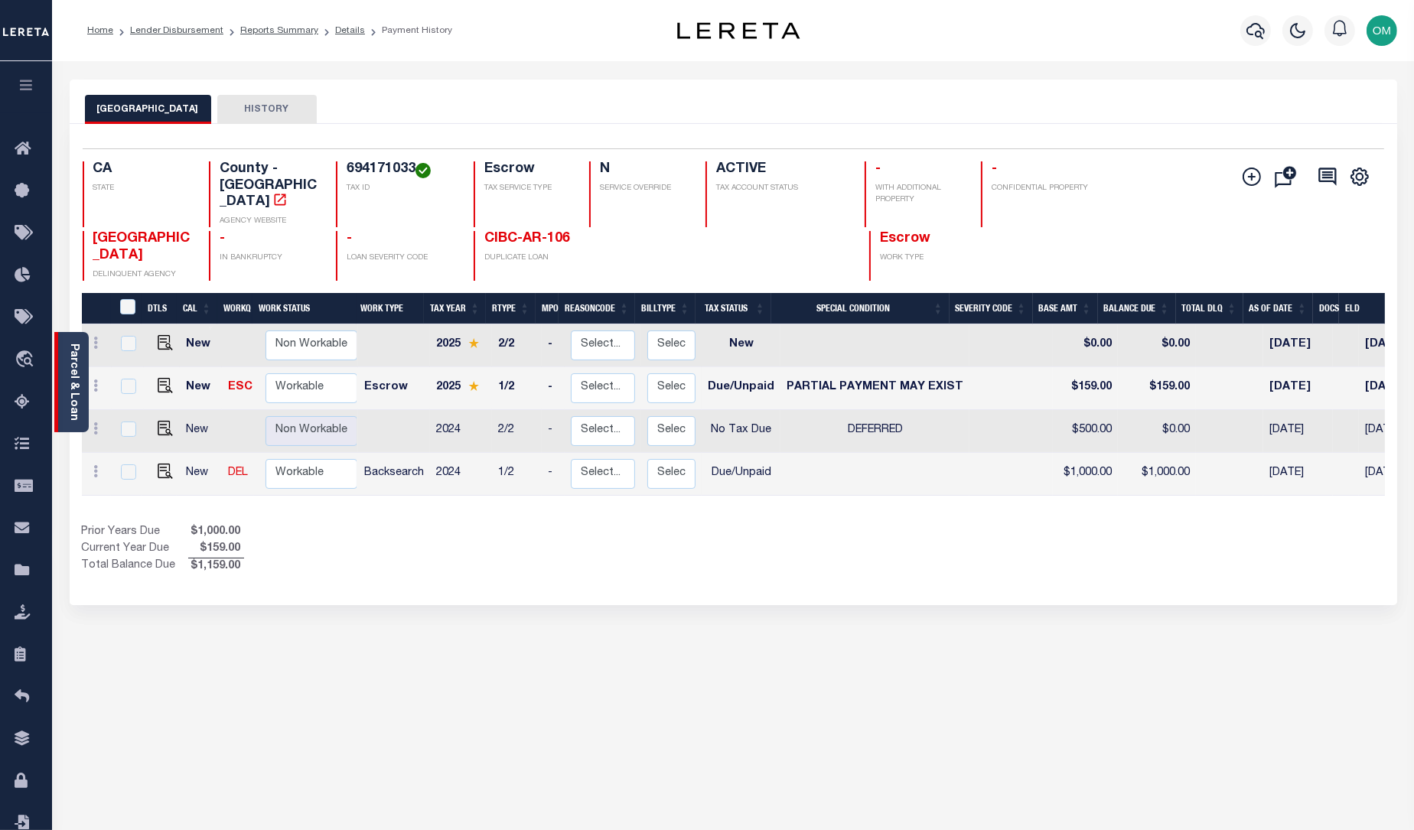
click at [61, 382] on div "Parcel & Loan" at bounding box center [71, 382] width 34 height 100
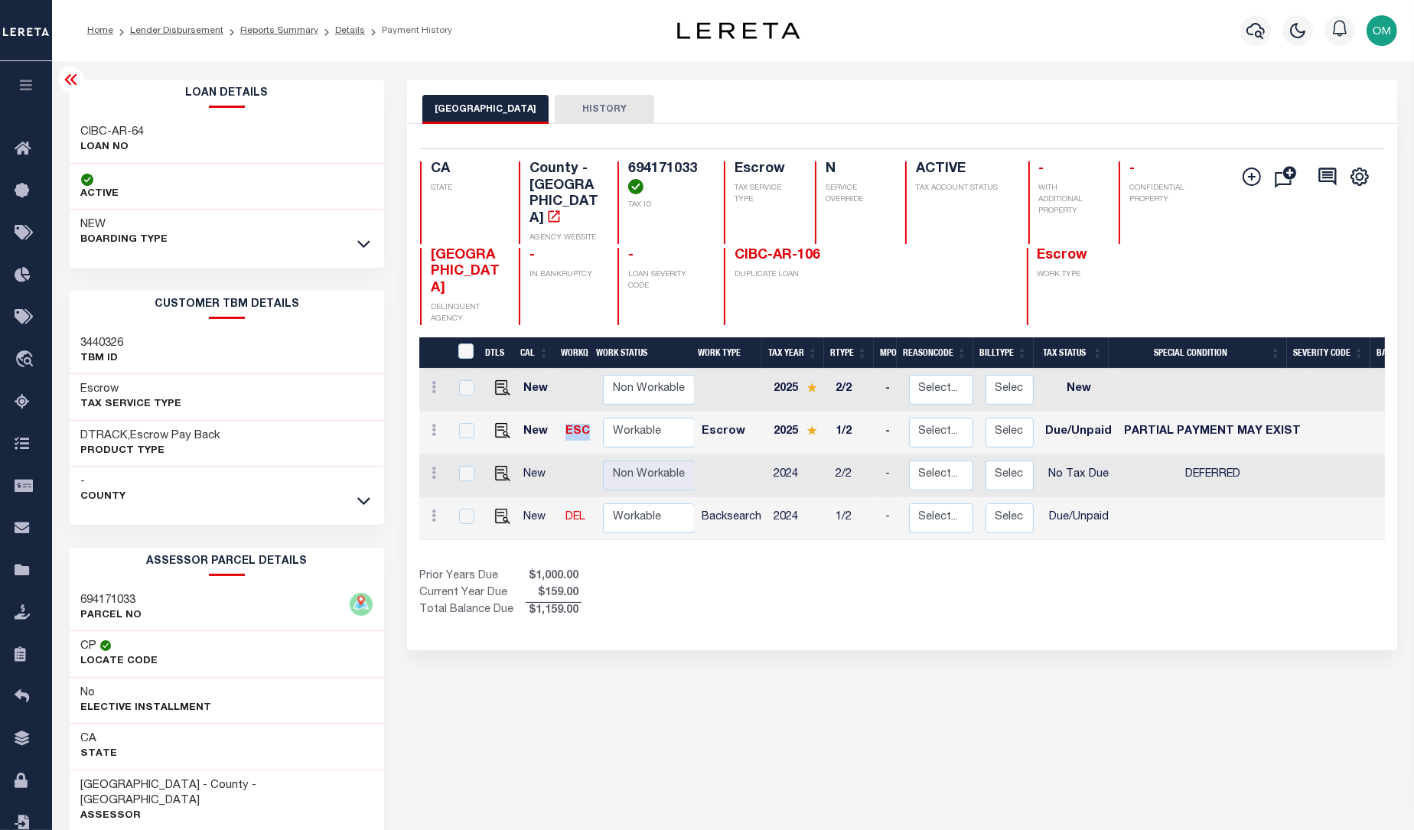
drag, startPoint x: 557, startPoint y: 400, endPoint x: 585, endPoint y: 402, distance: 28.3
click at [585, 412] on td "ESC" at bounding box center [578, 433] width 38 height 43
checkbox input "true"
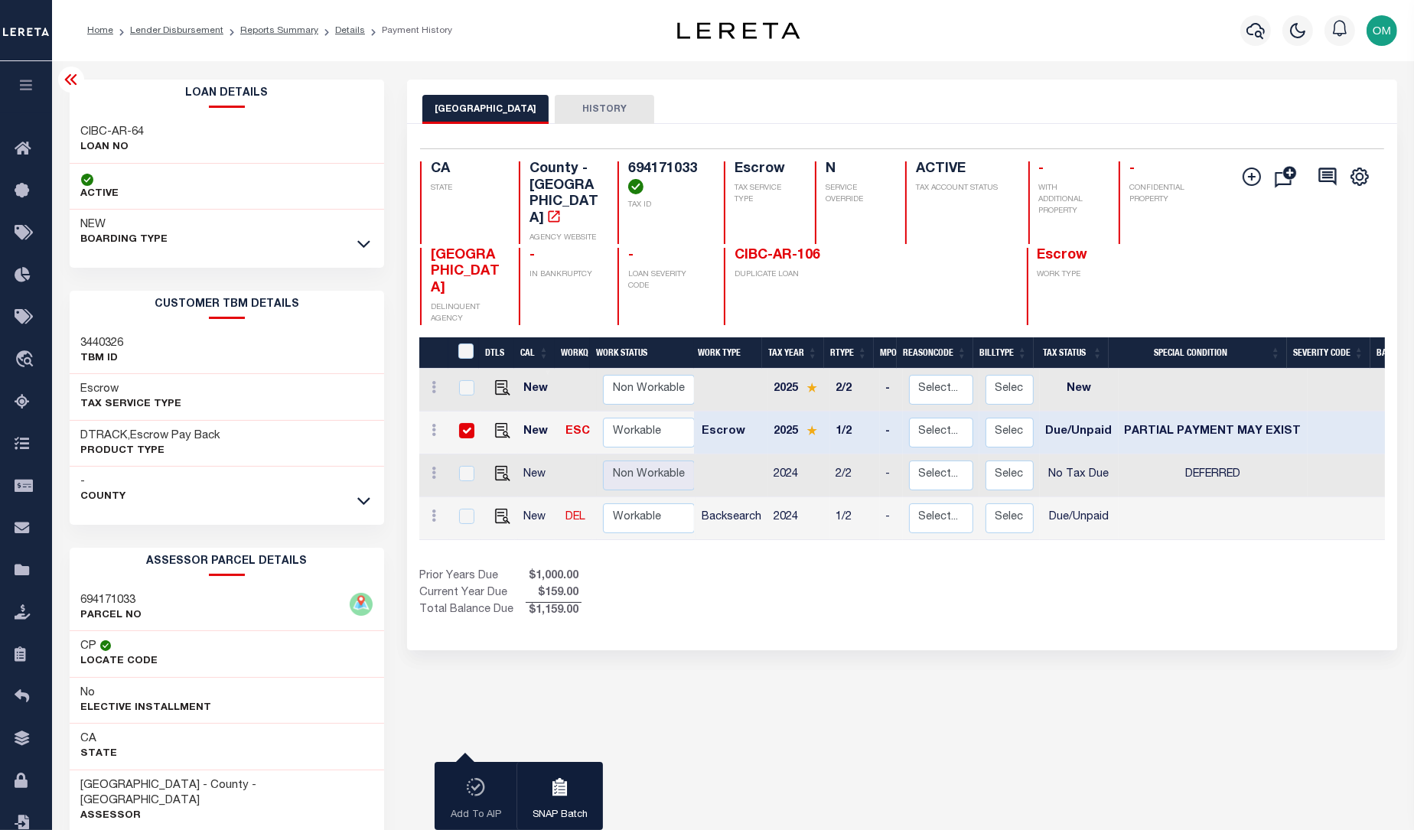
click at [706, 599] on div "1 Selected 4 Results 1 Items per page 25 50 100 CA STATE TAX ID" at bounding box center [902, 387] width 990 height 526
drag, startPoint x: 557, startPoint y: 490, endPoint x: 580, endPoint y: 495, distance: 23.4
click at [580, 497] on td "DEL" at bounding box center [578, 518] width 38 height 43
checkbox input "true"
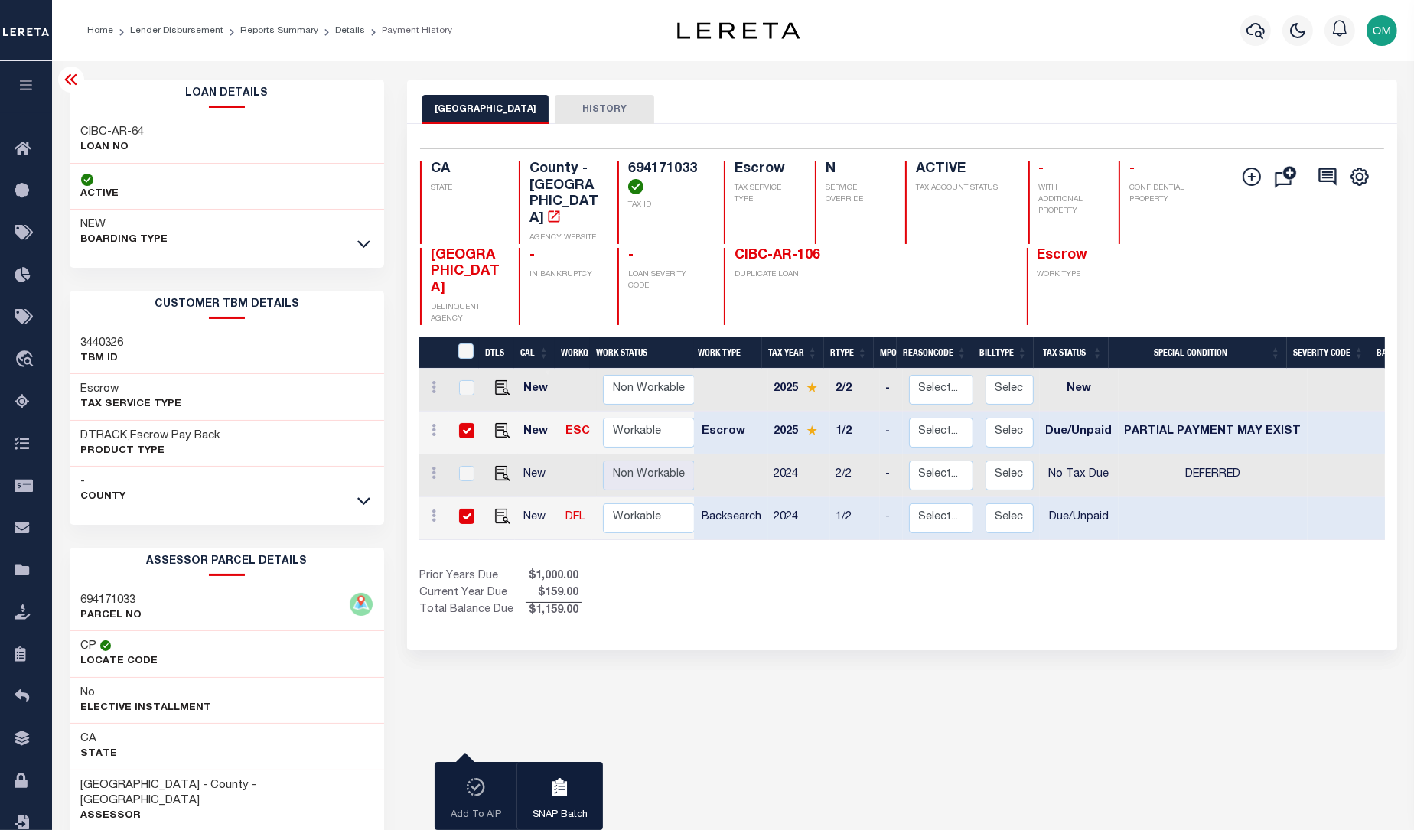
click at [871, 632] on div "RIVERSIDE COUNTY HISTORY 2 Selected 4 1" at bounding box center [901, 519] width 1013 height 879
click at [11, 83] on button "button" at bounding box center [26, 87] width 52 height 52
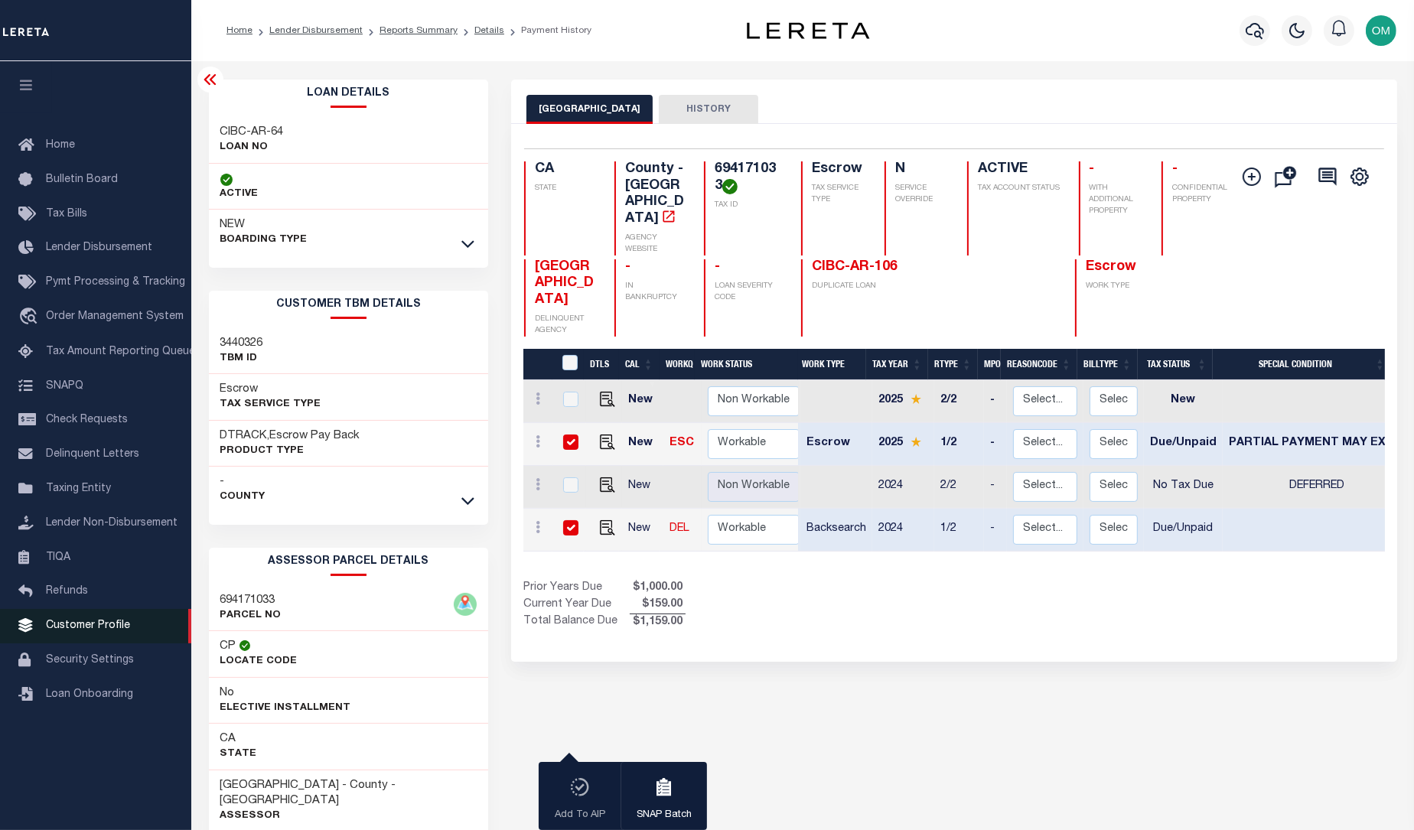
click at [112, 631] on span "Customer Profile" at bounding box center [88, 625] width 84 height 11
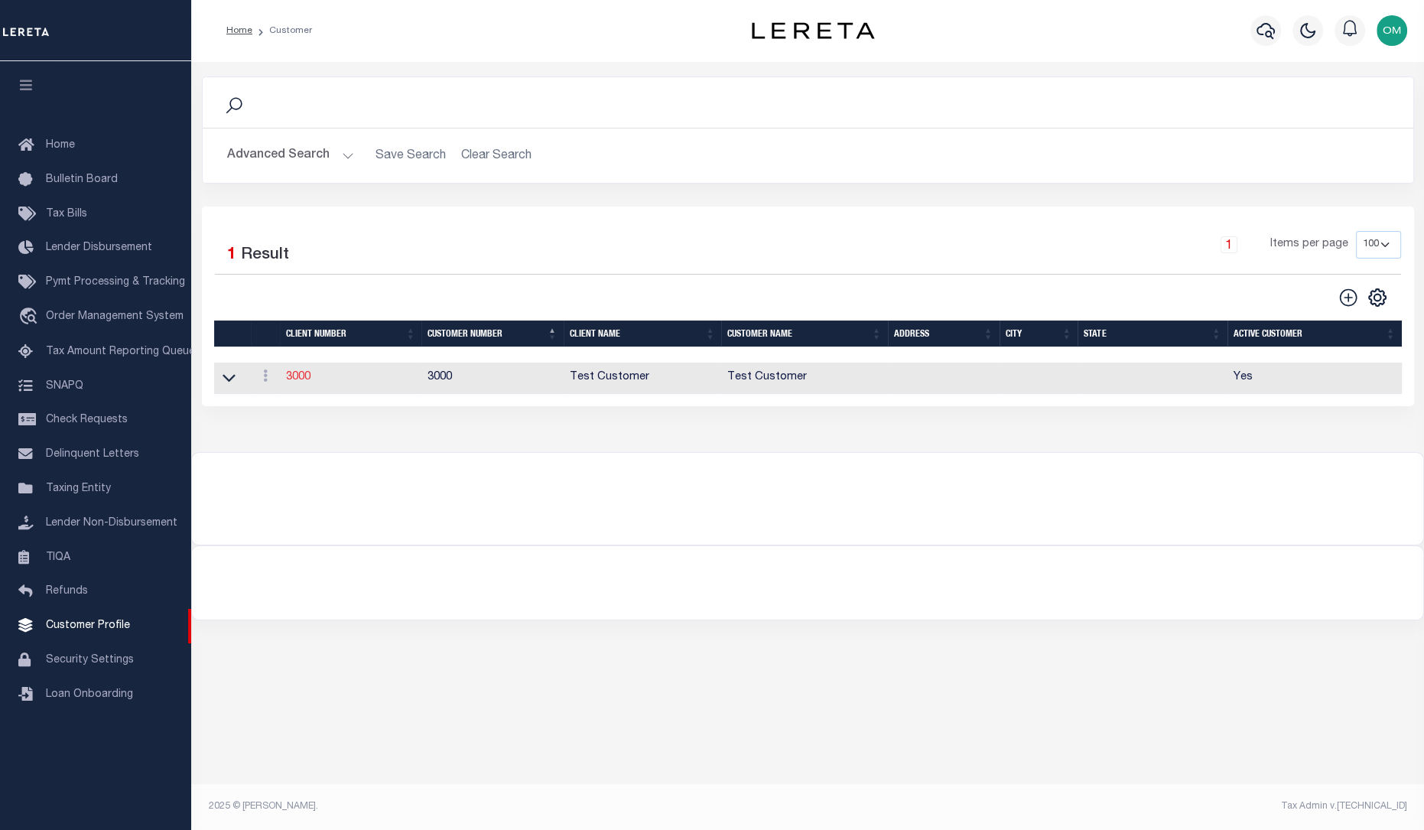
click at [298, 382] on link "3000" at bounding box center [298, 377] width 24 height 11
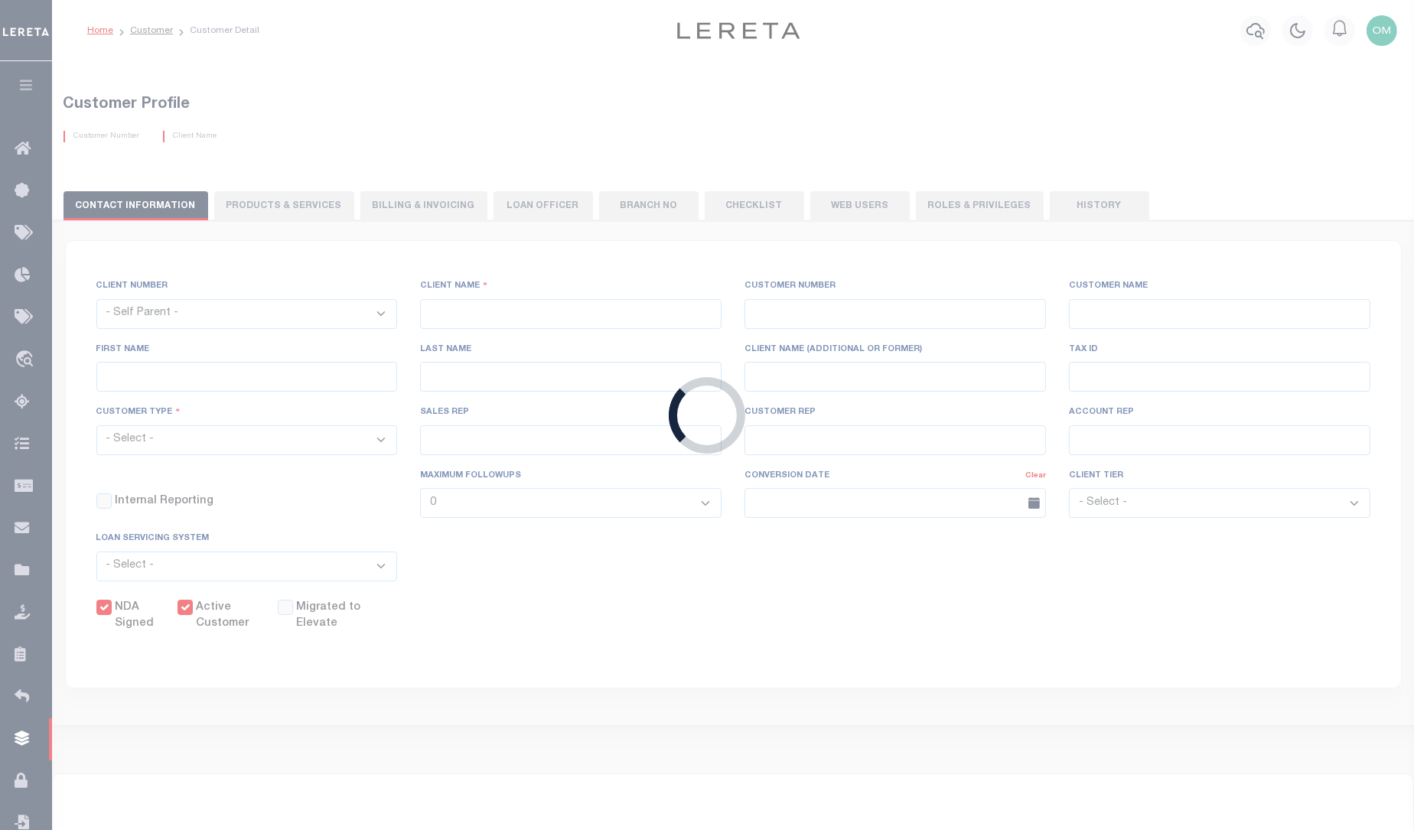
select select
type input "Test Customer"
type input "3000"
type input "Test Customer"
type input "Test"
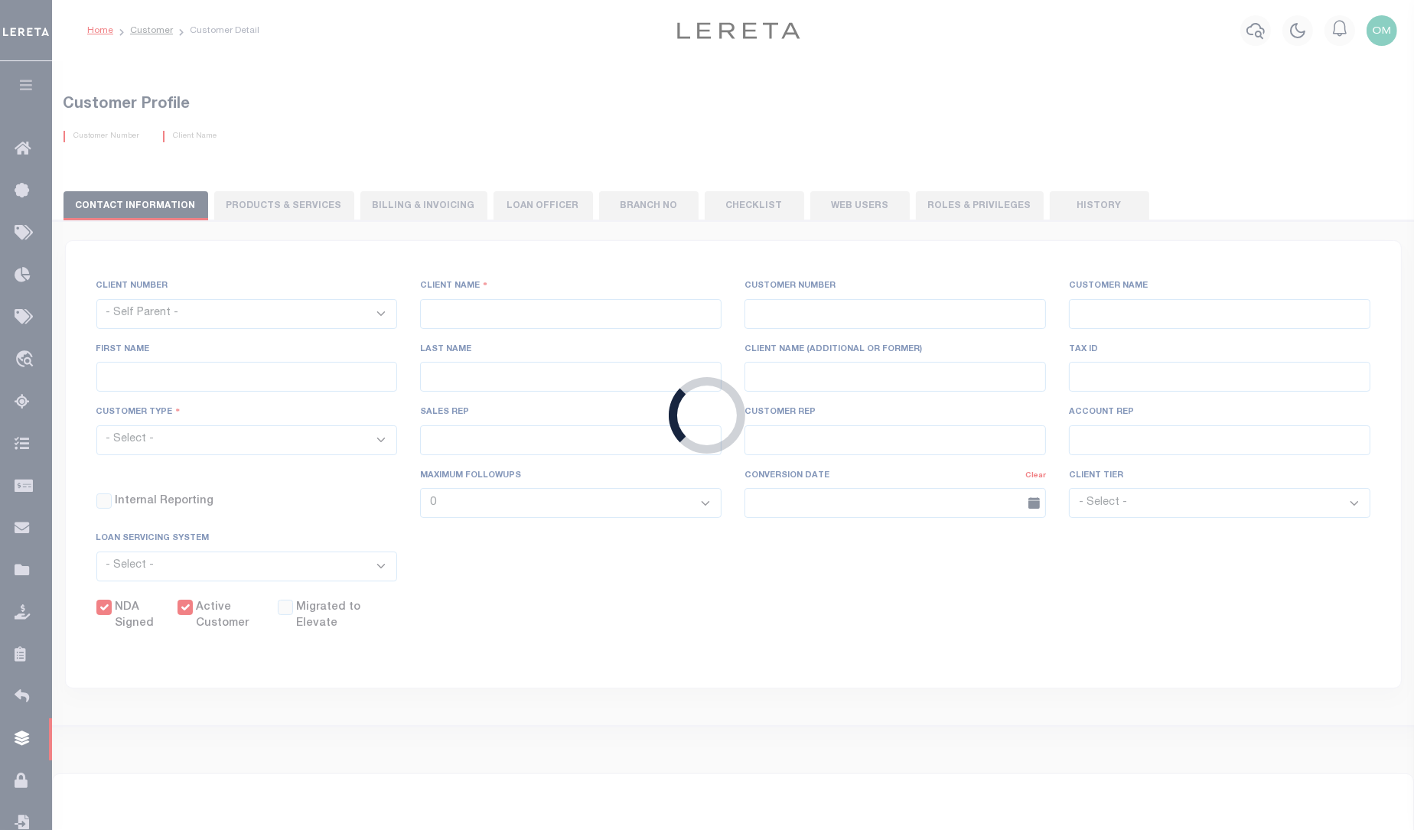
type input "Customer"
select select "Residential"
checkbox input "true"
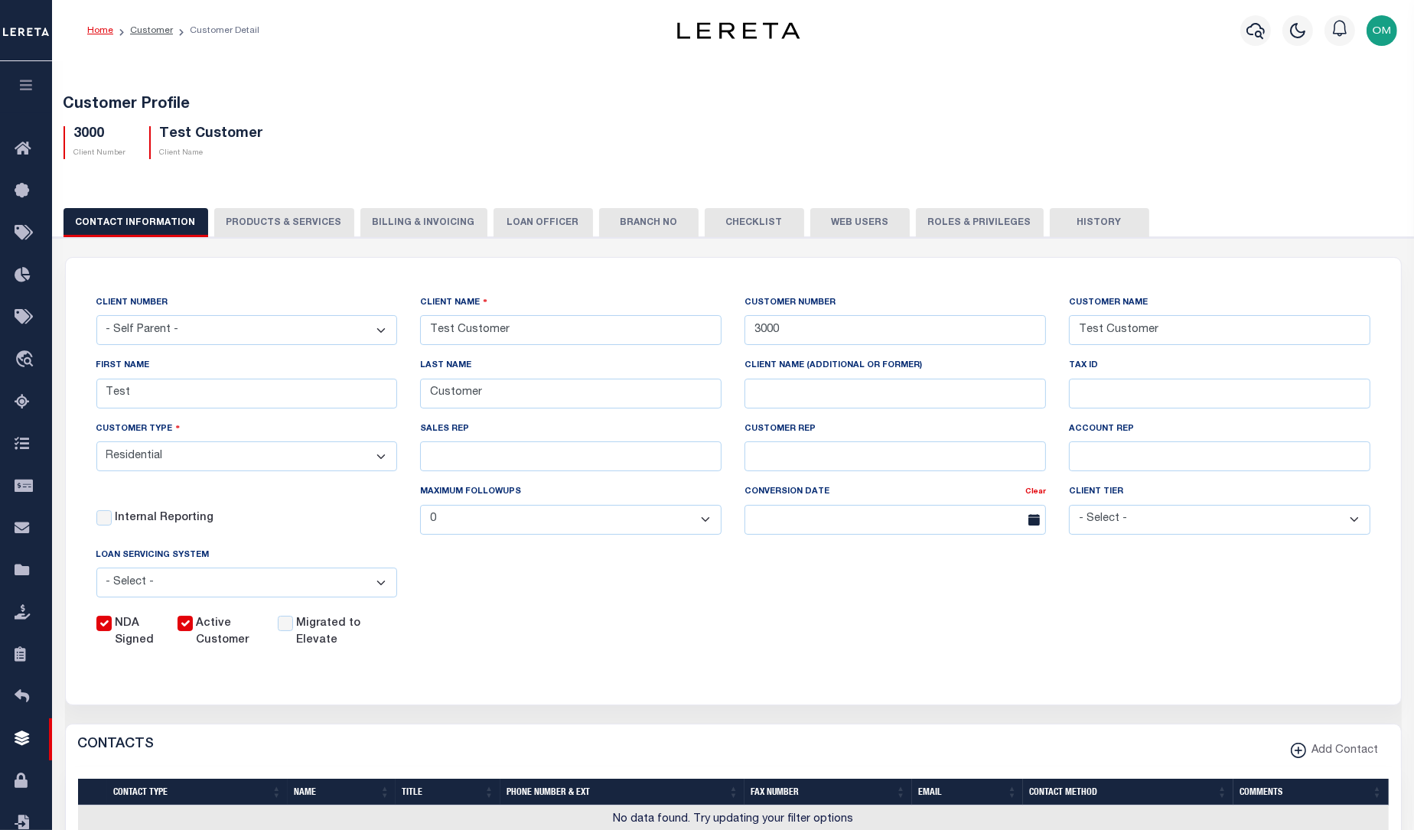
click at [283, 217] on button "PRODUCTS & SERVICES" at bounding box center [284, 222] width 140 height 29
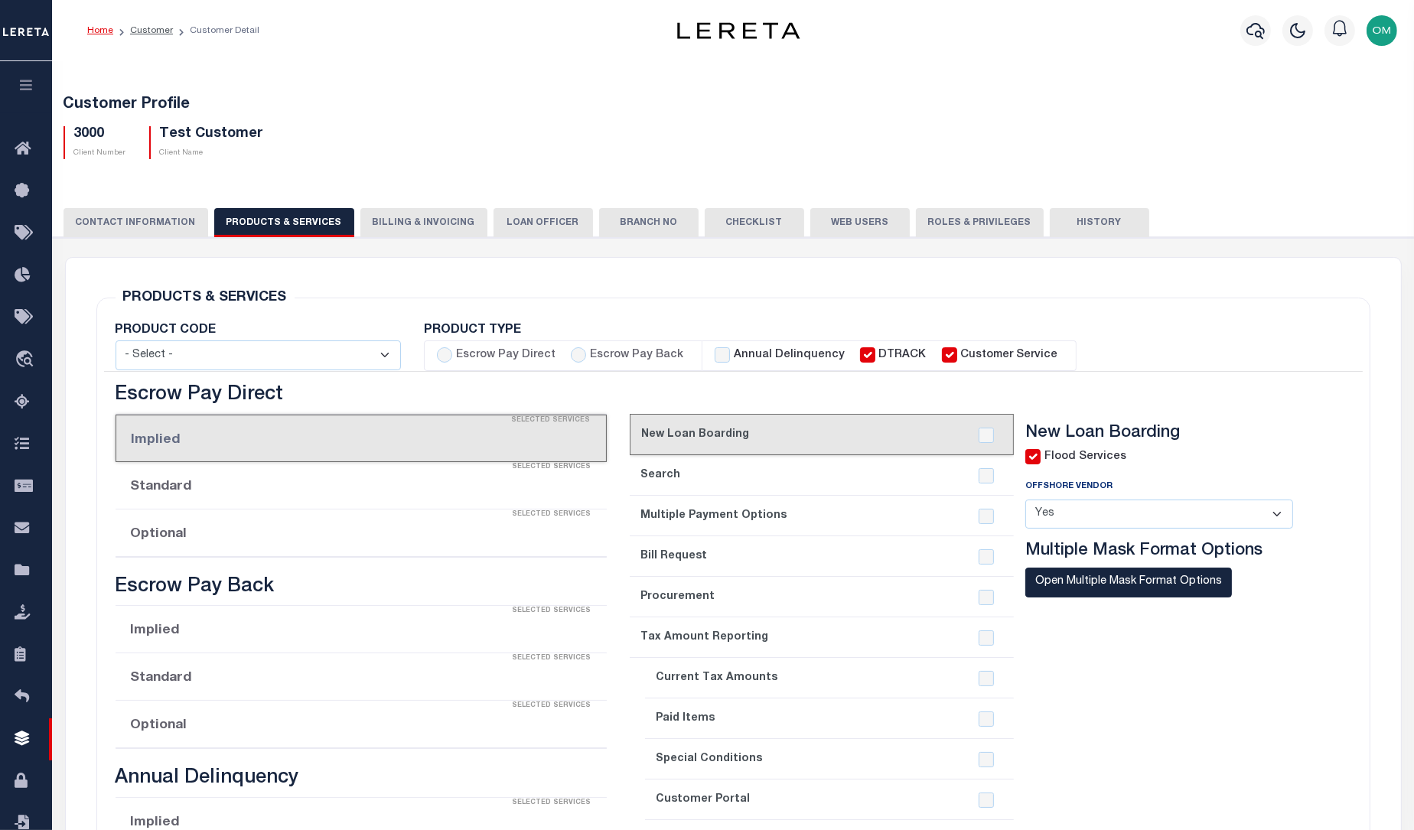
radio input "true"
checkbox input "true"
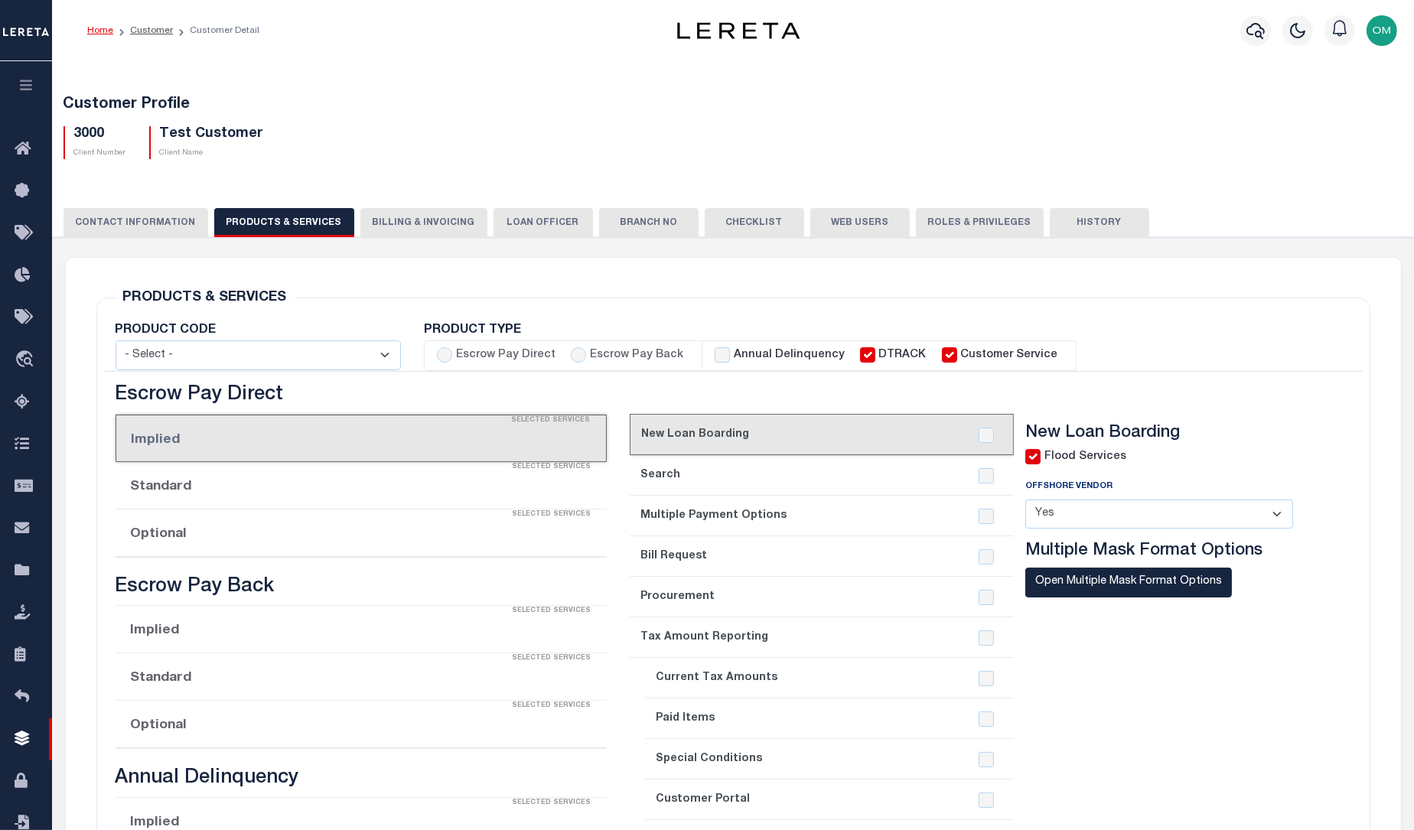
checkbox input "true"
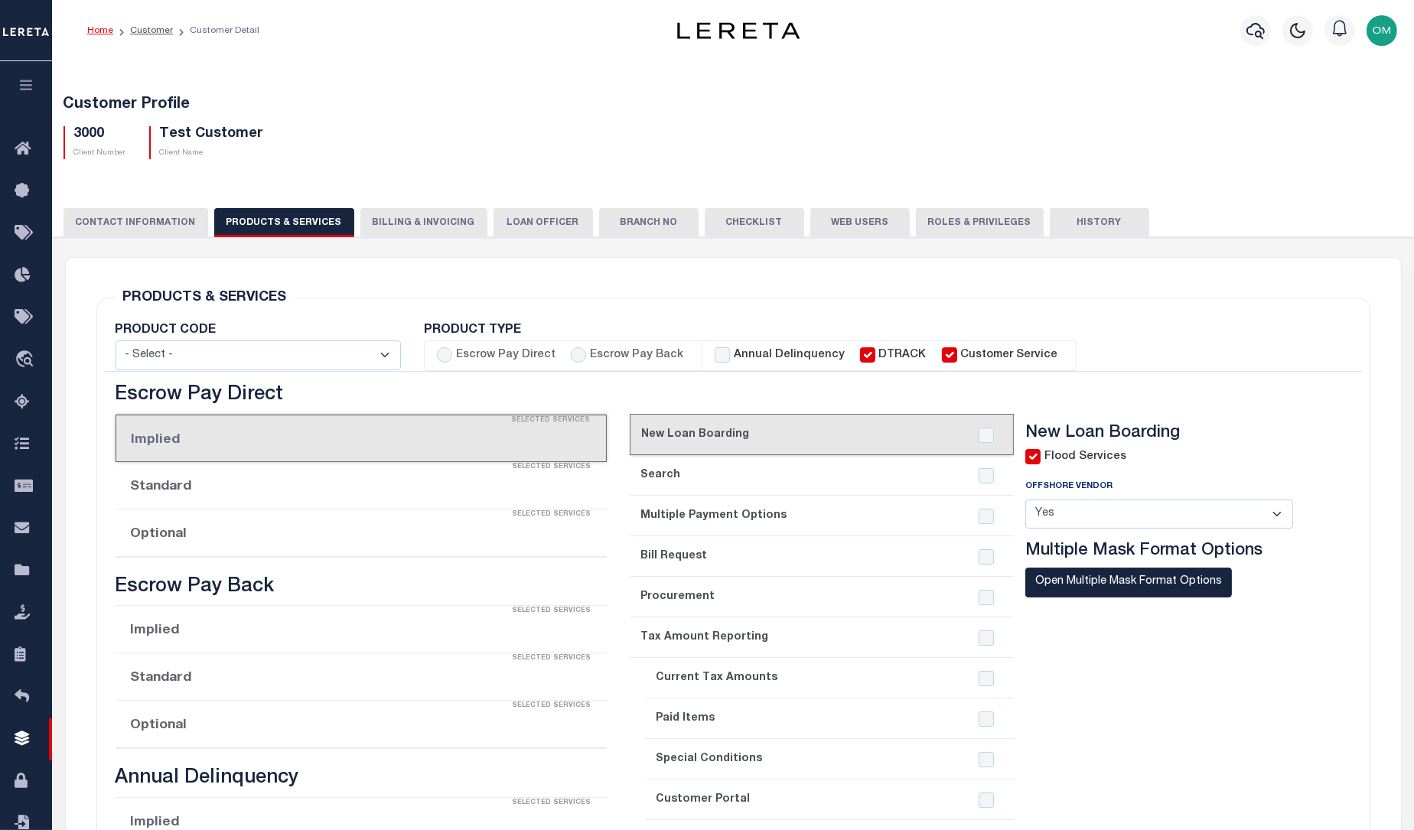
checkbox input "true"
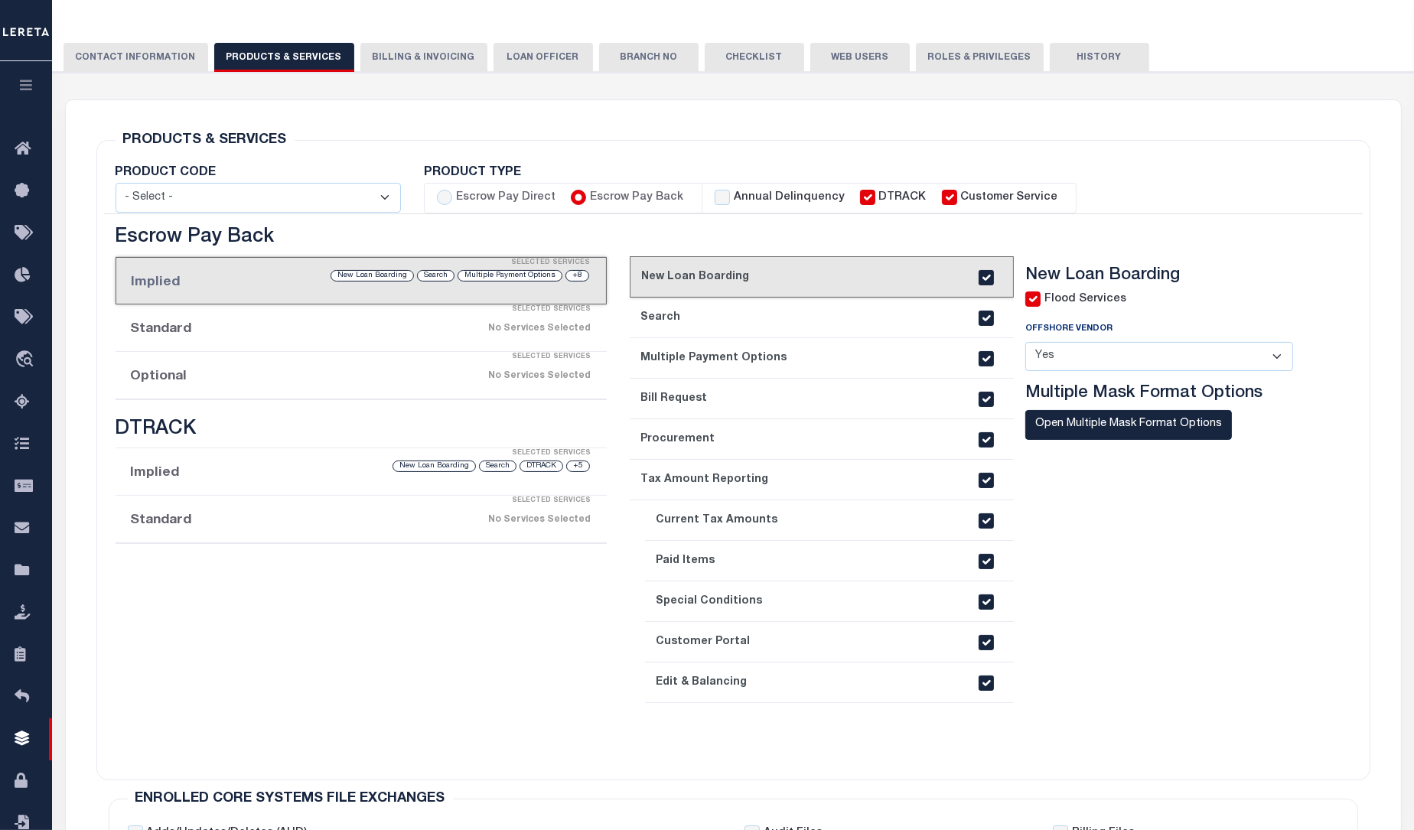
scroll to position [138, 0]
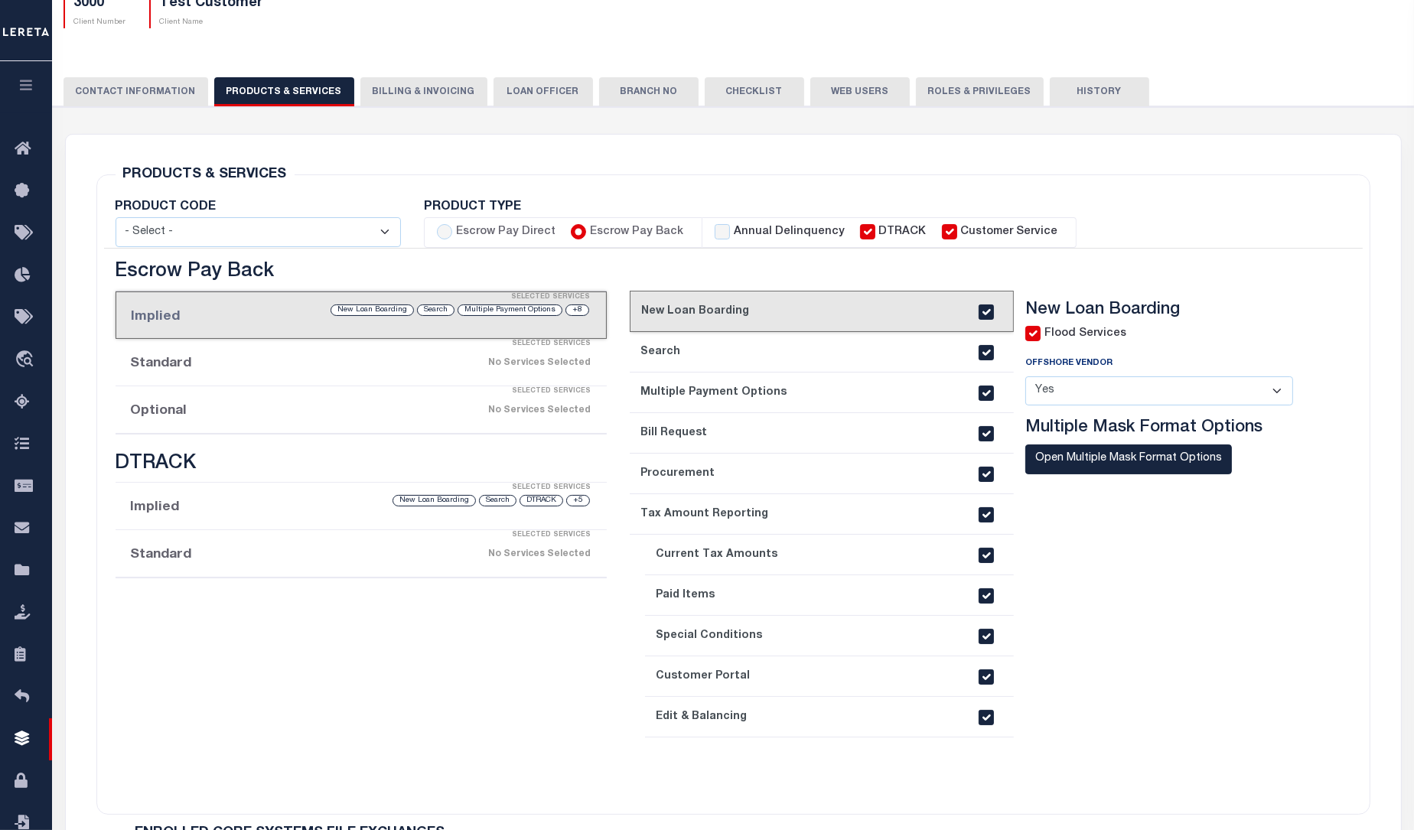
click at [273, 356] on div "Selected Services" at bounding box center [377, 344] width 492 height 31
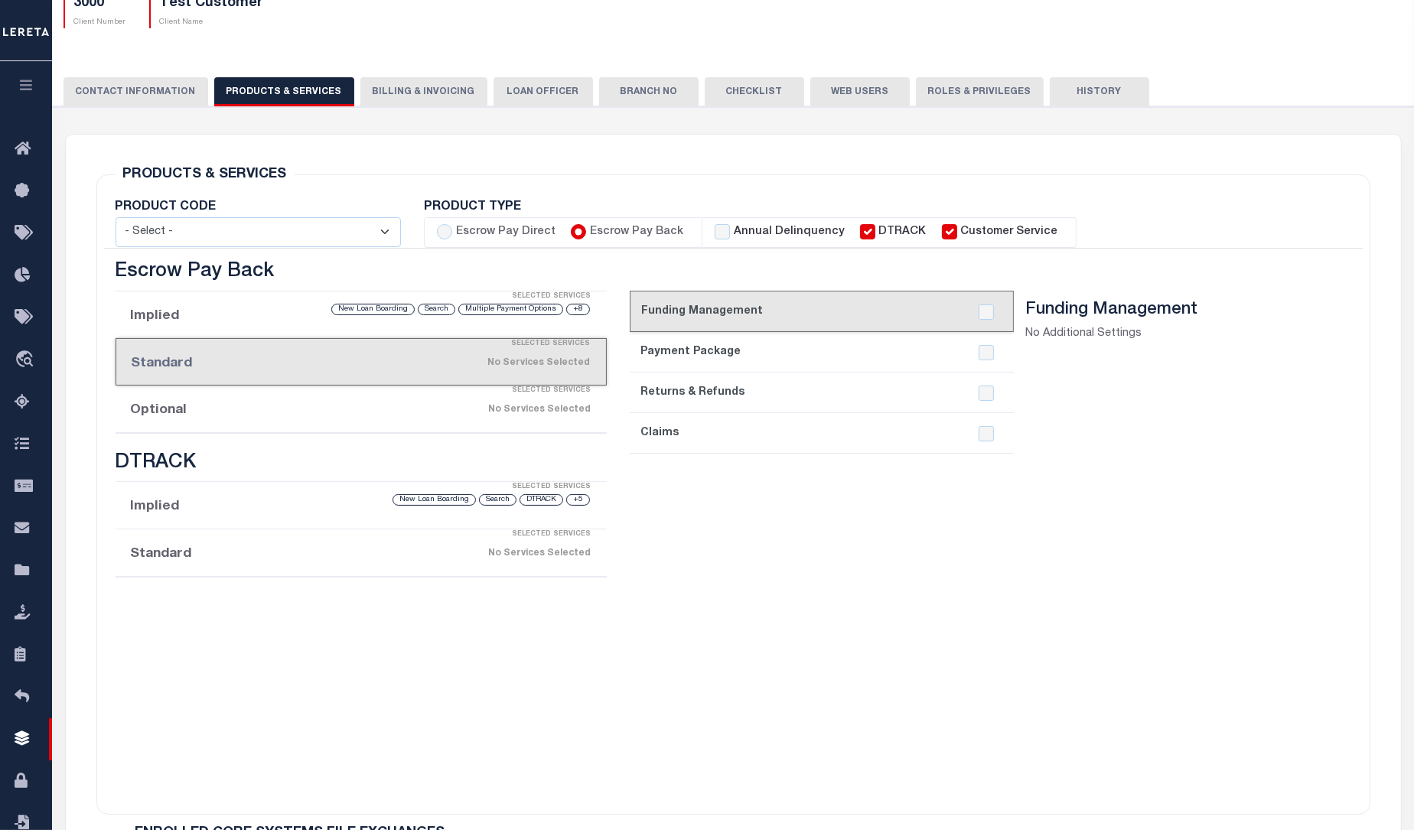
click at [294, 415] on div "No Services Selected" at bounding box center [418, 409] width 345 height 27
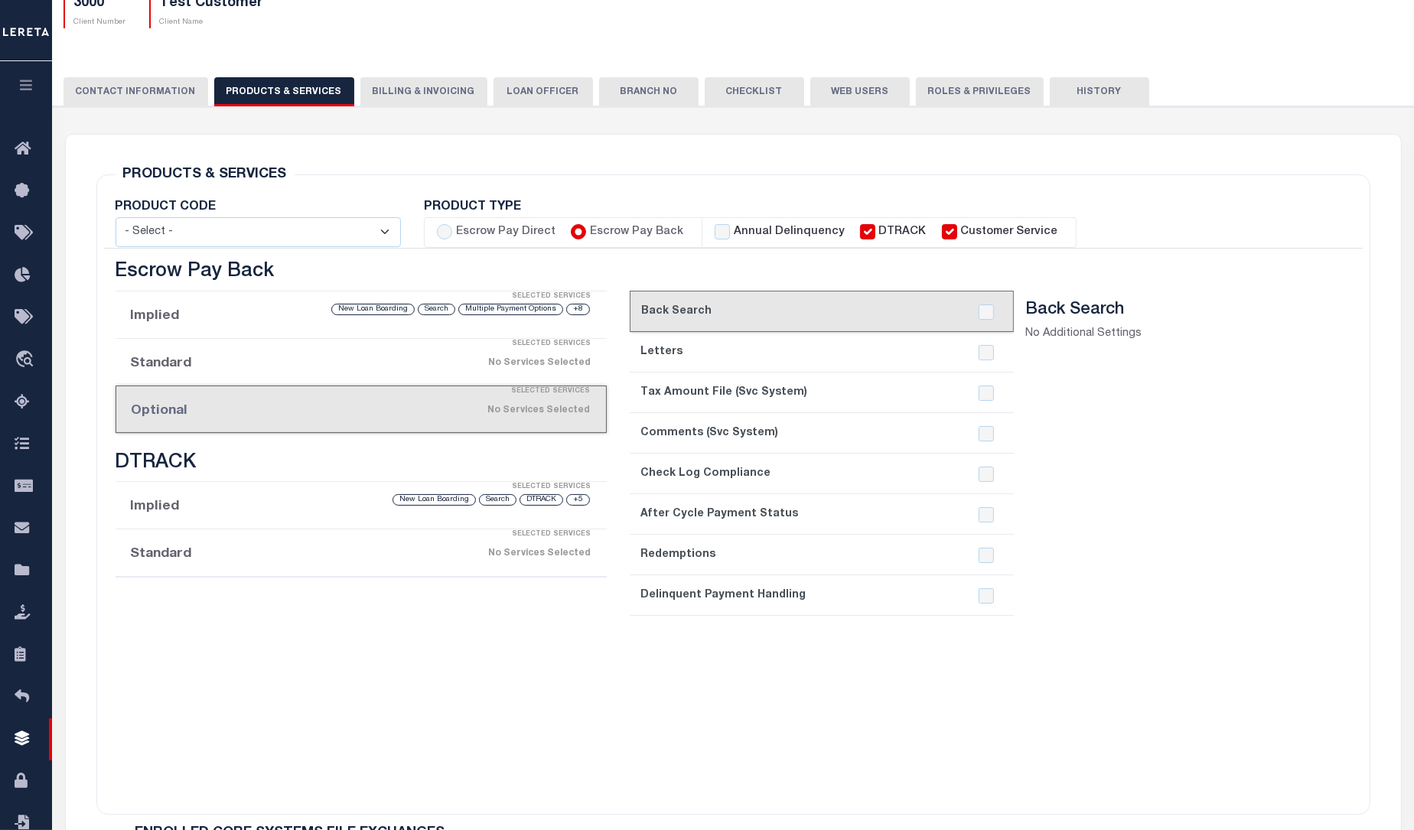
click at [457, 238] on label "Escrow Pay Direct" at bounding box center [505, 232] width 99 height 17
click at [452, 238] on input "Escrow Pay Direct" at bounding box center [444, 231] width 15 height 15
radio input "true"
checkbox input "true"
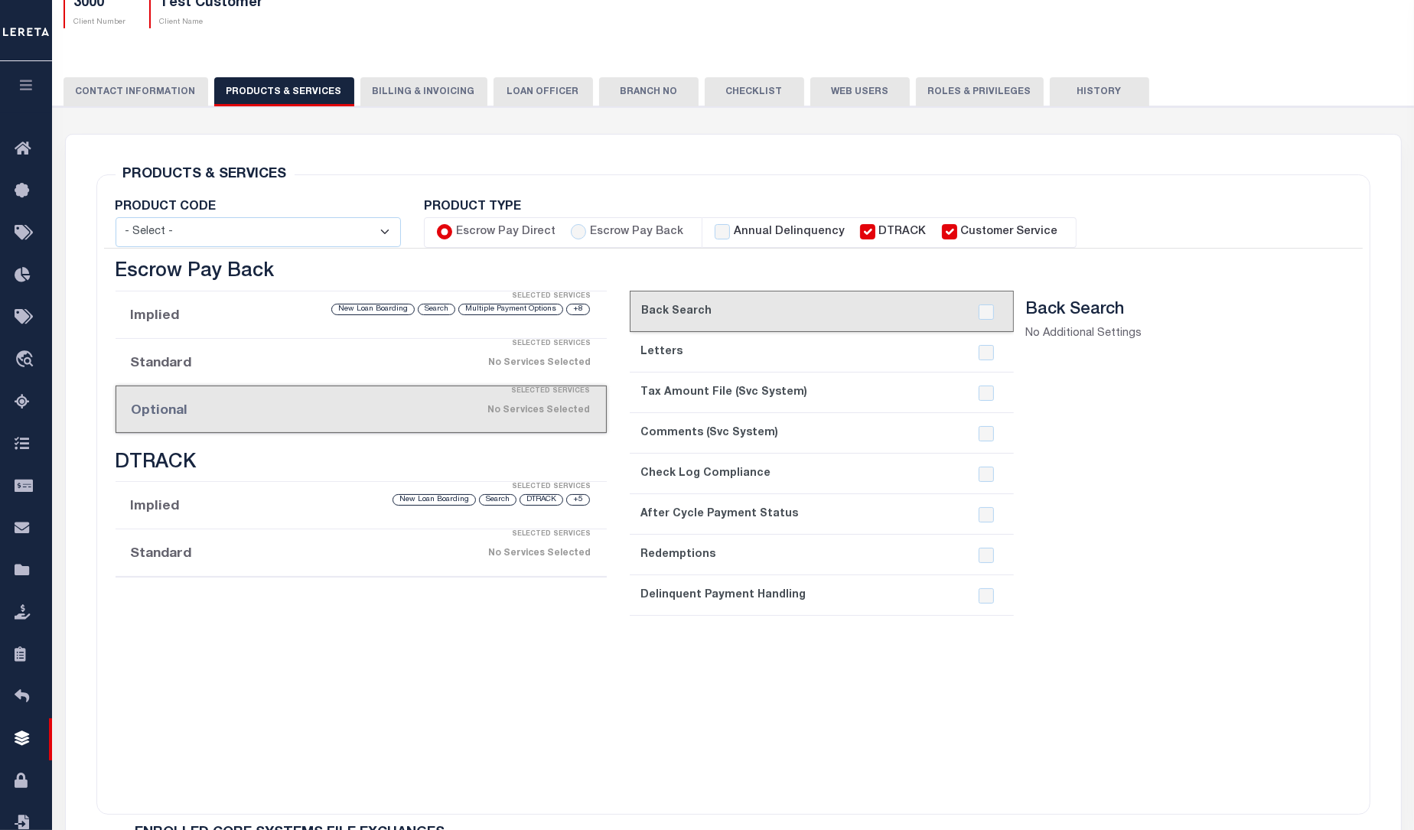
checkbox input "true"
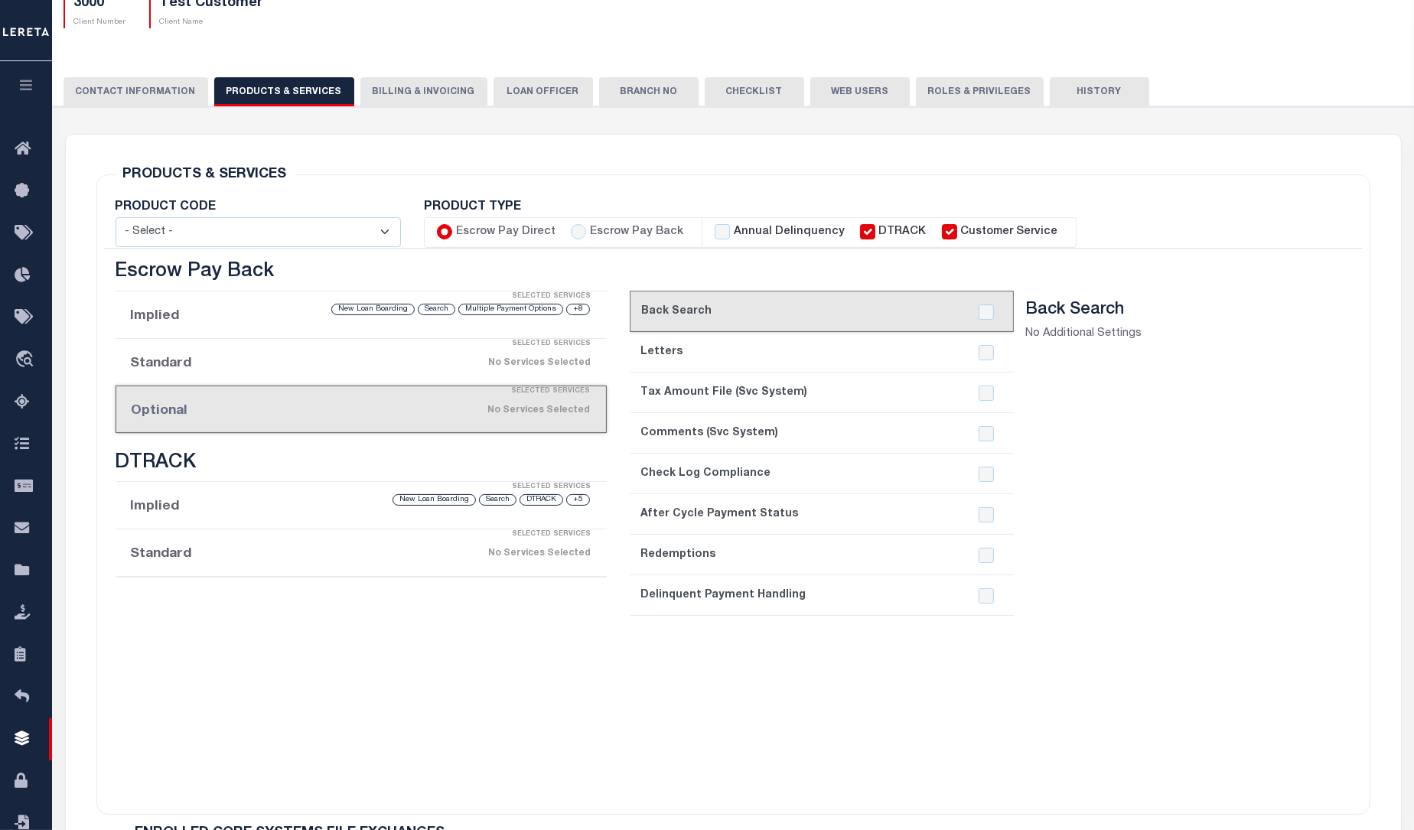
checkbox input "true"
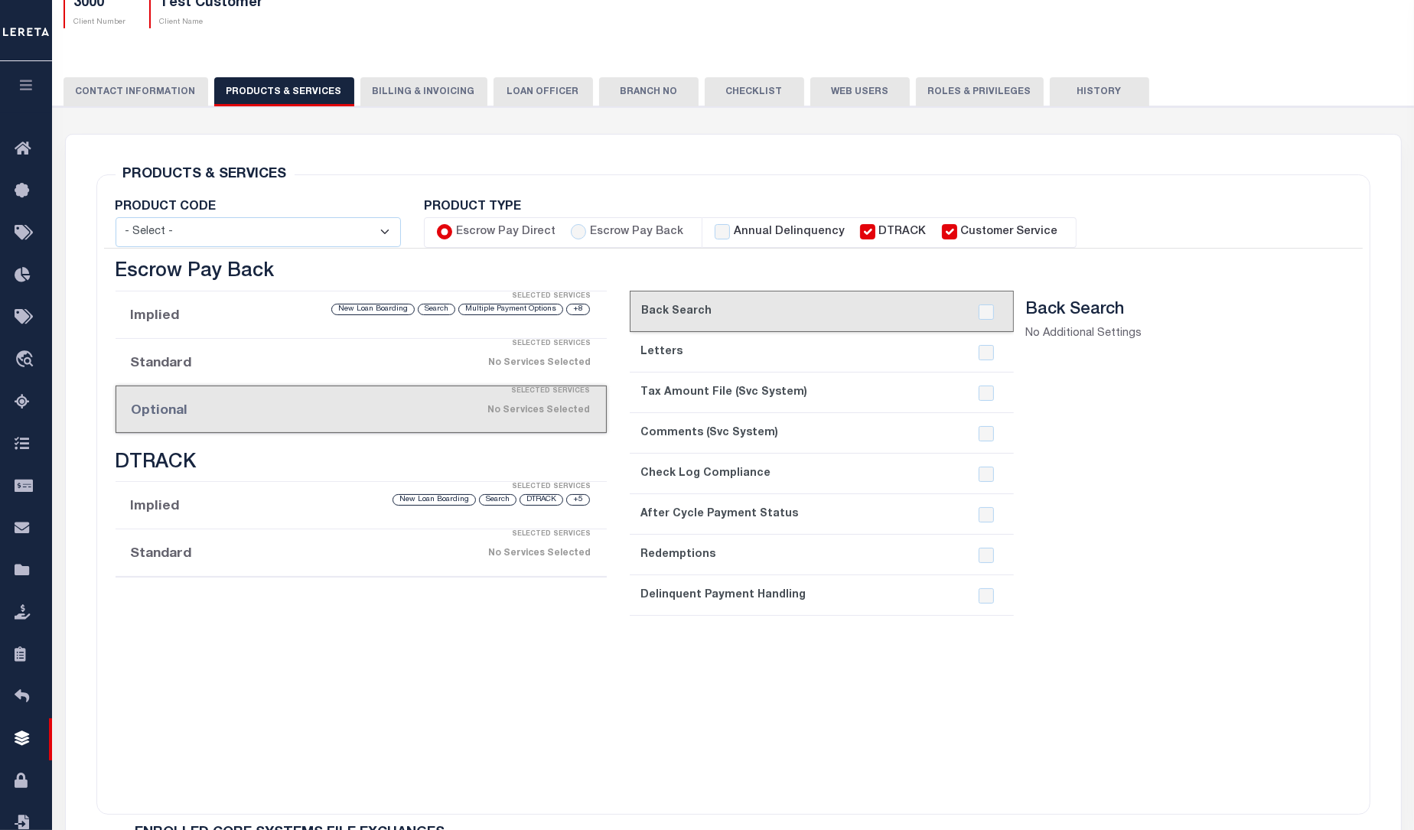
checkbox input "true"
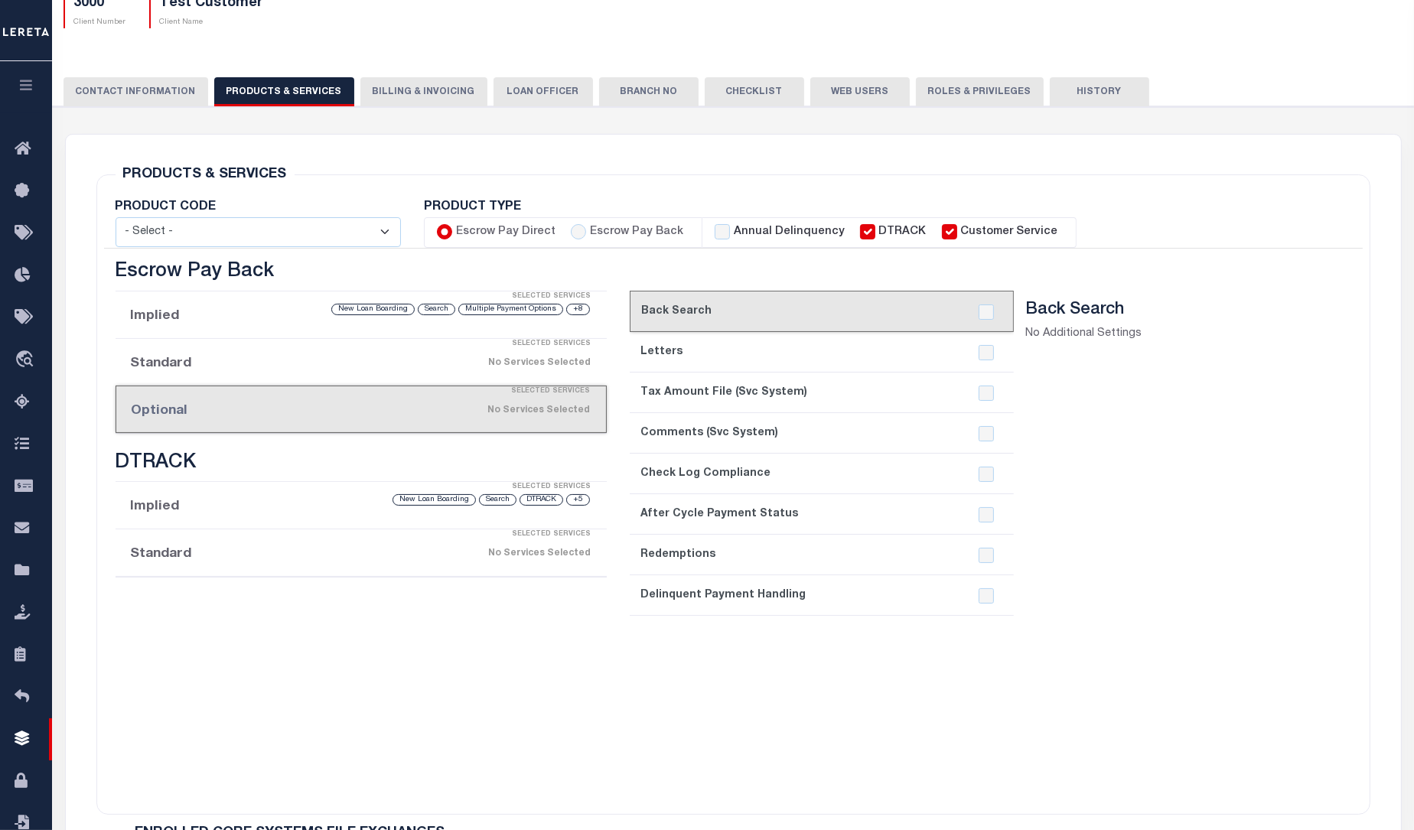
checkbox input "true"
click at [457, 238] on label "Escrow Pay Direct" at bounding box center [505, 232] width 99 height 17
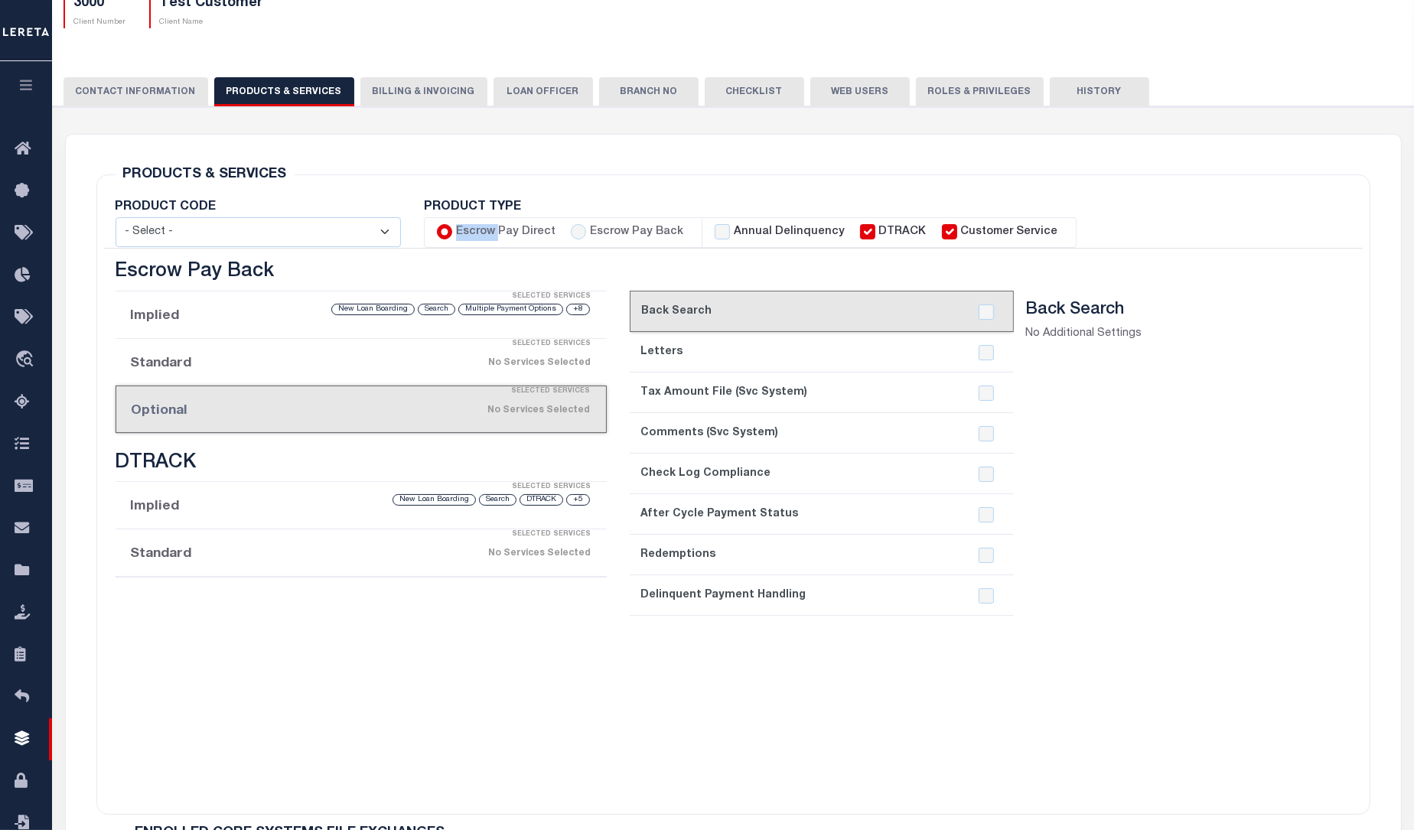
click at [452, 238] on input "Escrow Pay Direct" at bounding box center [444, 231] width 15 height 15
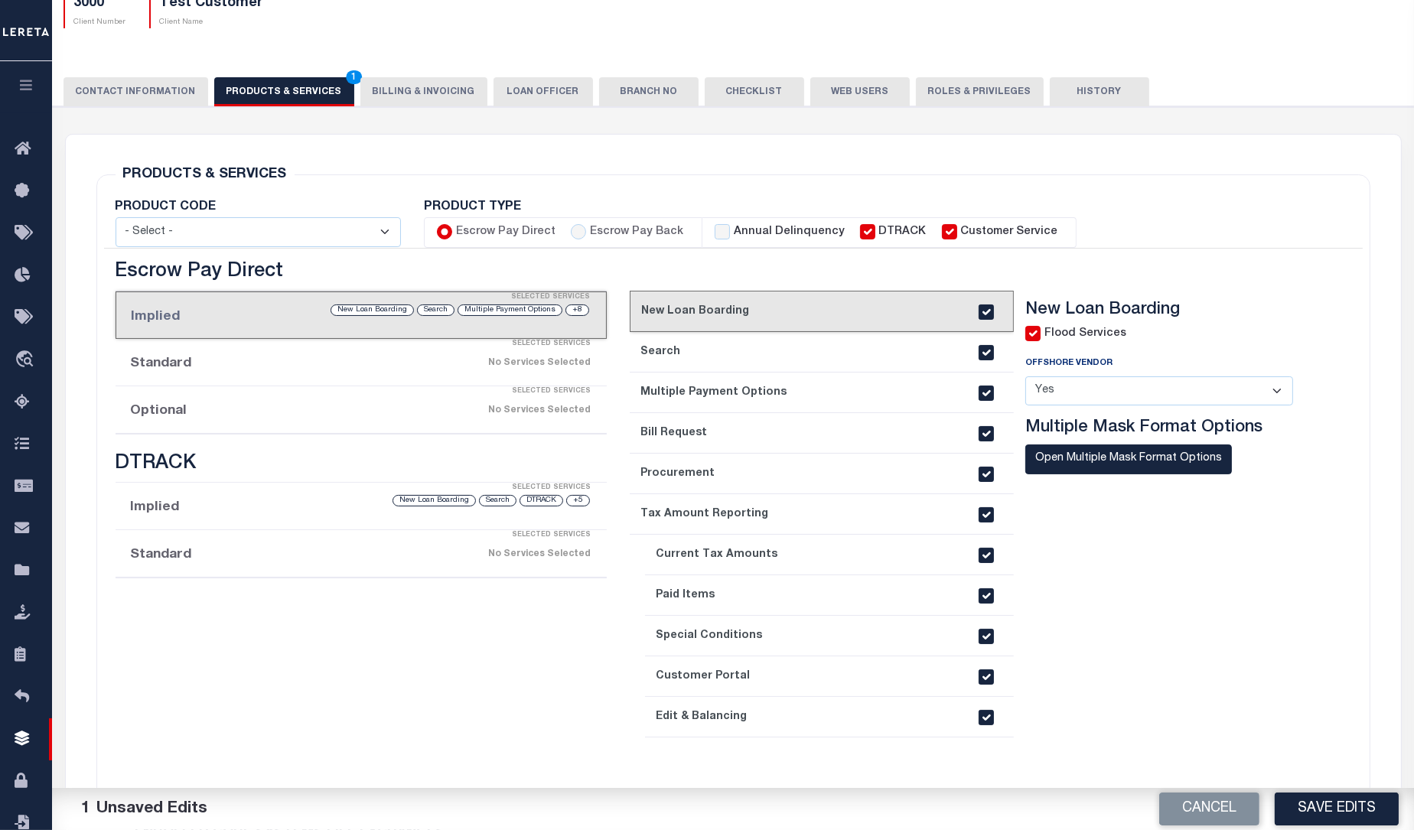
click at [721, 230] on div "Annual Delinquency" at bounding box center [779, 232] width 130 height 17
click at [717, 233] on input "Annual Delinquency" at bounding box center [721, 231] width 15 height 15
checkbox input "true"
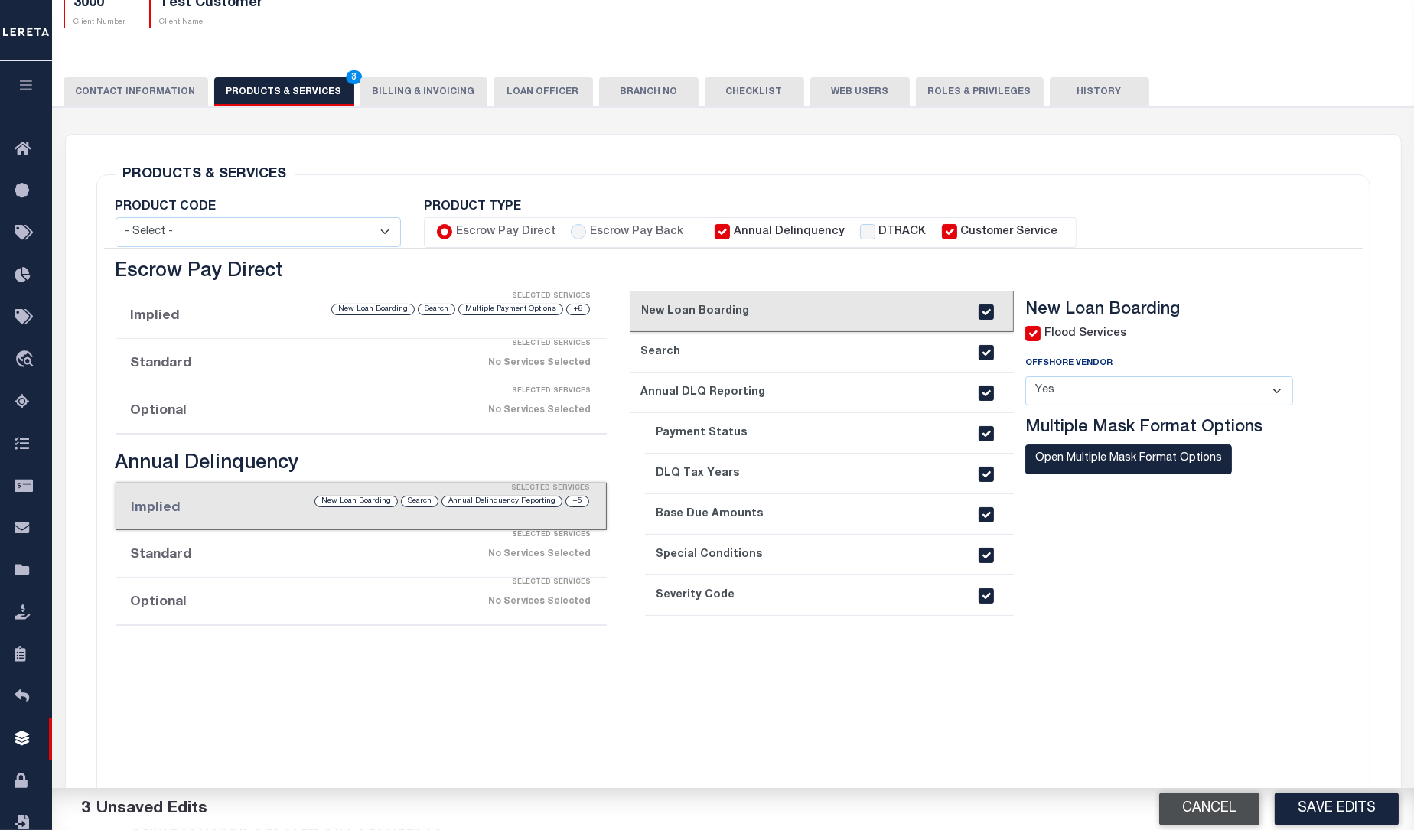
click at [1215, 805] on button "Cancel" at bounding box center [1209, 808] width 100 height 33
checkbox input "true"
radio input "false"
radio input "true"
checkbox input "false"
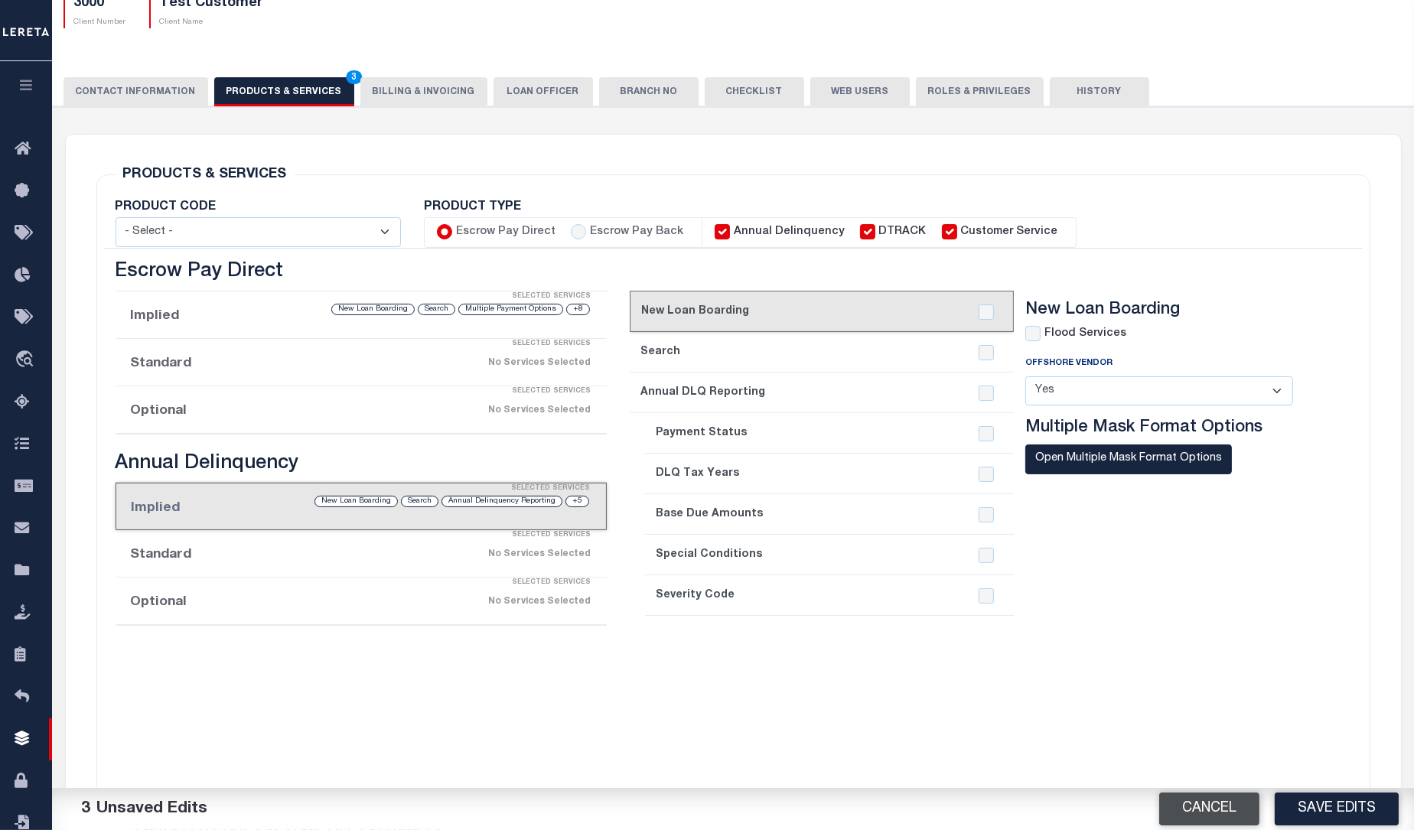
checkbox input "true"
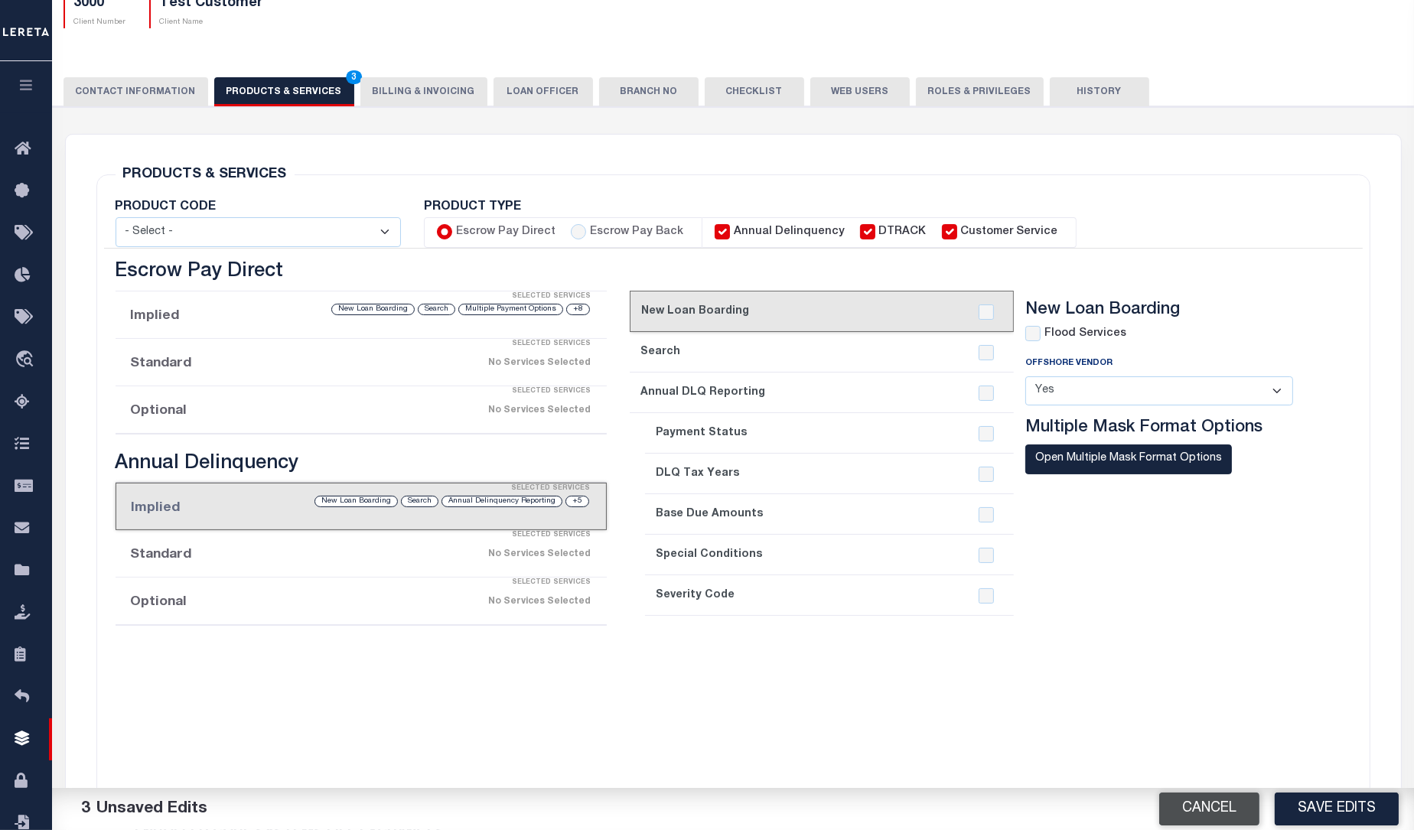
checkbox input "true"
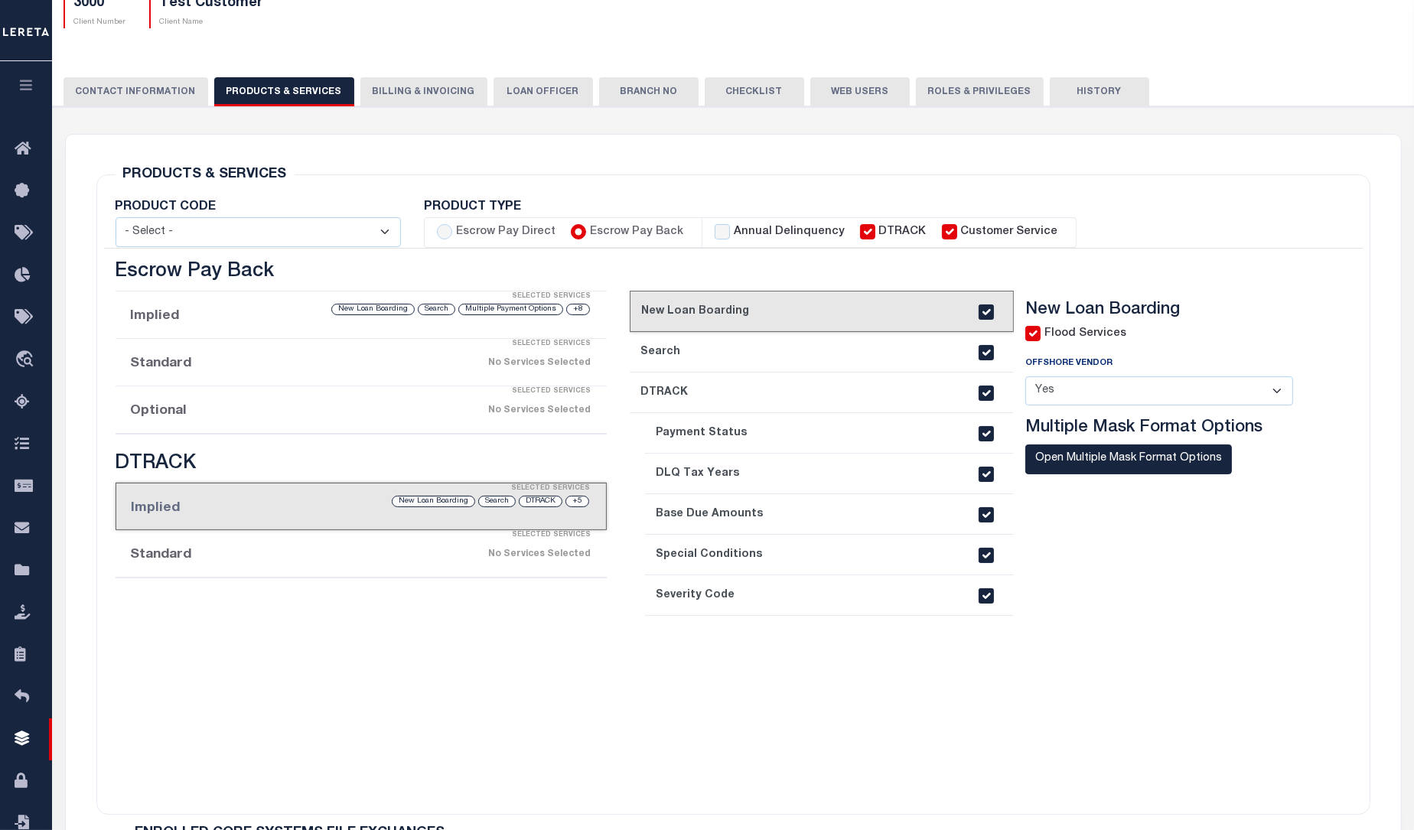
click at [1010, 255] on div "PRODUCT CODE - Select - Standard Tax (STX) Outsourcing (OS) Enhanced Tax (ETX) …" at bounding box center [733, 498] width 1258 height 594
